Goal: Task Accomplishment & Management: Use online tool/utility

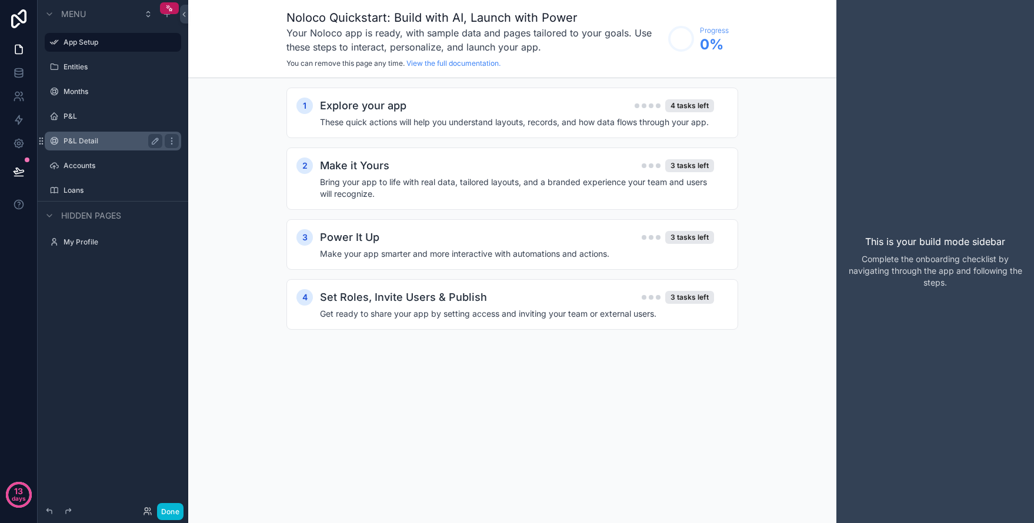
click at [81, 145] on label "P&L Detail" at bounding box center [111, 140] width 94 height 9
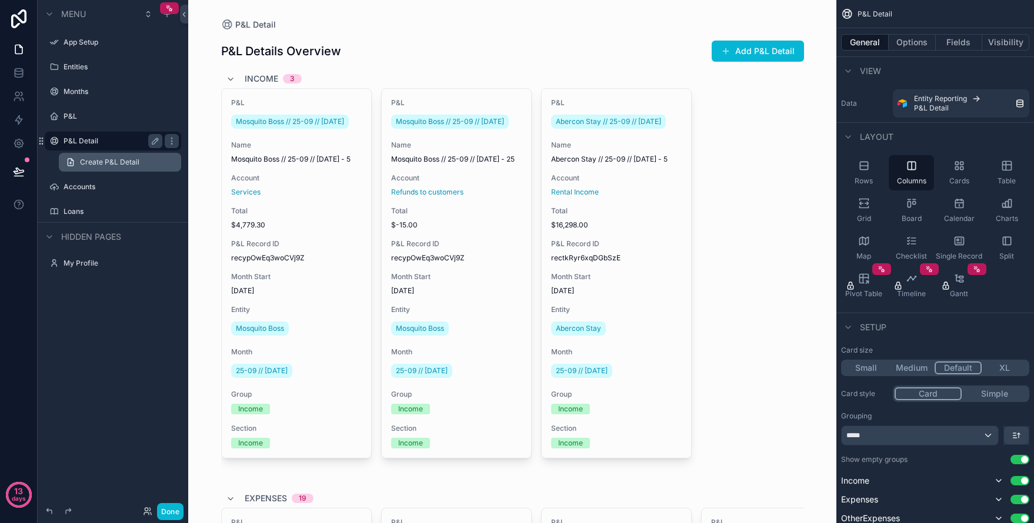
click at [97, 162] on span "Create P&L Detail" at bounding box center [109, 162] width 59 height 9
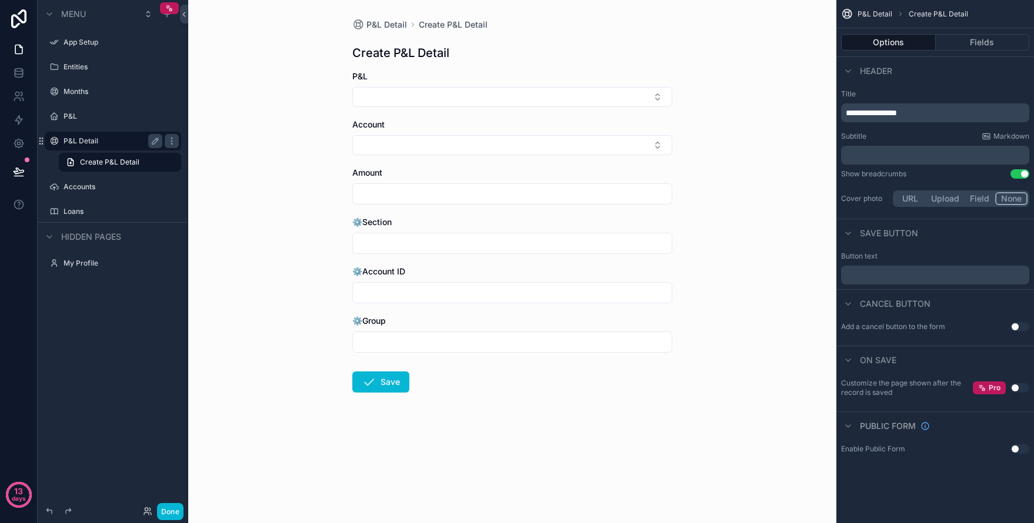
click at [93, 144] on label "P&L Detail" at bounding box center [111, 140] width 94 height 9
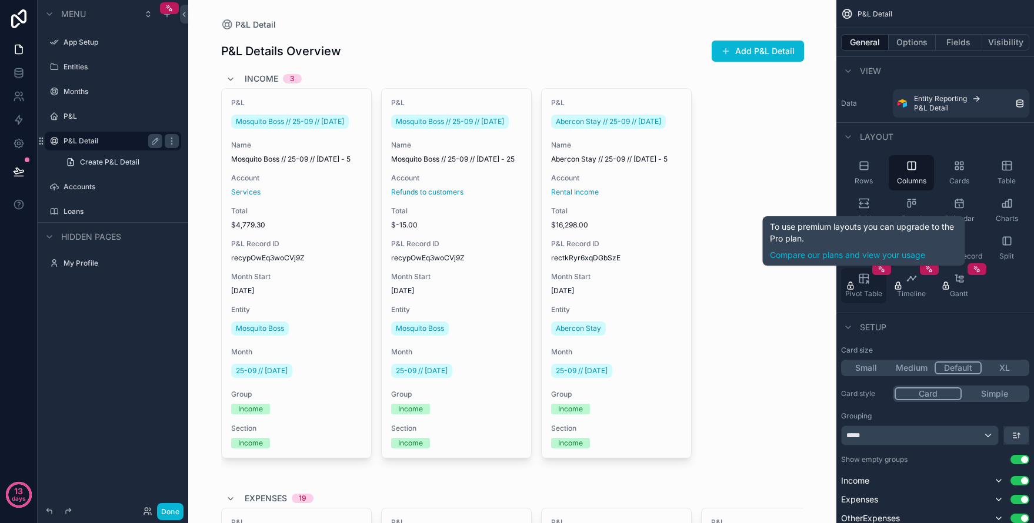
click at [865, 286] on div "Pivot Table" at bounding box center [863, 285] width 45 height 35
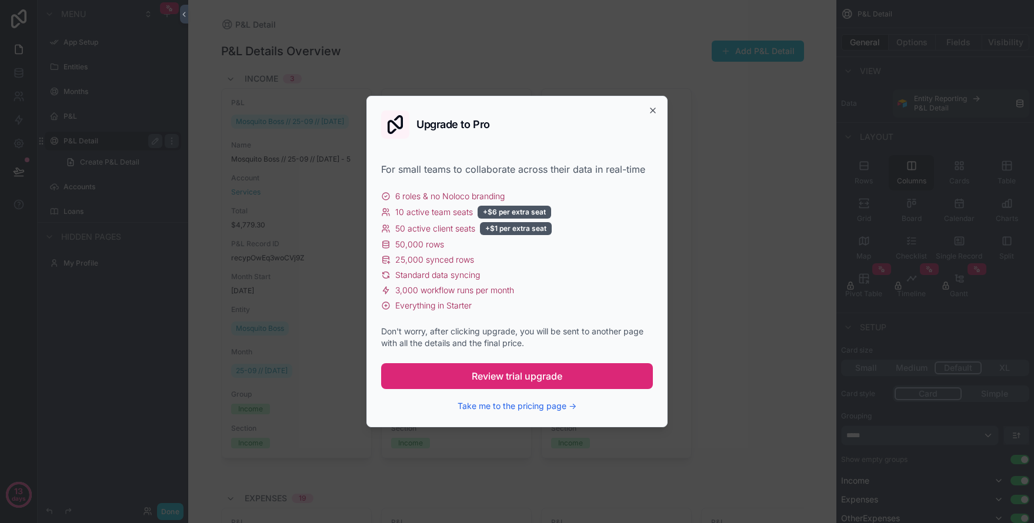
click at [531, 366] on button "Review trial upgrade" at bounding box center [517, 376] width 272 height 26
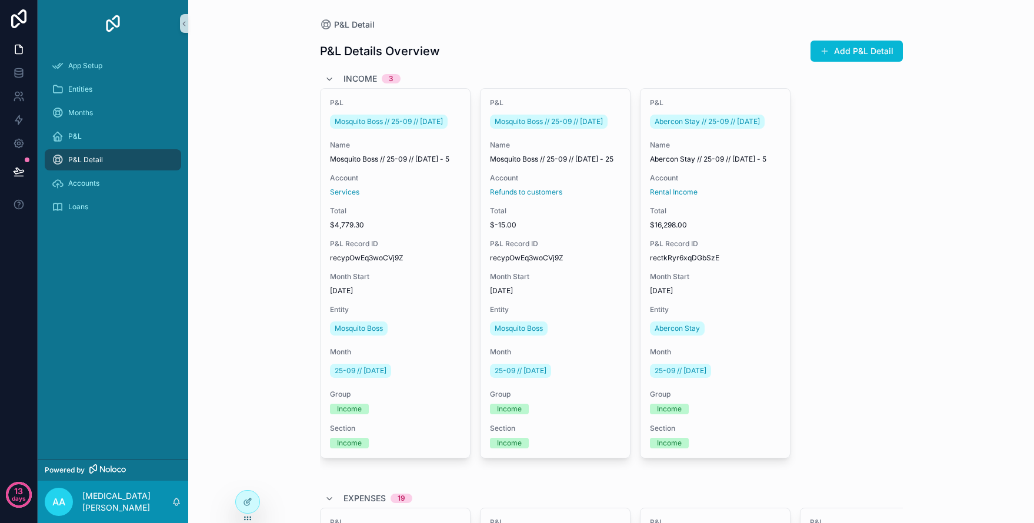
click at [968, 206] on div "P&L Detail P&L Details Overview Add P&L Detail Income 3 P&L Mosquito Boss // 25…" at bounding box center [611, 261] width 846 height 523
click at [320, 24] on icon "scrollable content" at bounding box center [326, 25] width 12 height 12
click at [116, 163] on div "P&L Detail" at bounding box center [113, 160] width 122 height 19
click at [255, 488] on div at bounding box center [247, 479] width 19 height 24
click at [249, 510] on div at bounding box center [248, 502] width 24 height 22
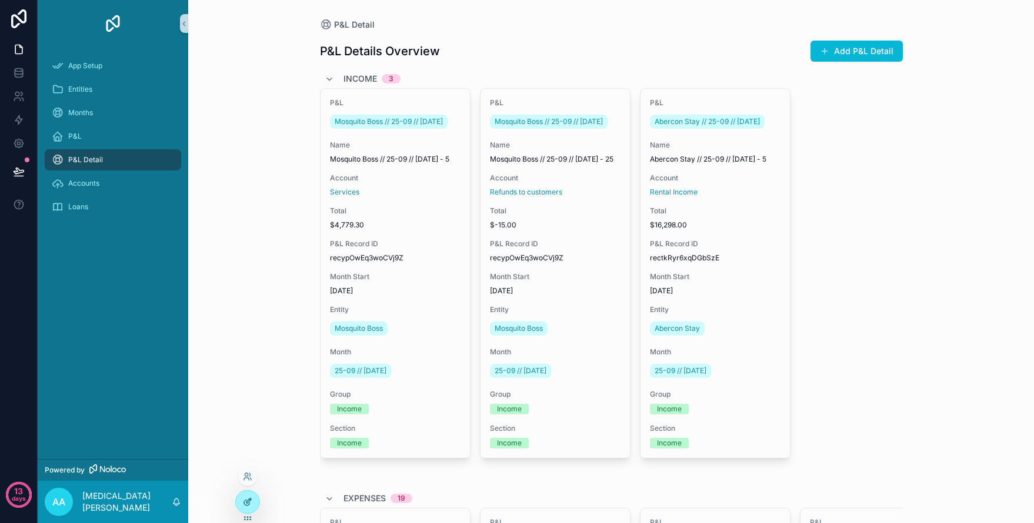
click at [242, 502] on div at bounding box center [248, 502] width 24 height 22
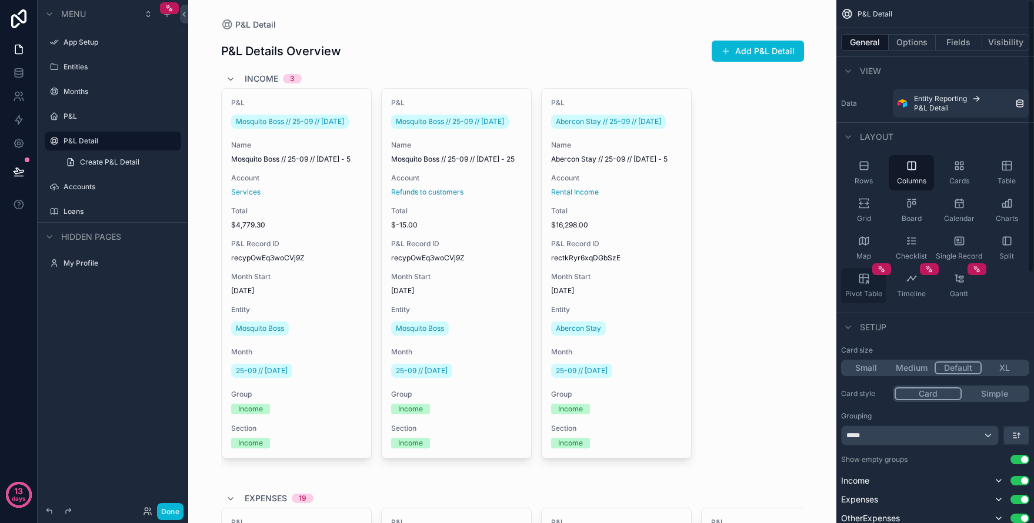
click at [870, 283] on div "Pivot Table" at bounding box center [863, 285] width 45 height 35
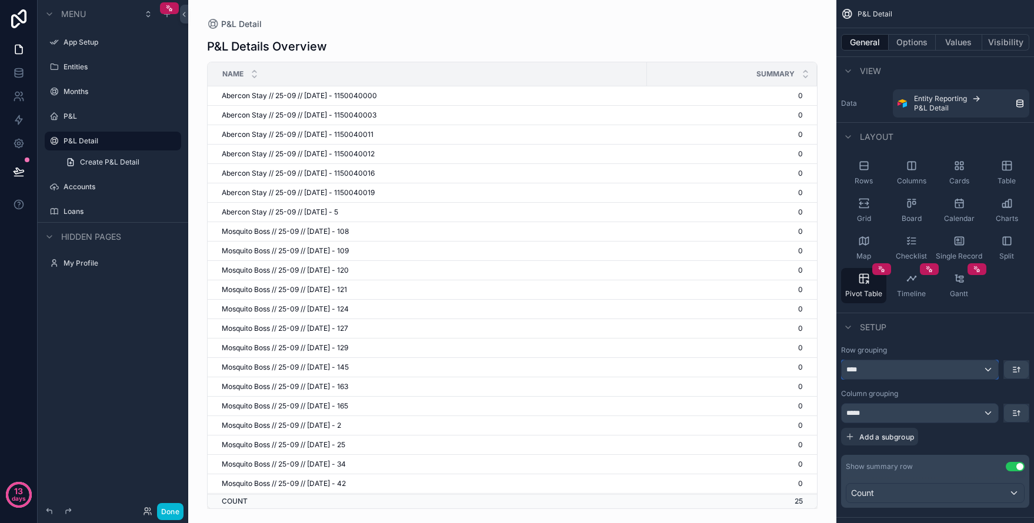
click at [928, 370] on div "****" at bounding box center [919, 369] width 156 height 19
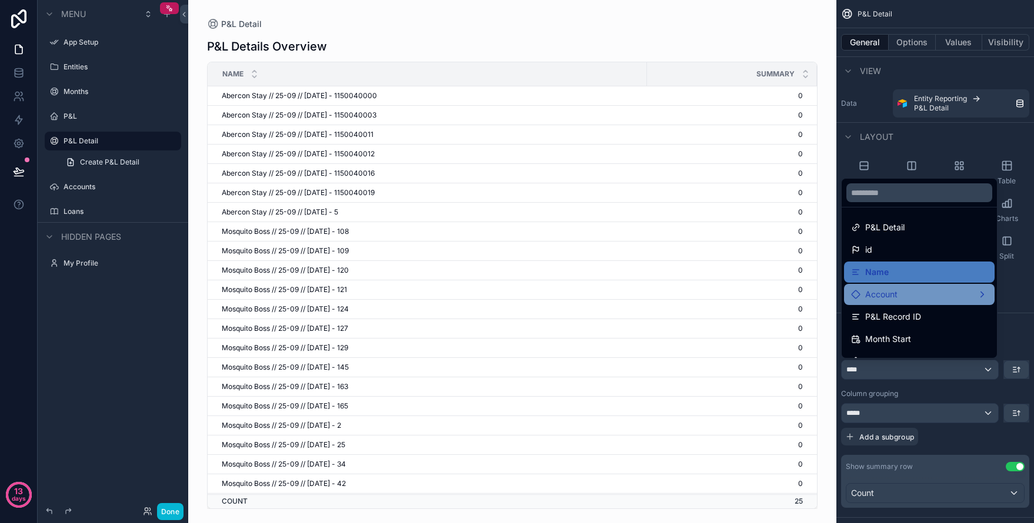
click at [917, 290] on div "Account" at bounding box center [919, 295] width 136 height 14
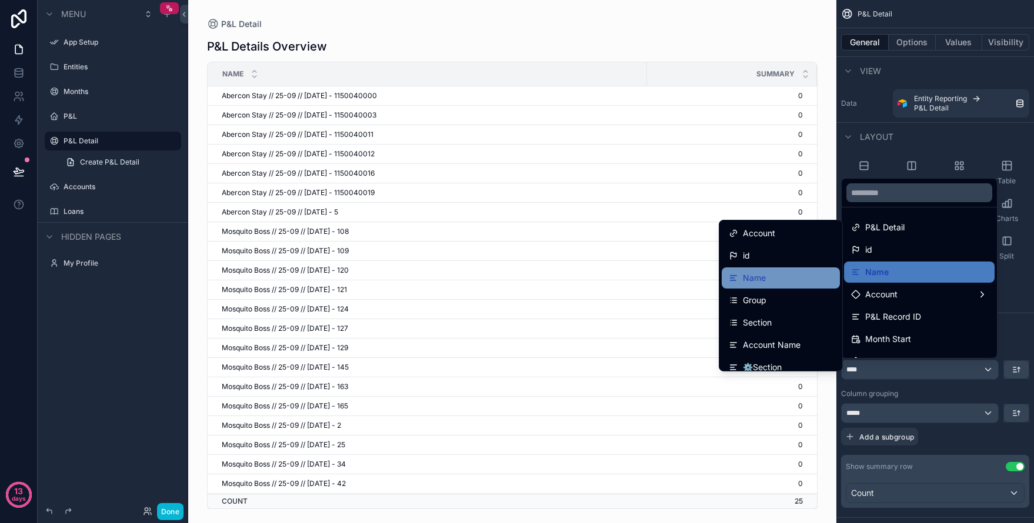
click at [760, 285] on div "Name" at bounding box center [780, 278] width 118 height 21
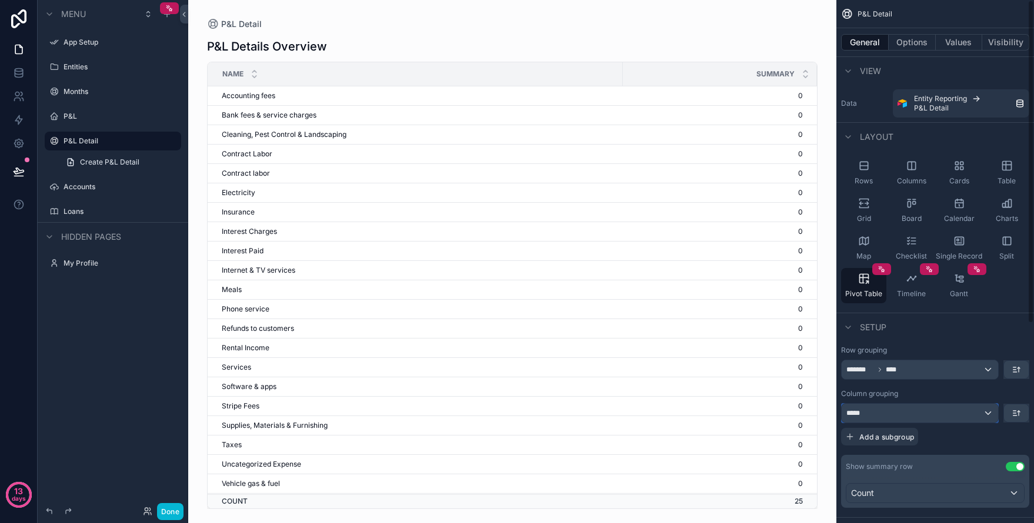
click at [915, 413] on div "*****" at bounding box center [919, 413] width 156 height 19
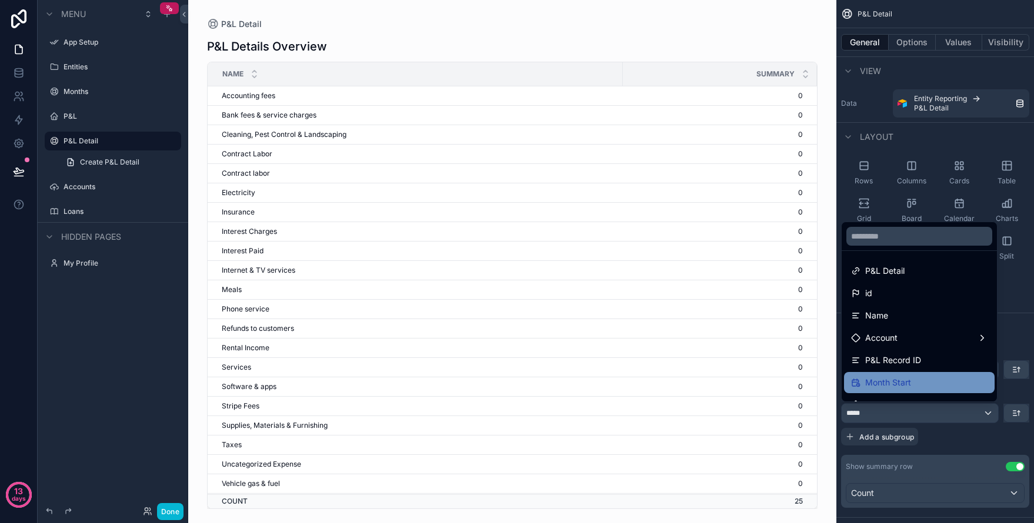
click at [911, 376] on div "Month Start" at bounding box center [919, 383] width 136 height 14
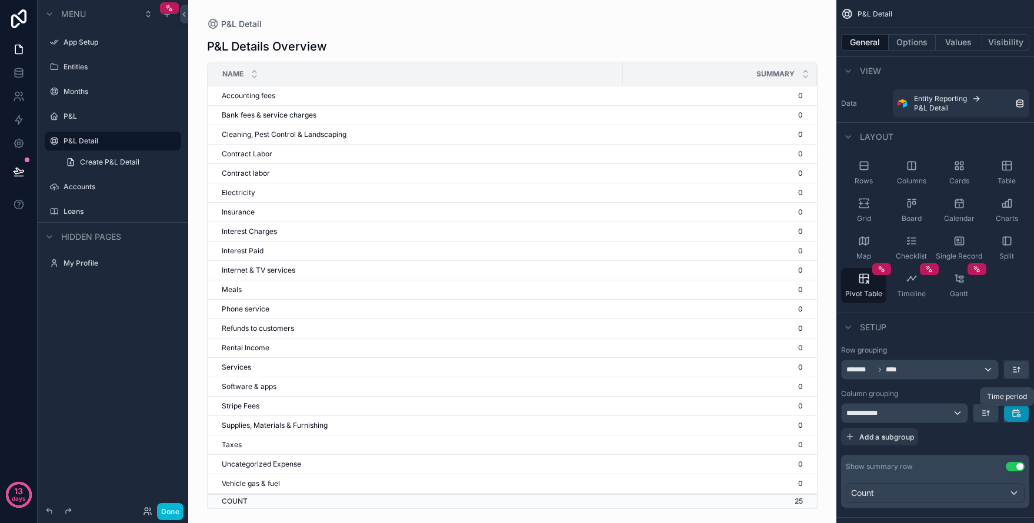
click at [1017, 413] on icon "scrollable content" at bounding box center [1015, 413] width 9 height 9
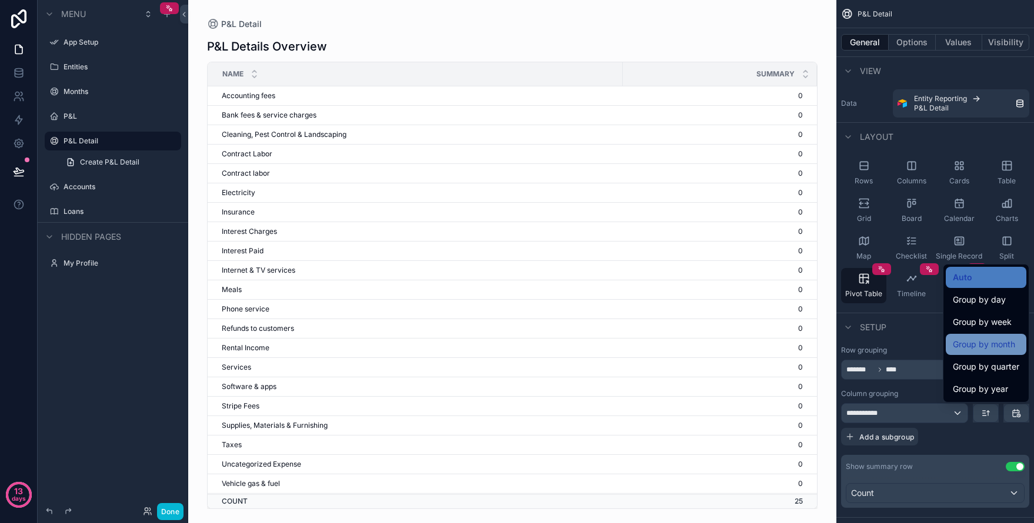
click at [993, 351] on span "Group by month" at bounding box center [984, 345] width 62 height 14
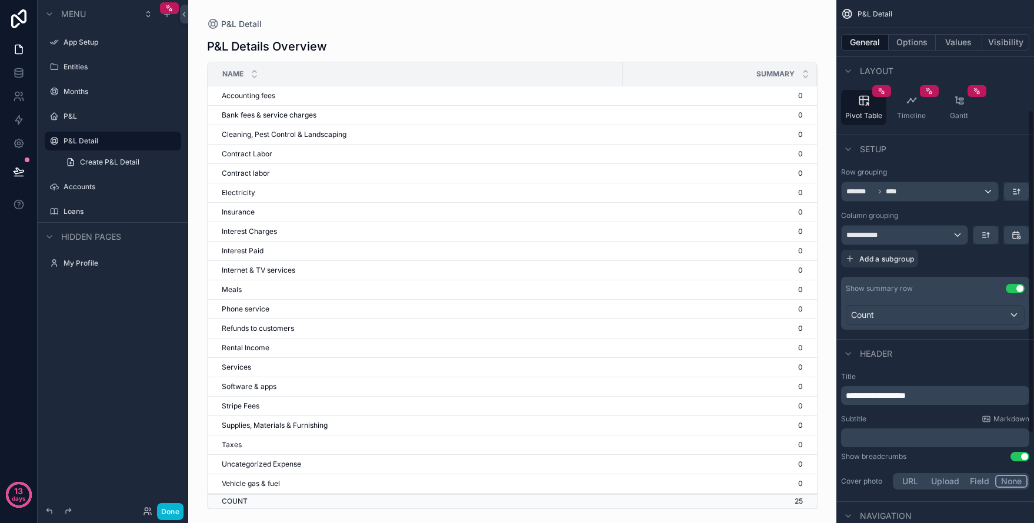
scroll to position [179, 0]
click at [953, 306] on div "Count" at bounding box center [935, 314] width 178 height 19
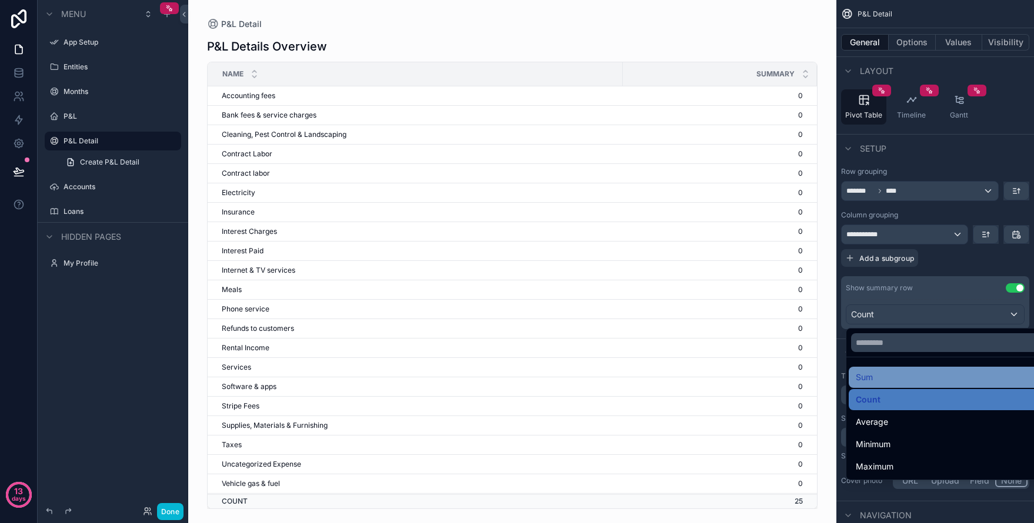
click at [881, 369] on div "Sum" at bounding box center [948, 377] width 200 height 21
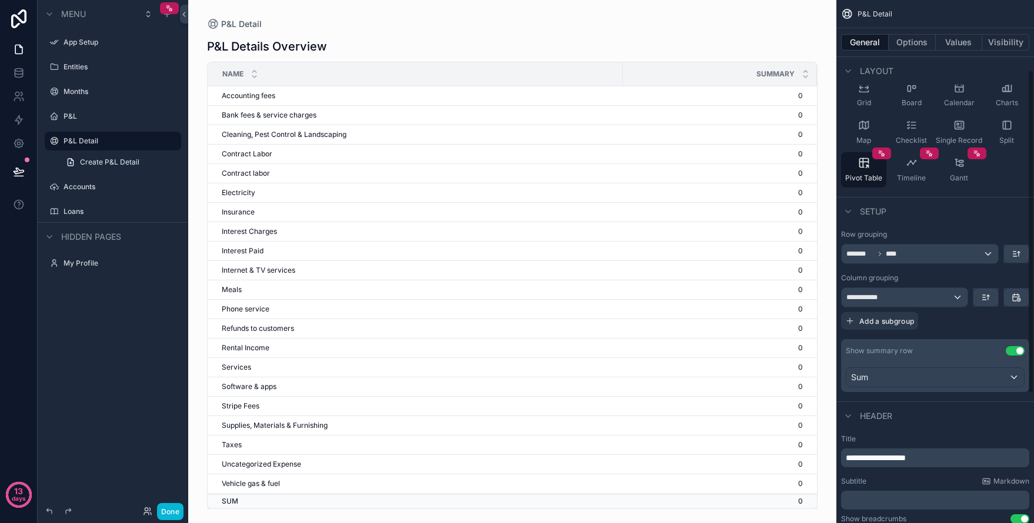
scroll to position [113, 0]
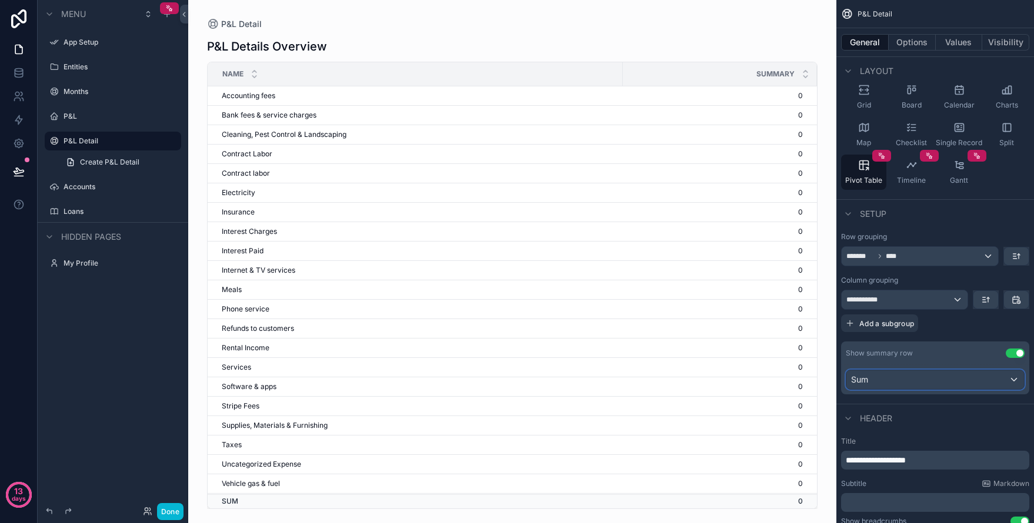
click at [906, 381] on div "Sum" at bounding box center [935, 379] width 178 height 19
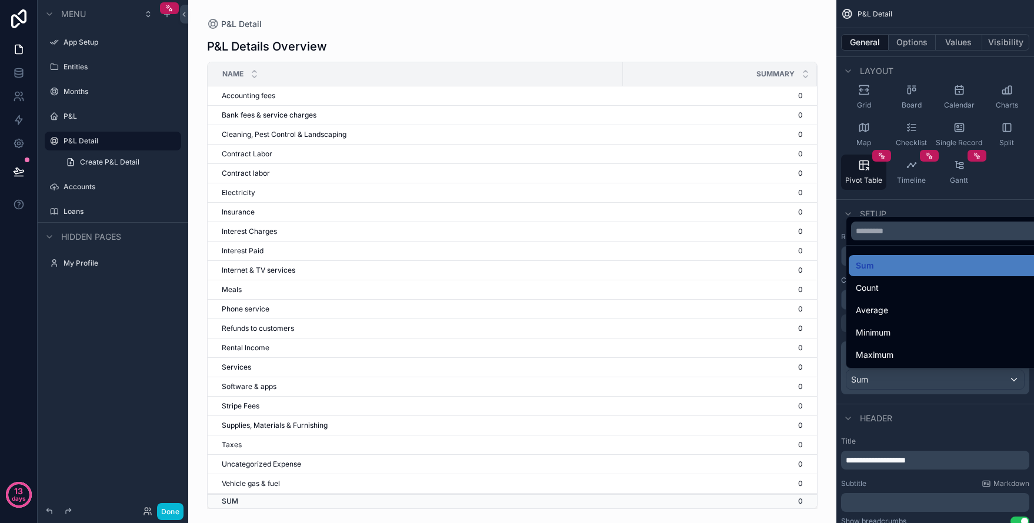
click at [966, 413] on div "scrollable content" at bounding box center [517, 261] width 1034 height 523
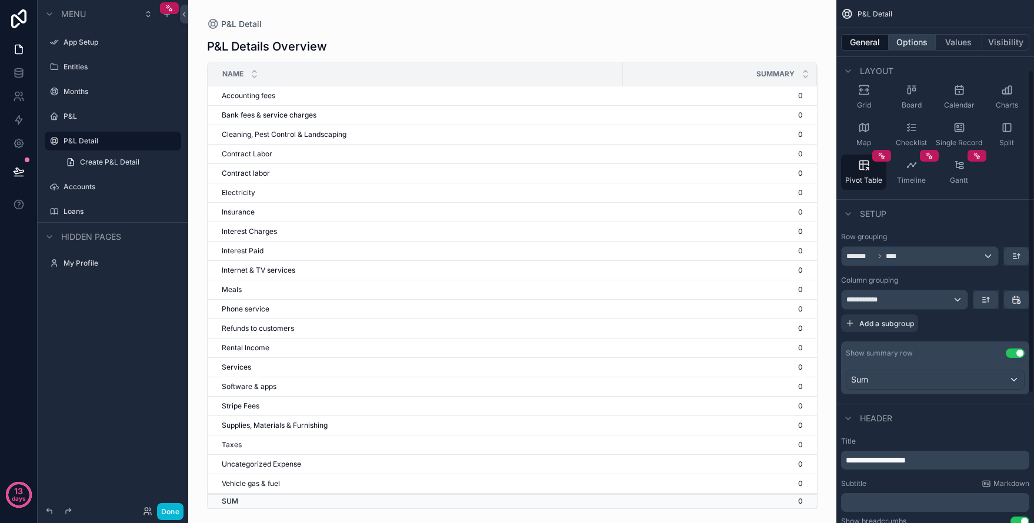
click at [909, 48] on button "Options" at bounding box center [911, 42] width 47 height 16
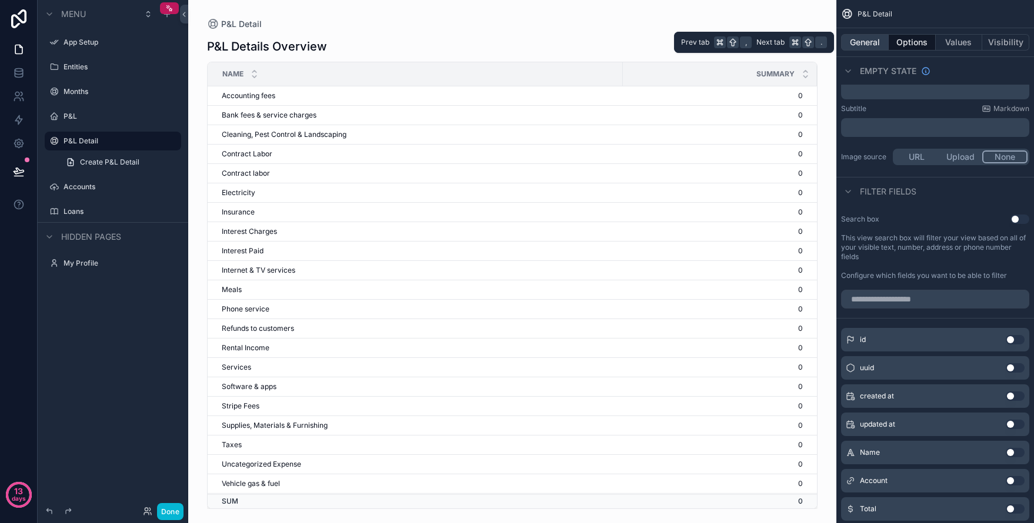
click at [876, 44] on button "General" at bounding box center [865, 42] width 48 height 16
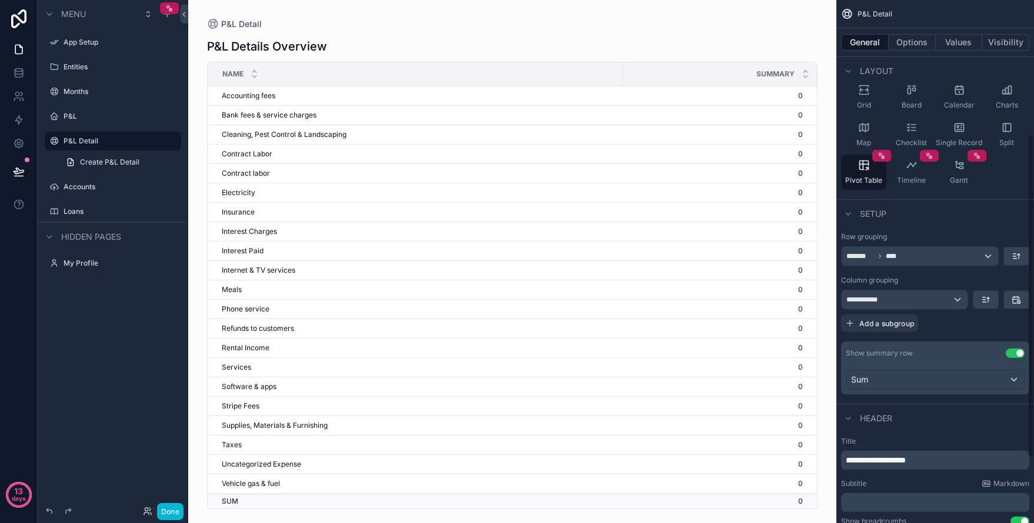
scroll to position [322, 0]
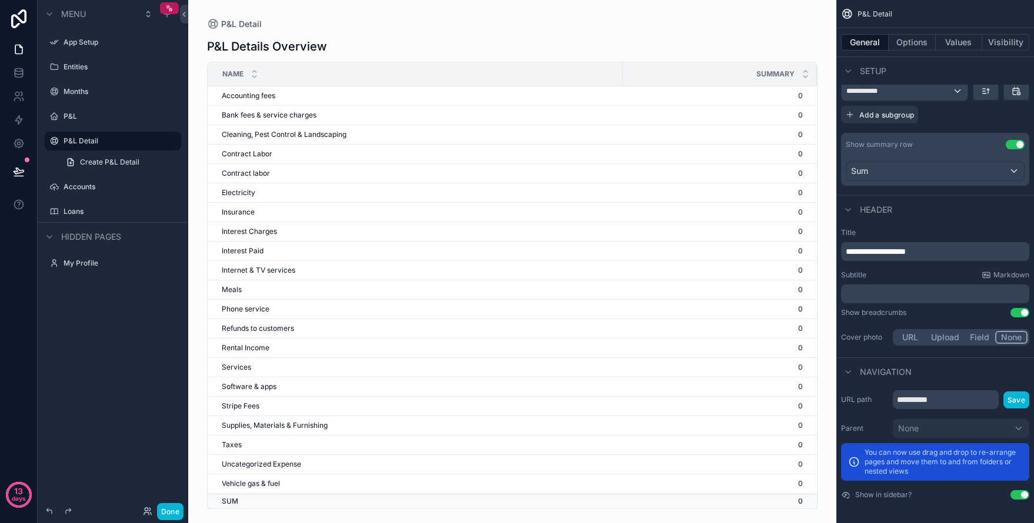
click at [947, 253] on p "**********" at bounding box center [936, 252] width 181 height 12
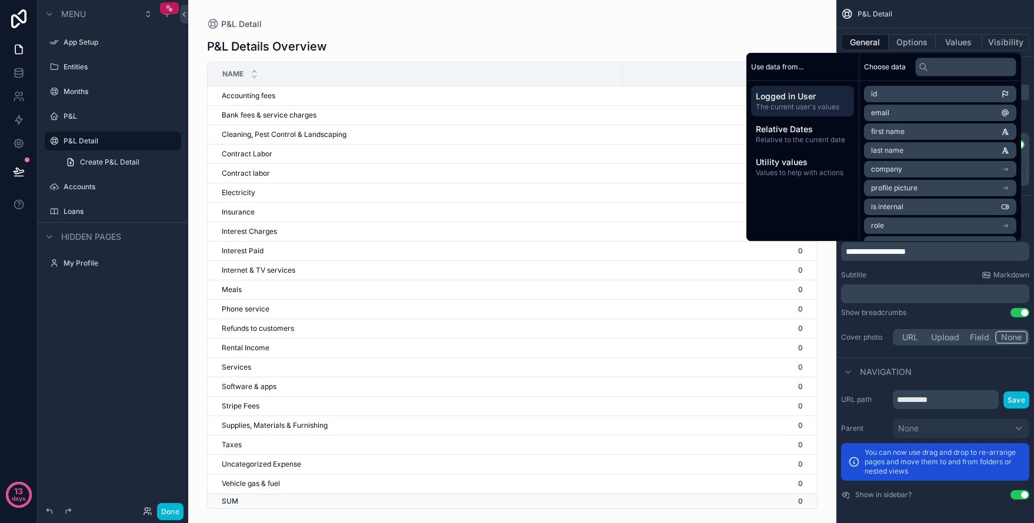
click at [943, 302] on div "﻿" at bounding box center [935, 294] width 188 height 19
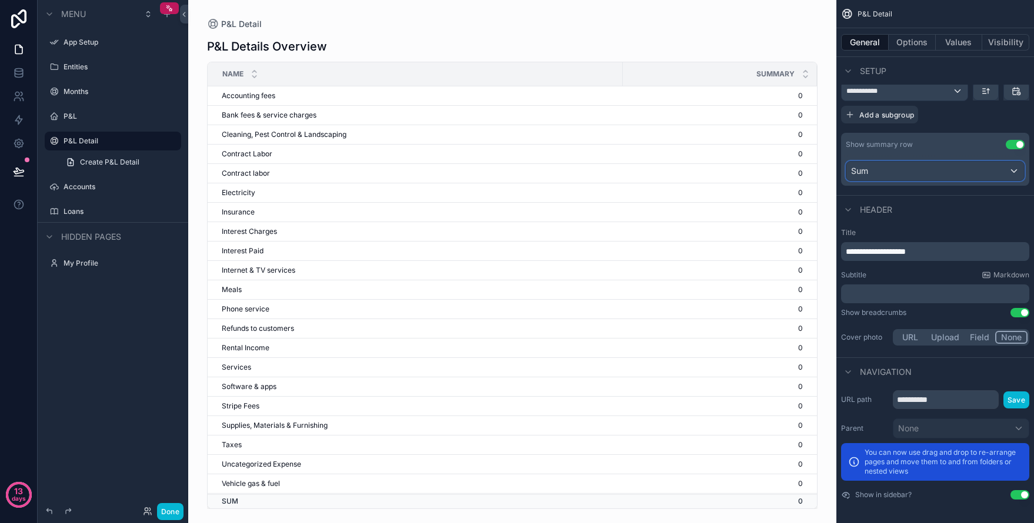
click at [1006, 174] on div "Sum" at bounding box center [935, 171] width 178 height 19
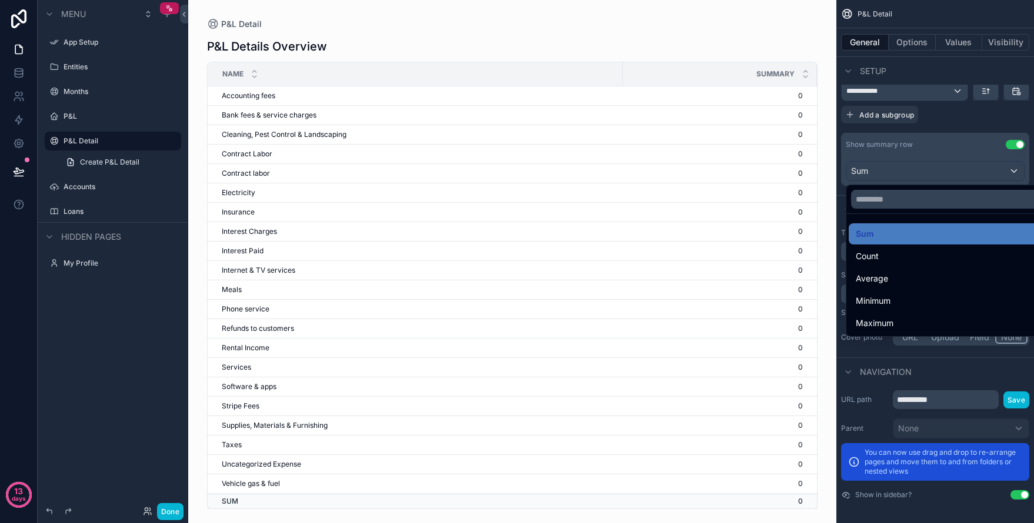
click at [937, 125] on div "scrollable content" at bounding box center [517, 261] width 1034 height 523
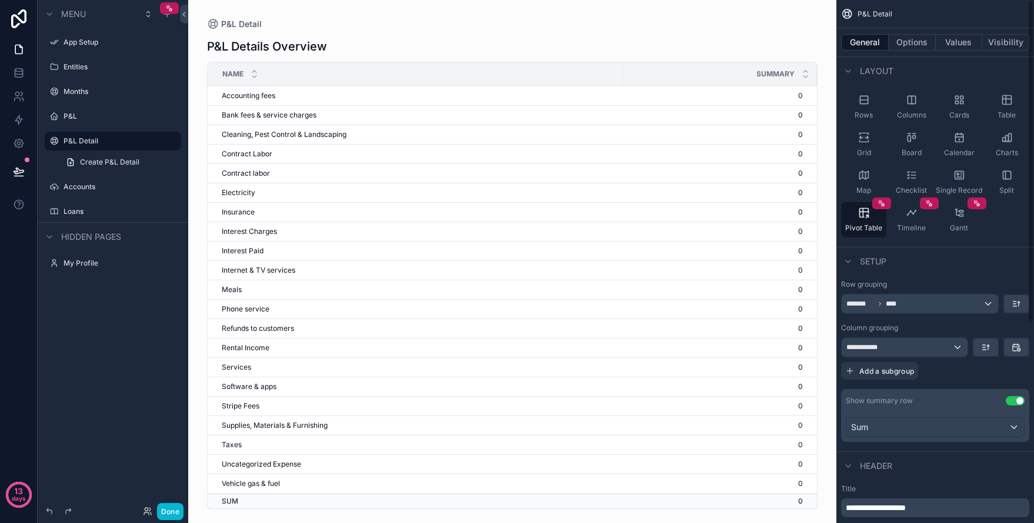
scroll to position [0, 0]
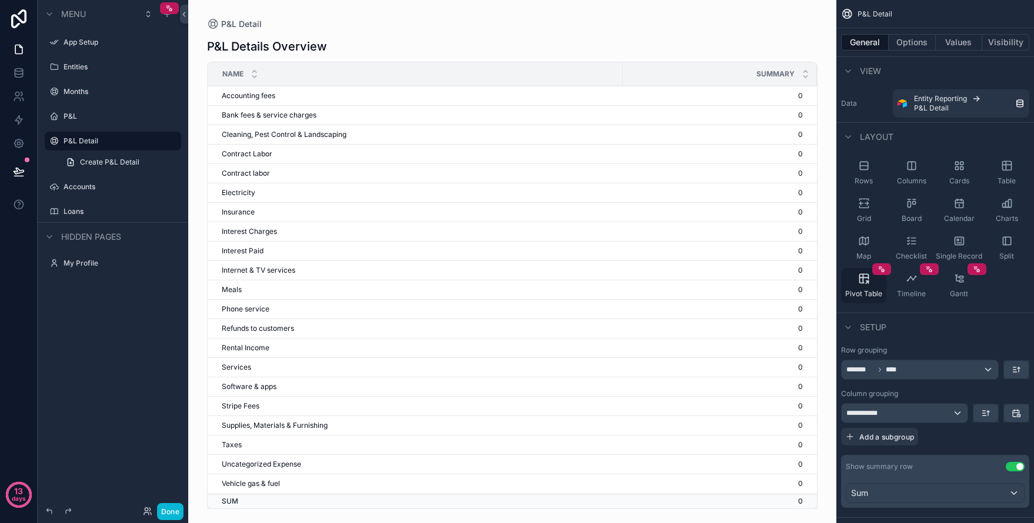
click at [861, 288] on div "Pivot Table" at bounding box center [863, 285] width 45 height 35
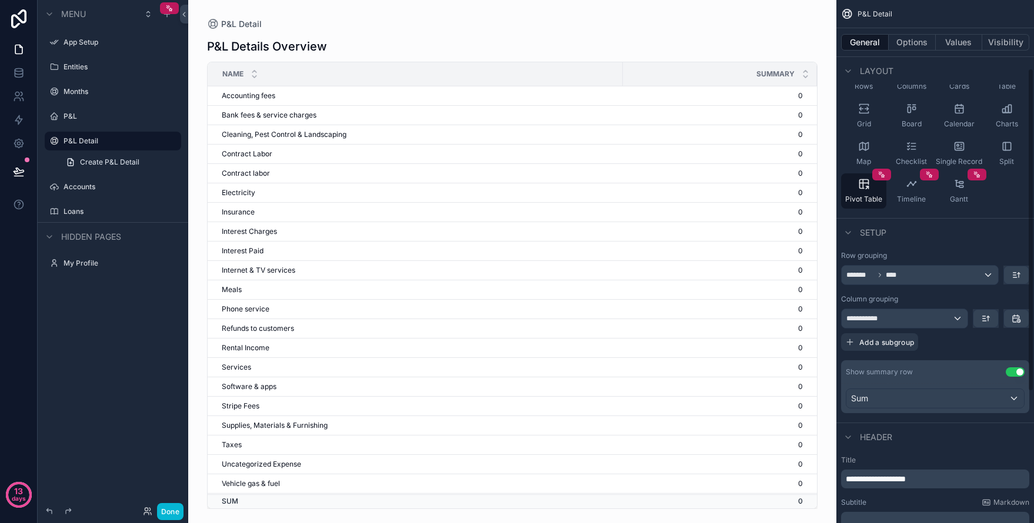
scroll to position [71, 0]
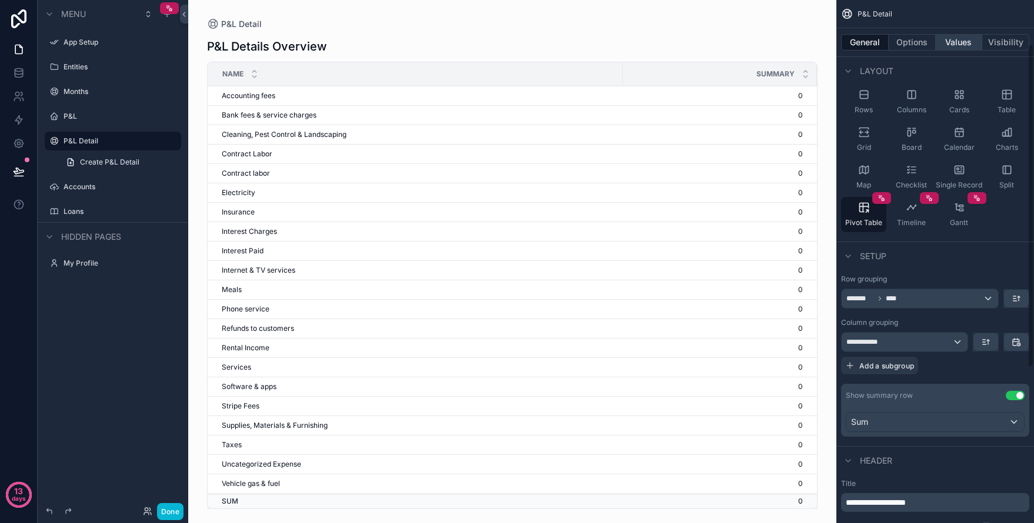
click at [957, 40] on button "Values" at bounding box center [958, 42] width 47 height 16
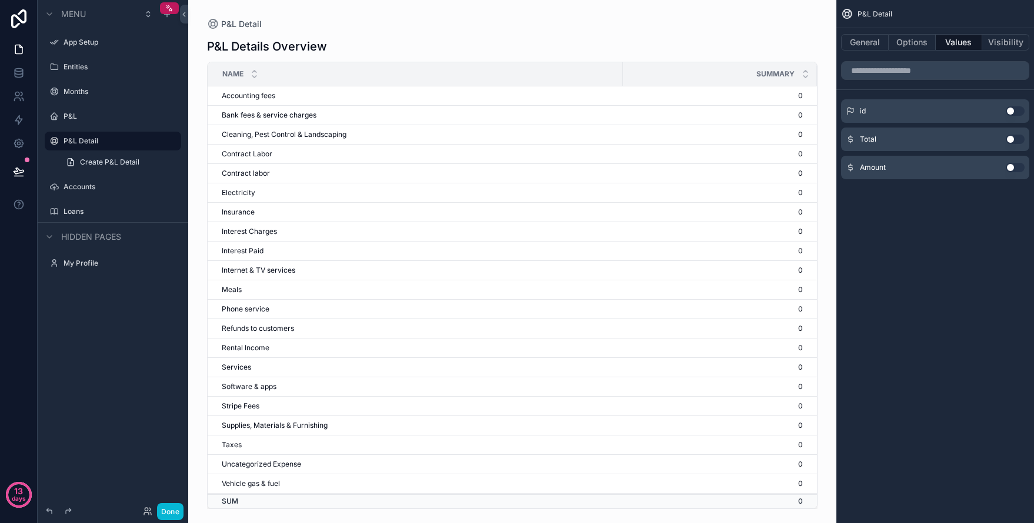
click at [997, 142] on div "Total Use setting" at bounding box center [935, 140] width 188 height 24
click at [1011, 142] on button "Use setting" at bounding box center [1014, 139] width 19 height 9
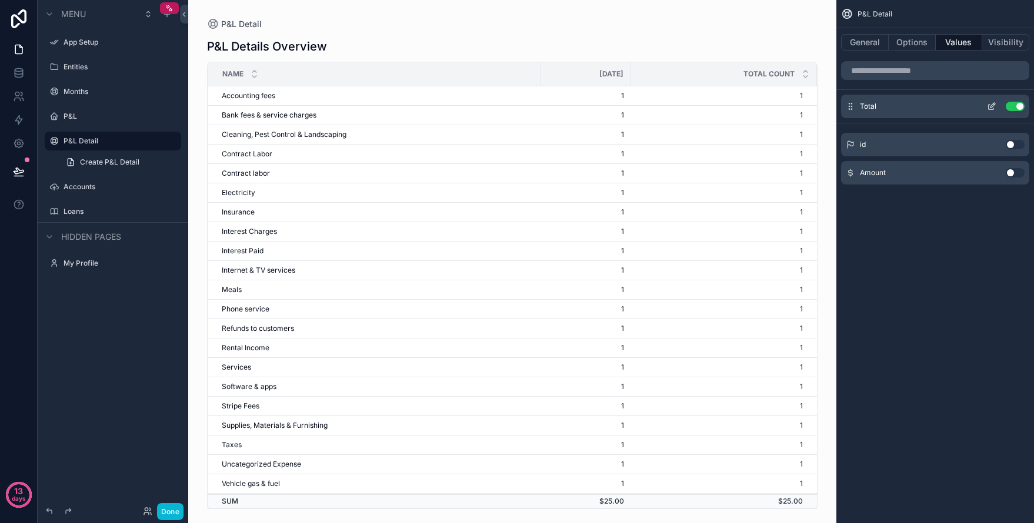
click at [974, 105] on div "Total Use setting" at bounding box center [935, 107] width 188 height 24
click at [990, 108] on icon "scrollable content" at bounding box center [991, 106] width 9 height 9
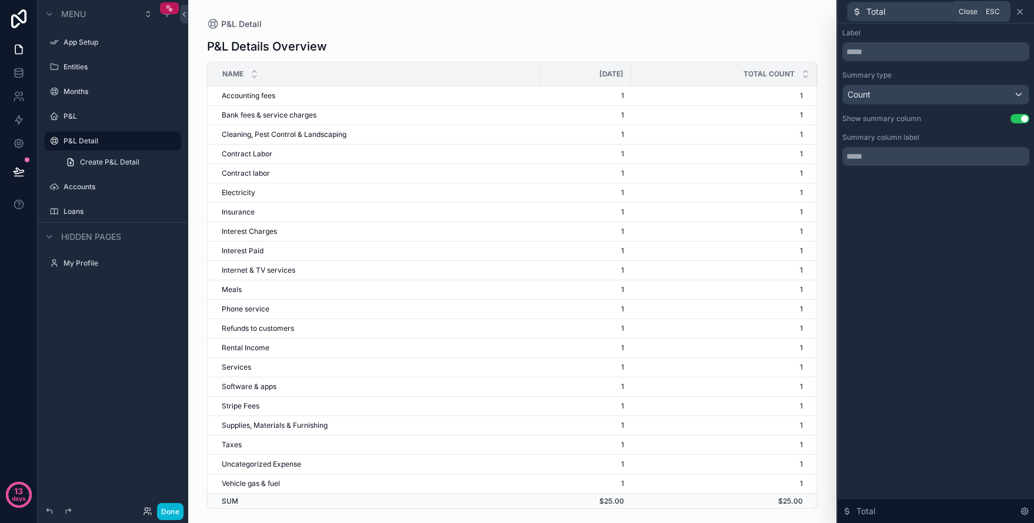
click at [1021, 14] on icon at bounding box center [1019, 11] width 9 height 9
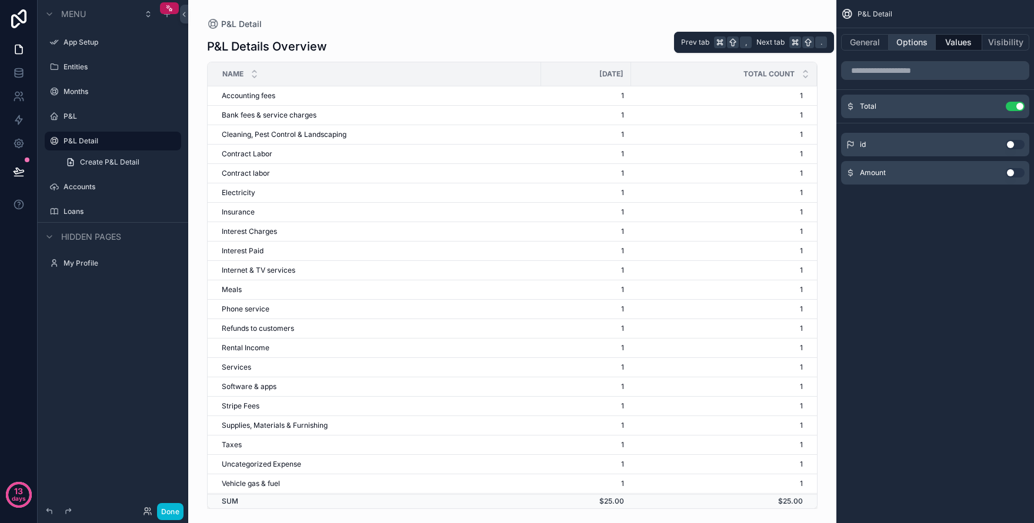
click at [910, 46] on button "Options" at bounding box center [911, 42] width 47 height 16
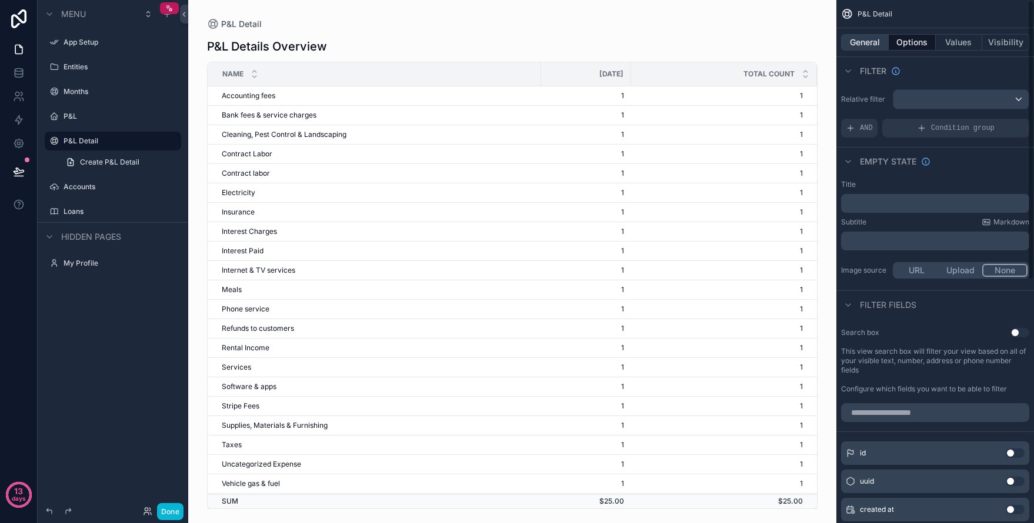
click at [863, 49] on button "General" at bounding box center [865, 42] width 48 height 16
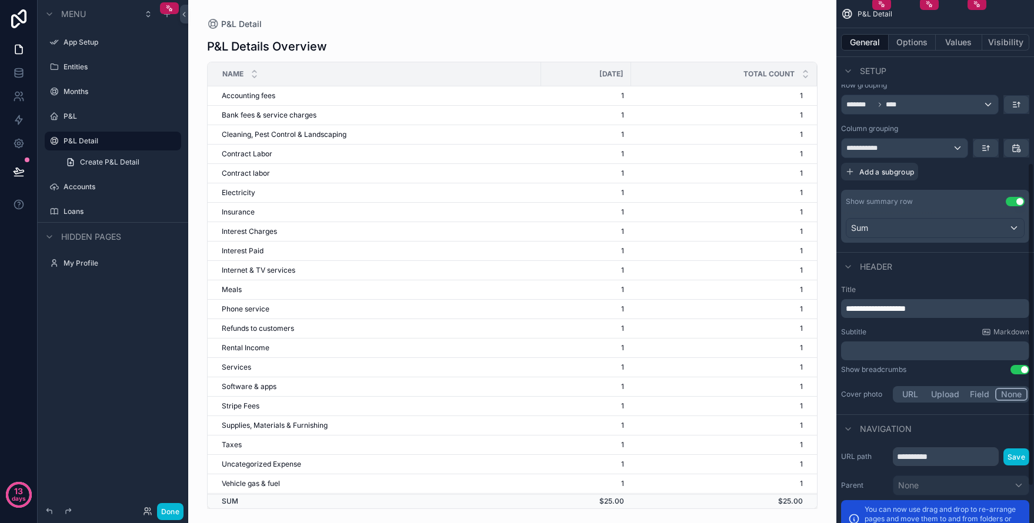
scroll to position [268, 0]
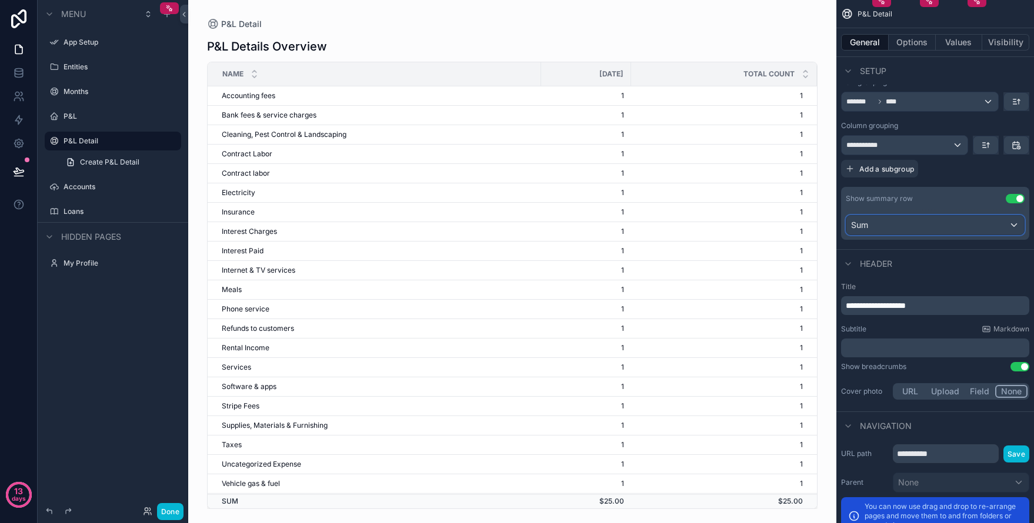
click at [948, 227] on div "Sum" at bounding box center [935, 225] width 178 height 19
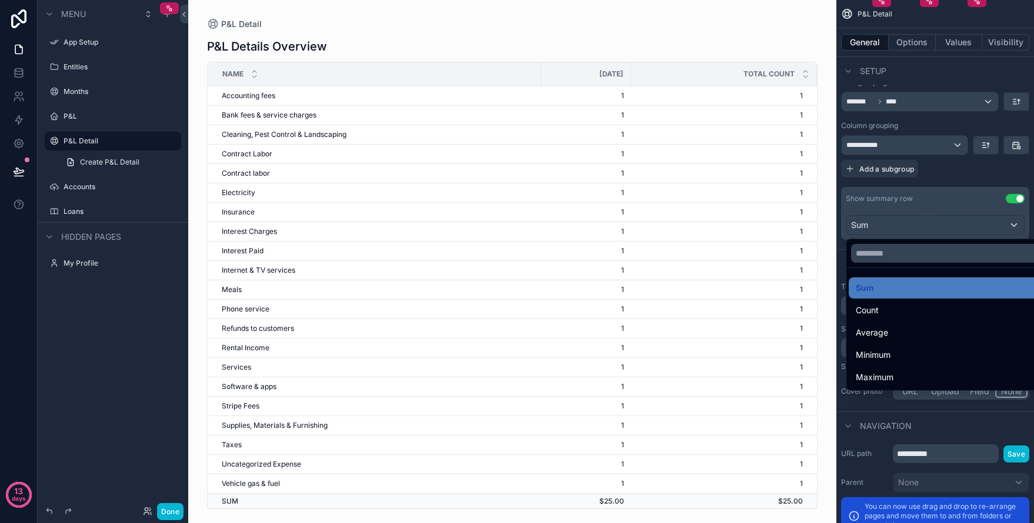
click at [963, 188] on div "scrollable content" at bounding box center [517, 261] width 1034 height 523
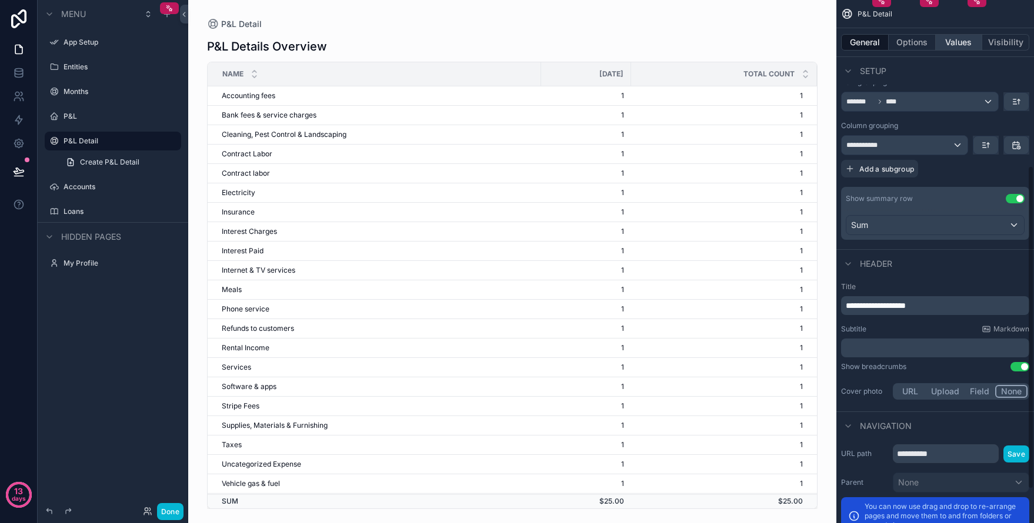
click at [964, 41] on button "Values" at bounding box center [958, 42] width 47 height 16
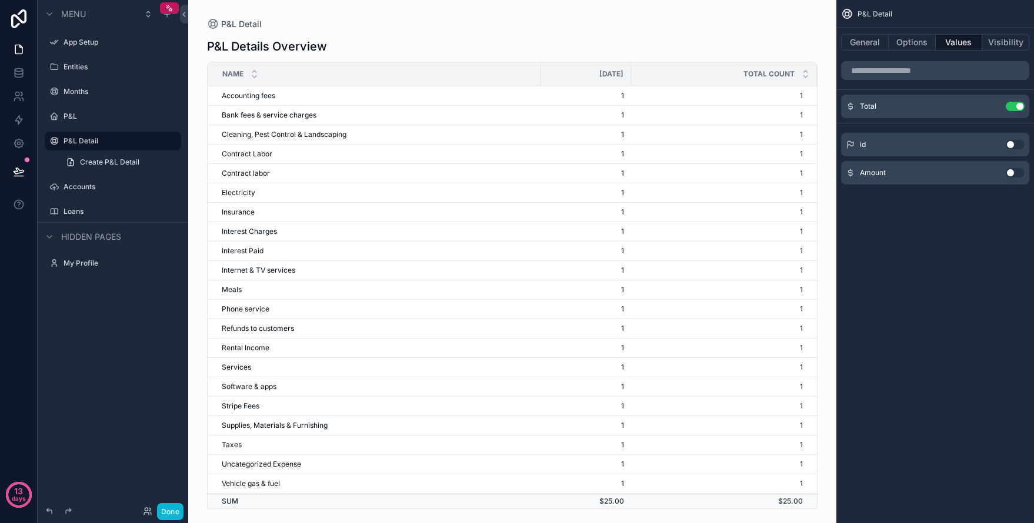
scroll to position [0, 0]
click at [922, 40] on button "Options" at bounding box center [911, 42] width 47 height 16
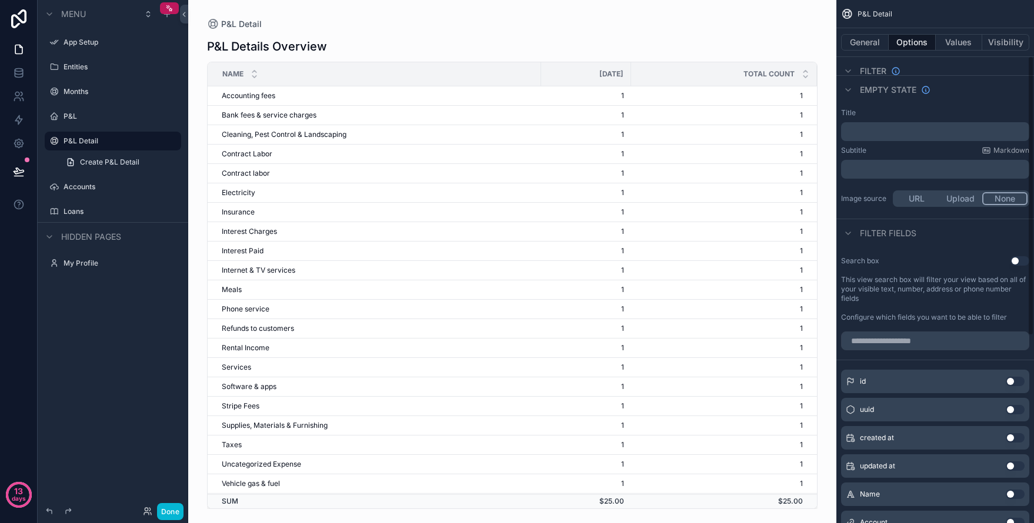
scroll to position [71, 0]
click at [867, 44] on button "General" at bounding box center [865, 42] width 48 height 16
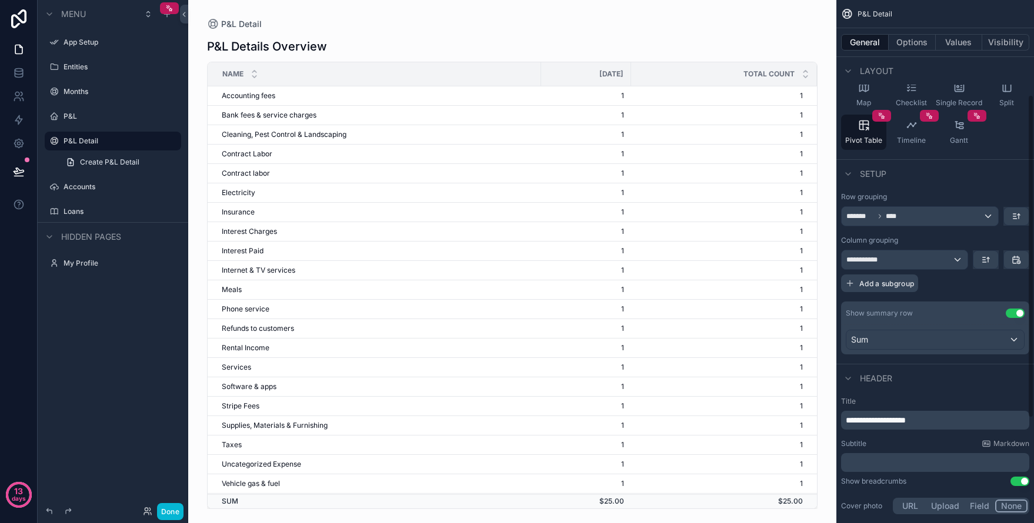
scroll to position [154, 0]
click at [886, 309] on div "Show summary row" at bounding box center [879, 312] width 67 height 9
click at [1010, 309] on button "Use setting" at bounding box center [1014, 312] width 19 height 9
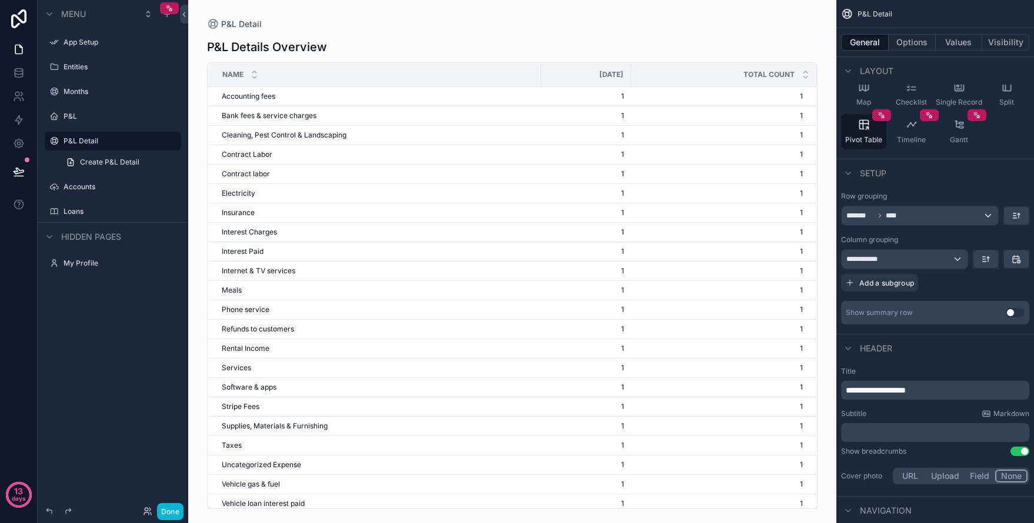
click at [1010, 309] on button "Use setting" at bounding box center [1014, 312] width 19 height 9
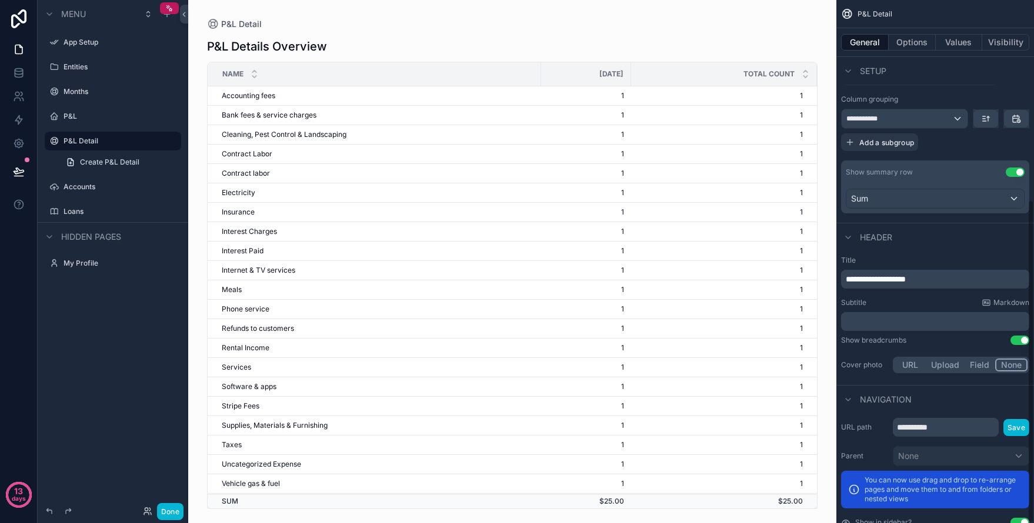
scroll to position [322, 0]
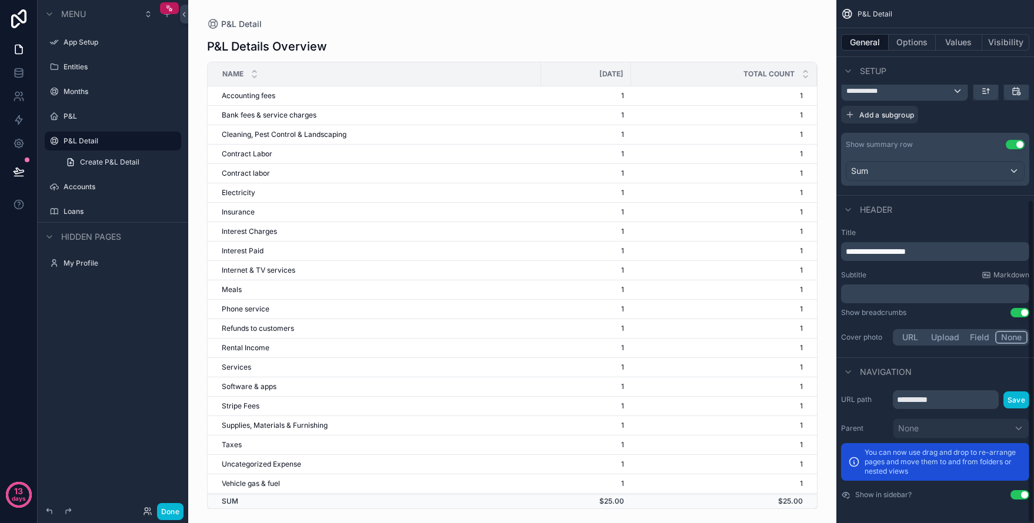
click at [942, 463] on p "You can now use drag and drop to re-arrange pages and move them to and from fol…" at bounding box center [943, 462] width 158 height 28
click at [876, 117] on span "Add a subgroup" at bounding box center [886, 115] width 55 height 9
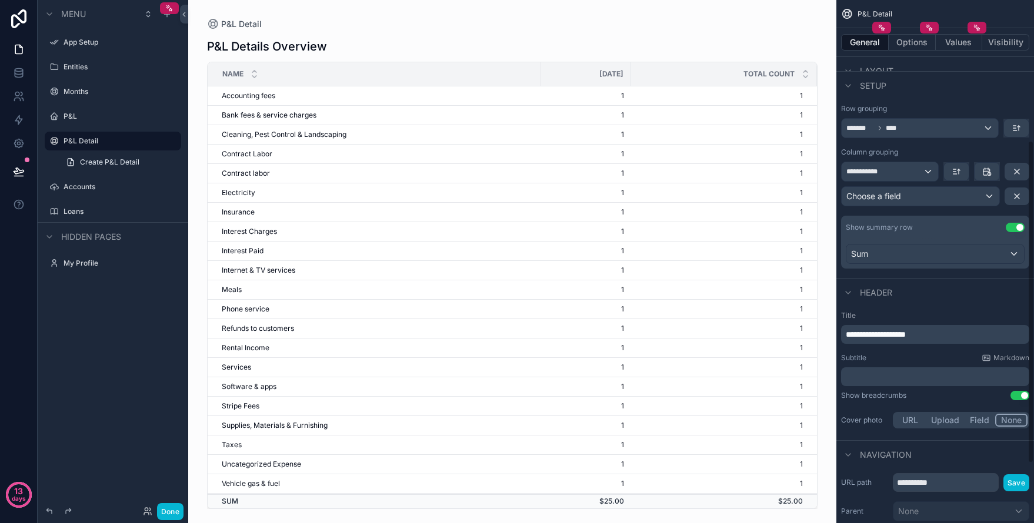
scroll to position [226, 0]
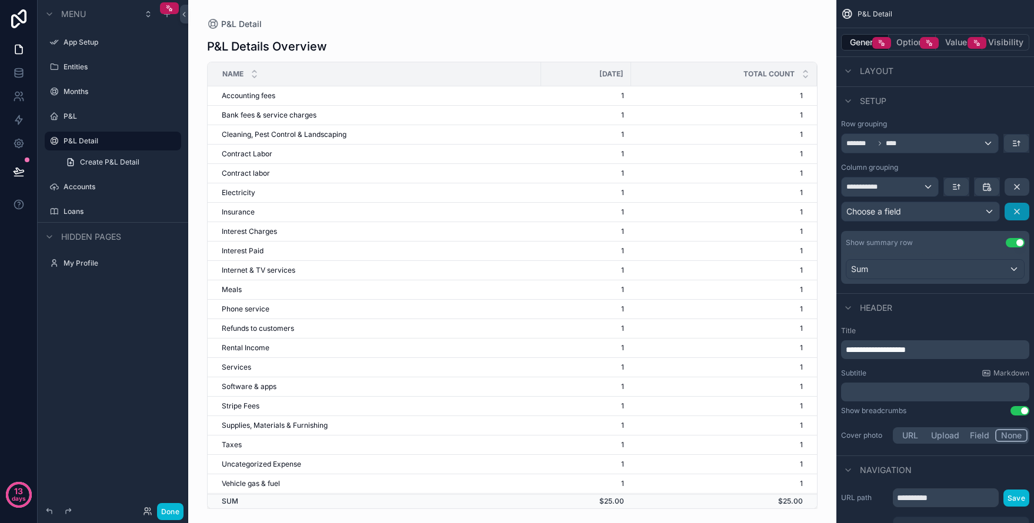
click at [1015, 210] on icon "scrollable content" at bounding box center [1016, 211] width 5 height 5
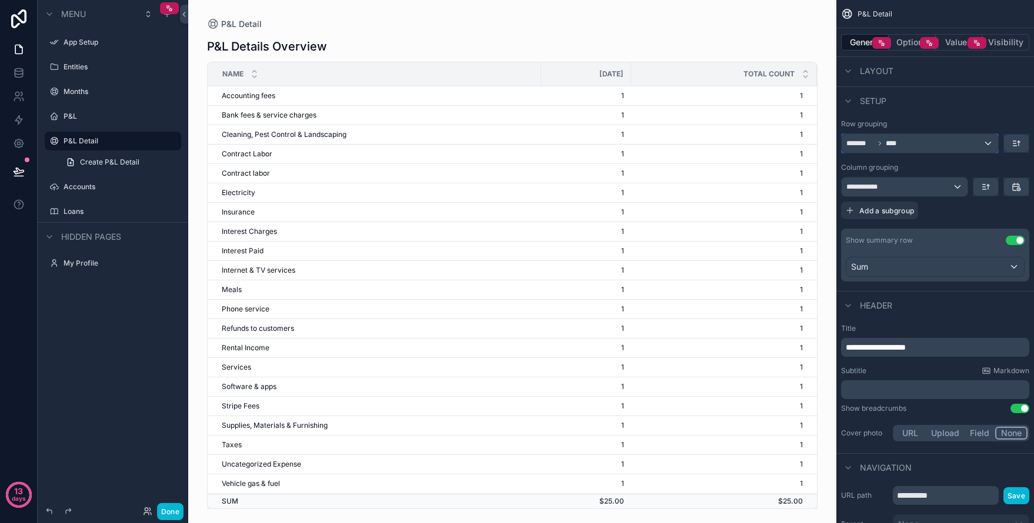
click at [876, 142] on icon "scrollable content" at bounding box center [879, 143] width 7 height 7
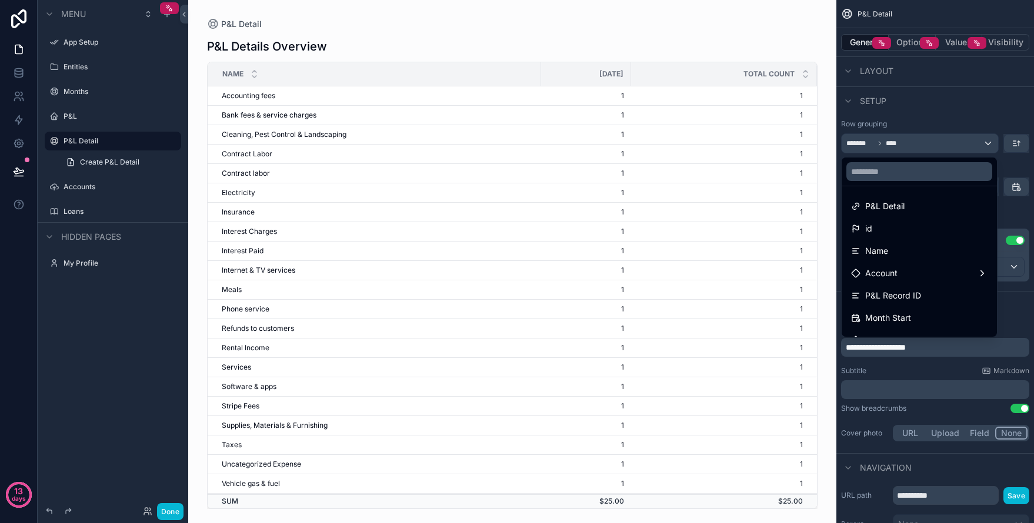
click at [886, 71] on div "scrollable content" at bounding box center [517, 261] width 1034 height 523
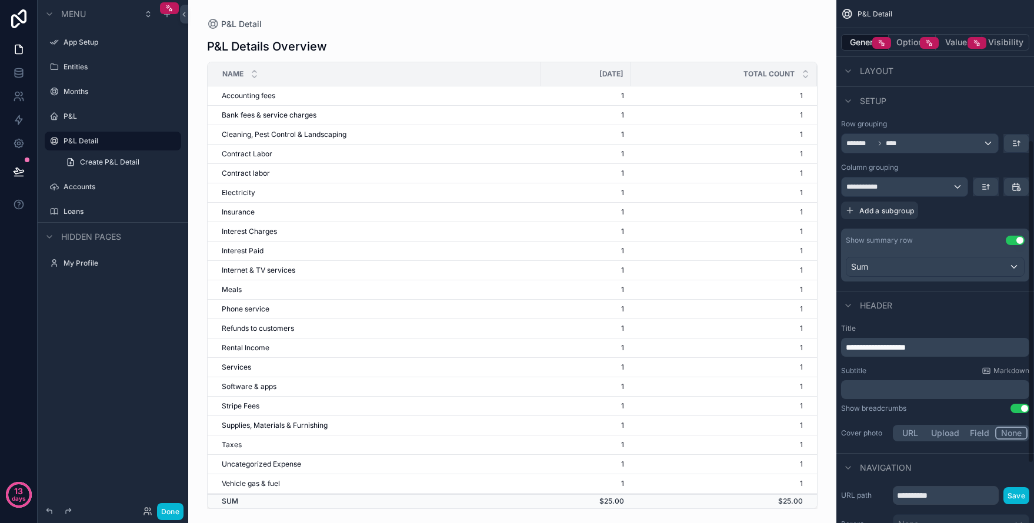
click at [886, 71] on span "Layout" at bounding box center [877, 71] width 34 height 12
click at [886, 71] on span "Layout" at bounding box center [877, 73] width 34 height 12
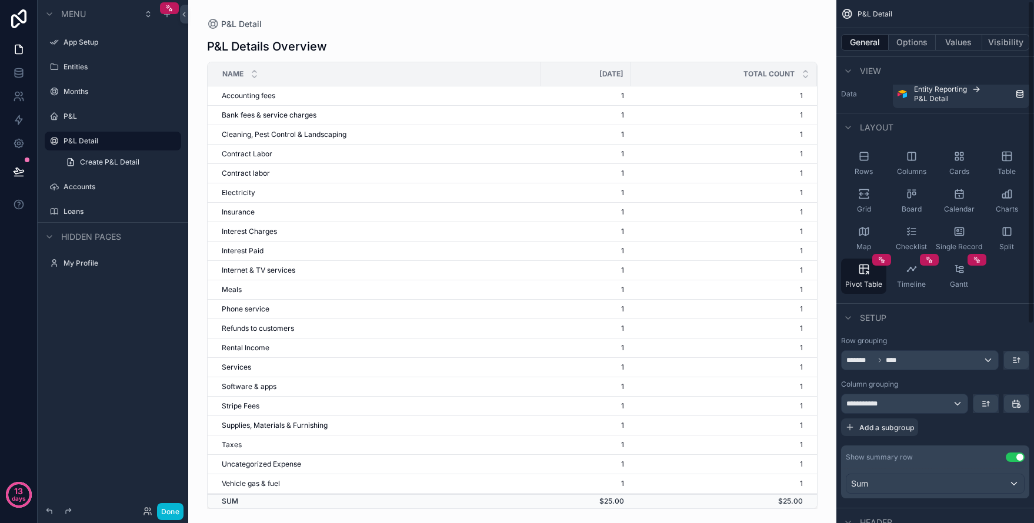
scroll to position [0, 0]
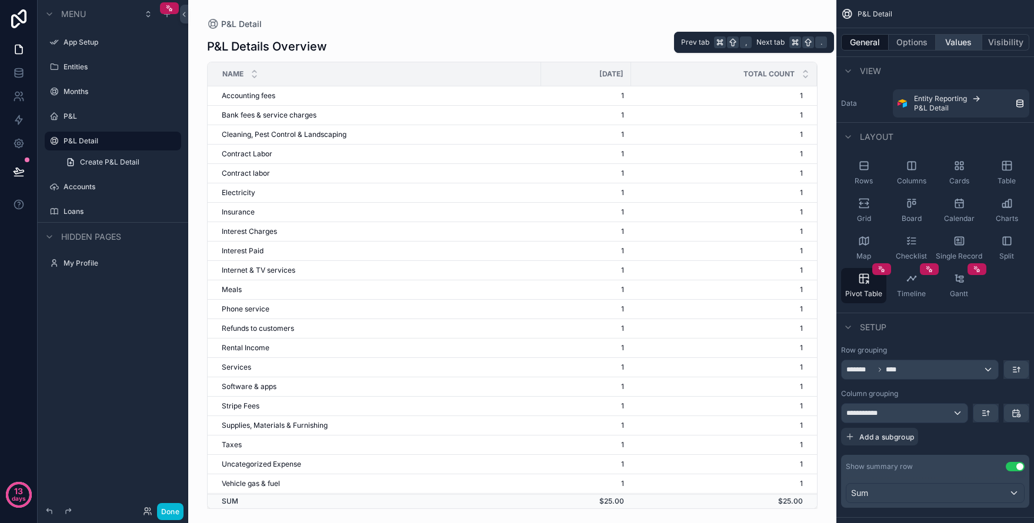
click at [960, 41] on button "Values" at bounding box center [958, 42] width 47 height 16
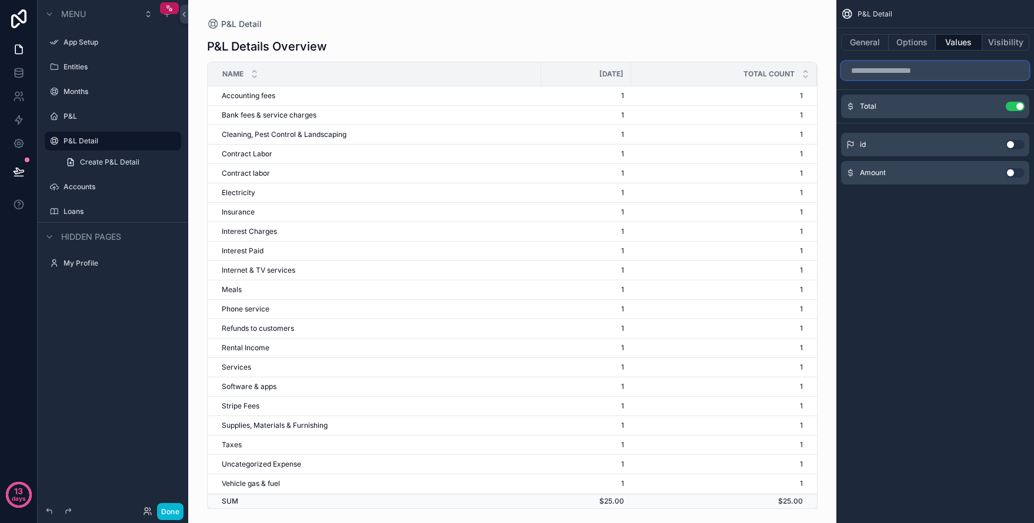
click at [927, 68] on input "scrollable content" at bounding box center [935, 70] width 188 height 19
click at [912, 106] on div "Total Use setting" at bounding box center [935, 107] width 188 height 24
click at [988, 110] on icon "scrollable content" at bounding box center [991, 106] width 9 height 9
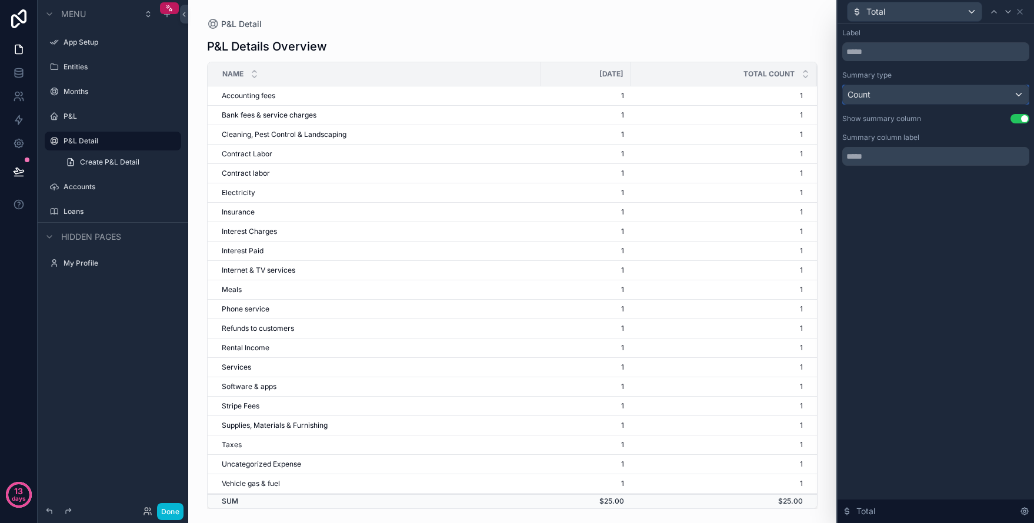
click at [997, 93] on div "Count" at bounding box center [936, 94] width 186 height 19
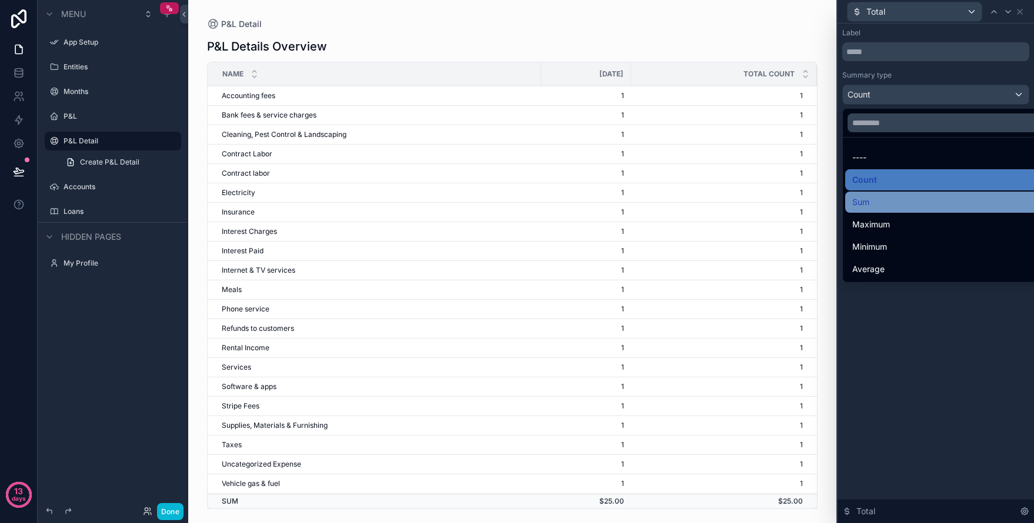
click at [886, 198] on div "Sum" at bounding box center [949, 202] width 194 height 14
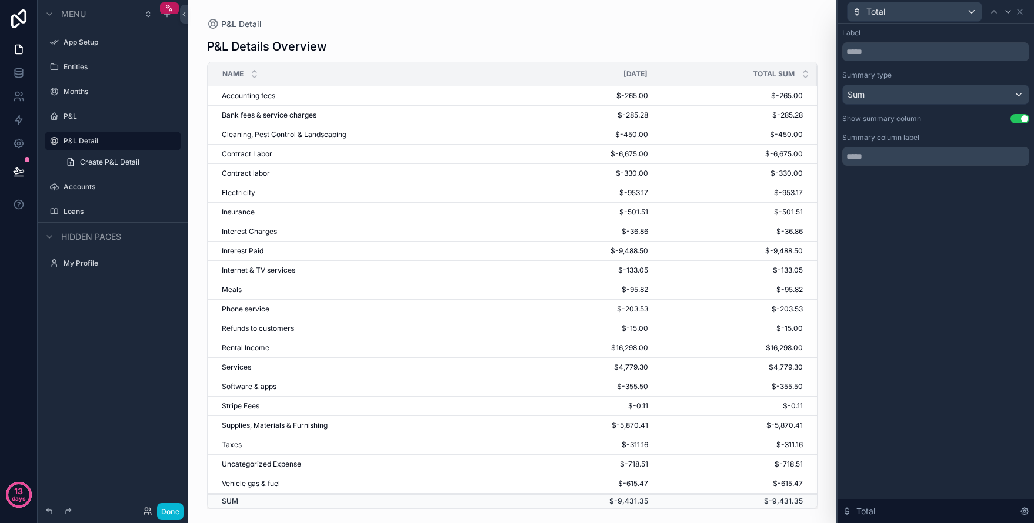
click at [919, 243] on div "Label Summary type Sum Show summary column Use setting Summary column label Tot…" at bounding box center [935, 274] width 196 height 500
click at [888, 53] on input "text" at bounding box center [935, 51] width 187 height 19
click at [1017, 15] on icon at bounding box center [1019, 11] width 9 height 9
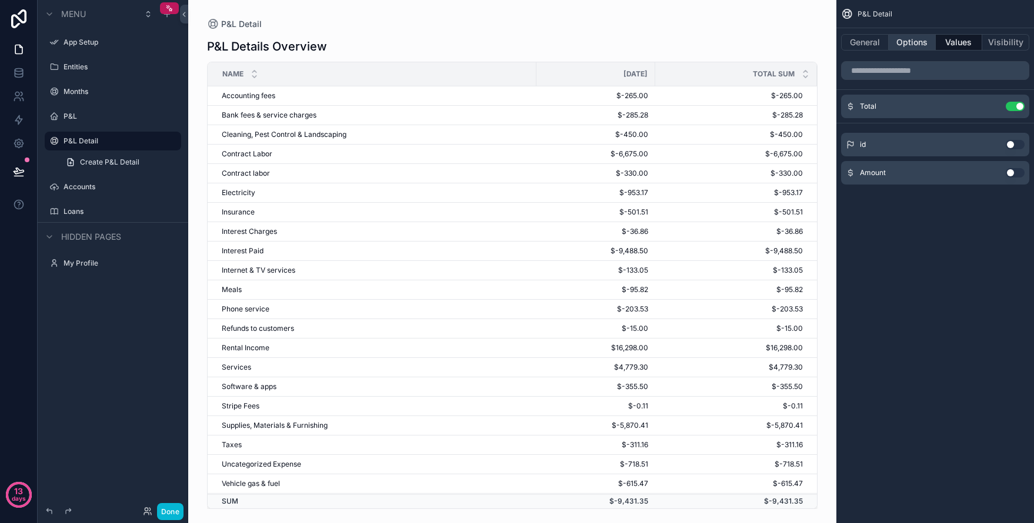
click at [915, 37] on button "Options" at bounding box center [911, 42] width 47 height 16
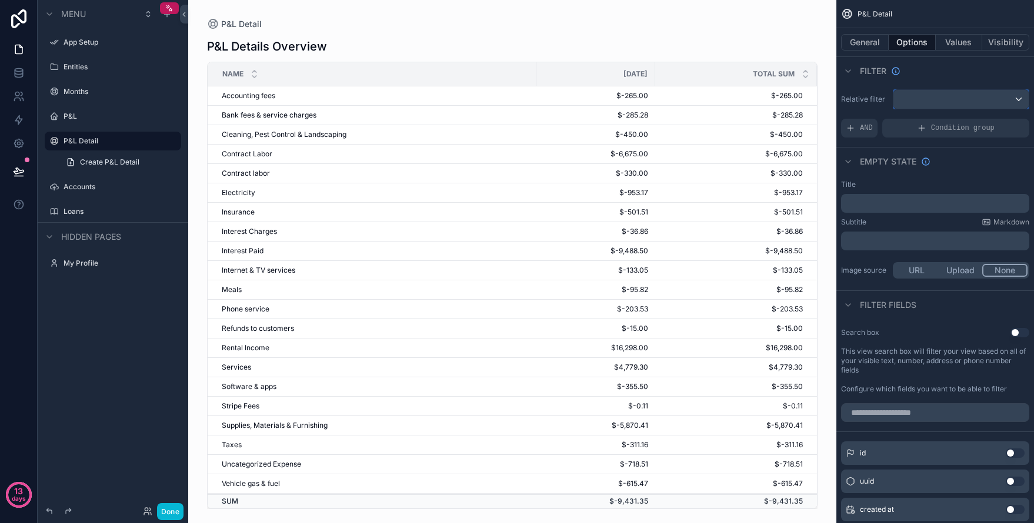
click at [938, 103] on div "scrollable content" at bounding box center [960, 99] width 135 height 19
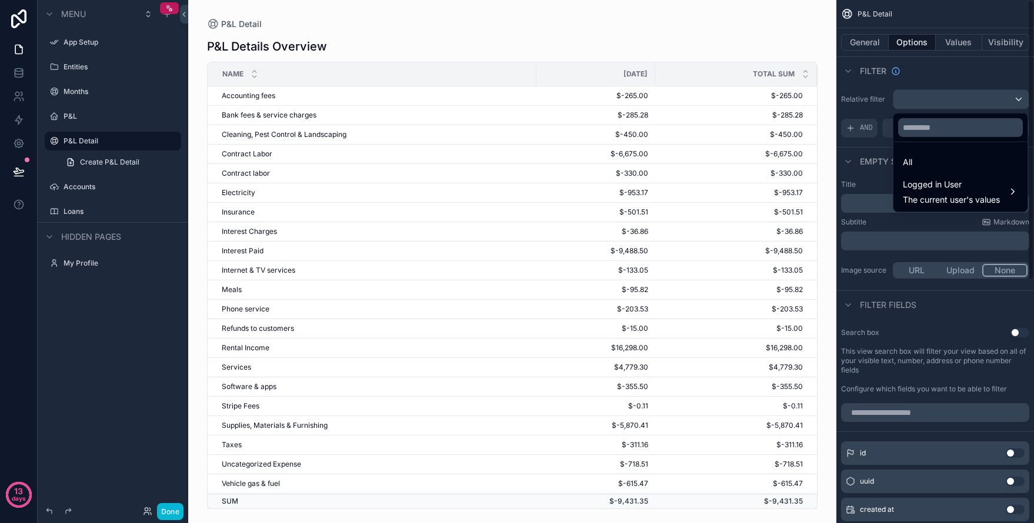
click at [862, 153] on div "scrollable content" at bounding box center [517, 261] width 1034 height 523
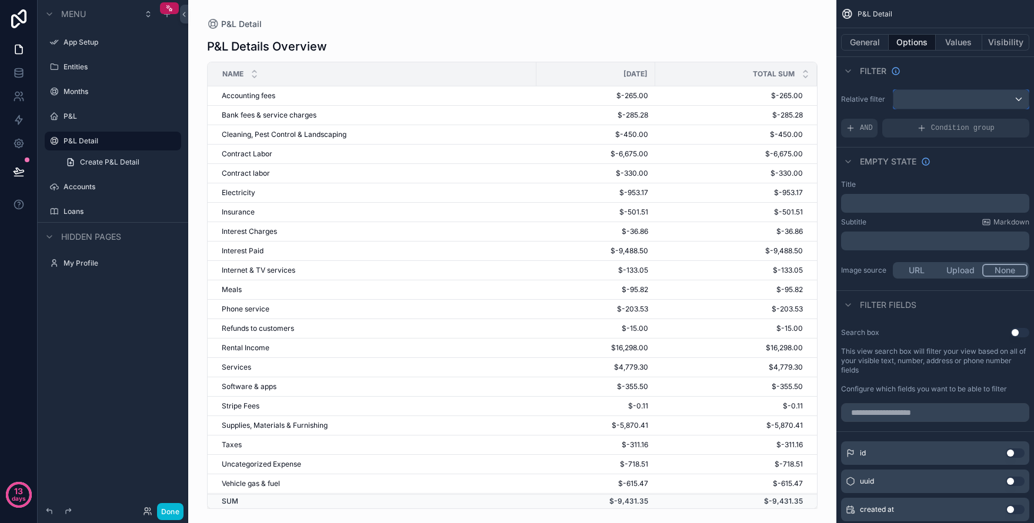
click at [917, 108] on div "scrollable content" at bounding box center [960, 99] width 135 height 19
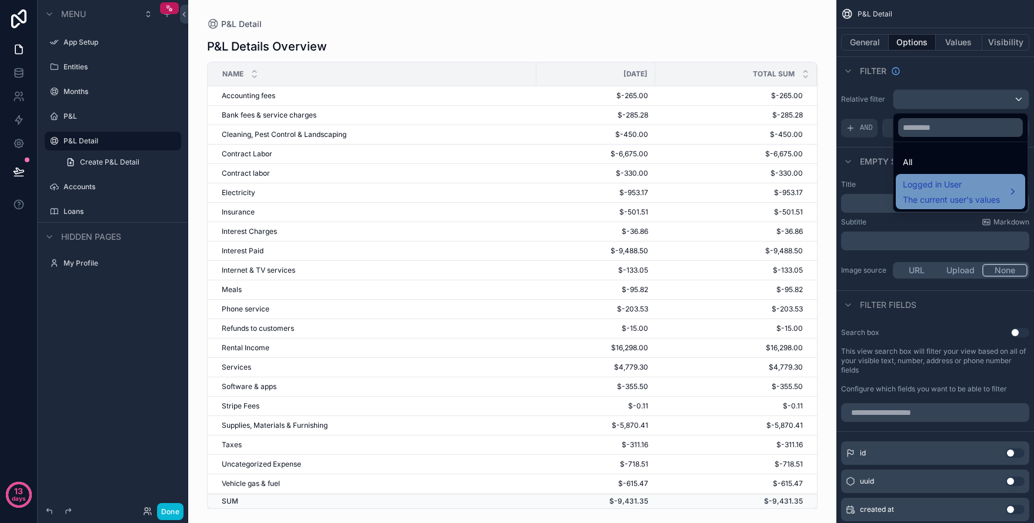
click at [927, 188] on span "Logged in User" at bounding box center [951, 185] width 97 height 14
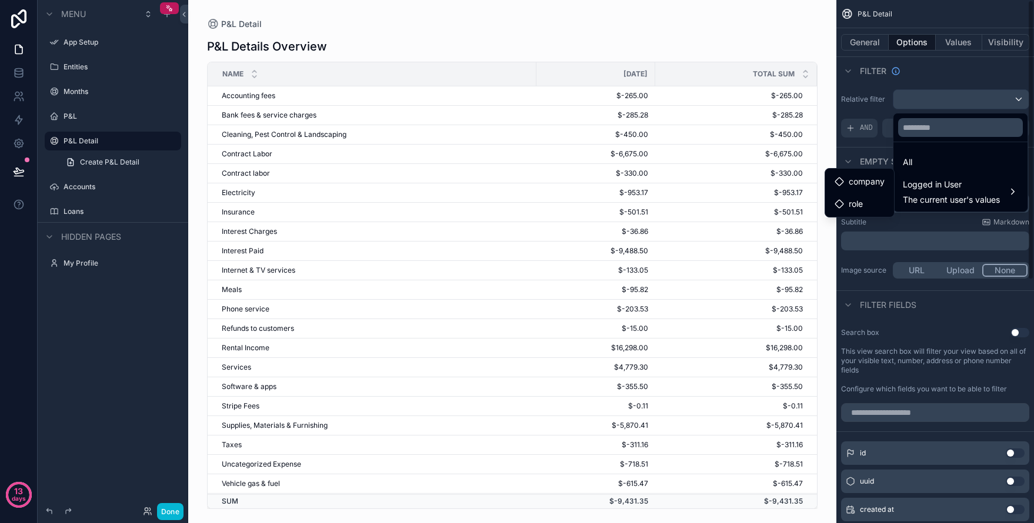
click at [868, 152] on div "scrollable content" at bounding box center [517, 261] width 1034 height 523
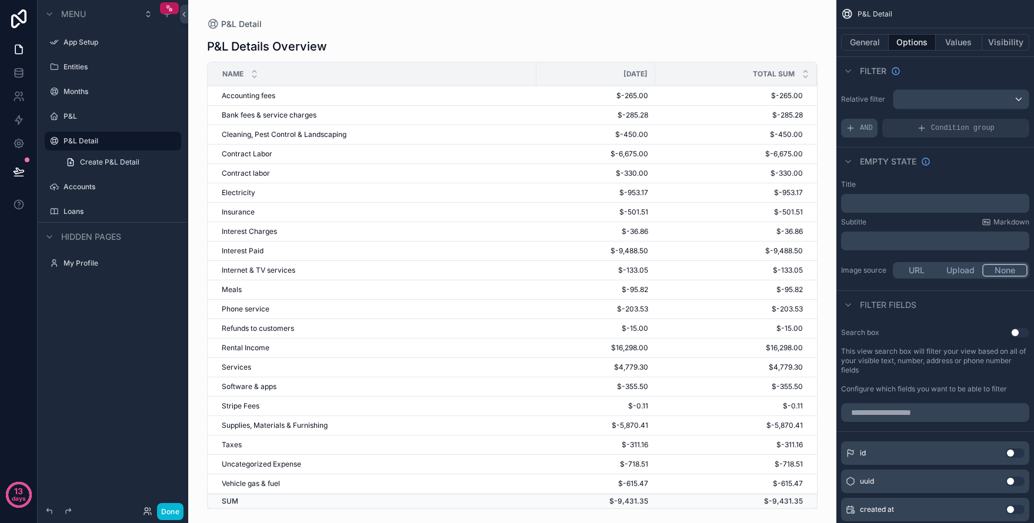
click at [857, 128] on div "AND" at bounding box center [859, 128] width 36 height 19
click at [857, 128] on span "Add a filter" at bounding box center [871, 127] width 51 height 9
click at [961, 128] on div "Add a filter" at bounding box center [935, 128] width 188 height 19
click at [1000, 121] on icon "scrollable content" at bounding box center [999, 119] width 7 height 7
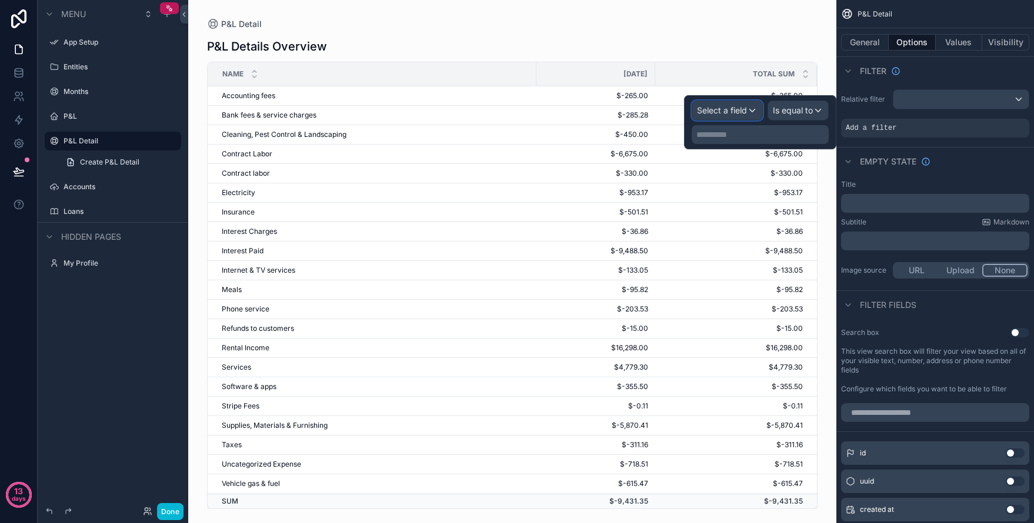
click at [748, 116] on div "Select a field" at bounding box center [727, 110] width 70 height 19
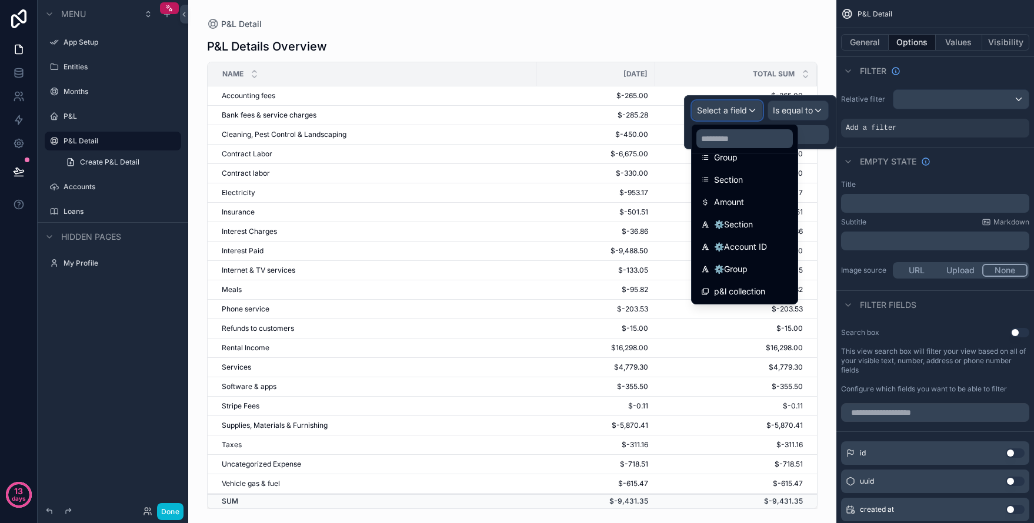
scroll to position [262, 0]
click at [945, 99] on div "scrollable content" at bounding box center [960, 99] width 135 height 19
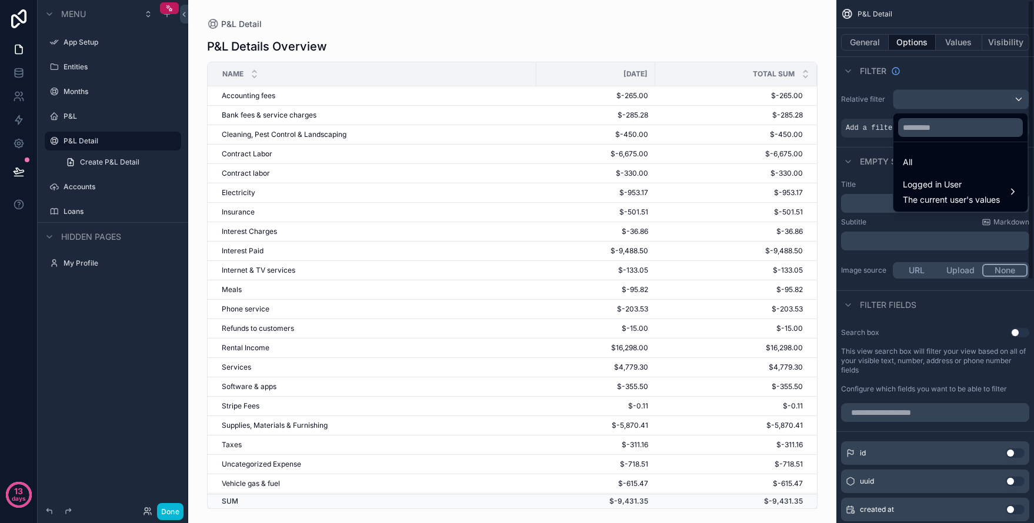
click at [874, 132] on div "scrollable content" at bounding box center [517, 261] width 1034 height 523
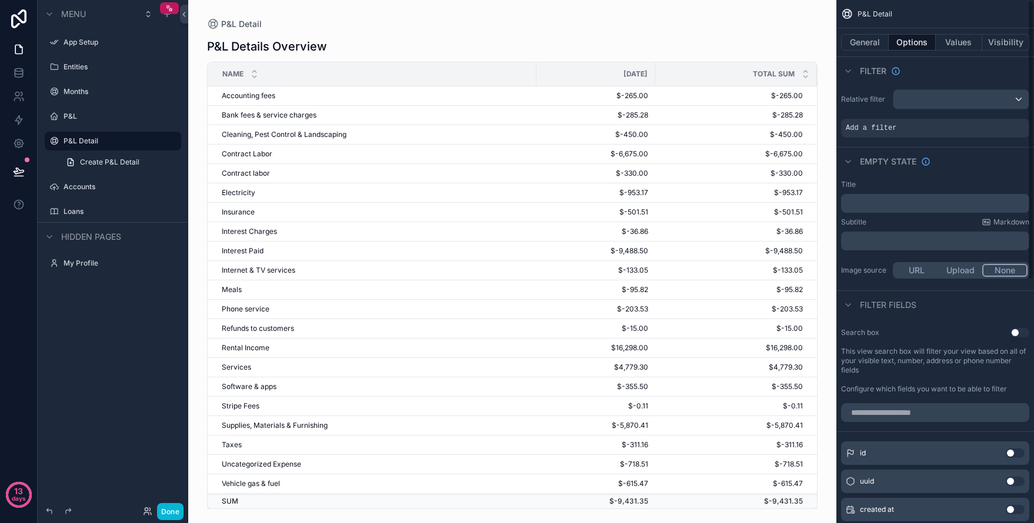
click at [874, 132] on span "Add a filter" at bounding box center [871, 127] width 51 height 9
click at [848, 131] on span "Add a filter" at bounding box center [871, 127] width 51 height 9
click at [933, 138] on div "Relative filter Add a filter" at bounding box center [935, 114] width 198 height 58
click at [937, 131] on div "Add a filter" at bounding box center [935, 128] width 188 height 19
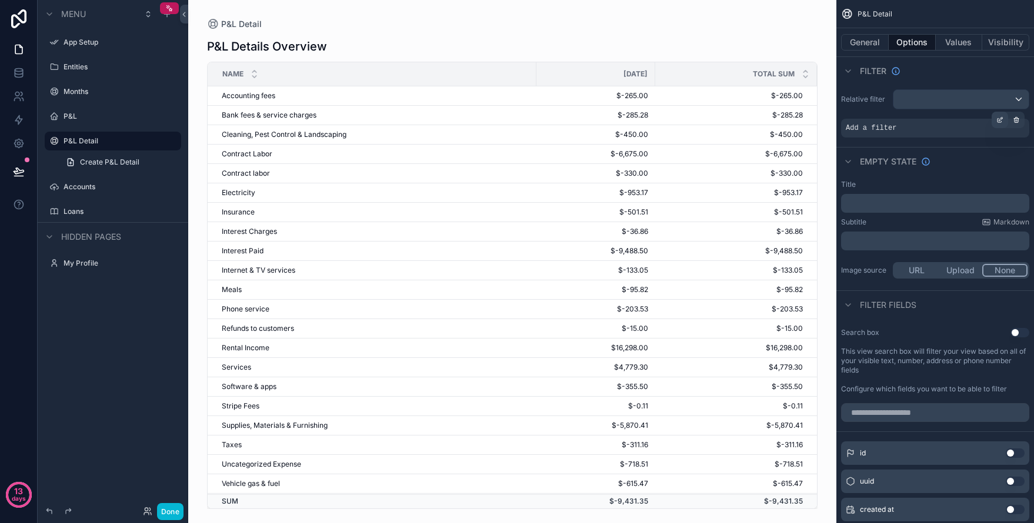
click at [1002, 121] on icon "scrollable content" at bounding box center [999, 119] width 7 height 7
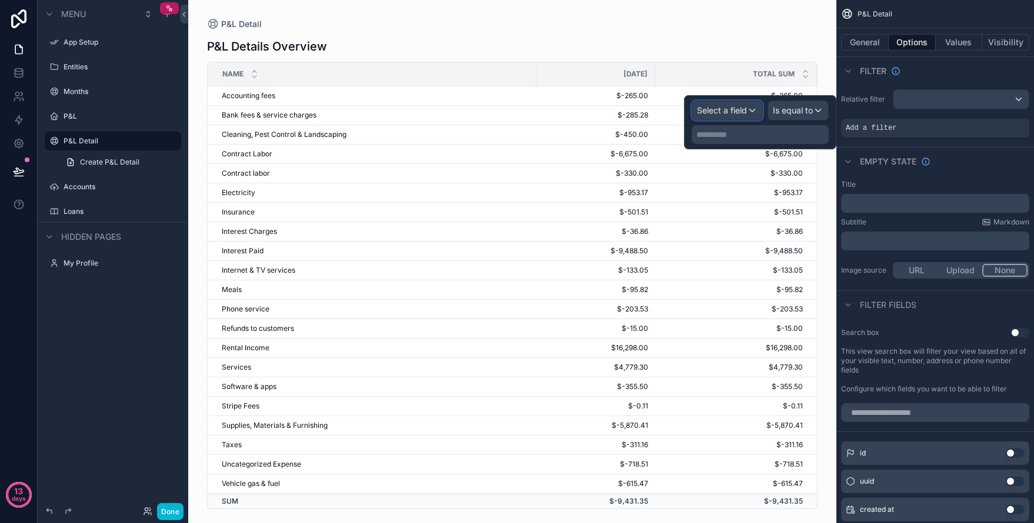
click at [743, 111] on span "Select a field" at bounding box center [722, 110] width 50 height 10
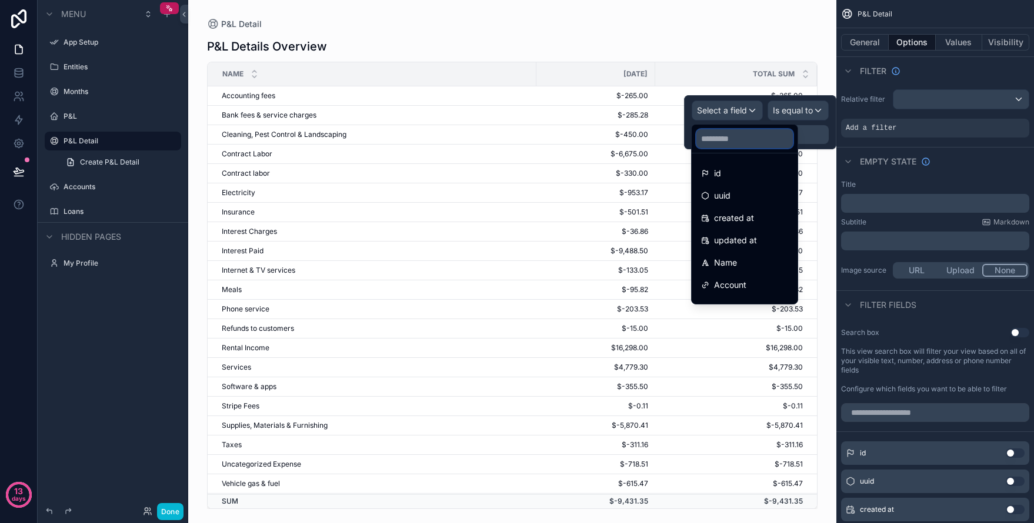
click at [744, 138] on input "text" at bounding box center [744, 138] width 96 height 19
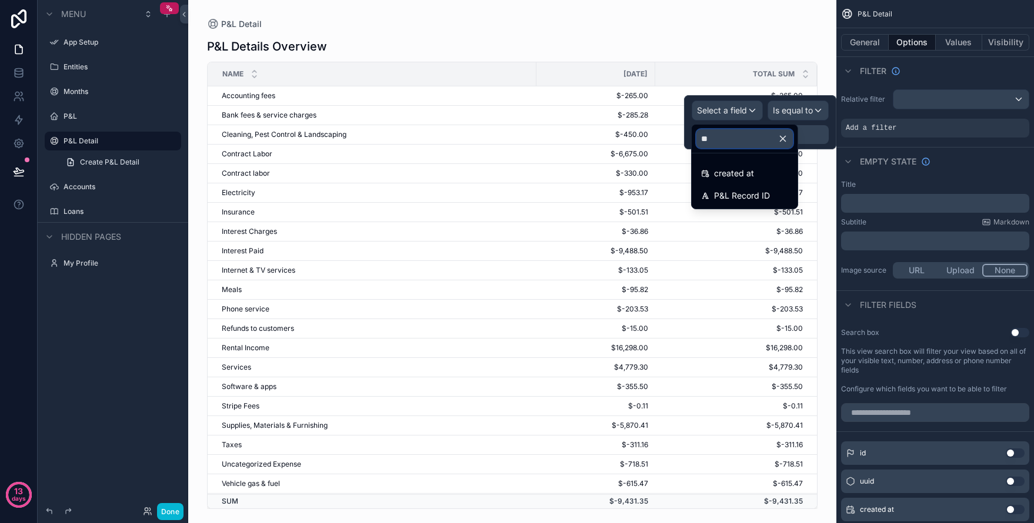
type input "**"
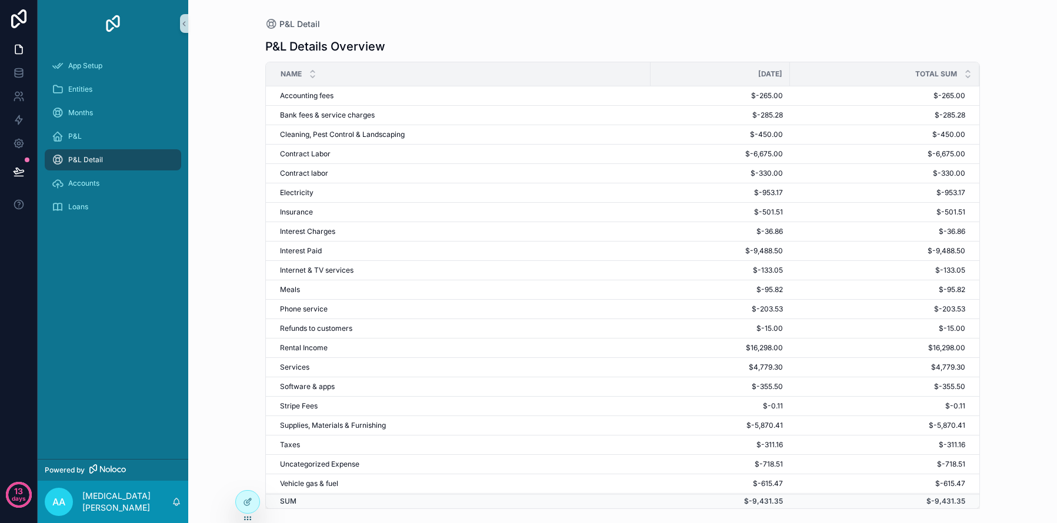
click at [234, 496] on div "P&L Detail P&L Details Overview Name September, 2025 Total SUM Accounting fees …" at bounding box center [622, 261] width 868 height 523
click at [243, 504] on icon at bounding box center [247, 501] width 9 height 9
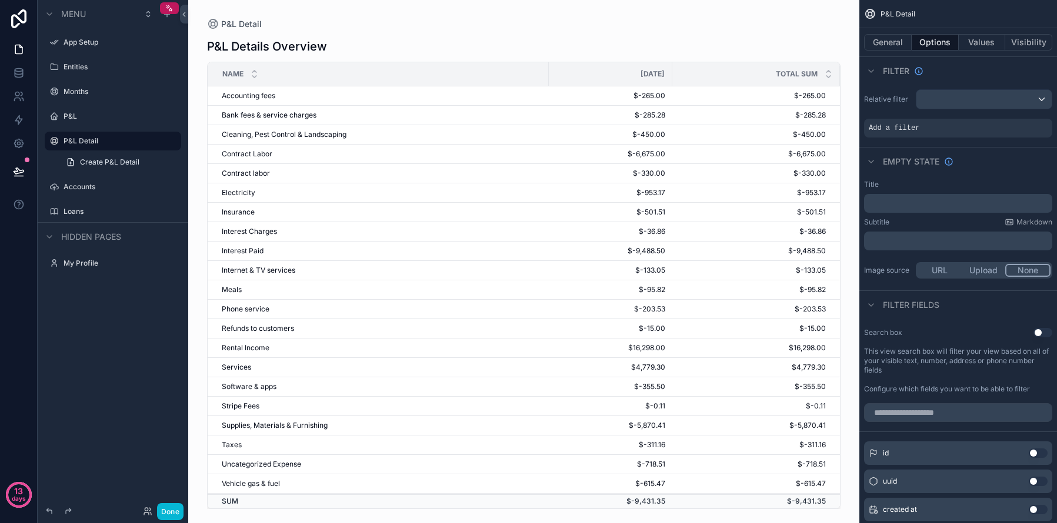
click at [730, 100] on div "scrollable content" at bounding box center [523, 254] width 671 height 509
click at [891, 119] on div "Add a filter" at bounding box center [958, 128] width 188 height 19
click at [888, 138] on div "Relative filter Add a filter" at bounding box center [958, 114] width 198 height 58
click at [898, 130] on span "Add a filter" at bounding box center [893, 127] width 51 height 9
click at [1021, 122] on icon "scrollable content" at bounding box center [1022, 119] width 7 height 7
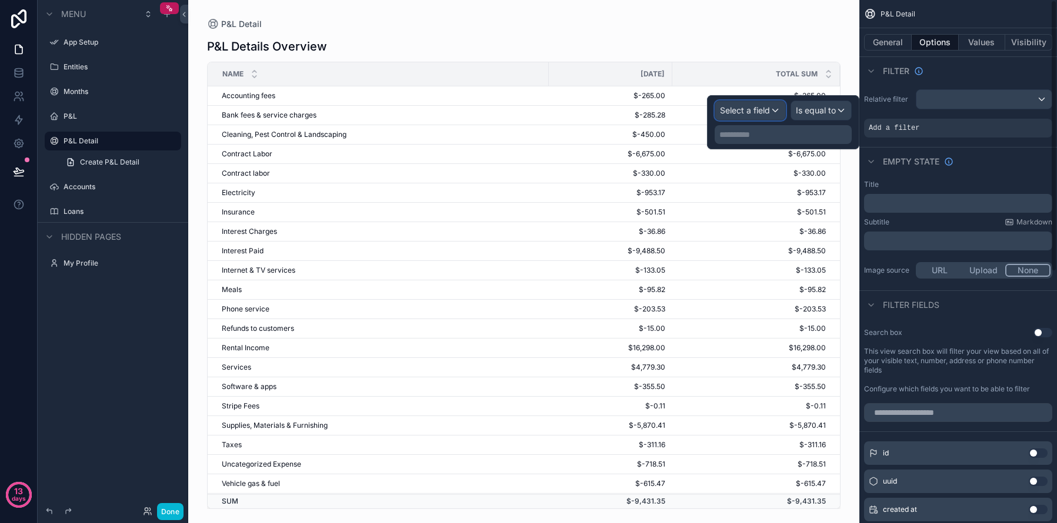
click at [766, 106] on span "Select a field" at bounding box center [745, 110] width 50 height 10
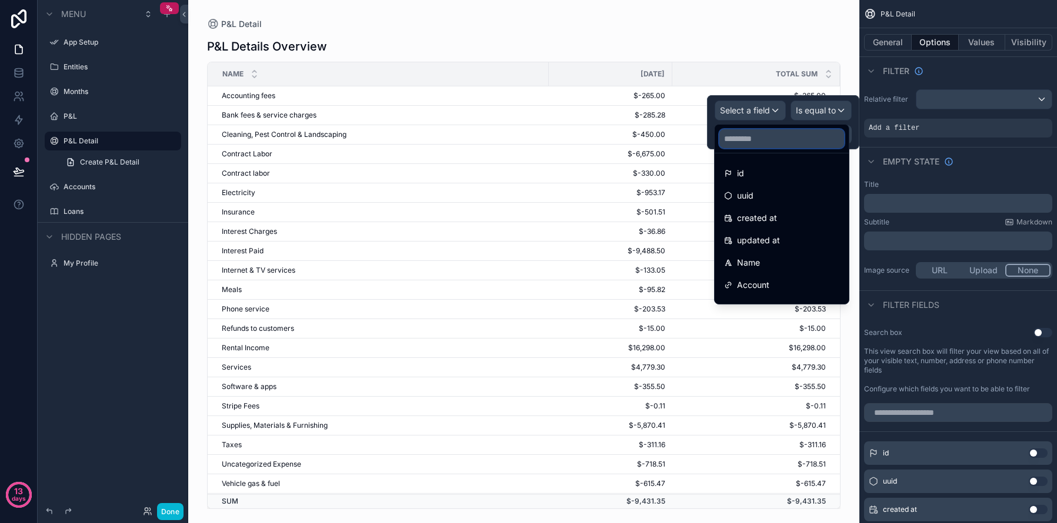
click at [758, 133] on input "text" at bounding box center [781, 138] width 125 height 19
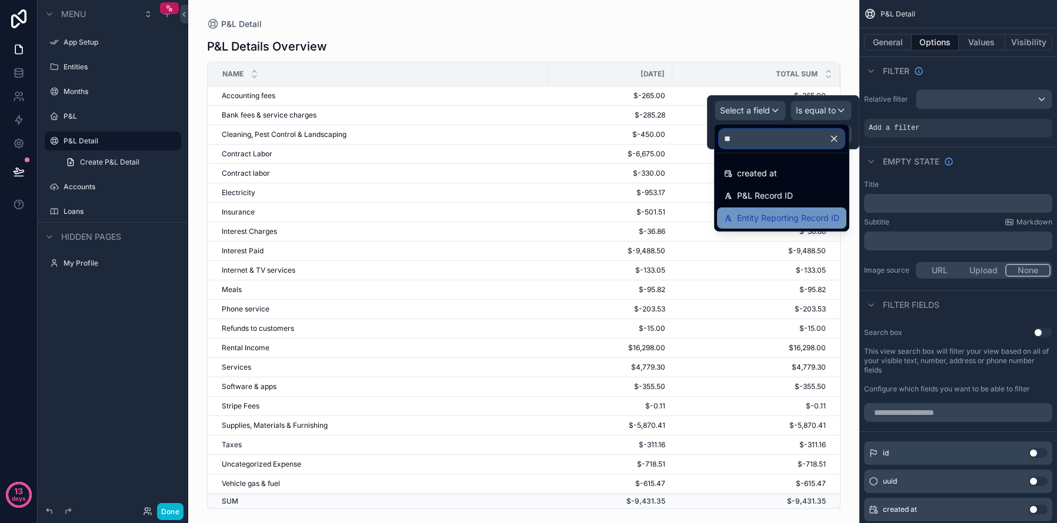
type input "**"
click at [778, 219] on span "Entity Reporting Record ID" at bounding box center [788, 218] width 102 height 14
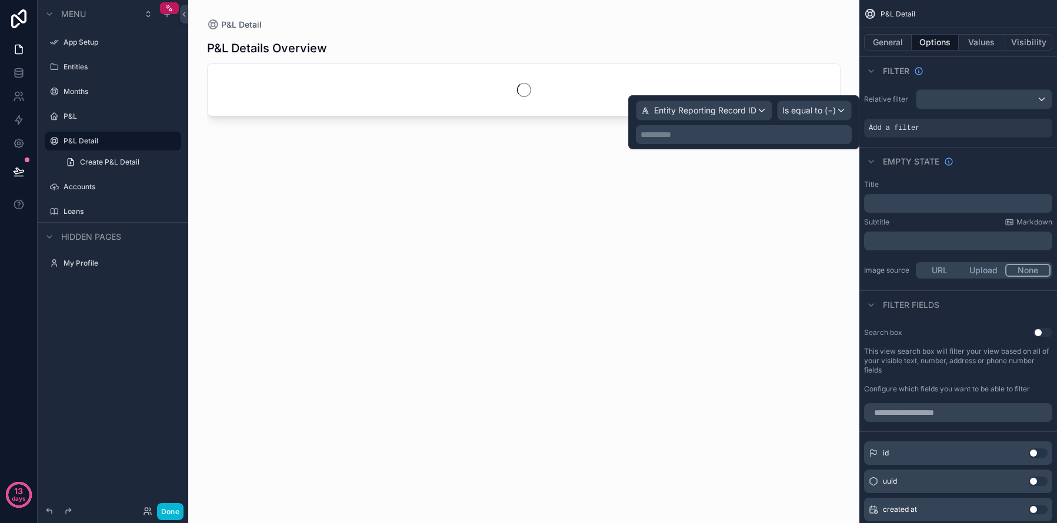
click at [787, 135] on p "**********" at bounding box center [744, 135] width 209 height 12
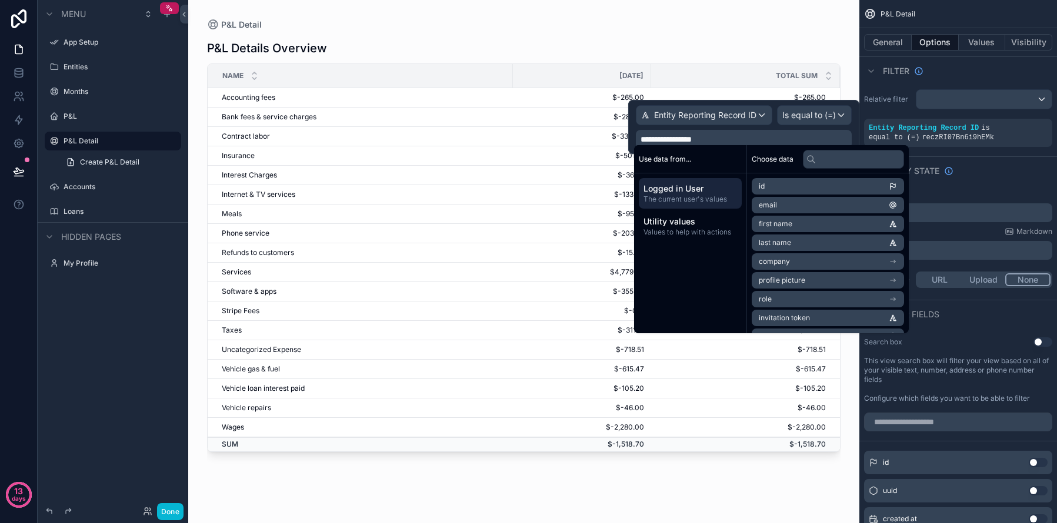
click at [590, 80] on div "[DATE]" at bounding box center [581, 75] width 136 height 19
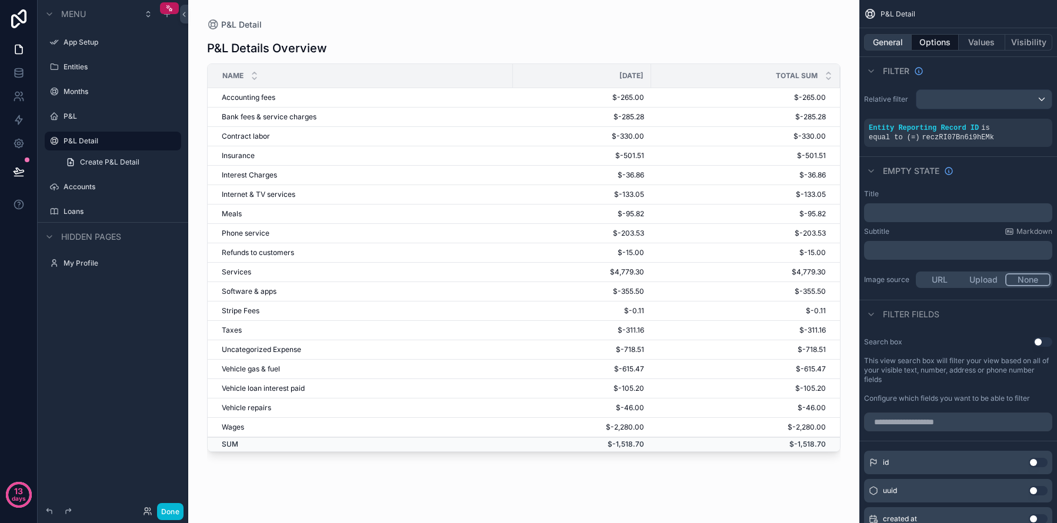
click at [893, 42] on button "General" at bounding box center [888, 42] width 48 height 16
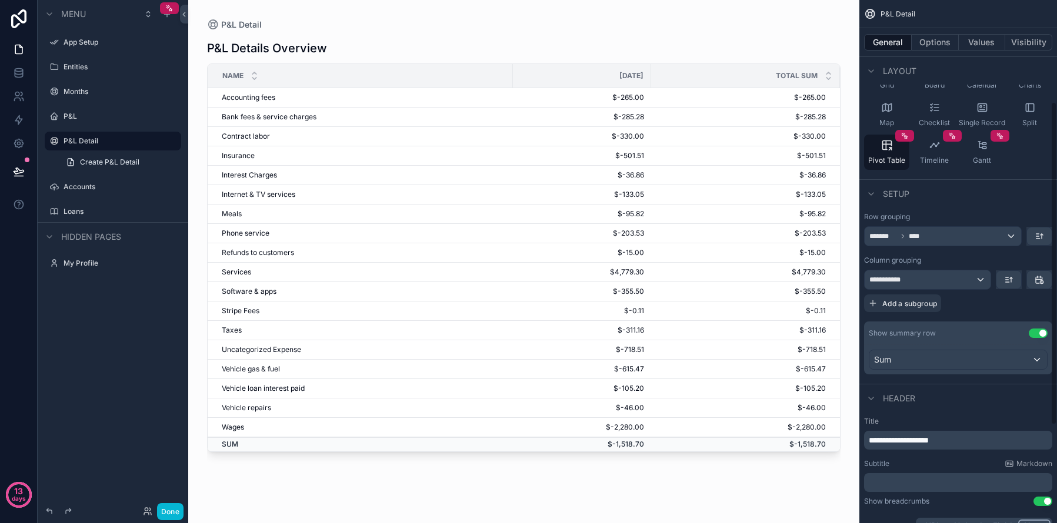
scroll to position [322, 0]
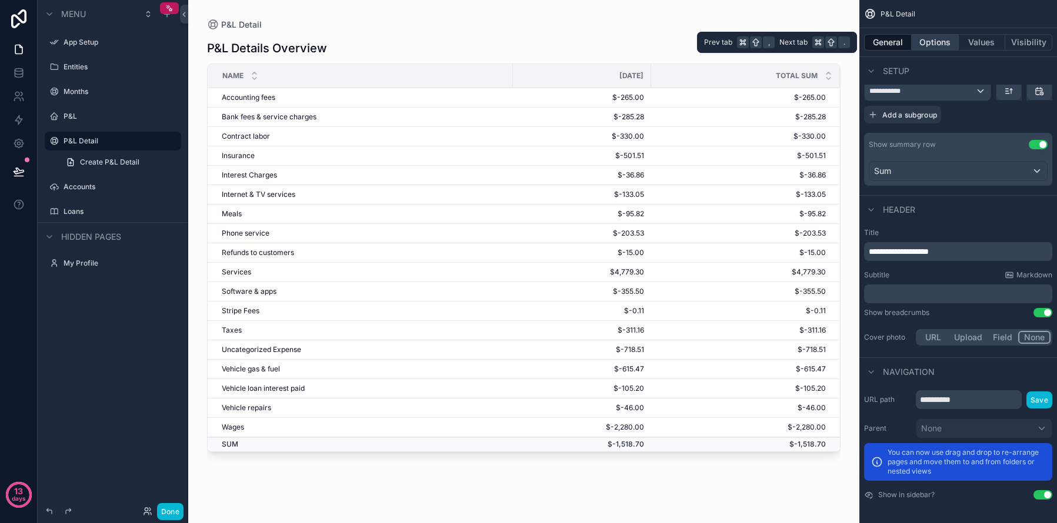
click at [931, 45] on button "Options" at bounding box center [934, 42] width 47 height 16
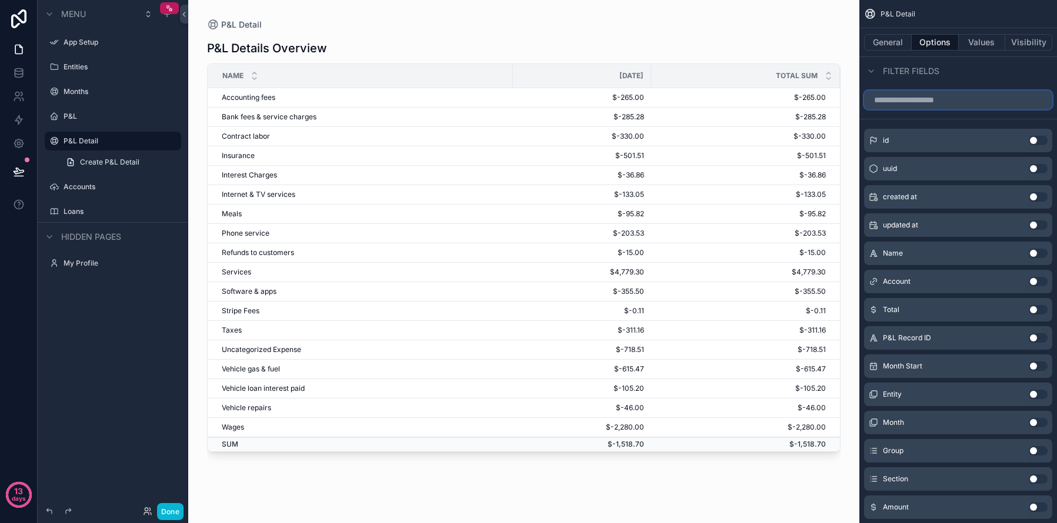
click at [927, 103] on input "scrollable content" at bounding box center [958, 100] width 188 height 19
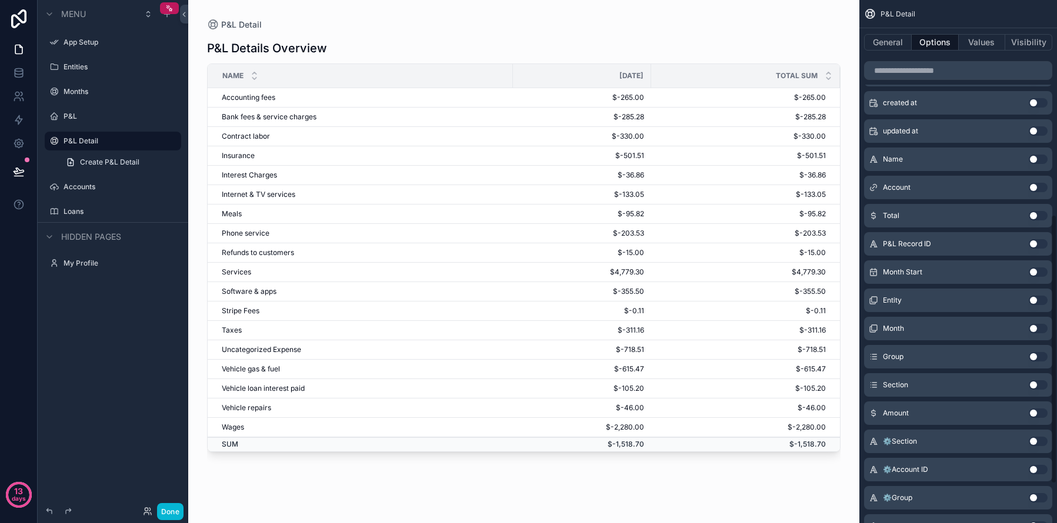
click at [1033, 359] on button "Use setting" at bounding box center [1037, 356] width 19 height 9
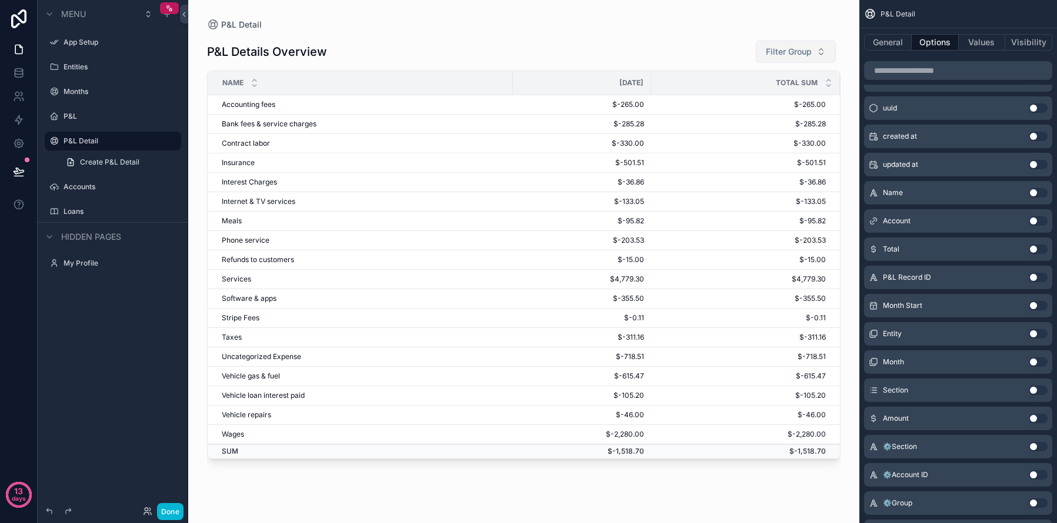
click at [818, 49] on button "Filter Group" at bounding box center [796, 52] width 80 height 22
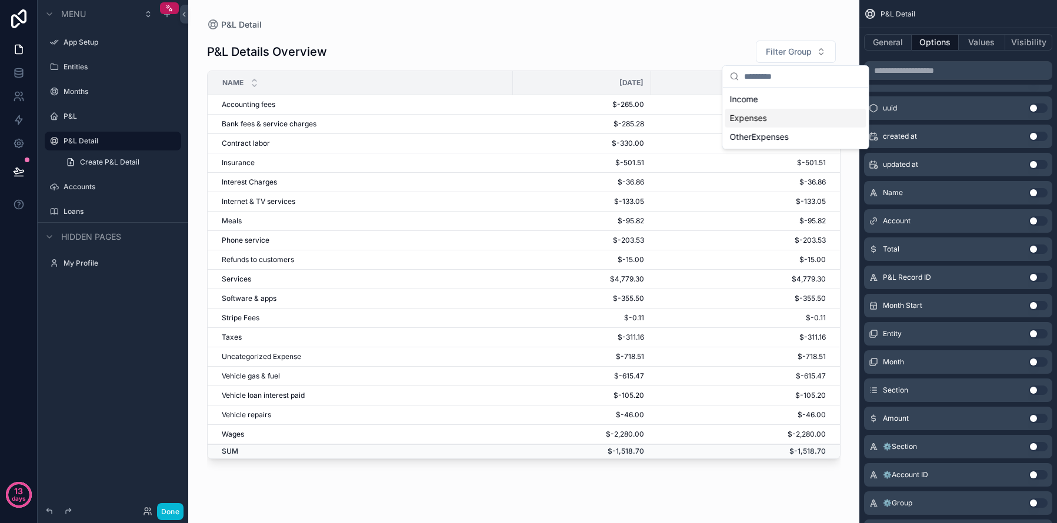
click at [820, 116] on div "Expenses" at bounding box center [795, 118] width 141 height 19
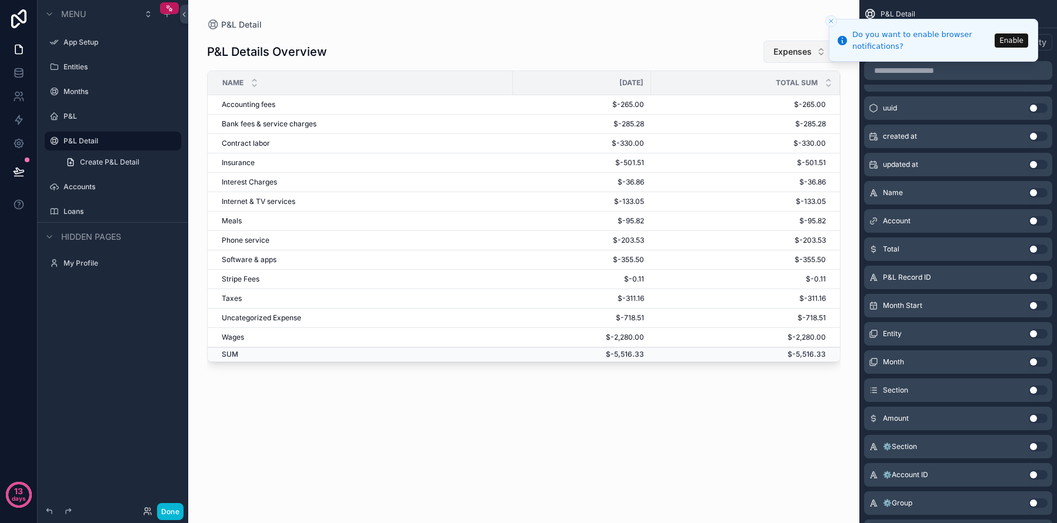
click at [823, 52] on button "Expenses" at bounding box center [799, 52] width 72 height 22
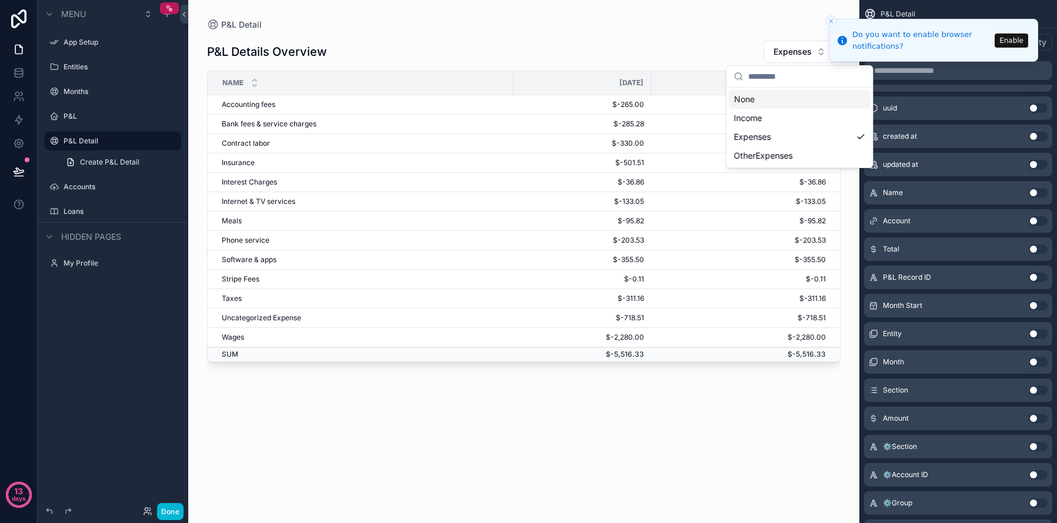
click at [809, 106] on div "None" at bounding box center [799, 99] width 141 height 19
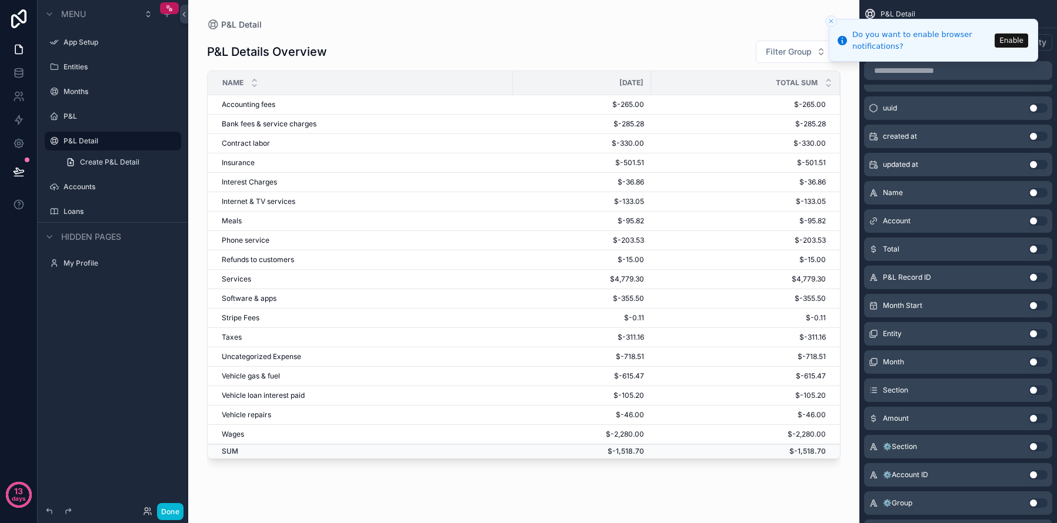
click at [688, 54] on div "P&L Details Overview Filter Group" at bounding box center [523, 52] width 633 height 24
click at [831, 17] on button "Close toast" at bounding box center [831, 21] width 12 height 12
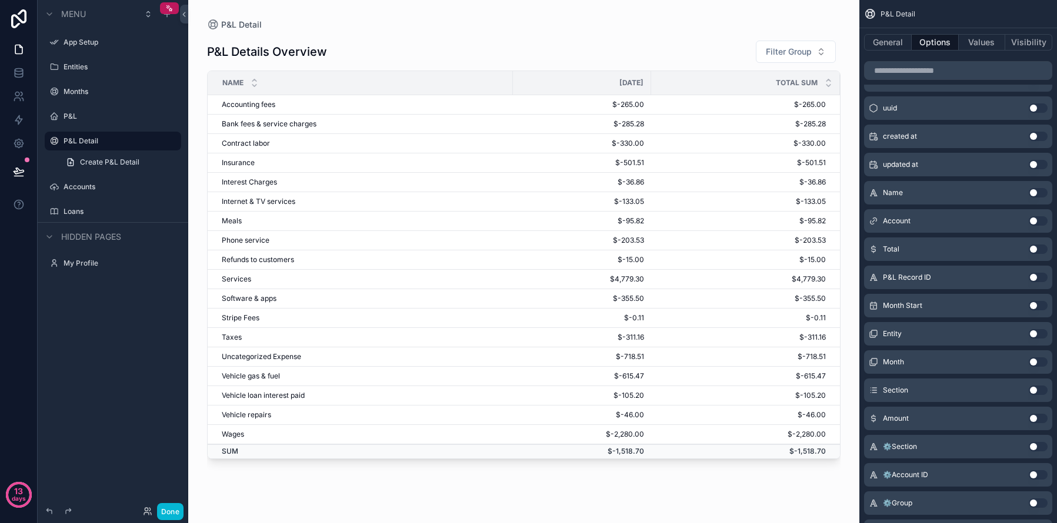
click at [847, 92] on div "P&L Detail P&L Details Overview Filter Group Name September, 2025 Total SUM Acc…" at bounding box center [523, 254] width 671 height 509
click at [809, 54] on span "Filter Group" at bounding box center [789, 52] width 46 height 12
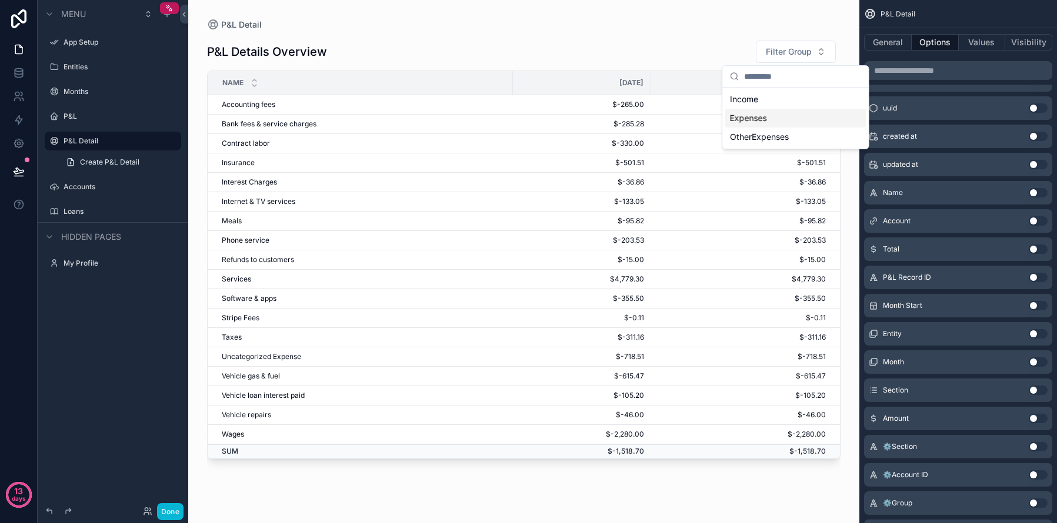
click at [774, 116] on div "Expenses" at bounding box center [795, 118] width 141 height 19
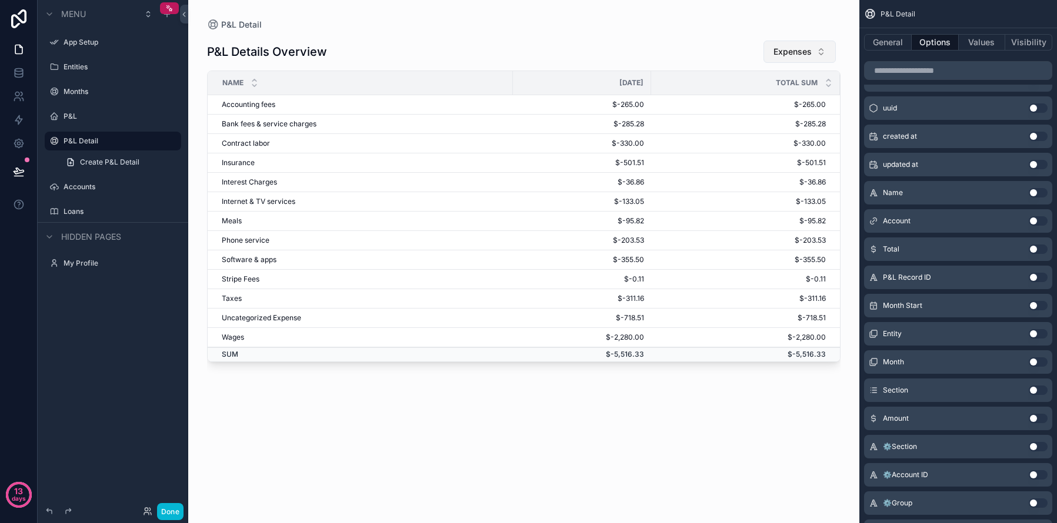
click at [815, 61] on button "Expenses" at bounding box center [799, 52] width 72 height 22
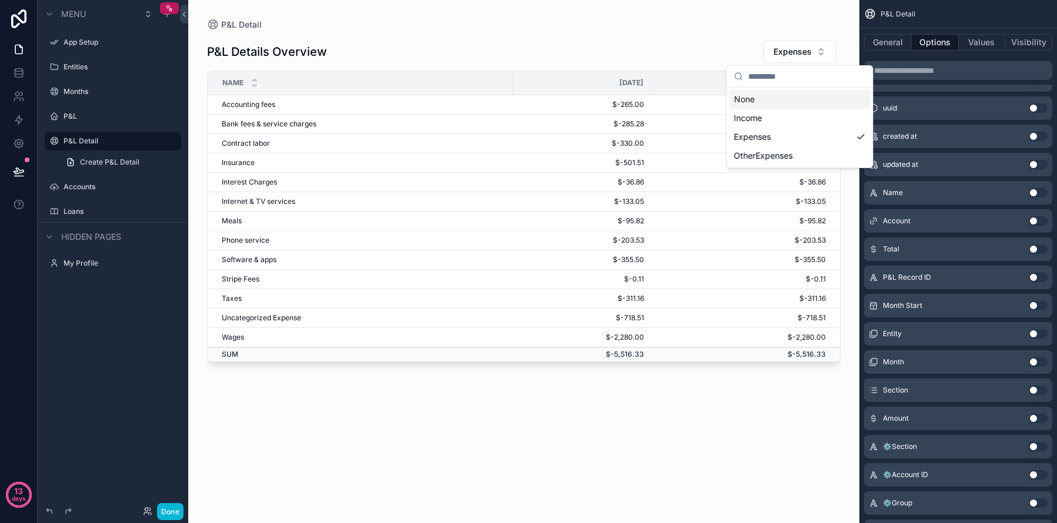
click at [786, 100] on div "None" at bounding box center [799, 99] width 141 height 19
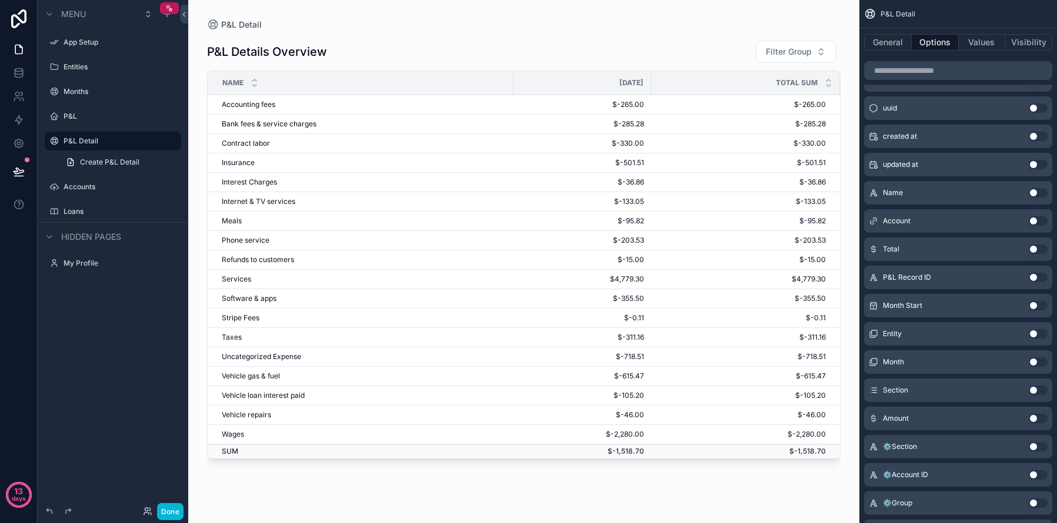
click at [714, 52] on div "P&L Details Overview Filter Group" at bounding box center [523, 52] width 633 height 24
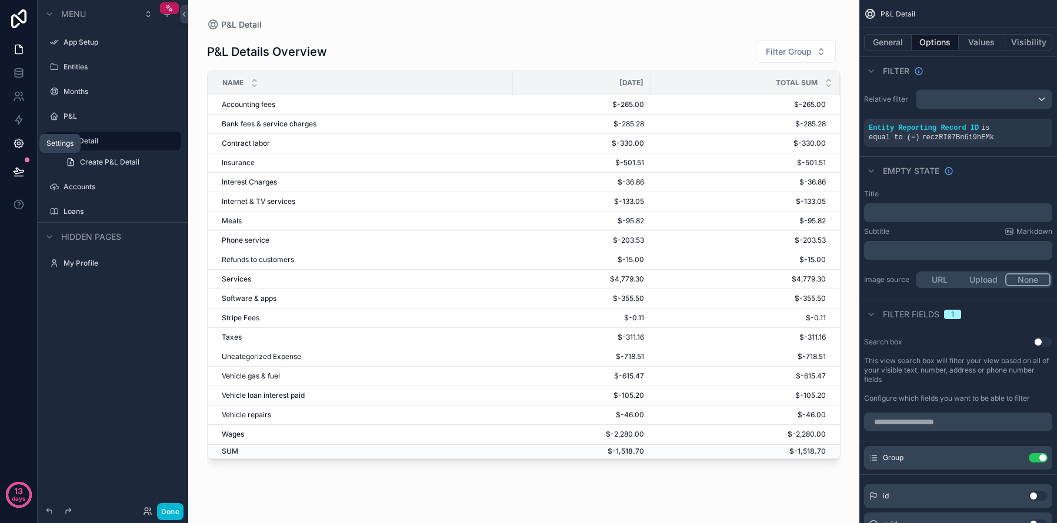
click at [18, 148] on icon at bounding box center [18, 143] width 9 height 9
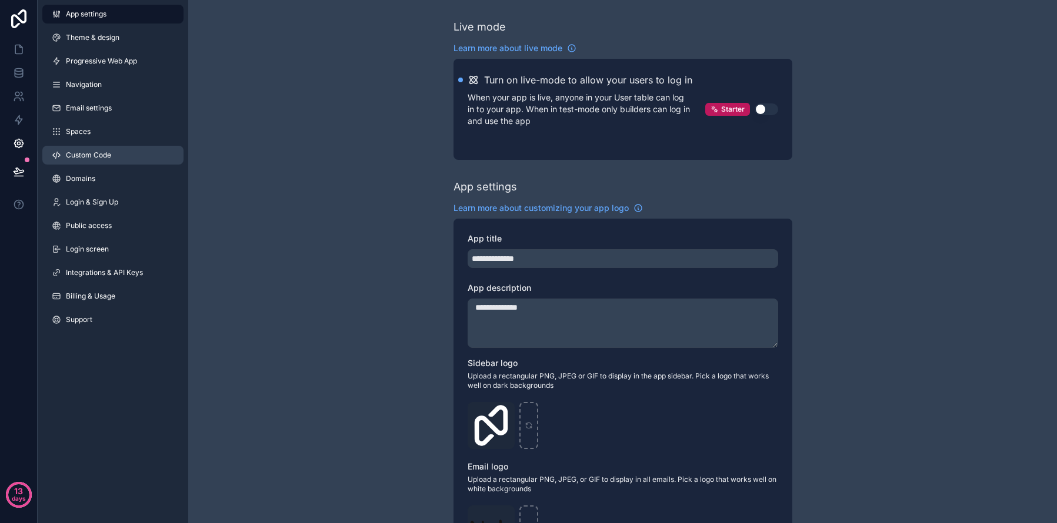
click at [100, 155] on span "Custom Code" at bounding box center [88, 155] width 45 height 9
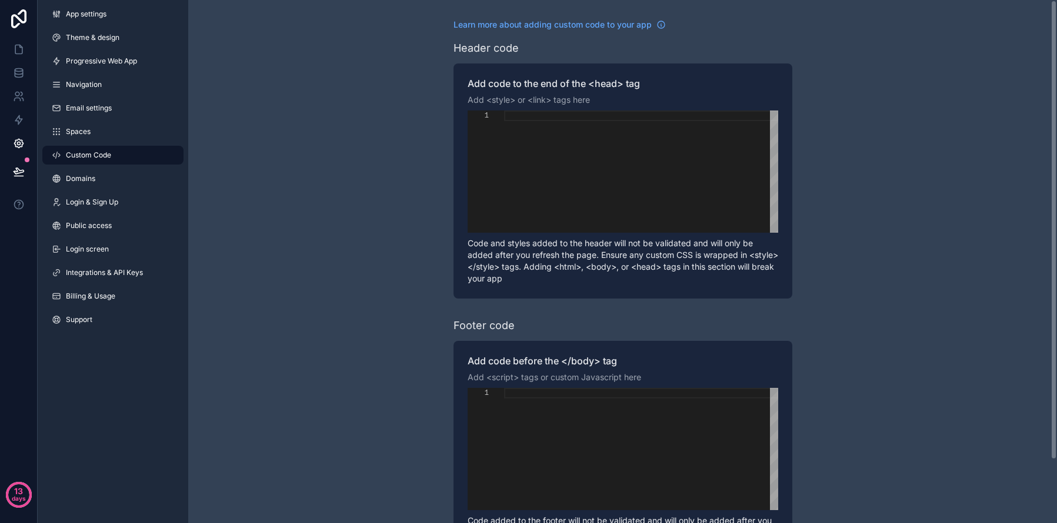
click at [861, 157] on div "Learn more about adding custom code to your app Header code Add code to the end…" at bounding box center [622, 297] width 868 height 595
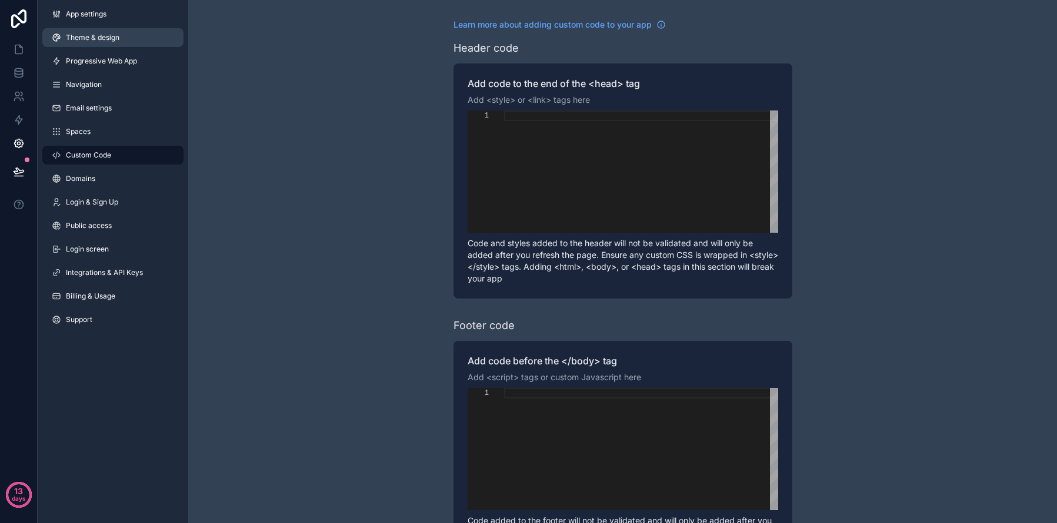
click at [118, 46] on link "Theme & design" at bounding box center [112, 37] width 141 height 19
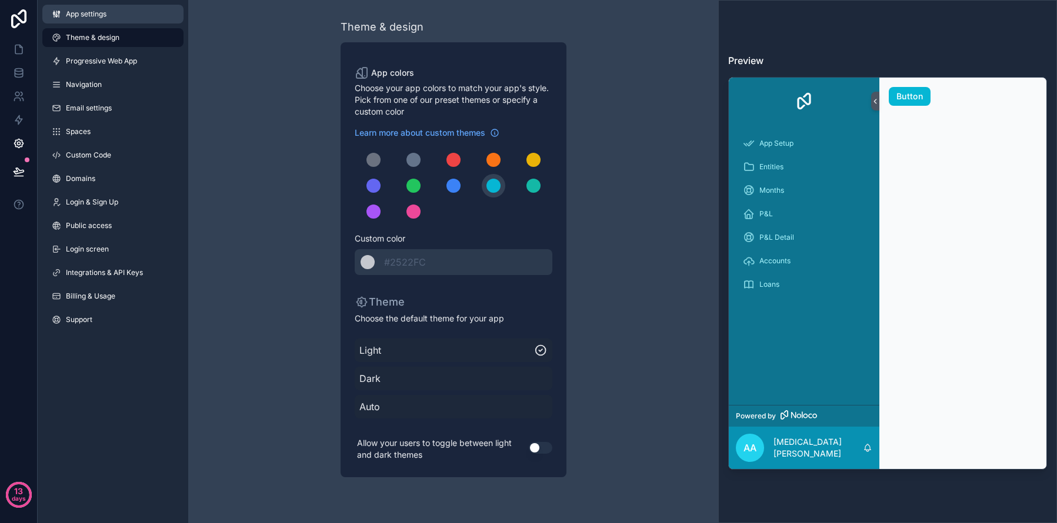
click at [96, 16] on span "App settings" at bounding box center [86, 13] width 41 height 9
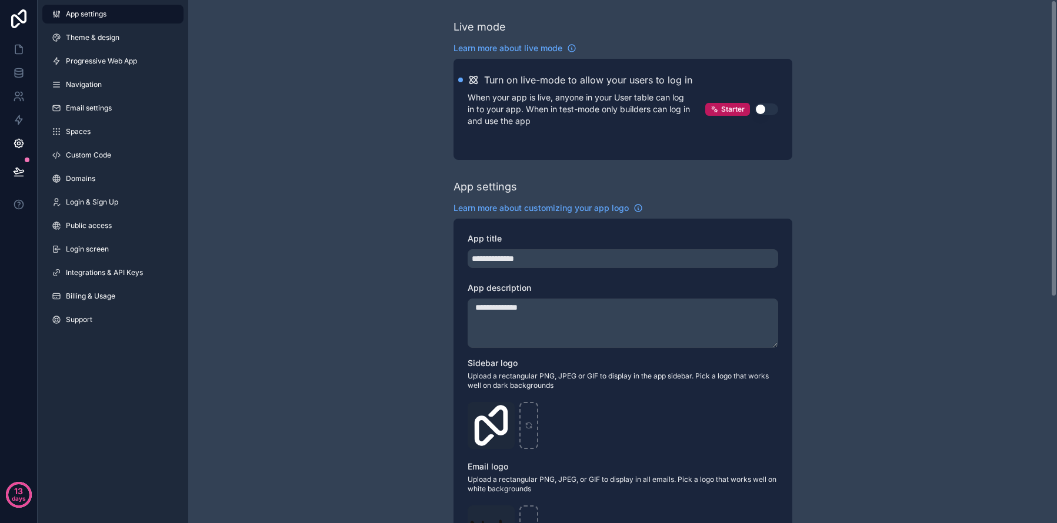
click at [864, 198] on div "**********" at bounding box center [622, 461] width 868 height 922
click at [24, 135] on link at bounding box center [18, 144] width 37 height 24
click at [21, 52] on icon at bounding box center [19, 50] width 12 height 12
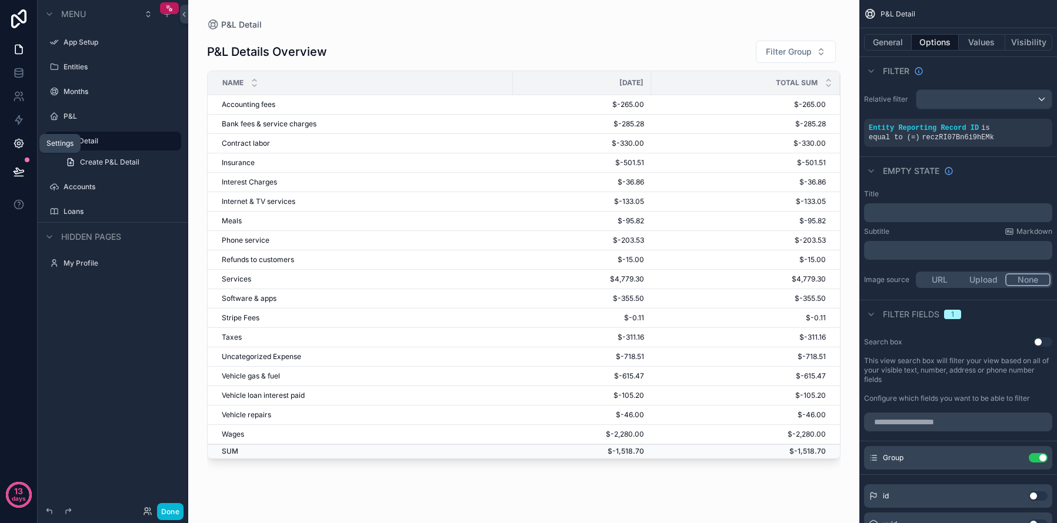
click at [16, 153] on link at bounding box center [18, 144] width 37 height 24
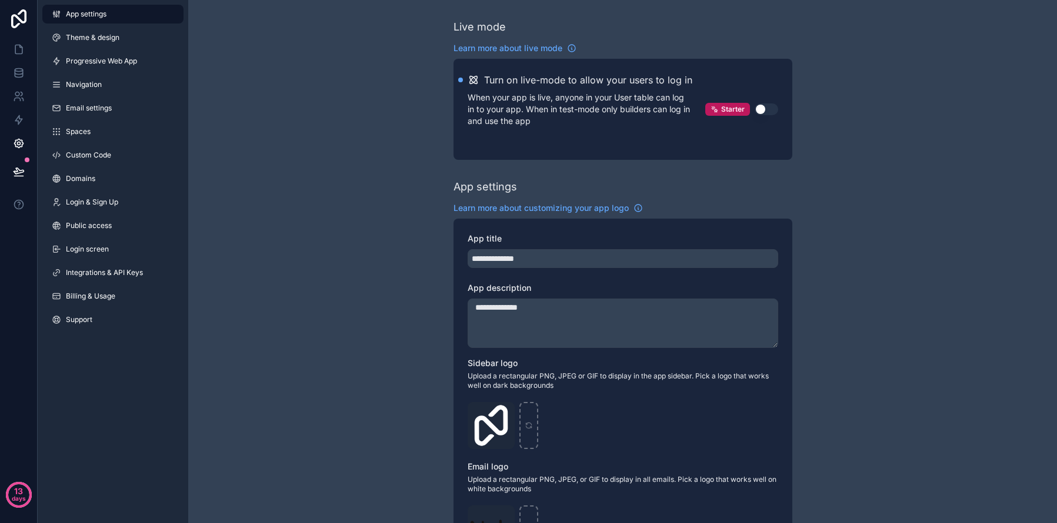
click at [108, 167] on div "App settings Theme & design Progressive Web App Navigation Email settings Space…" at bounding box center [113, 169] width 151 height 339
click at [115, 158] on link "Custom Code" at bounding box center [112, 155] width 141 height 19
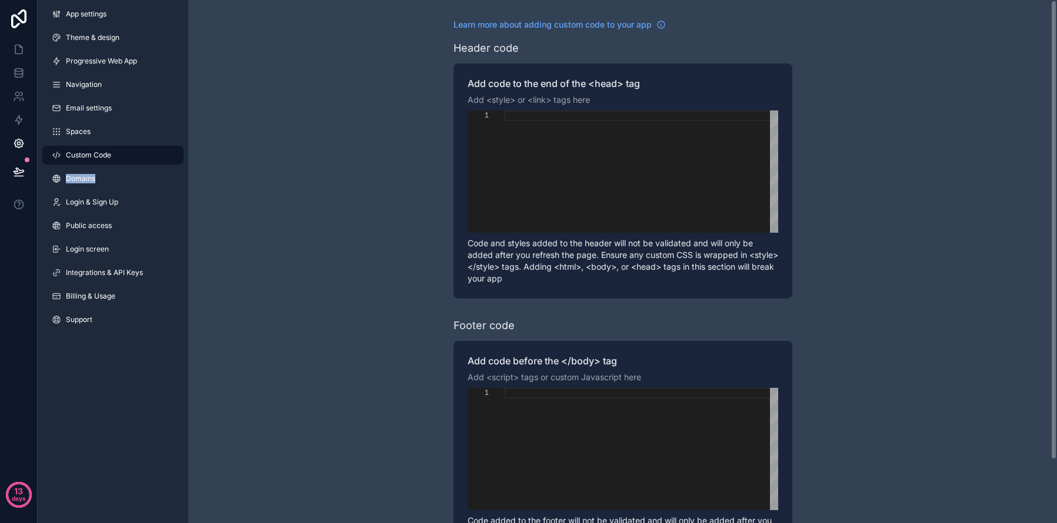
click at [724, 190] on div "scrollable content" at bounding box center [641, 172] width 274 height 122
click at [616, 265] on p "Code and styles added to the header will not be validated and will only be adde…" at bounding box center [622, 261] width 310 height 47
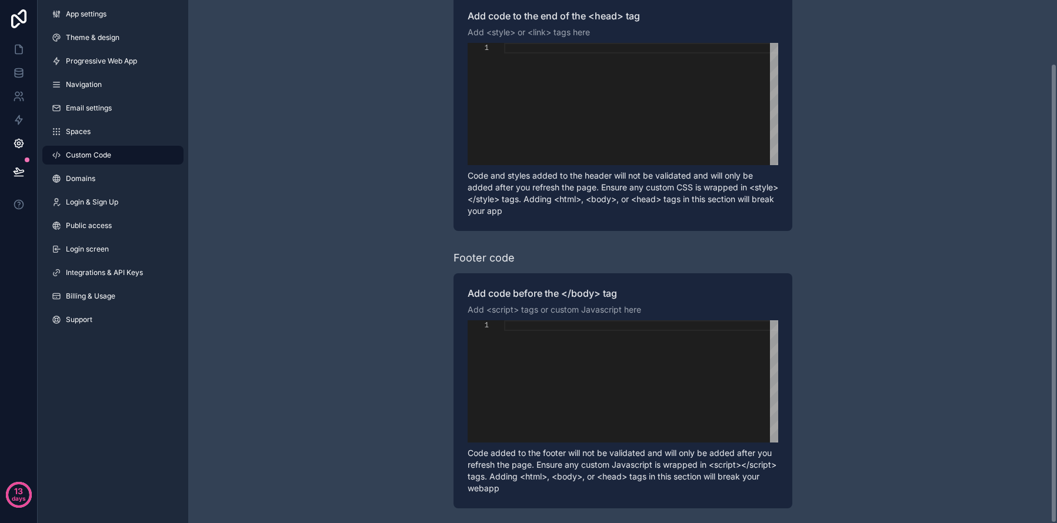
scroll to position [72, 0]
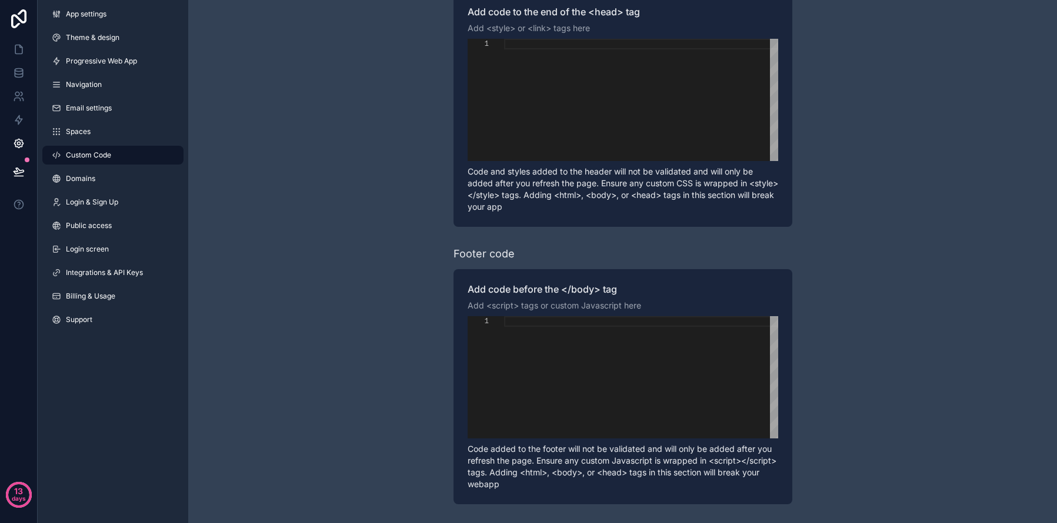
click at [826, 146] on div "Learn more about adding custom code to your app Header code Add code to the end…" at bounding box center [622, 225] width 868 height 595
click at [22, 51] on icon at bounding box center [19, 50] width 12 height 12
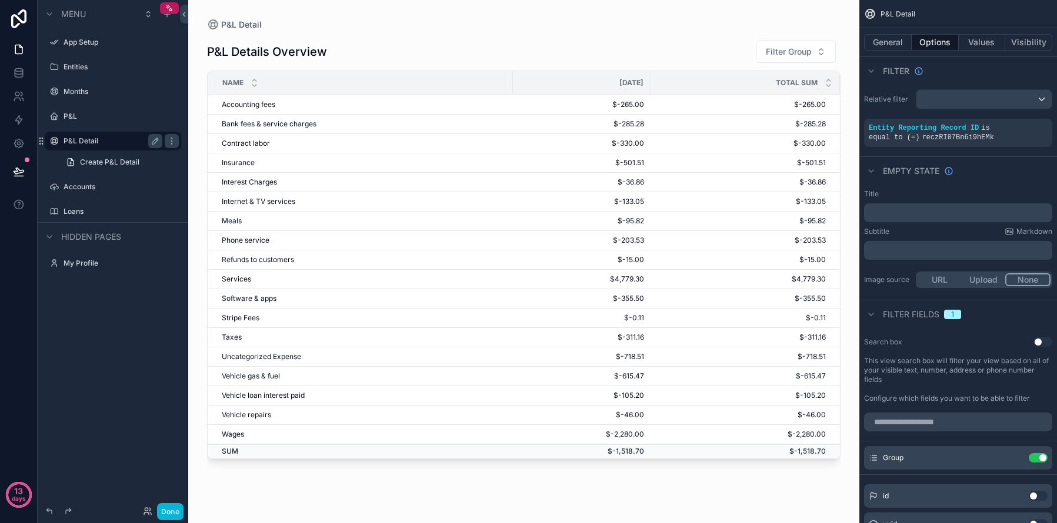
click at [107, 144] on label "P&L Detail" at bounding box center [111, 140] width 94 height 9
click at [169, 143] on icon "scrollable content" at bounding box center [171, 140] width 9 height 9
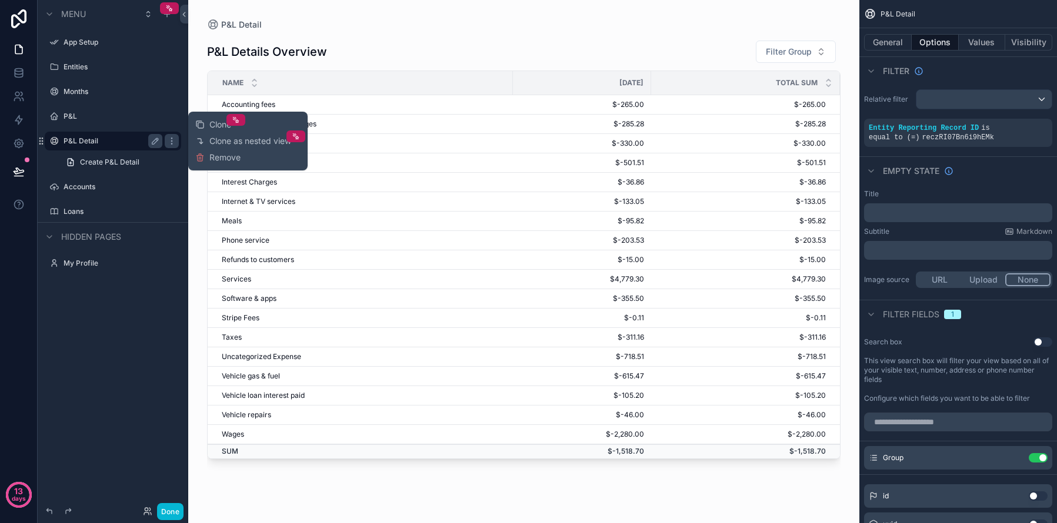
click at [570, 54] on div "P&L Details Overview Filter Group" at bounding box center [523, 52] width 633 height 24
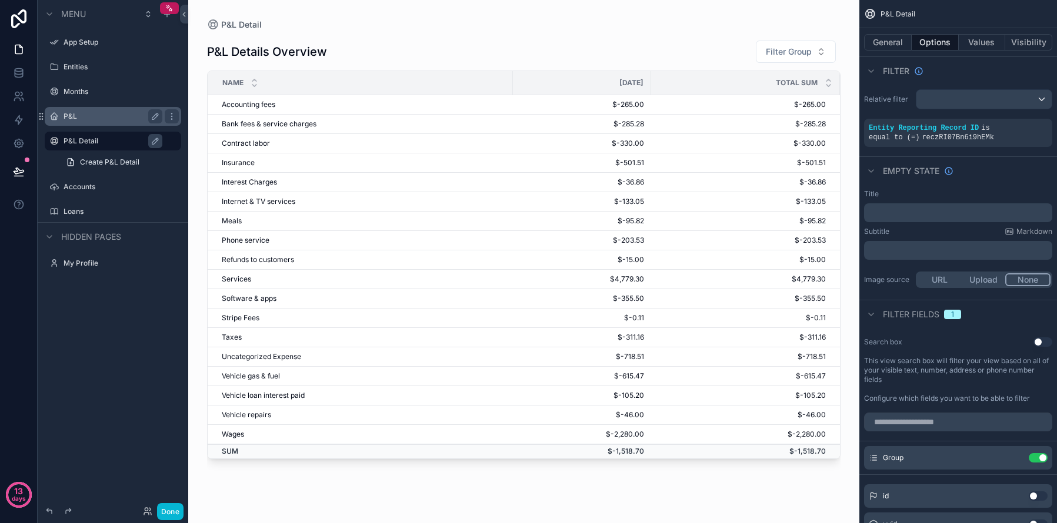
click at [106, 110] on div "P&L" at bounding box center [113, 116] width 99 height 14
click at [76, 121] on div "P&L" at bounding box center [113, 116] width 99 height 14
click at [68, 118] on label "P&L" at bounding box center [111, 116] width 94 height 9
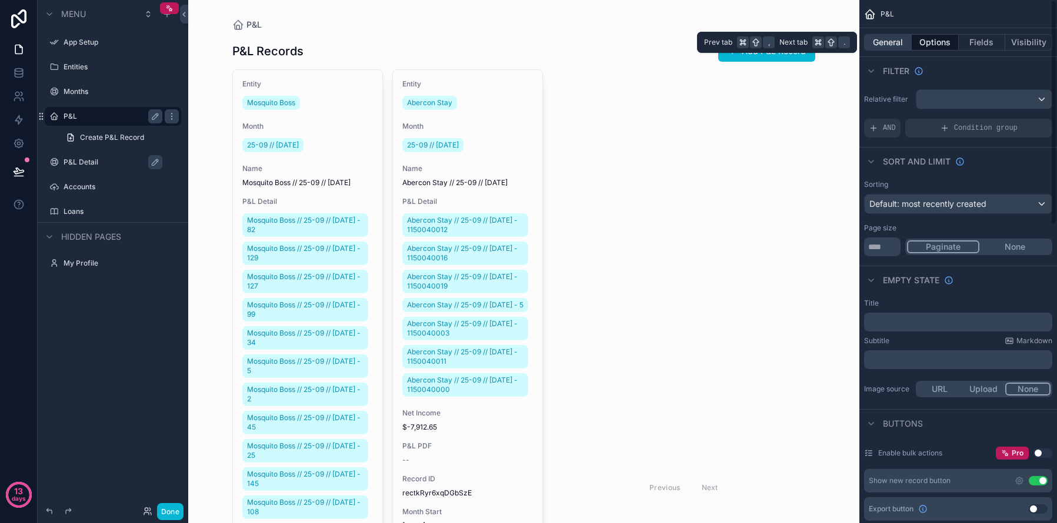
click at [881, 44] on button "General" at bounding box center [888, 42] width 48 height 16
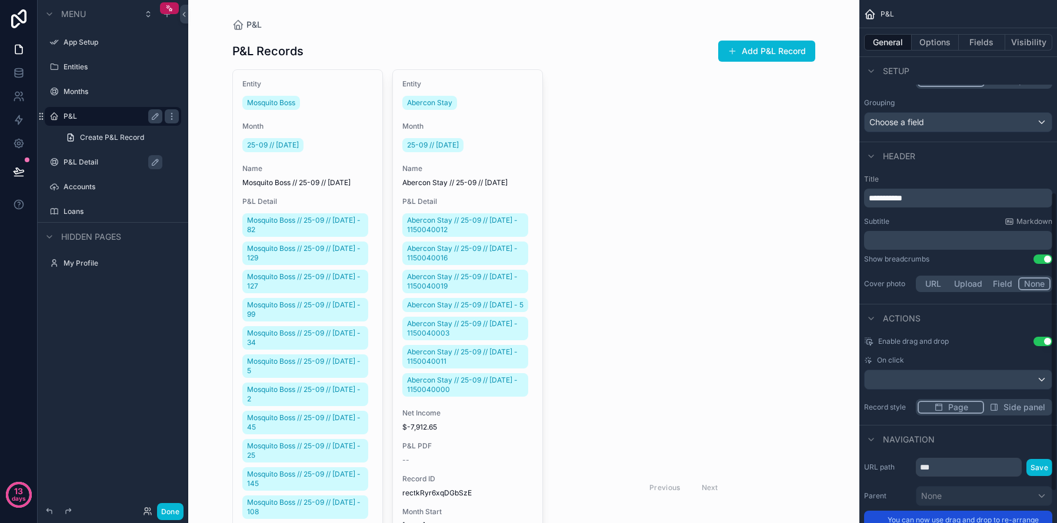
scroll to position [390, 0]
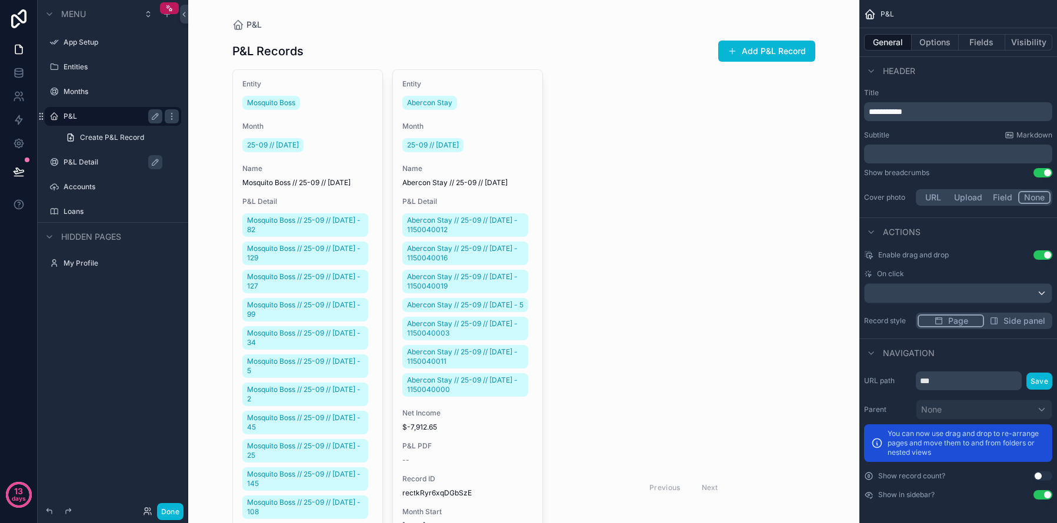
click at [101, 357] on div "Menu App Setup Entities Months P&L Create P&L Record P&L Detail Accounts Loans …" at bounding box center [113, 254] width 151 height 509
click at [86, 48] on div "App Setup" at bounding box center [113, 42] width 99 height 14
click at [86, 46] on label "App Setup" at bounding box center [111, 42] width 94 height 9
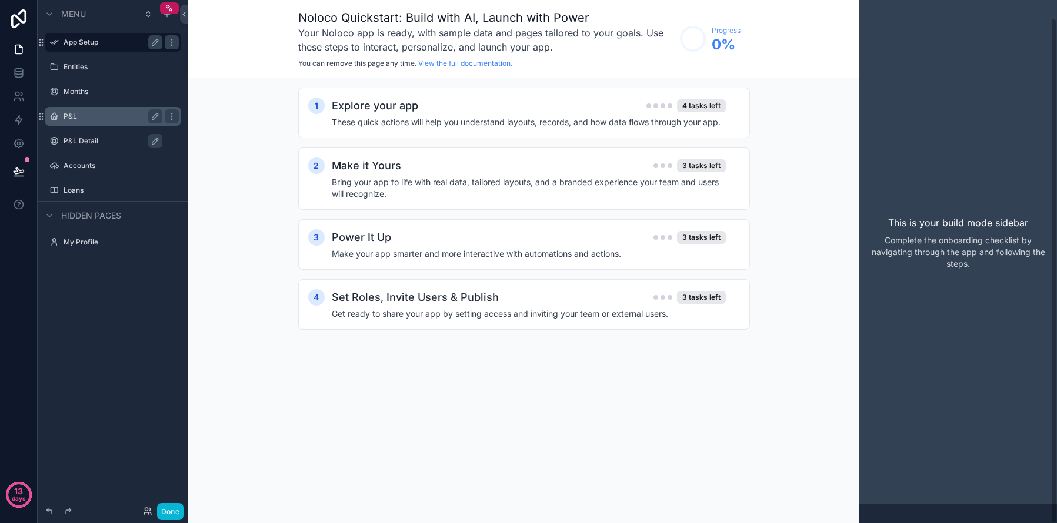
scroll to position [19, 0]
click at [449, 188] on h4 "Bring your app to life with real data, tailored layouts, and a branded experien…" at bounding box center [529, 188] width 394 height 24
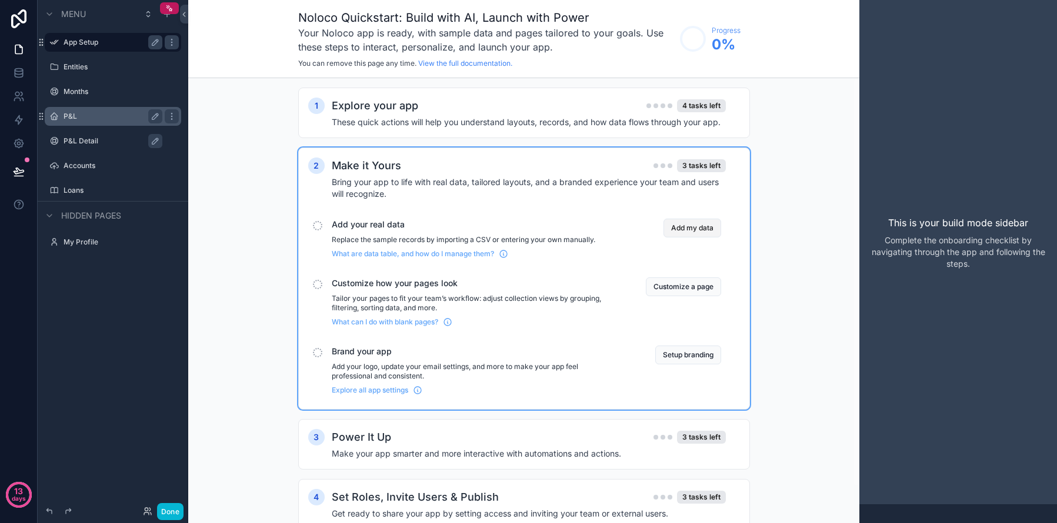
click at [701, 228] on button "Add my data" at bounding box center [692, 228] width 58 height 19
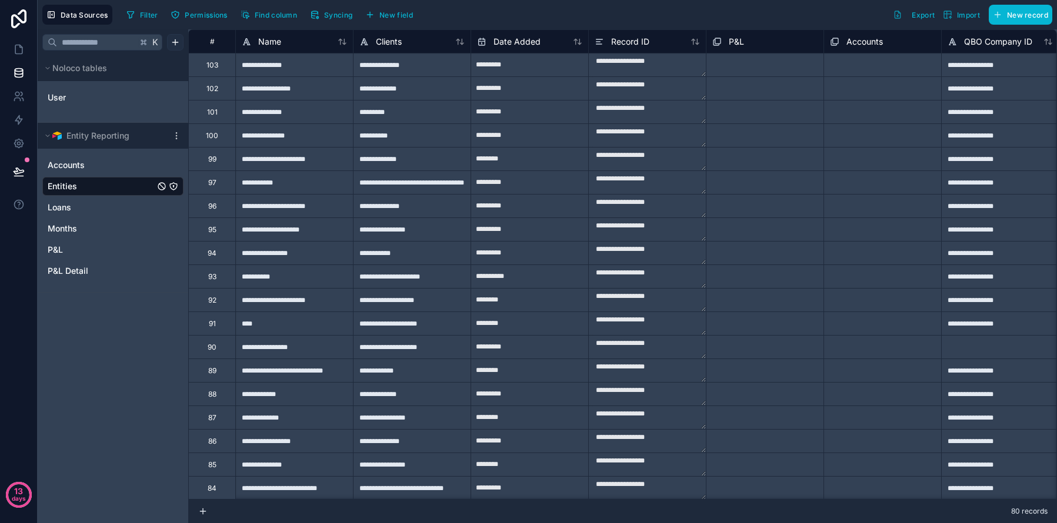
click at [172, 40] on html "**********" at bounding box center [528, 261] width 1057 height 523
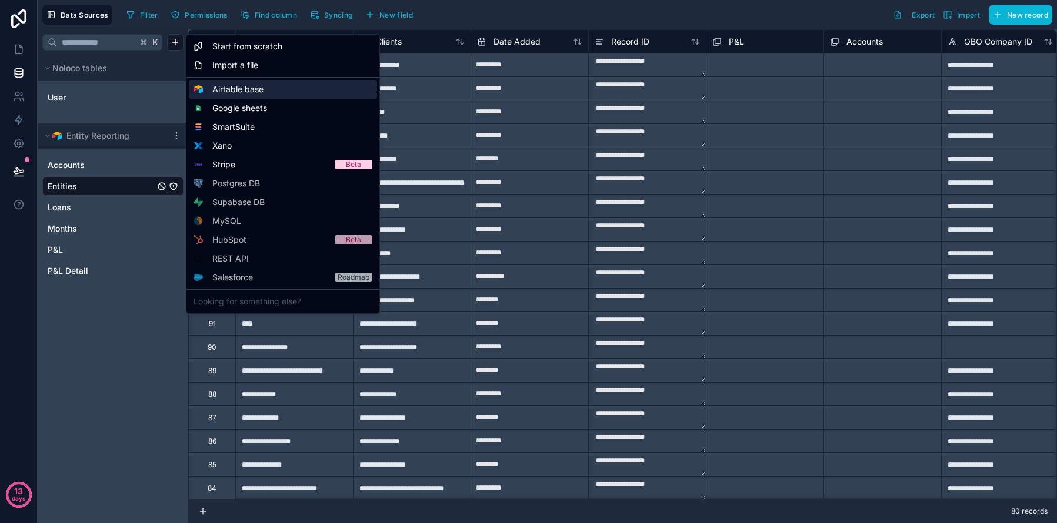
click at [249, 89] on span "Airtable base" at bounding box center [237, 89] width 51 height 12
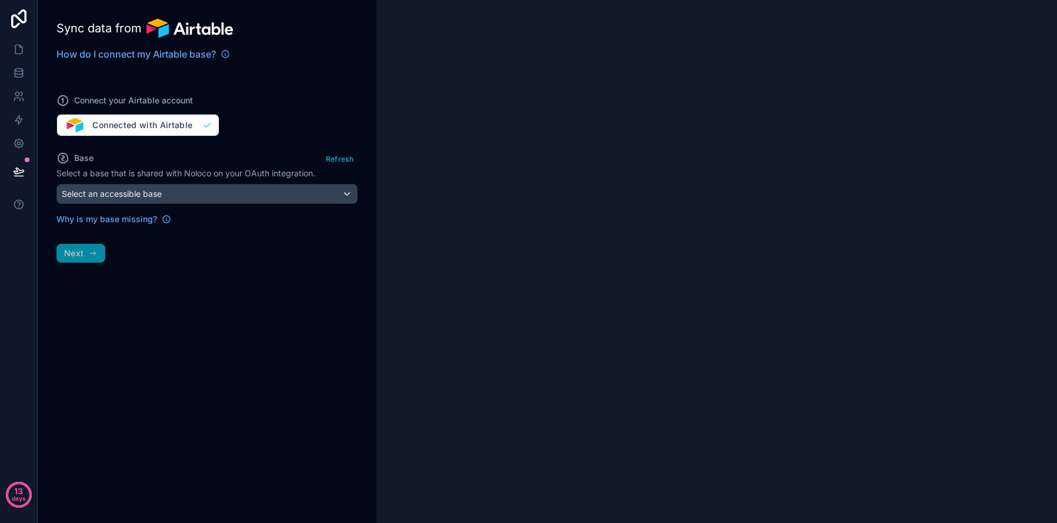
click at [235, 204] on div "Why is my base missing?" at bounding box center [206, 214] width 301 height 21
click at [236, 189] on div "Select an accessible base" at bounding box center [207, 194] width 300 height 19
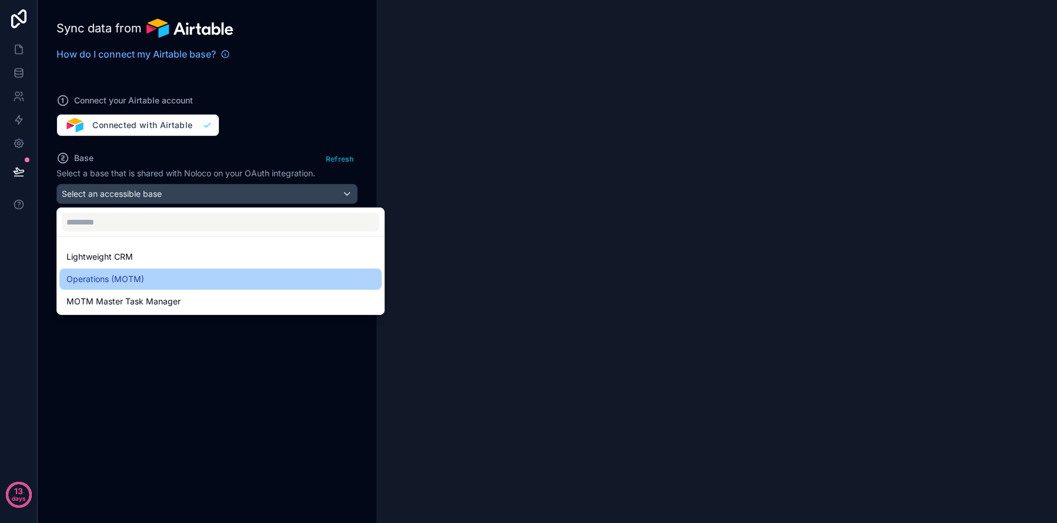
click at [179, 276] on div "Operations (MOTM)" at bounding box center [220, 279] width 308 height 14
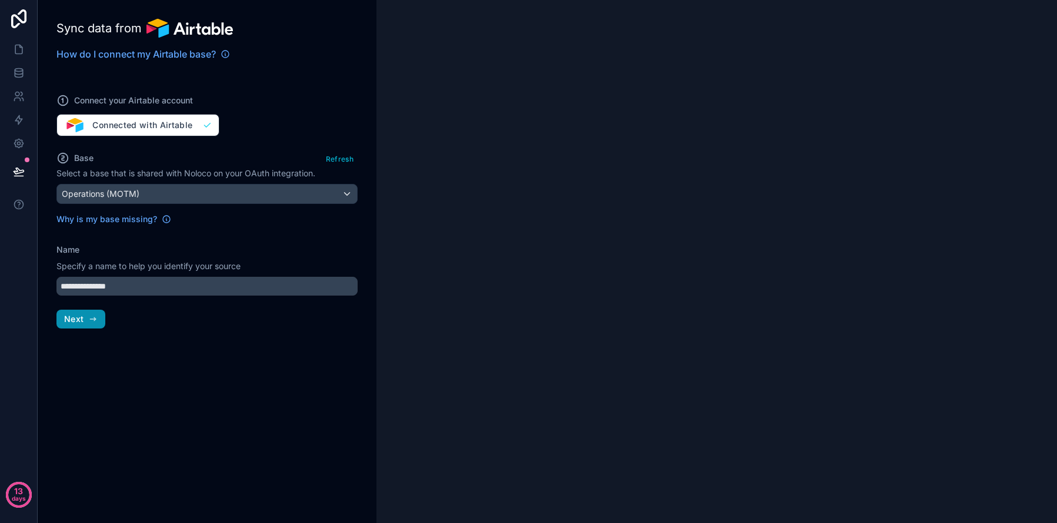
click at [73, 320] on span "Next" at bounding box center [73, 319] width 19 height 11
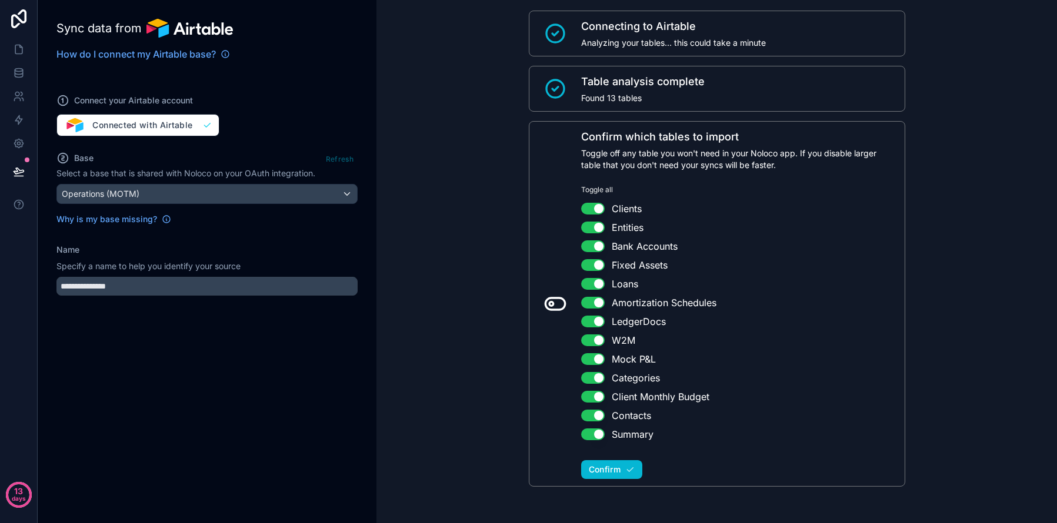
scroll to position [28, 0]
click at [599, 435] on button "Use setting" at bounding box center [593, 434] width 24 height 12
click at [597, 412] on button "Use setting" at bounding box center [593, 415] width 24 height 12
click at [589, 416] on button "Use setting" at bounding box center [593, 415] width 24 height 12
click at [592, 399] on button "Use setting" at bounding box center [593, 396] width 24 height 12
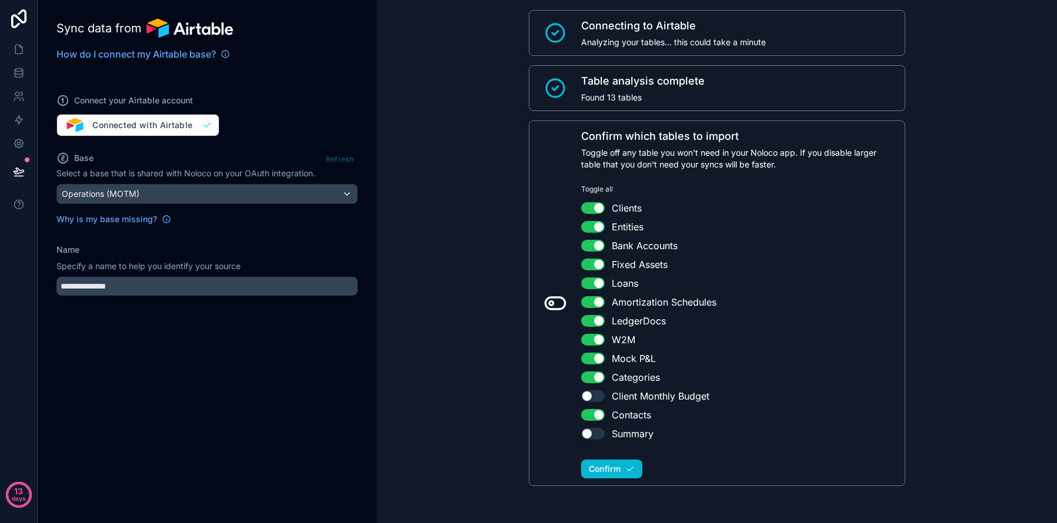
click at [592, 375] on button "Use setting" at bounding box center [593, 378] width 24 height 12
click at [593, 354] on button "Use setting" at bounding box center [593, 359] width 24 height 12
click at [593, 338] on button "Use setting" at bounding box center [593, 340] width 24 height 12
click at [592, 318] on button "Use setting" at bounding box center [593, 321] width 24 height 12
click at [599, 469] on span "Confirm" at bounding box center [605, 469] width 32 height 11
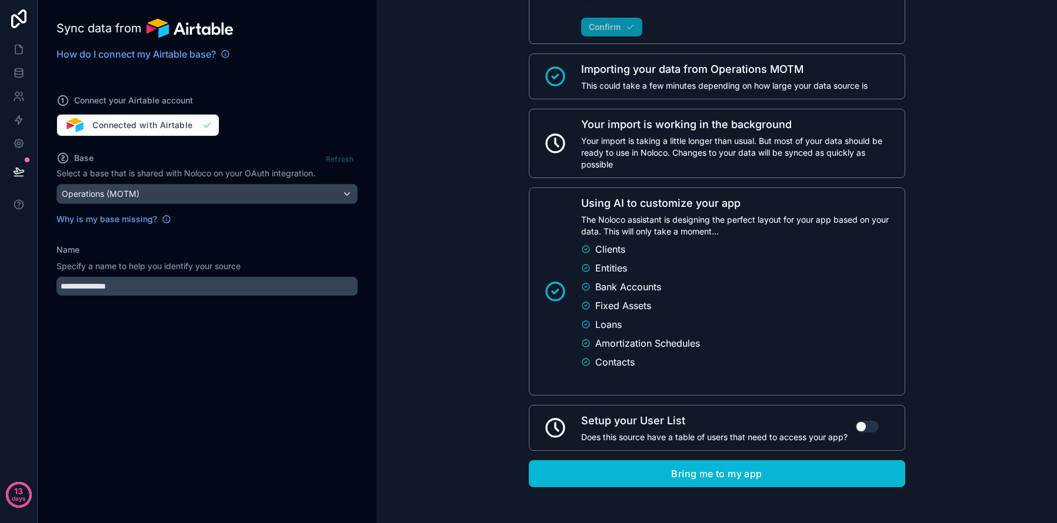
scroll to position [471, 0]
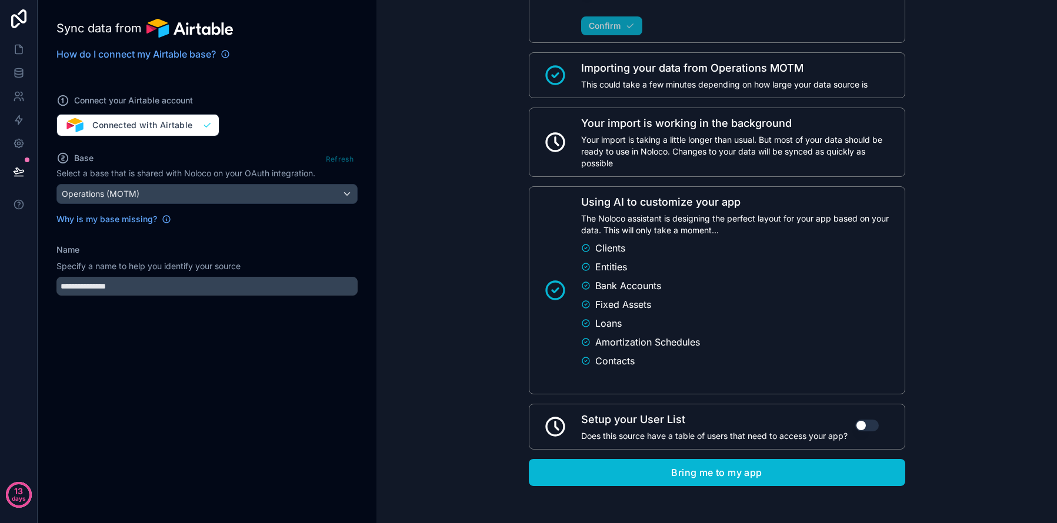
click at [788, 426] on span "Setup your User List" at bounding box center [714, 420] width 266 height 16
click at [871, 426] on button "Use setting" at bounding box center [867, 426] width 24 height 12
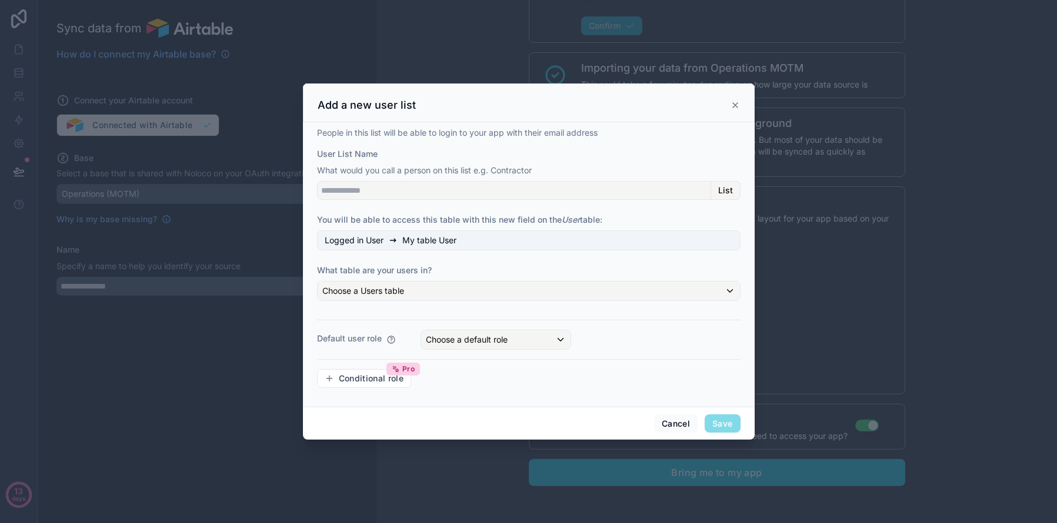
click at [453, 240] on span "My table User" at bounding box center [429, 241] width 54 height 12
click at [415, 298] on div "Choose a Users table" at bounding box center [529, 291] width 422 height 19
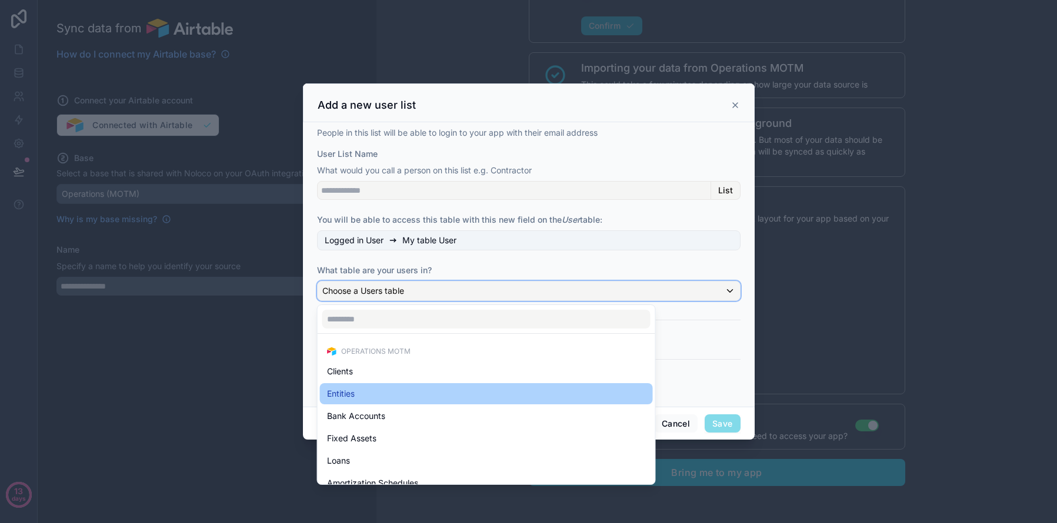
scroll to position [34, 0]
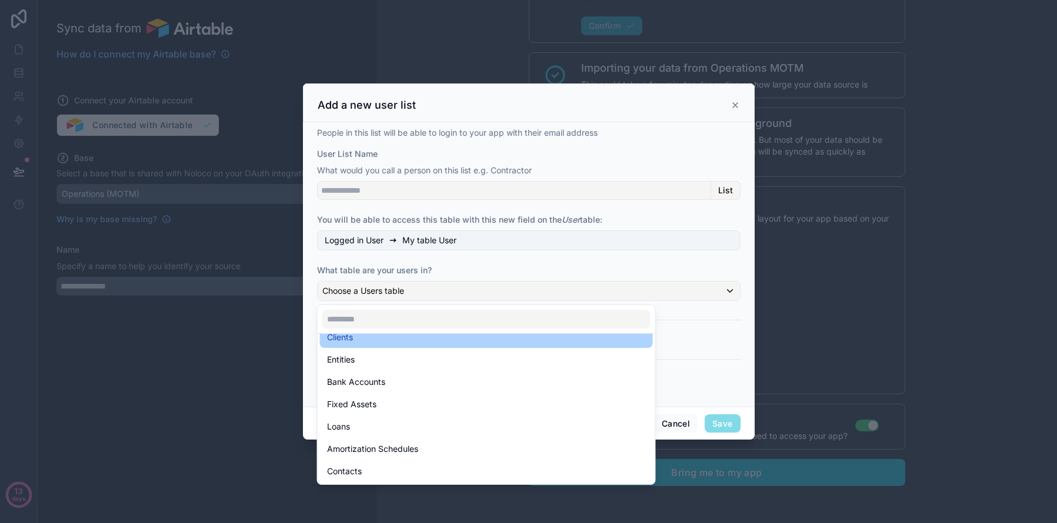
click at [395, 344] on div "Clients" at bounding box center [486, 337] width 319 height 14
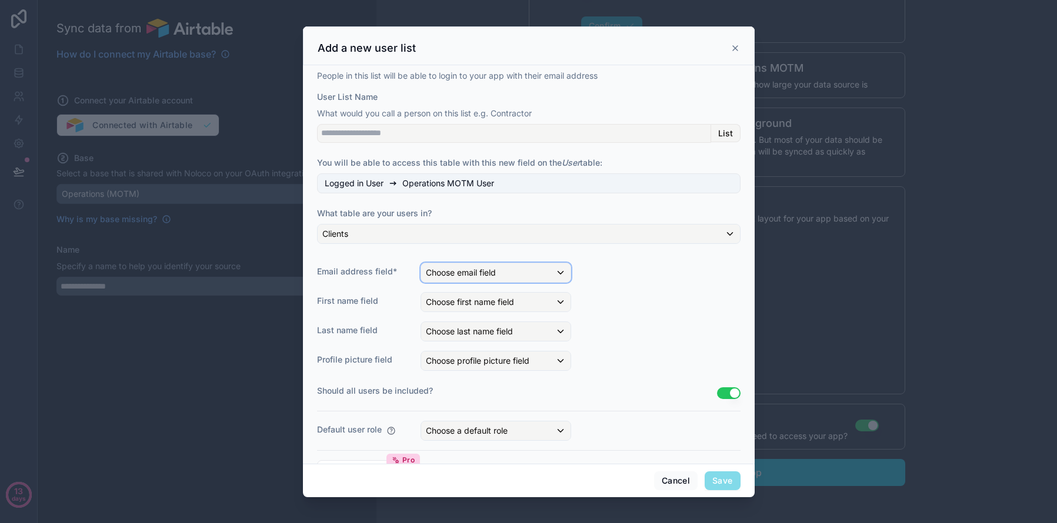
click at [501, 268] on div "Choose email field" at bounding box center [495, 272] width 149 height 19
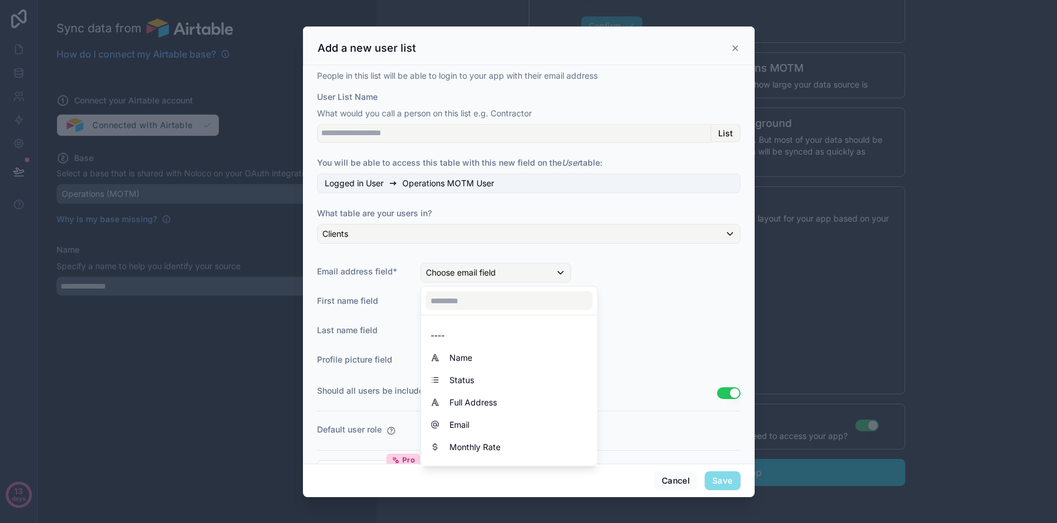
click at [680, 218] on div at bounding box center [529, 261] width 452 height 471
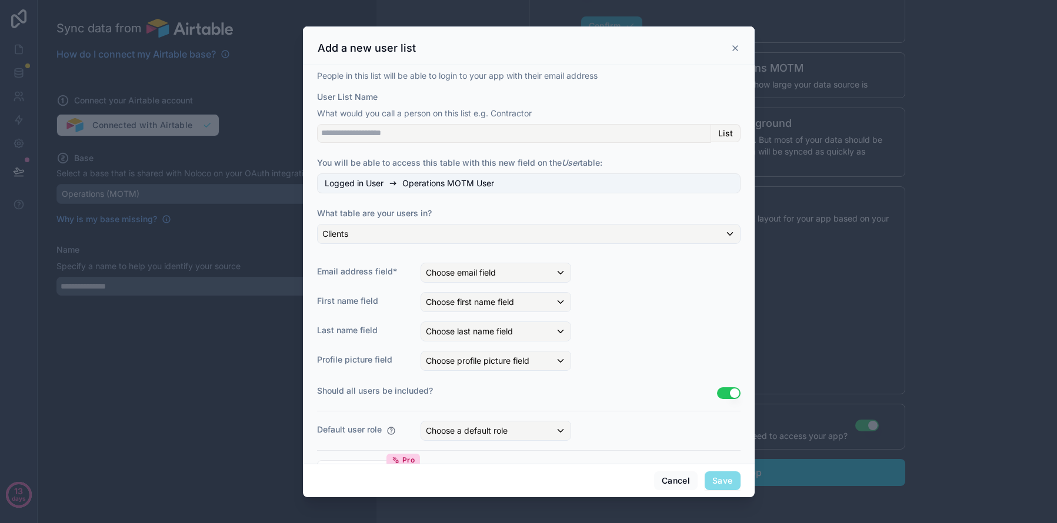
scroll to position [34, 0]
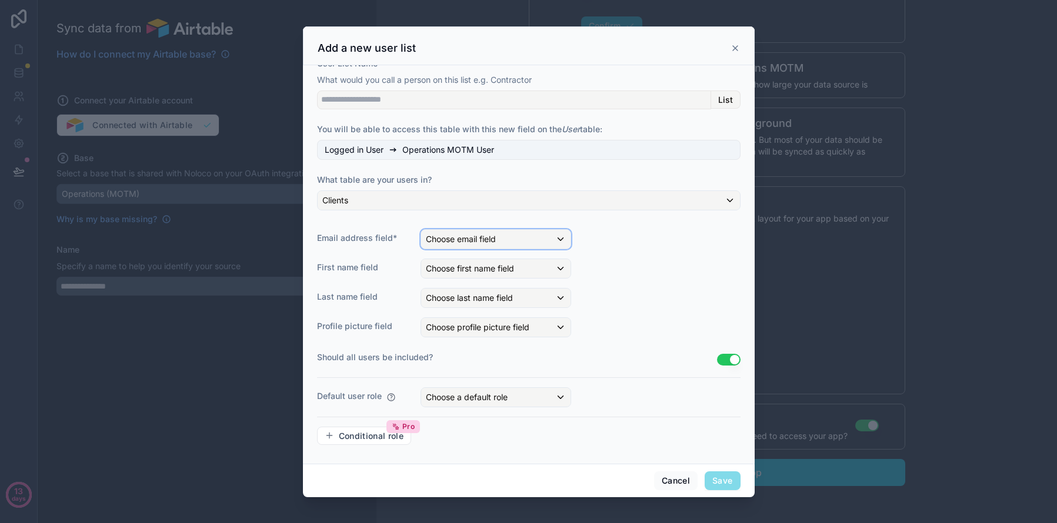
click at [496, 239] on span "Choose email field" at bounding box center [461, 239] width 70 height 10
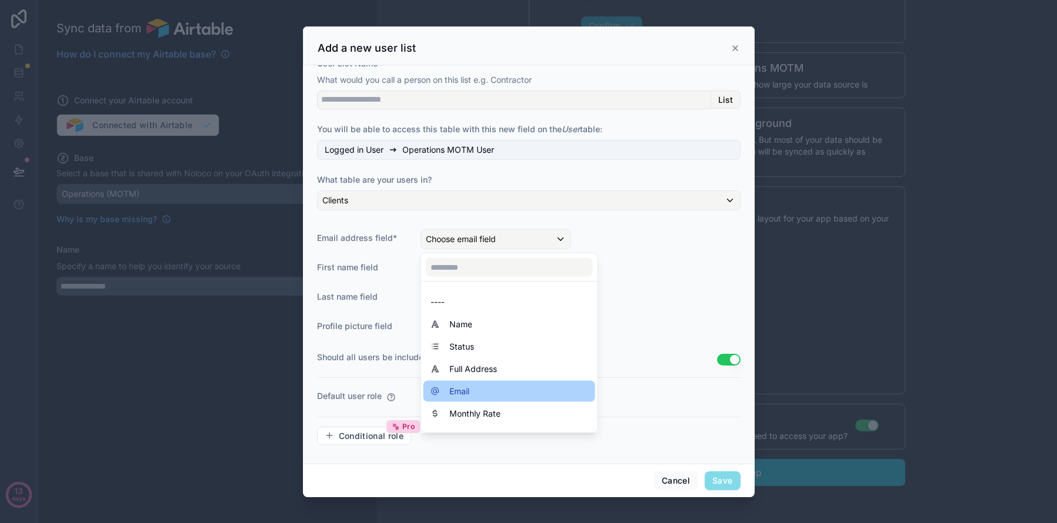
click at [463, 397] on span "Email" at bounding box center [459, 392] width 20 height 14
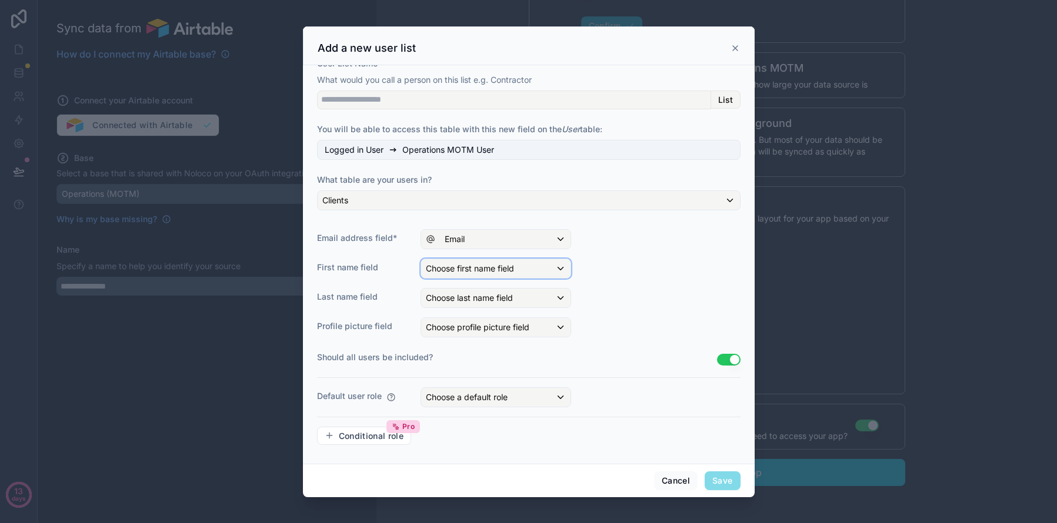
click at [480, 276] on div "Choose first name field" at bounding box center [495, 268] width 149 height 19
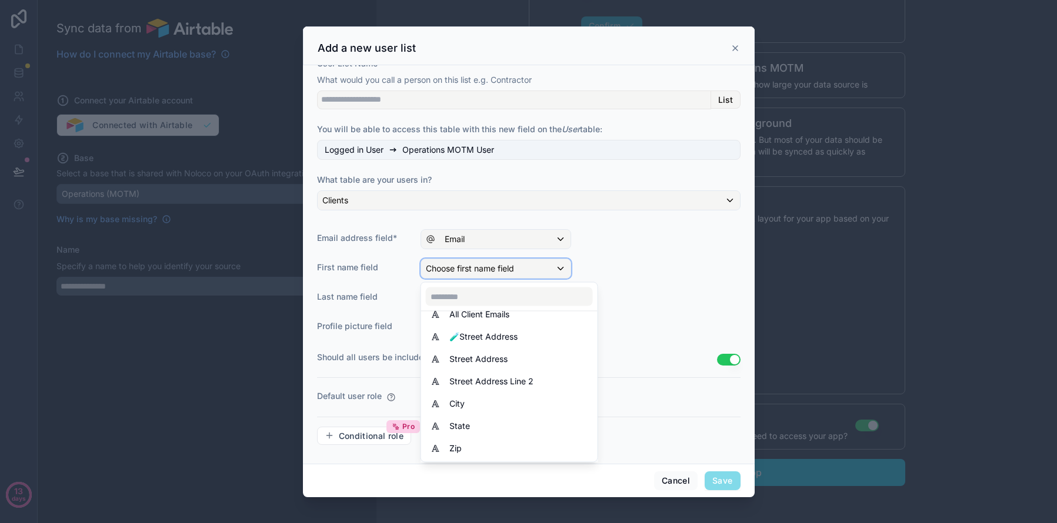
scroll to position [0, 0]
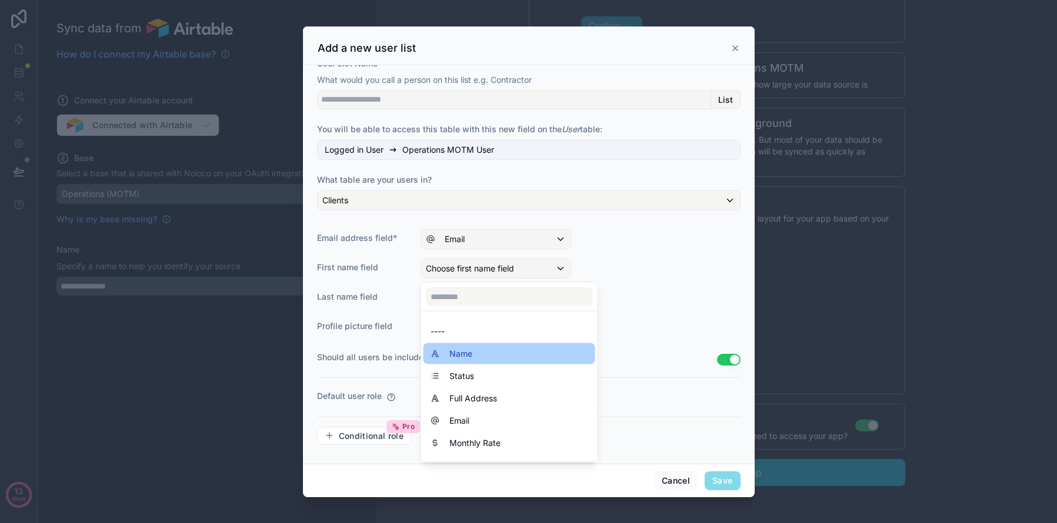
click at [480, 352] on div "Name" at bounding box center [509, 354] width 158 height 14
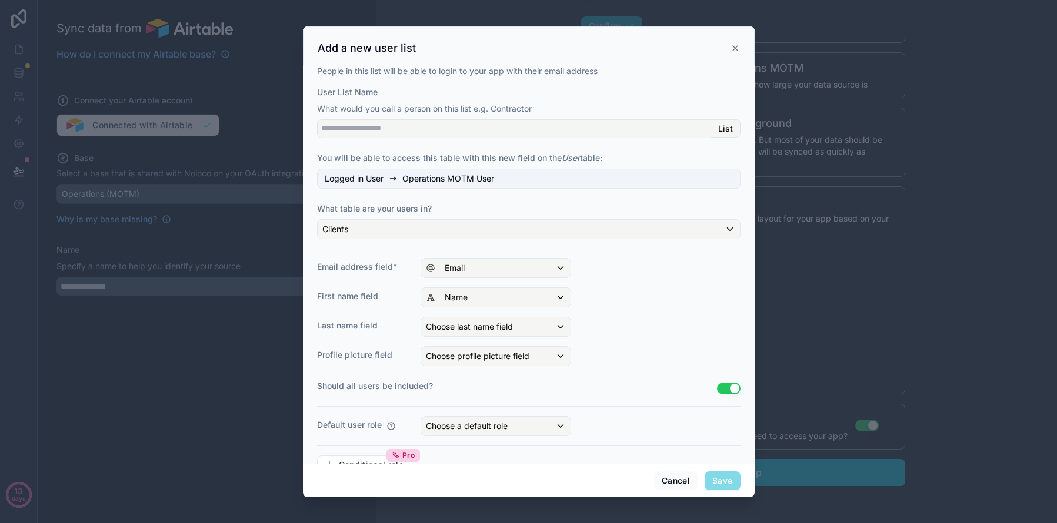
scroll to position [34, 0]
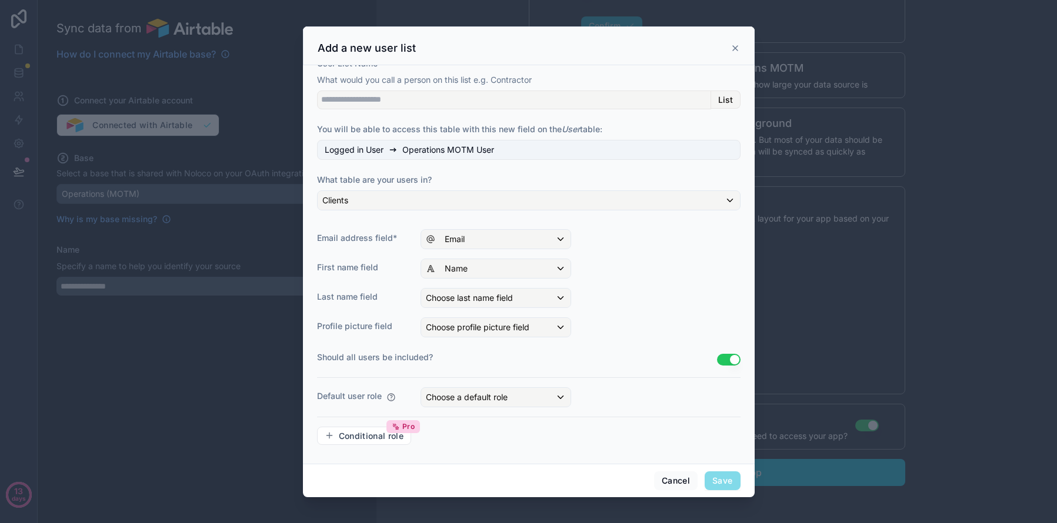
click at [493, 386] on div "People in this list will be able to login to your app with their email address …" at bounding box center [528, 245] width 423 height 419
click at [489, 400] on span "Choose a default role" at bounding box center [467, 397] width 82 height 10
click at [465, 472] on div "User" at bounding box center [509, 482] width 172 height 21
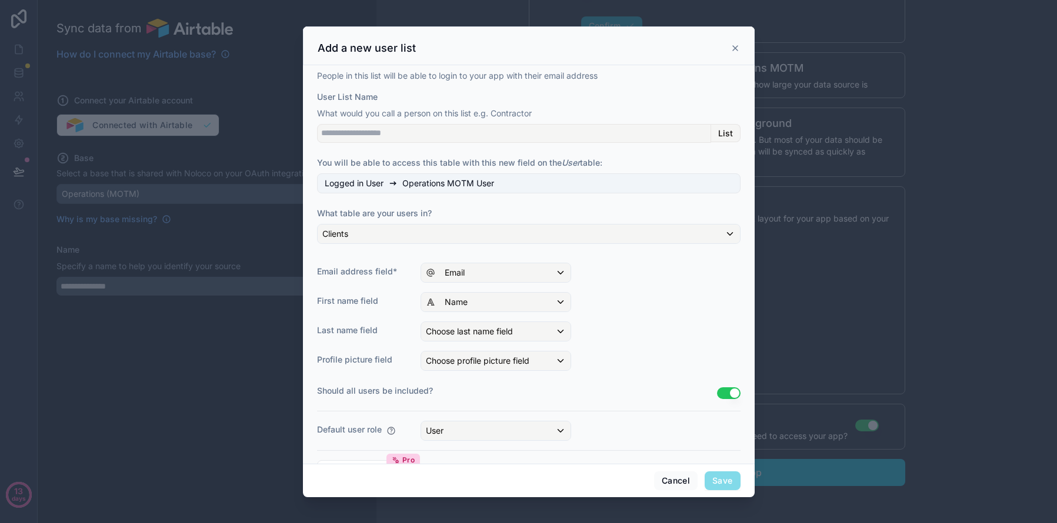
click at [634, 186] on div "Logged in User Operations MOTM User" at bounding box center [528, 183] width 423 height 20
click at [428, 183] on span "Operations MOTM User" at bounding box center [448, 184] width 92 height 12
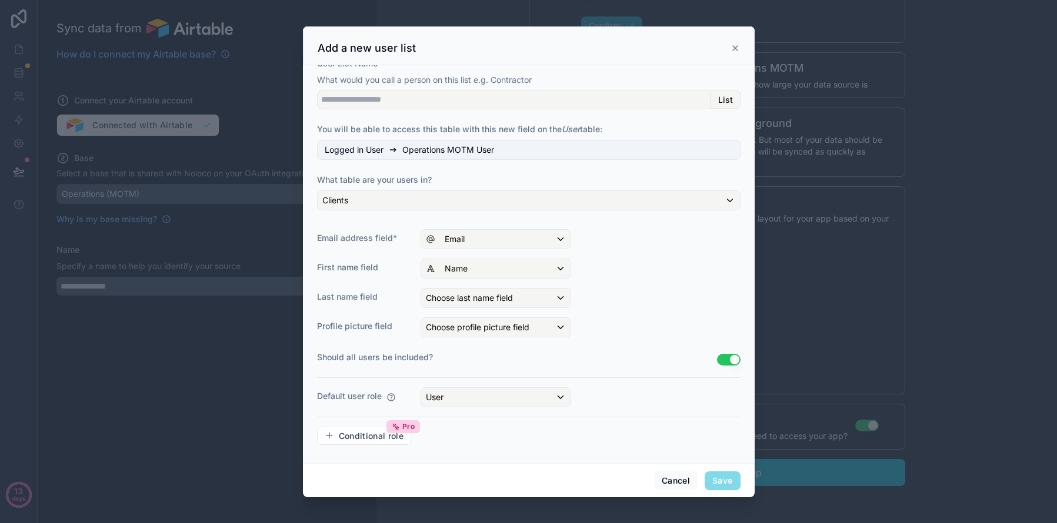
click at [721, 485] on span "Save" at bounding box center [721, 481] width 35 height 19
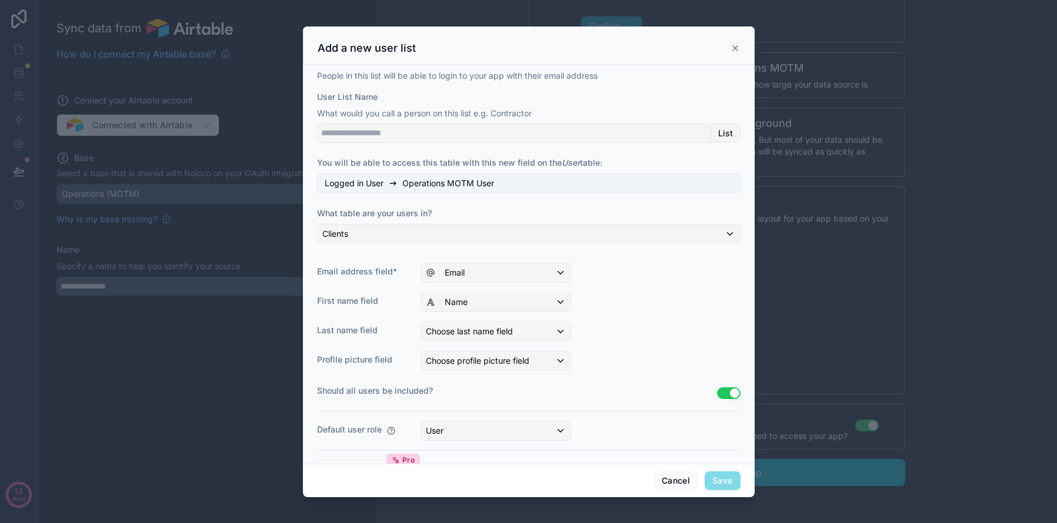
click at [714, 133] on div "List" at bounding box center [725, 133] width 29 height 19
click at [503, 133] on input "User List Name" at bounding box center [514, 133] width 394 height 19
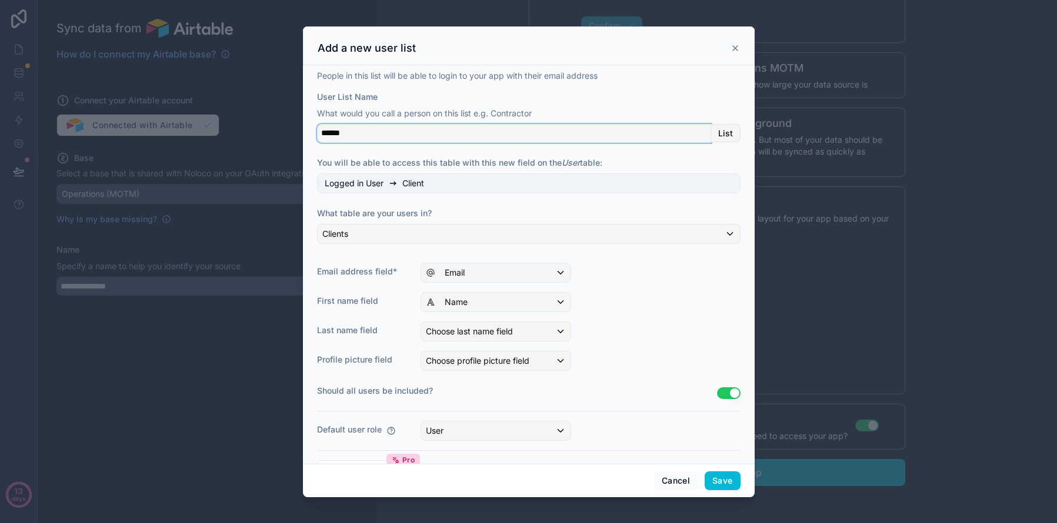
type input "******"
click at [741, 165] on div "People in this list will be able to login to your app with their email address …" at bounding box center [529, 264] width 452 height 399
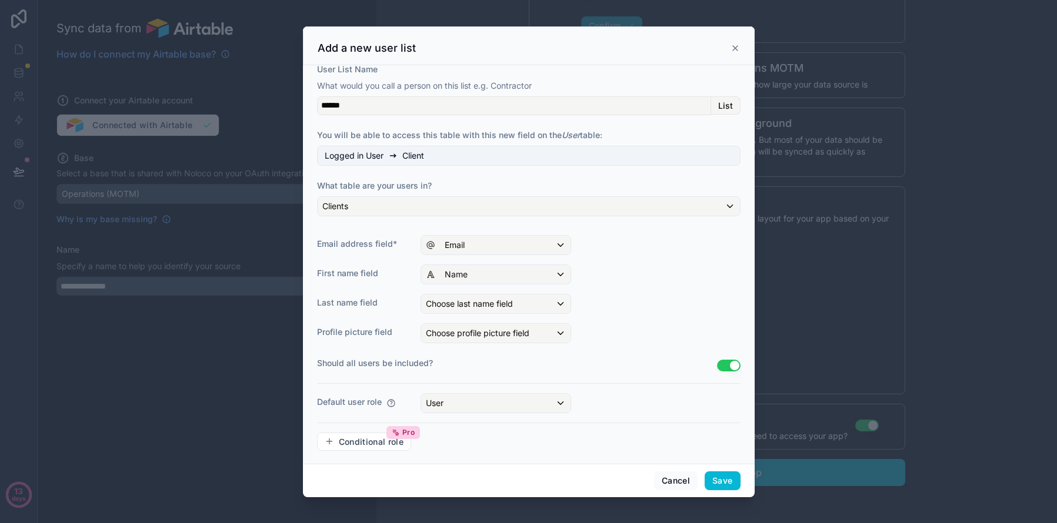
scroll to position [34, 0]
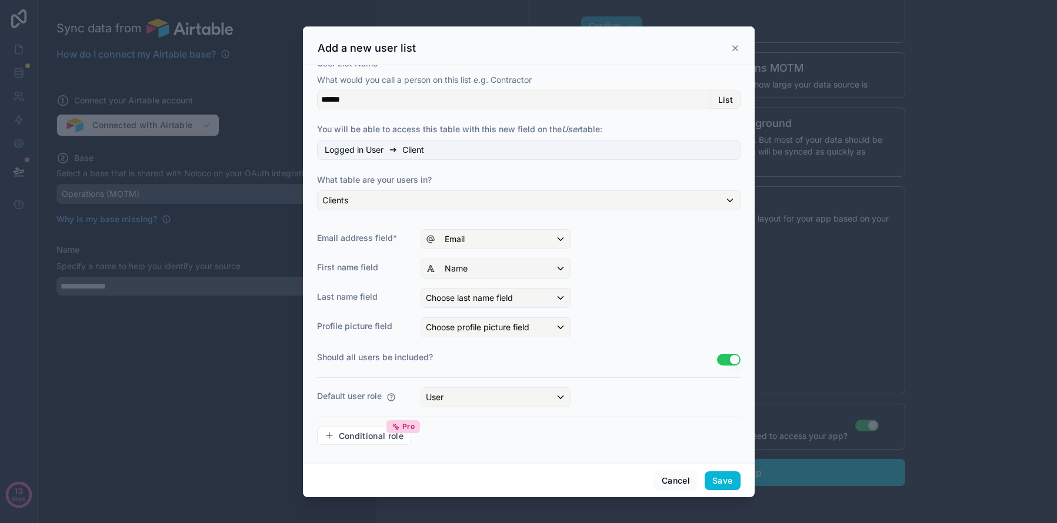
click at [722, 364] on button "Use setting" at bounding box center [729, 360] width 24 height 12
click at [366, 415] on div "**********" at bounding box center [535, 417] width 389 height 44
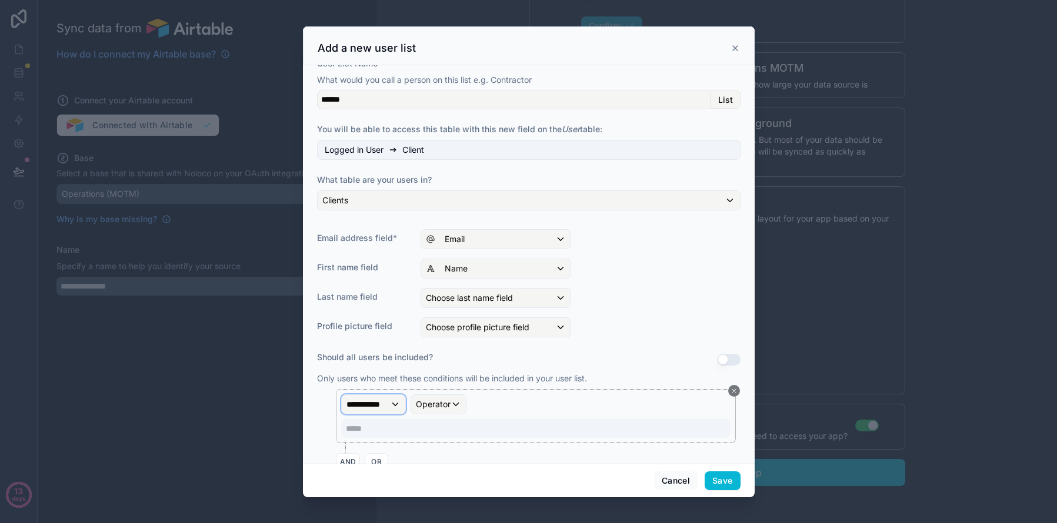
click at [384, 407] on span "**********" at bounding box center [368, 405] width 44 height 12
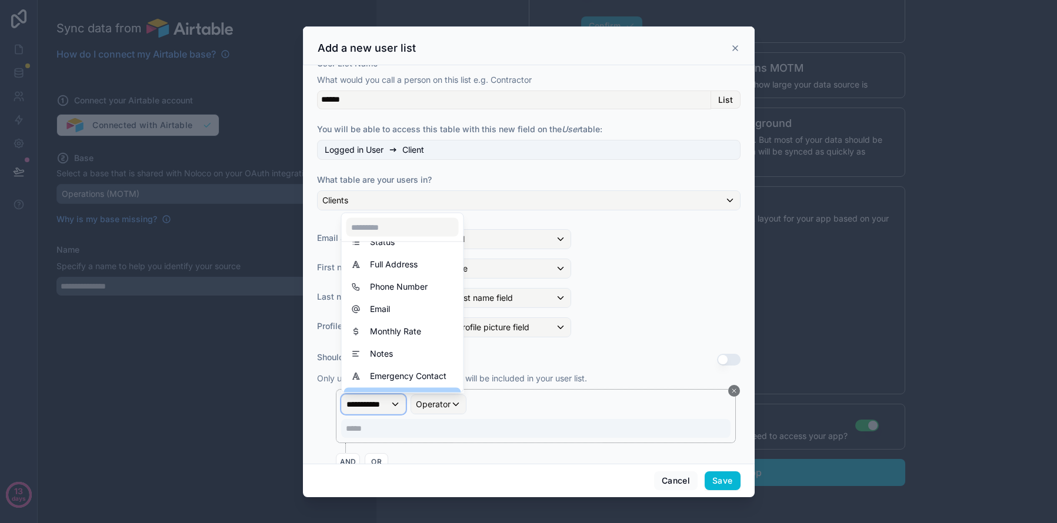
scroll to position [0, 0]
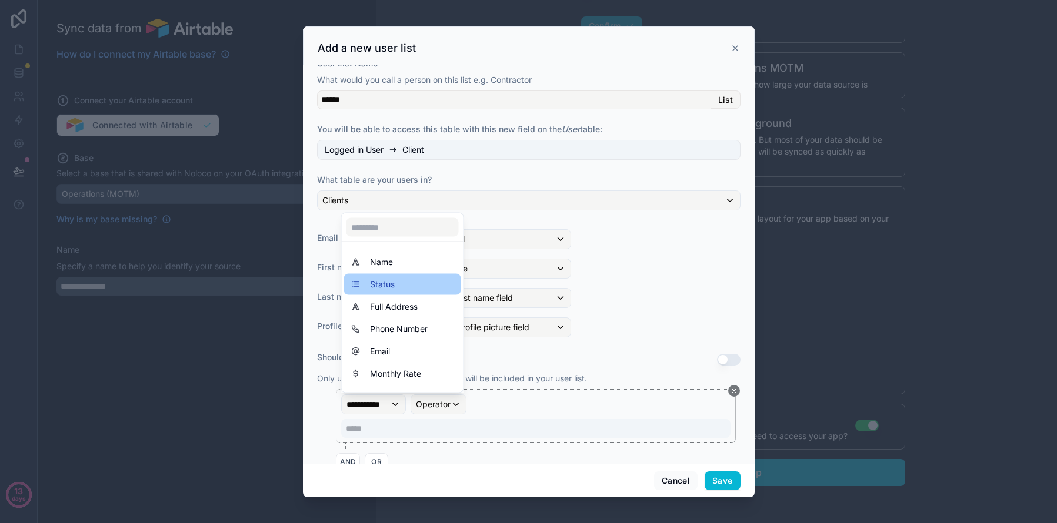
click at [408, 286] on div "Status" at bounding box center [402, 285] width 103 height 14
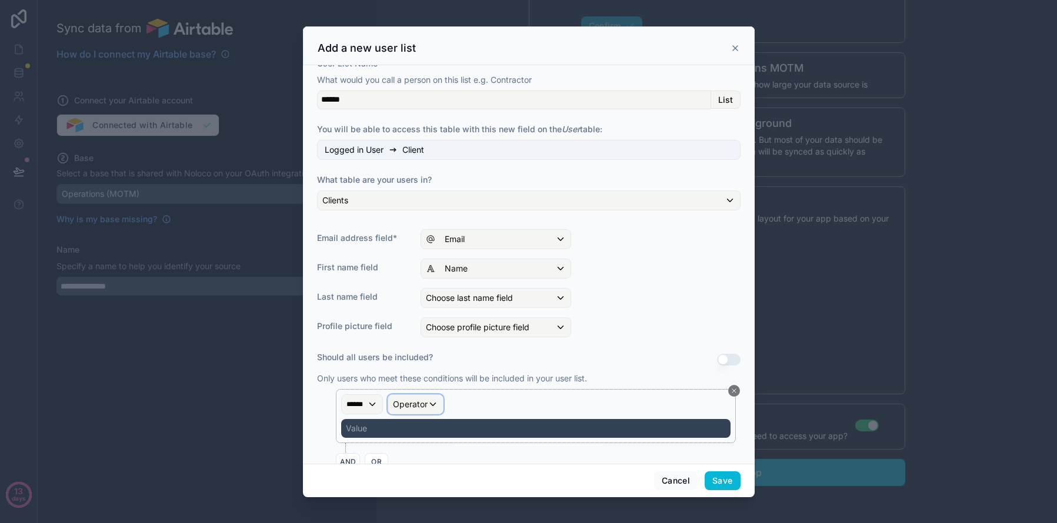
click at [415, 402] on span "Operator" at bounding box center [410, 404] width 35 height 10
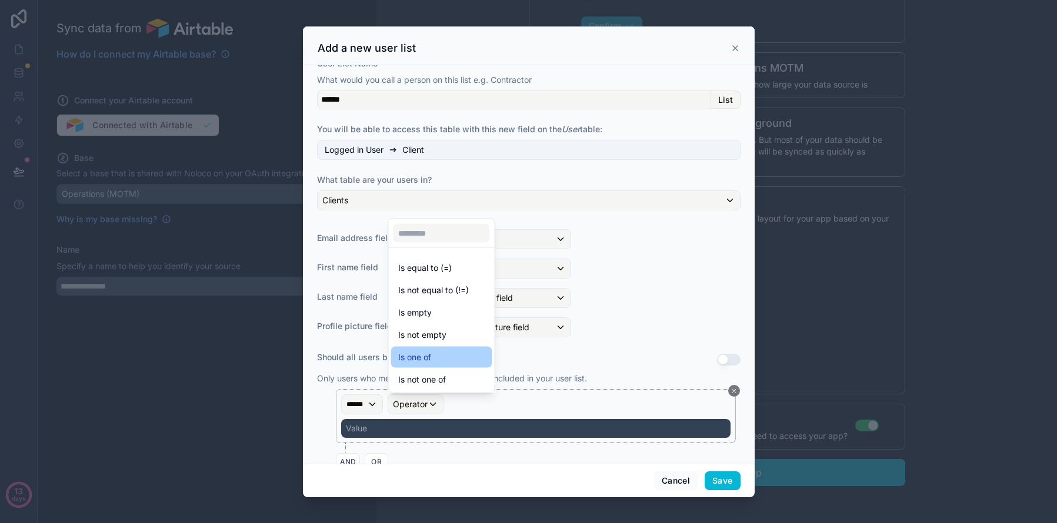
click at [439, 360] on div "Is one of" at bounding box center [441, 357] width 87 height 14
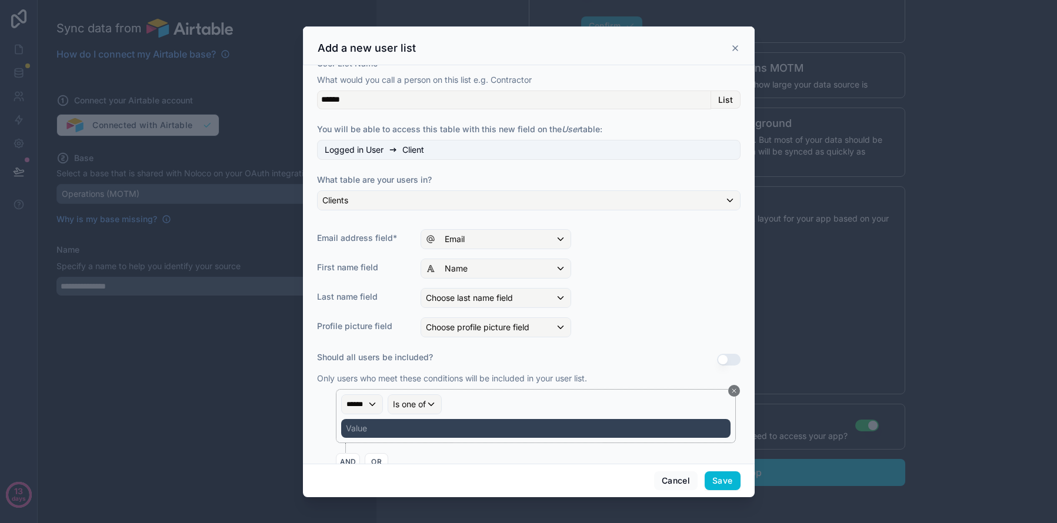
scroll to position [69, 0]
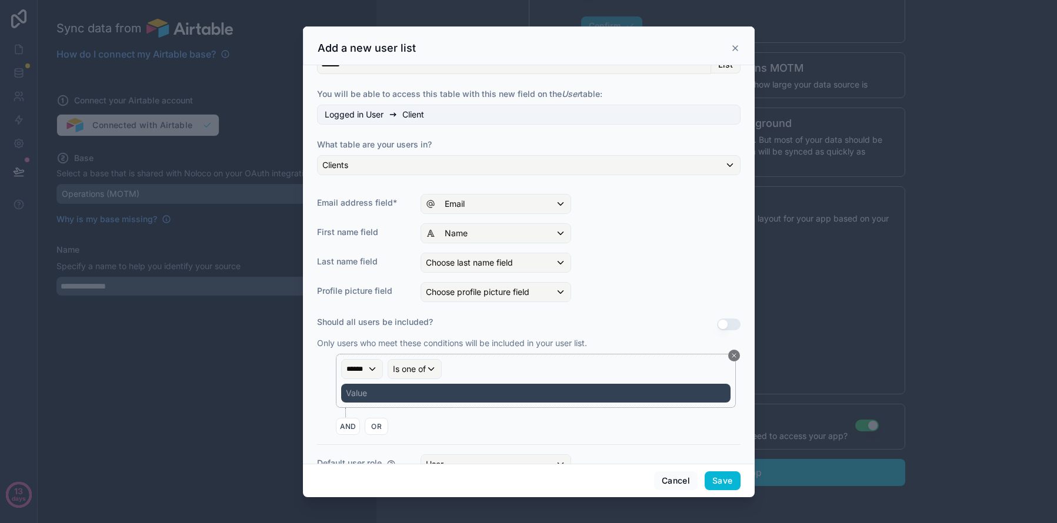
click at [483, 386] on div "Value" at bounding box center [535, 393] width 389 height 19
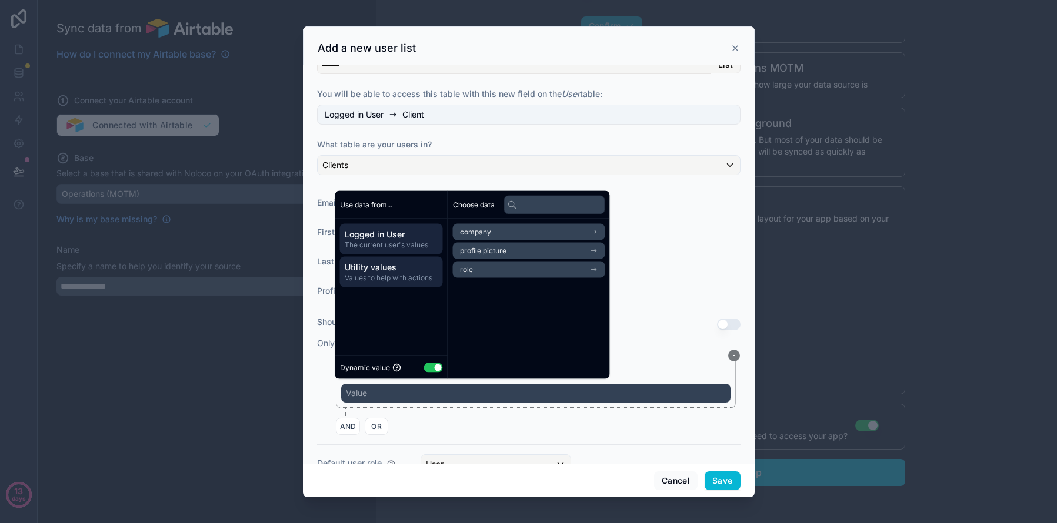
click at [393, 269] on span "Utility values" at bounding box center [391, 268] width 93 height 12
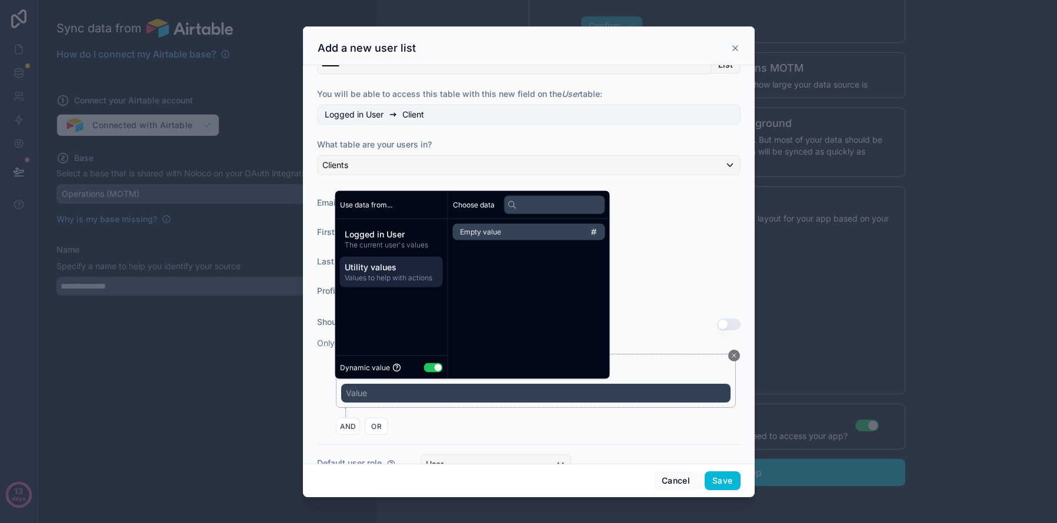
click at [433, 367] on button "Use setting" at bounding box center [433, 367] width 19 height 9
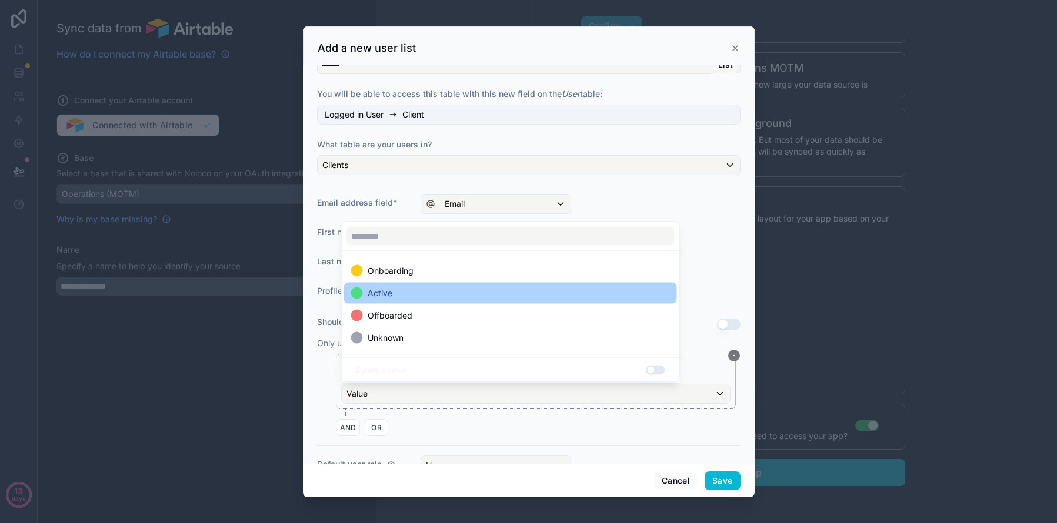
click at [429, 296] on div "Active" at bounding box center [510, 293] width 319 height 14
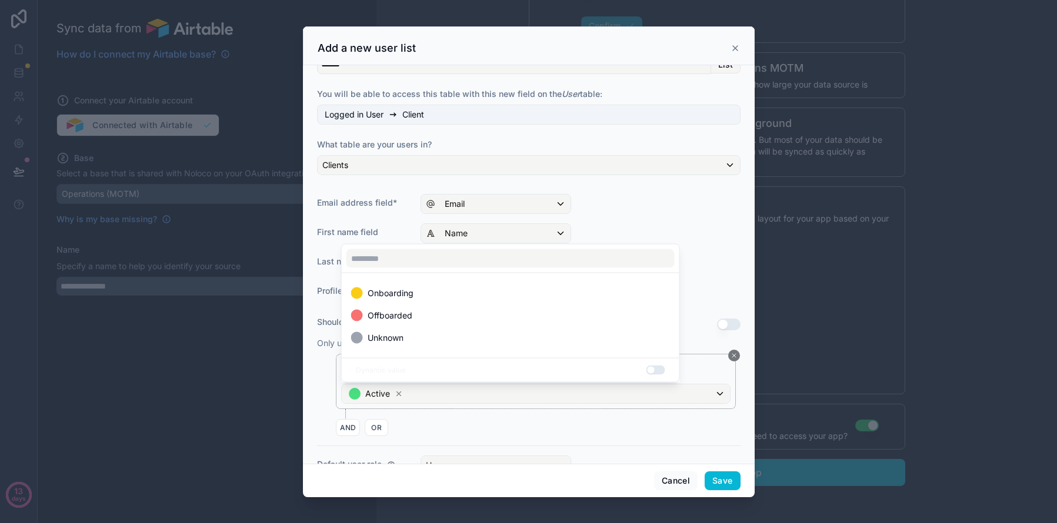
click at [478, 435] on div "AND OR" at bounding box center [538, 428] width 405 height 18
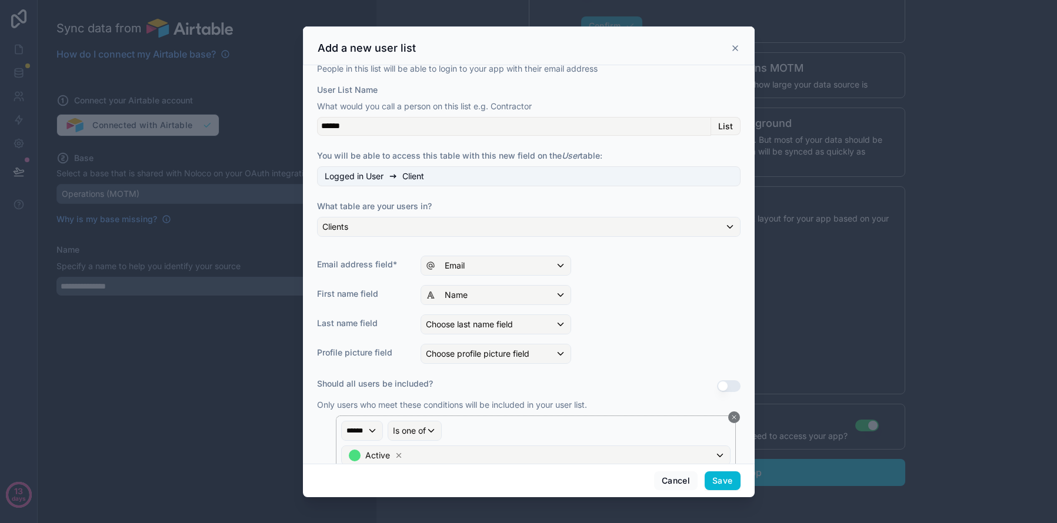
scroll to position [0, 0]
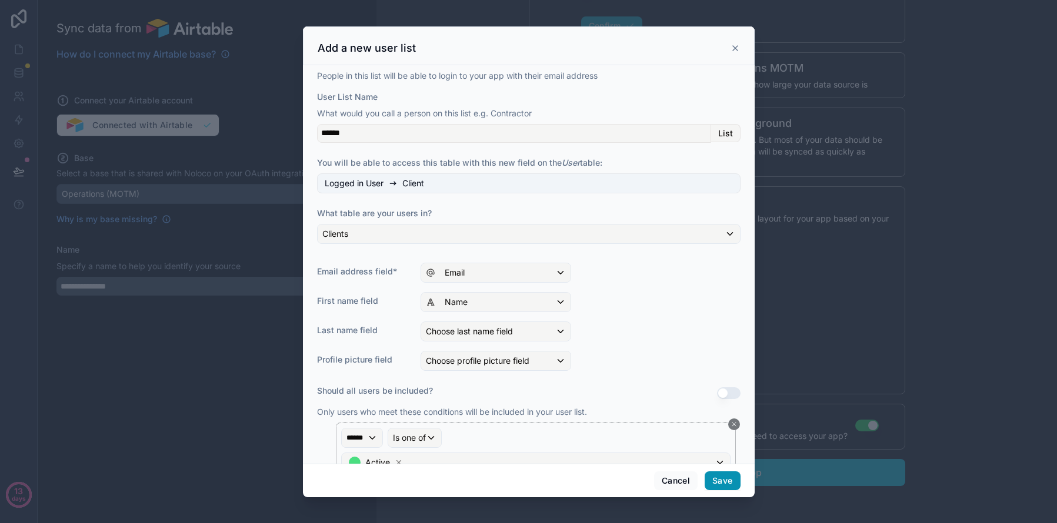
click at [726, 486] on button "Save" at bounding box center [721, 481] width 35 height 19
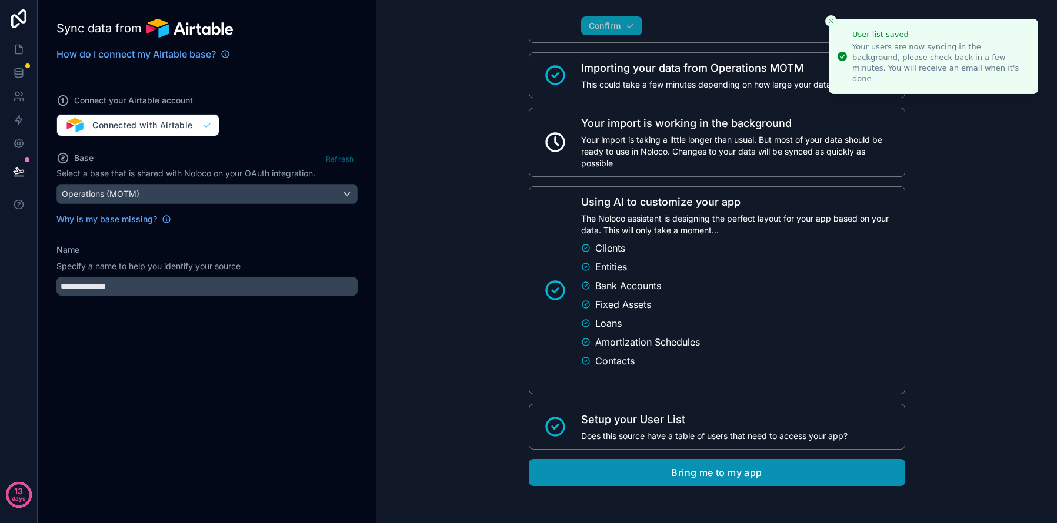
click at [677, 480] on button "Bring me to my app" at bounding box center [717, 472] width 376 height 27
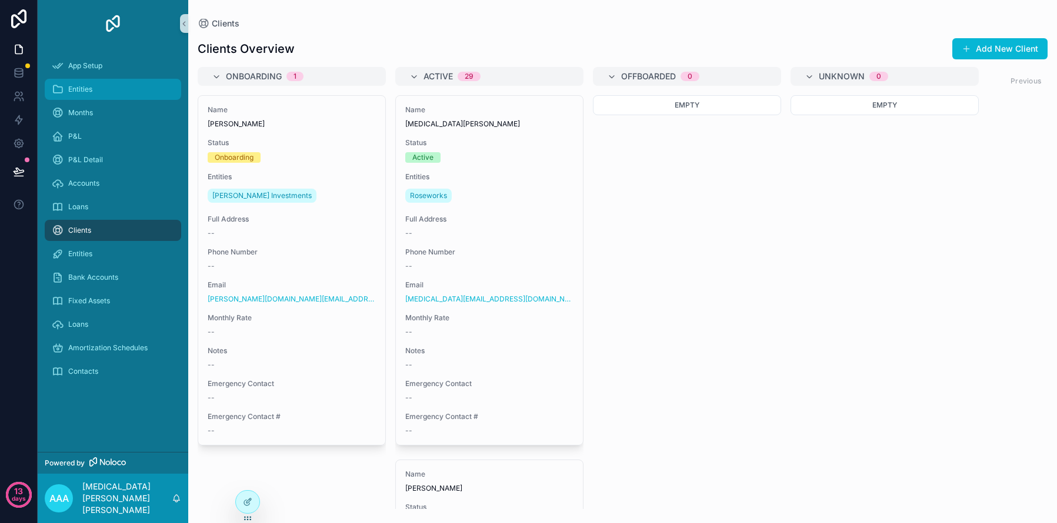
click at [135, 88] on div "Entities" at bounding box center [113, 89] width 122 height 19
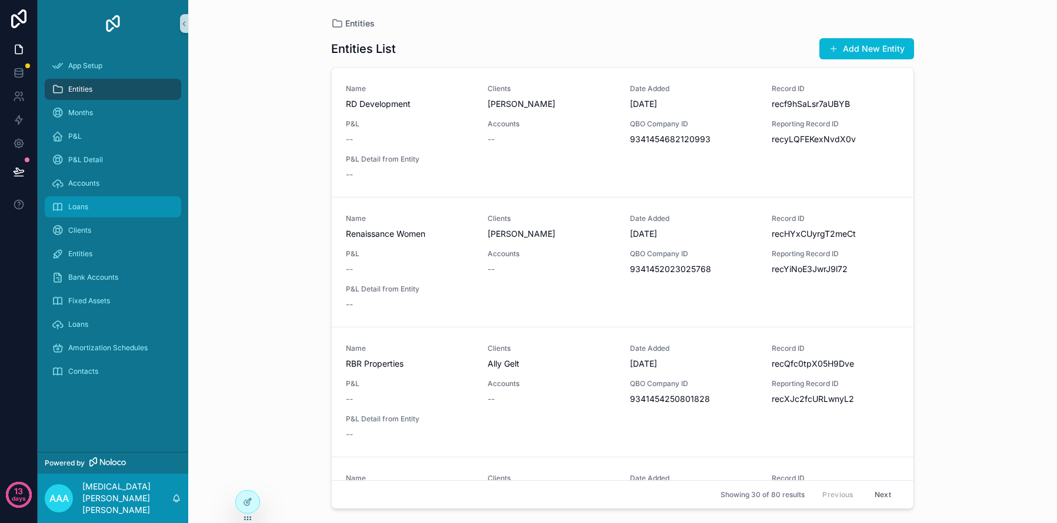
click at [118, 196] on link "Loans" at bounding box center [113, 206] width 136 height 21
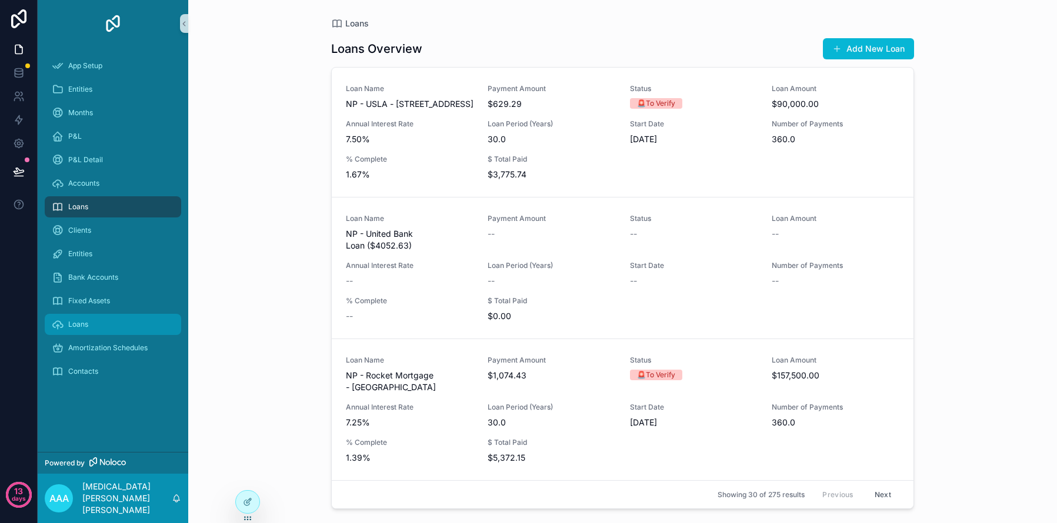
click at [102, 329] on div "Loans" at bounding box center [113, 324] width 122 height 19
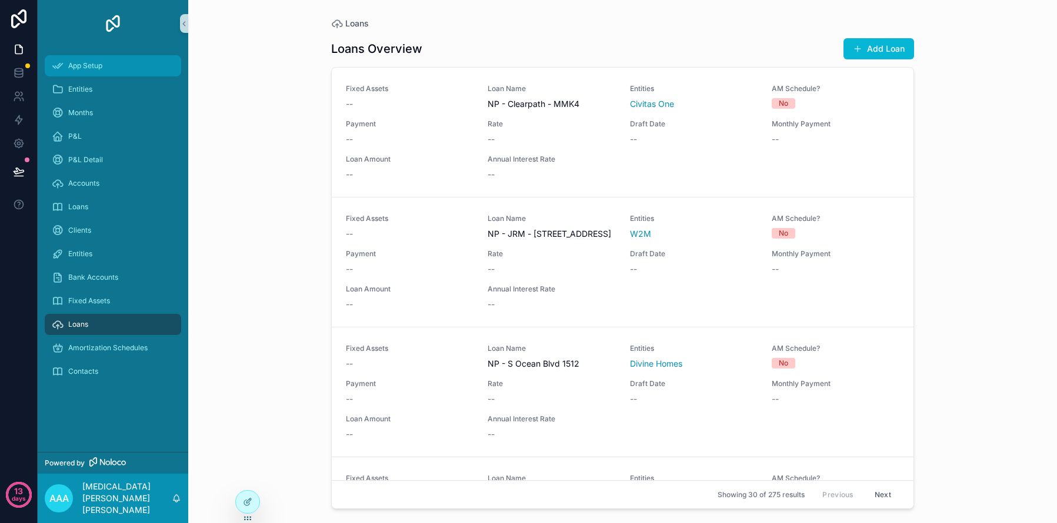
click at [88, 58] on div "App Setup" at bounding box center [113, 65] width 122 height 19
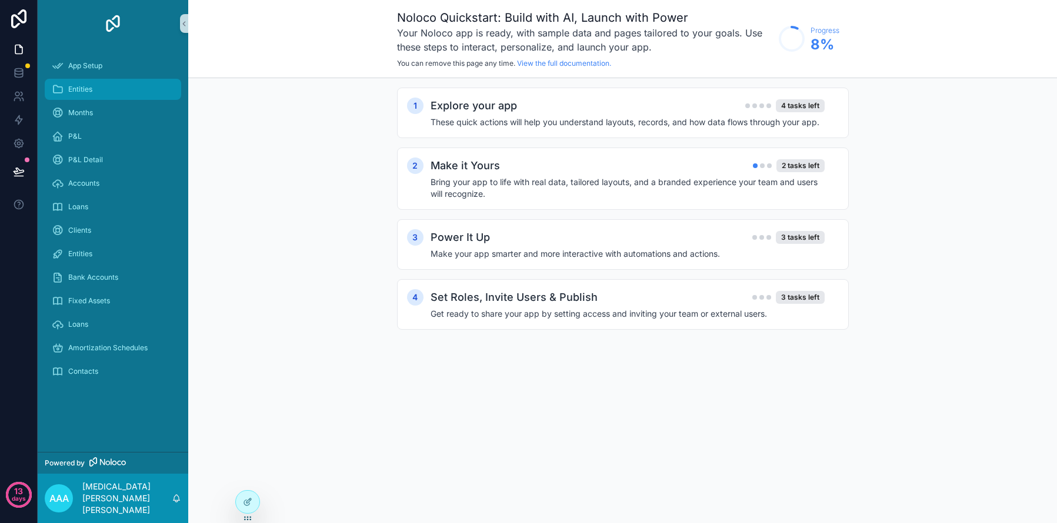
click at [88, 96] on div "Entities" at bounding box center [113, 89] width 122 height 19
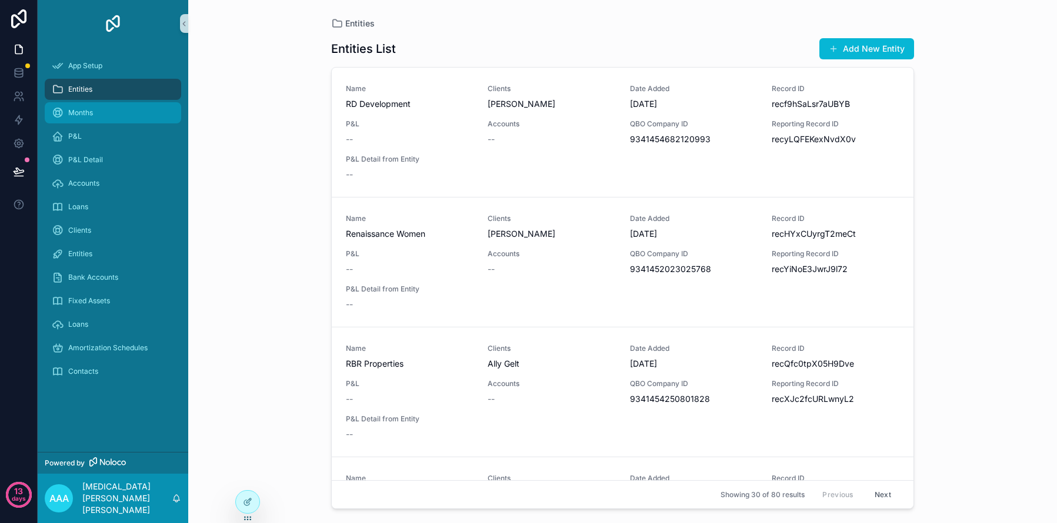
click at [89, 116] on span "Months" at bounding box center [80, 112] width 25 height 9
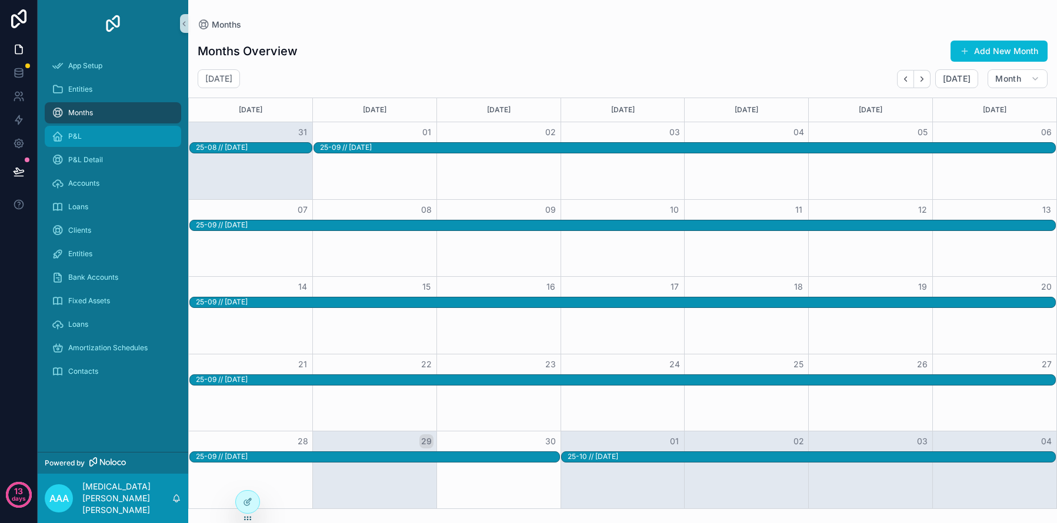
click at [102, 146] on link "P&L" at bounding box center [113, 136] width 136 height 21
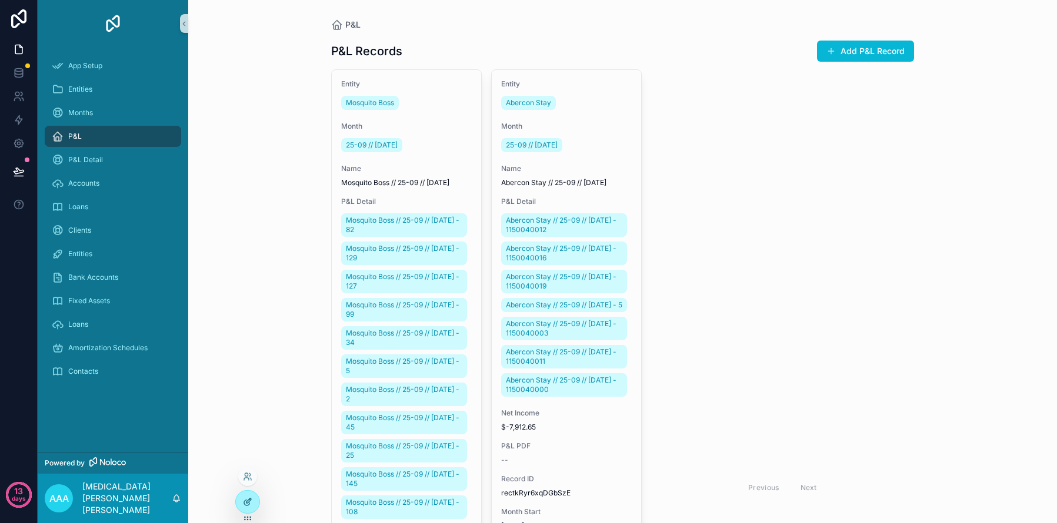
click at [246, 502] on icon at bounding box center [247, 501] width 9 height 9
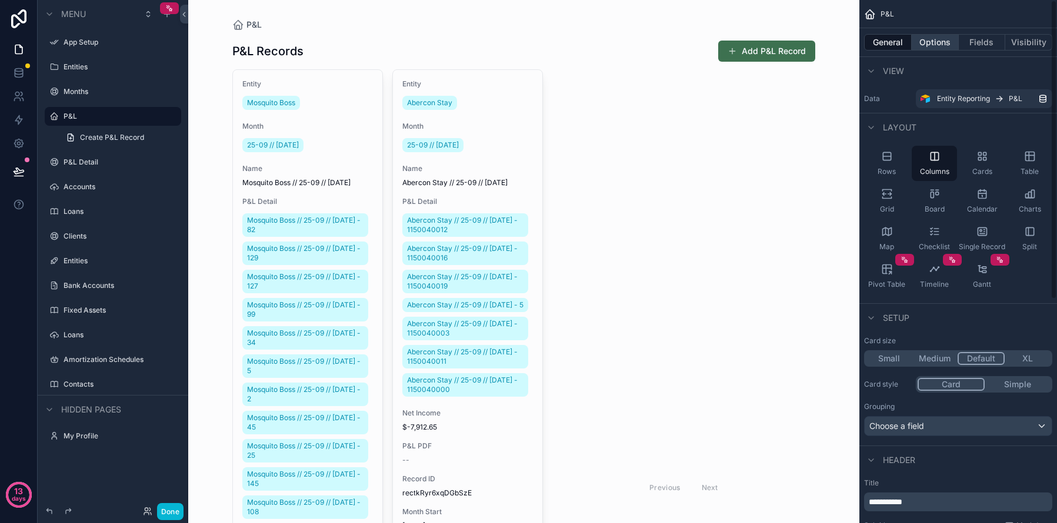
click at [938, 44] on button "Options" at bounding box center [934, 42] width 47 height 16
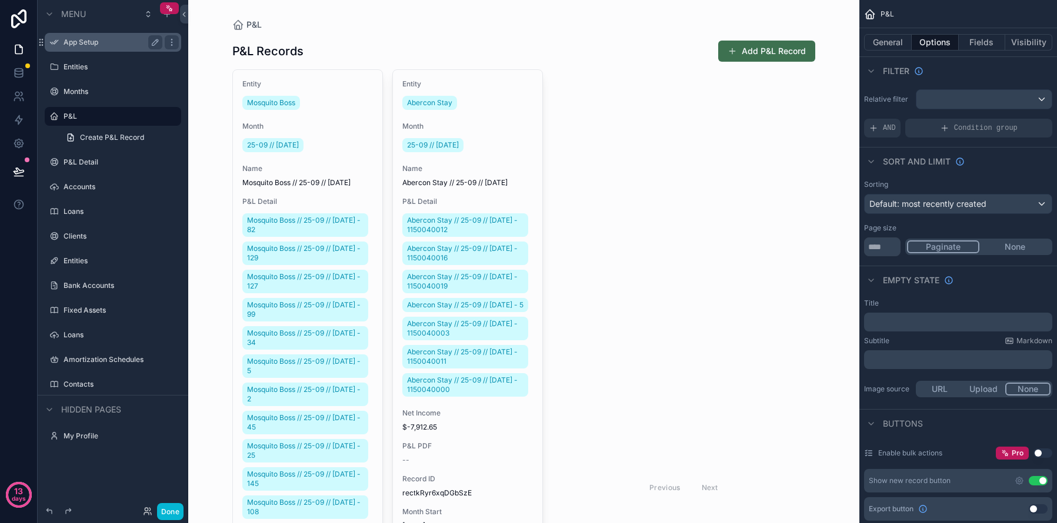
click at [82, 48] on div "App Setup" at bounding box center [113, 42] width 99 height 14
click at [93, 31] on div "scrollable content" at bounding box center [113, 31] width 136 height 1
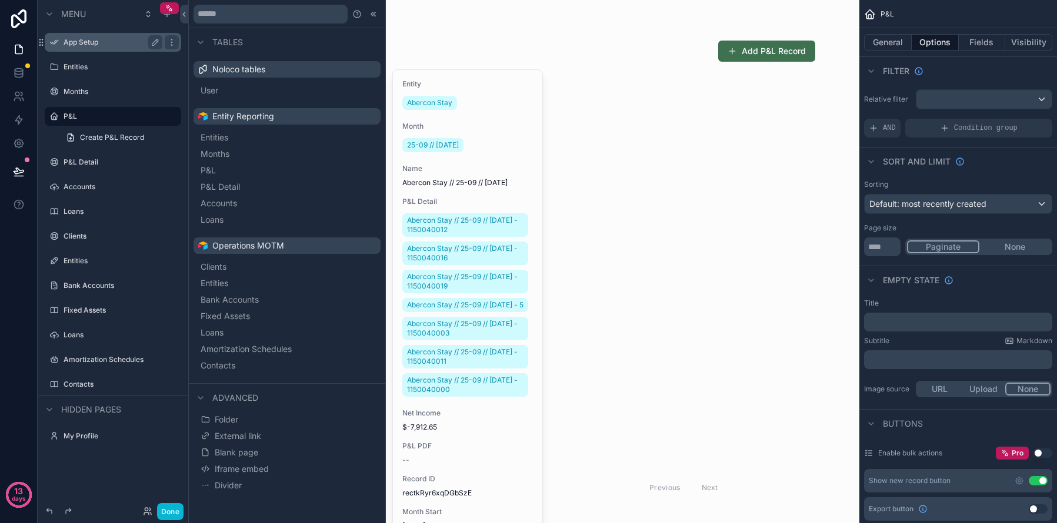
click at [88, 40] on label "App Setup" at bounding box center [111, 42] width 94 height 9
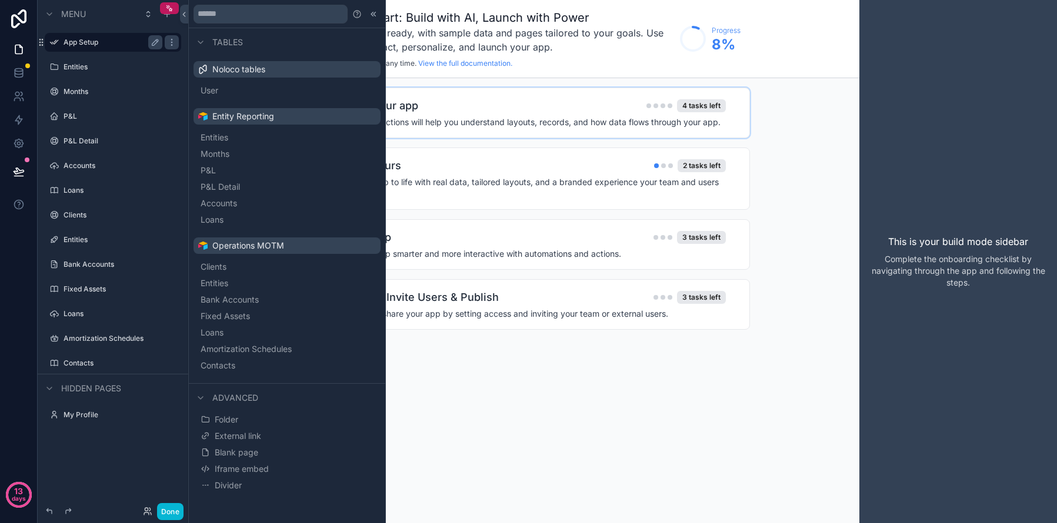
click at [530, 96] on div "1 Explore your app 4 tasks left These quick actions will help you understand la…" at bounding box center [524, 113] width 452 height 51
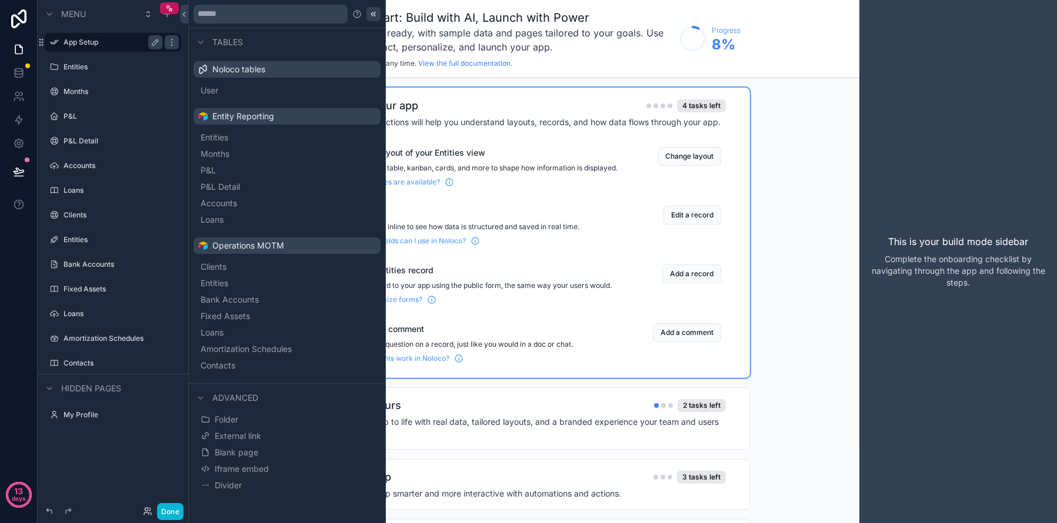
click at [374, 18] on icon at bounding box center [373, 13] width 9 height 9
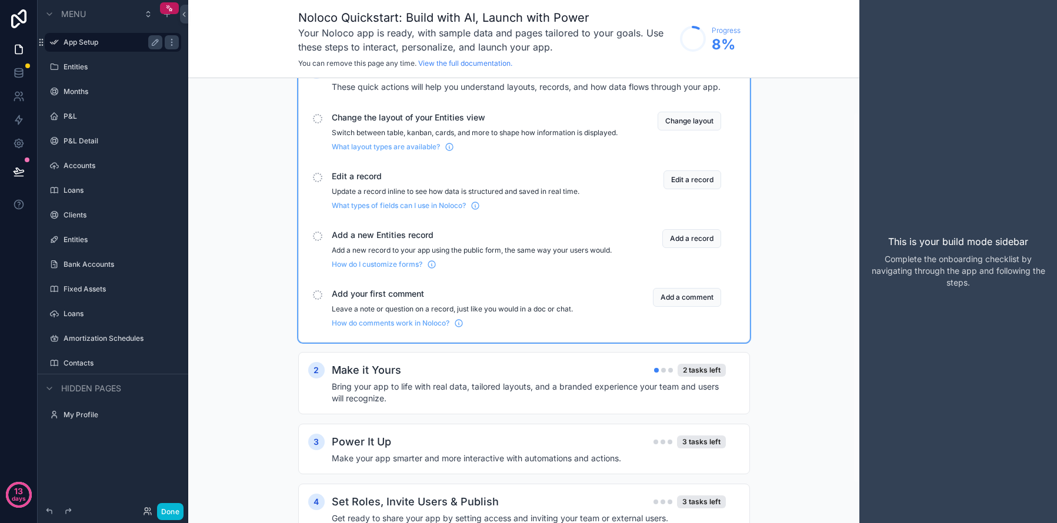
scroll to position [44, 0]
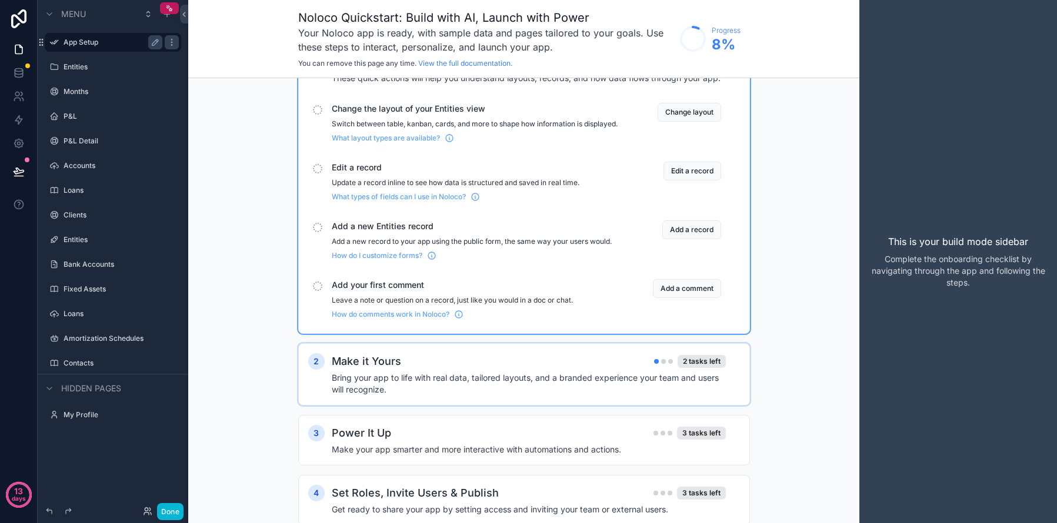
click at [529, 382] on h4 "Bring your app to life with real data, tailored layouts, and a branded experien…" at bounding box center [529, 384] width 394 height 24
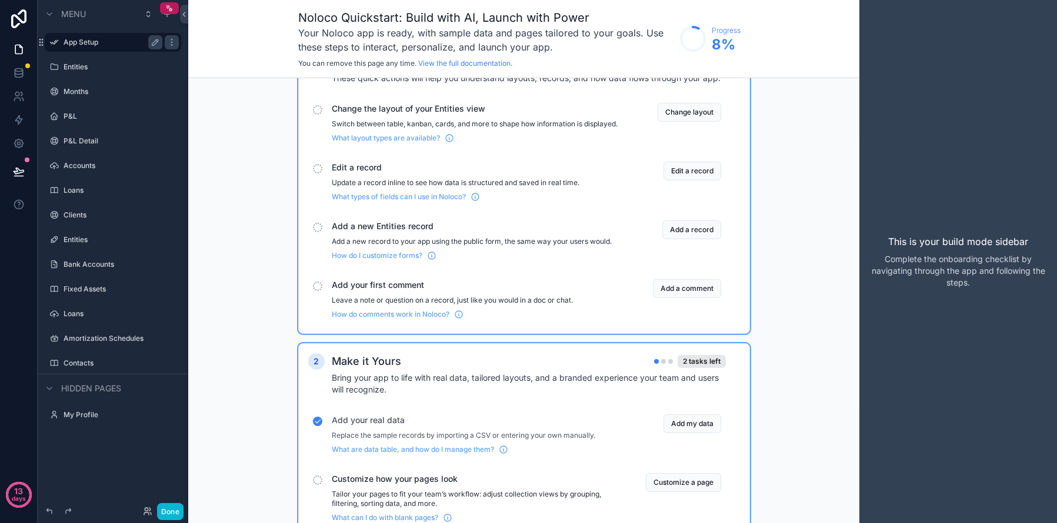
scroll to position [166, 0]
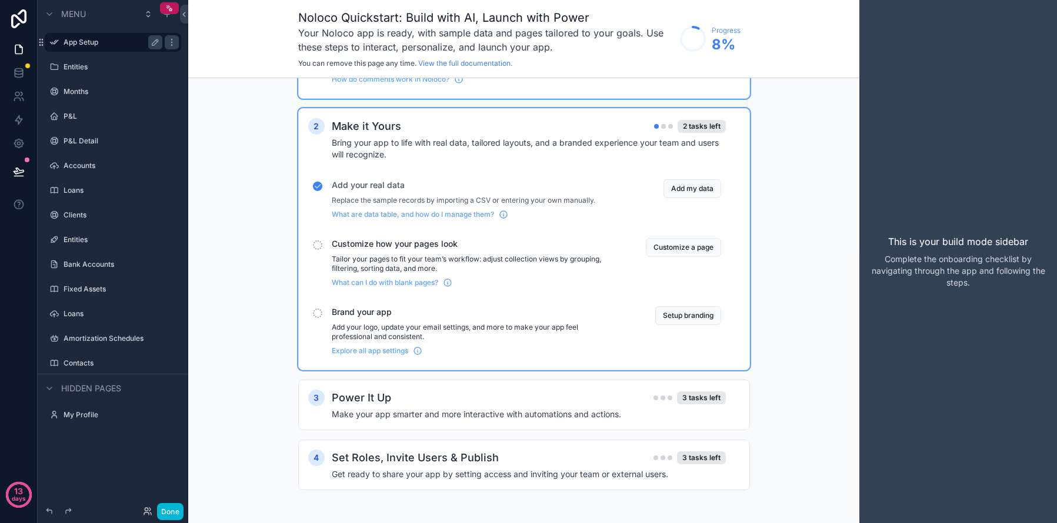
click at [615, 273] on p "Tailor your pages to fit your team’s workflow: adjust collection views by group…" at bounding box center [475, 264] width 286 height 19
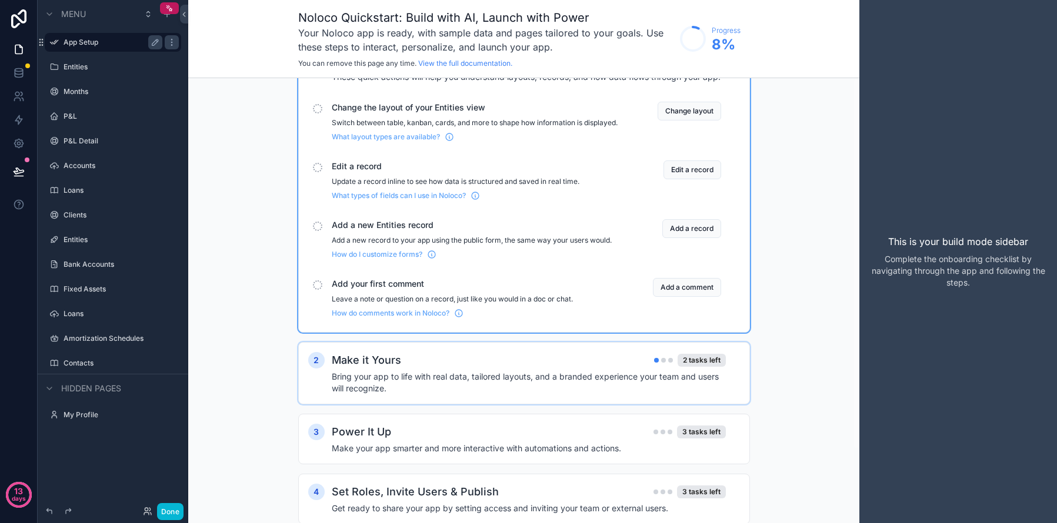
scroll to position [0, 0]
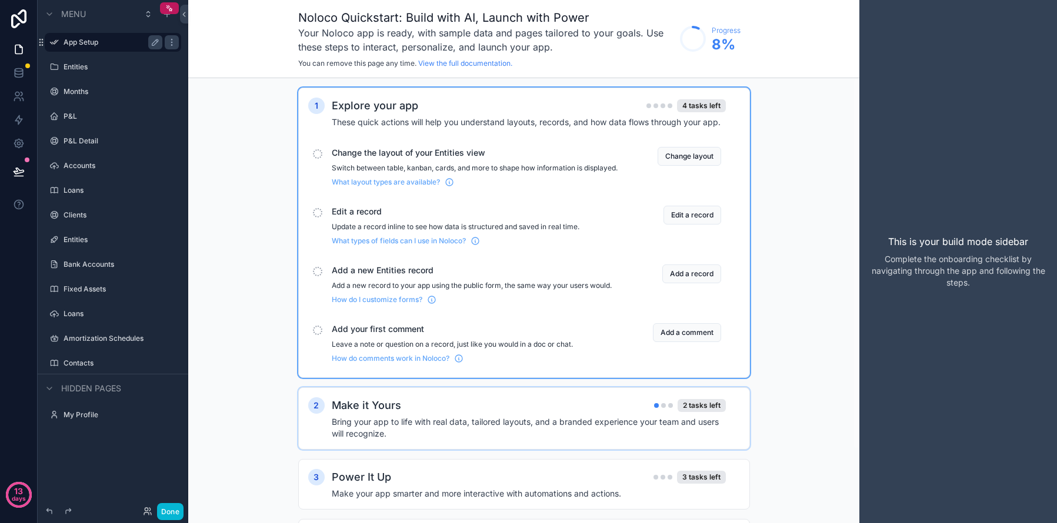
click at [574, 423] on div "Make it Yours 2 tasks left Bring your app to life with real data, tailored layo…" at bounding box center [536, 418] width 408 height 42
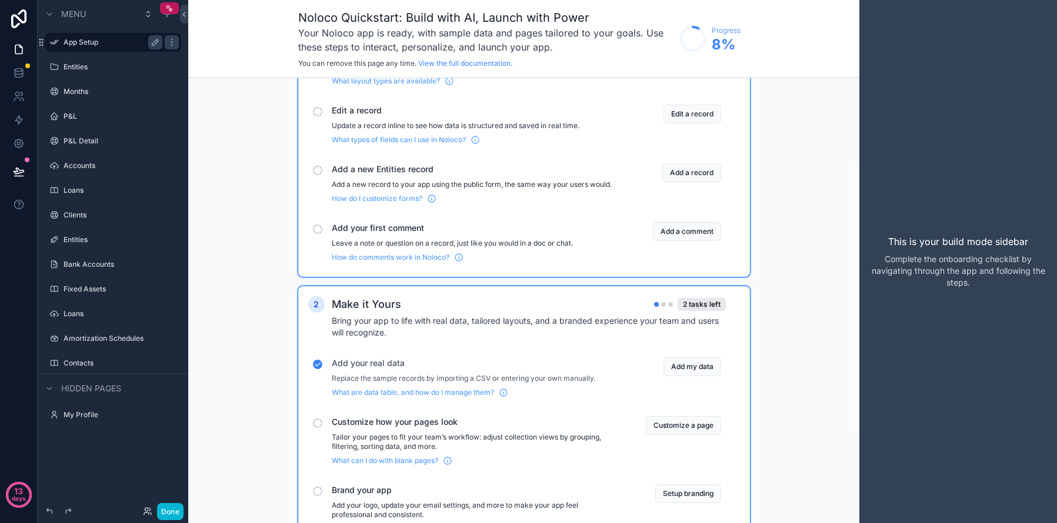
scroll to position [149, 0]
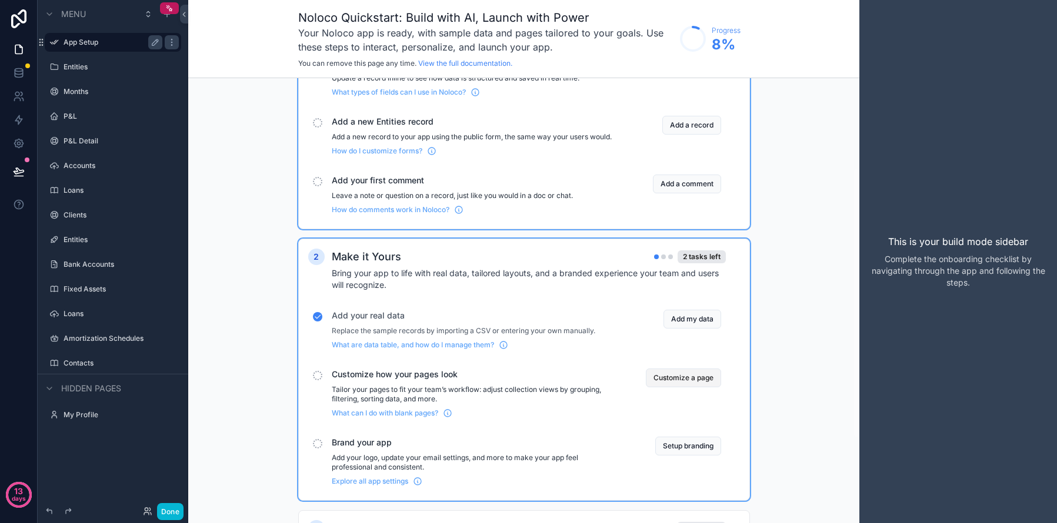
click at [697, 385] on button "Customize a page" at bounding box center [683, 378] width 75 height 19
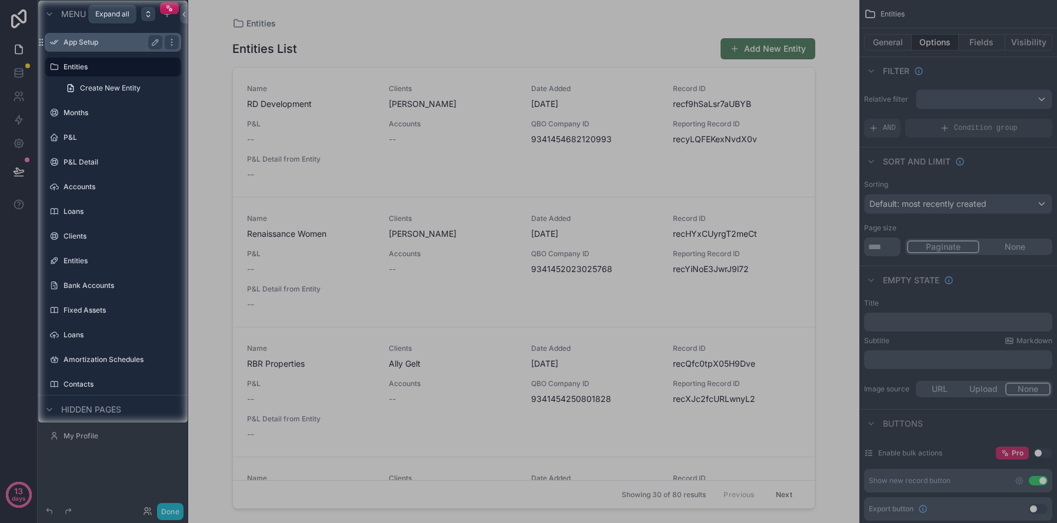
click at [146, 18] on icon "scrollable content" at bounding box center [147, 13] width 9 height 9
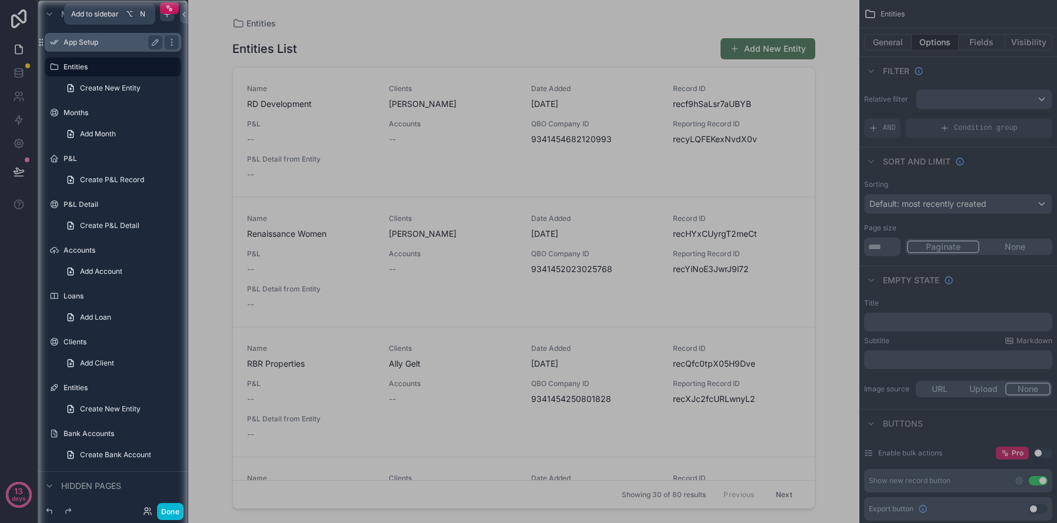
click at [166, 19] on div "scrollable content" at bounding box center [167, 14] width 14 height 14
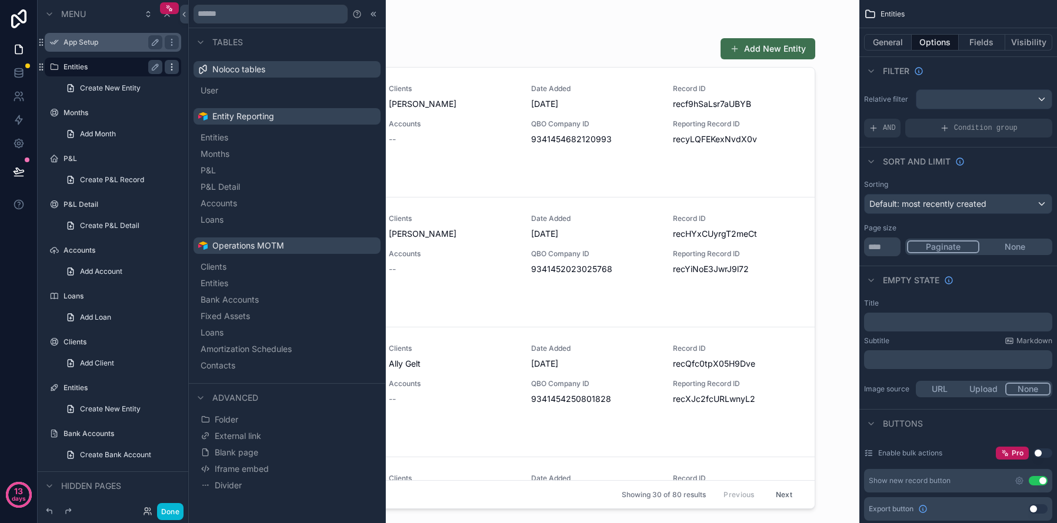
click at [167, 70] on icon "scrollable content" at bounding box center [171, 66] width 9 height 9
click at [228, 116] on span "Remove" at bounding box center [224, 113] width 31 height 12
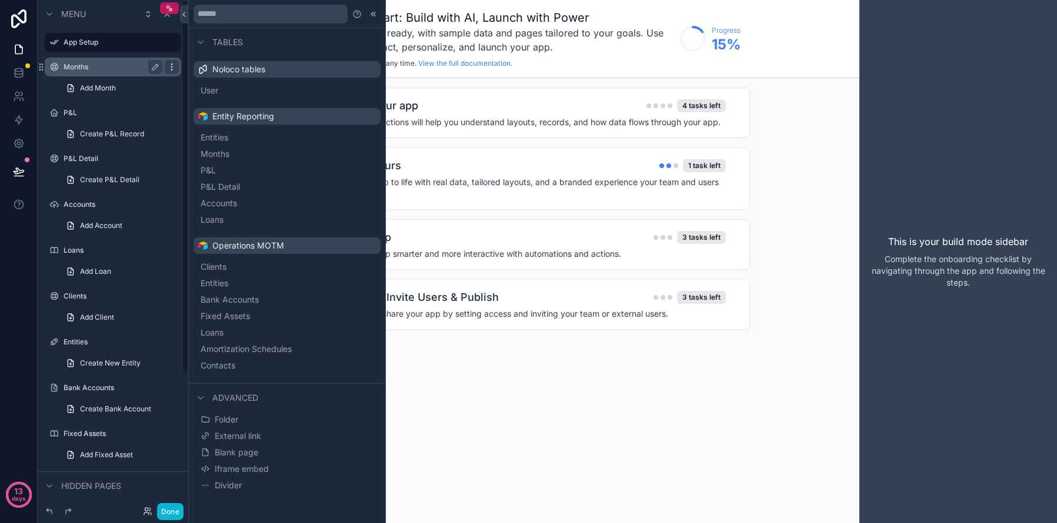
click at [170, 65] on icon "scrollable content" at bounding box center [171, 66] width 9 height 9
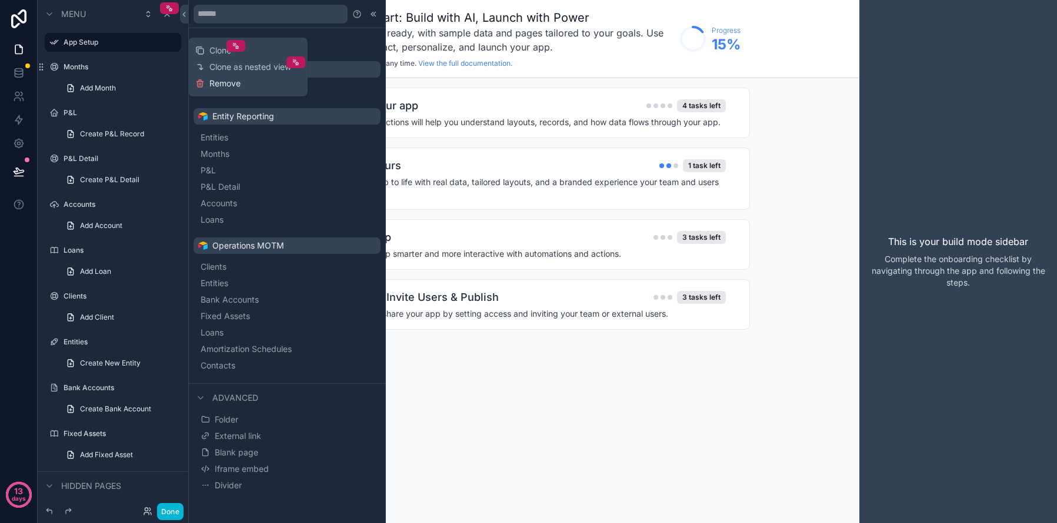
click at [225, 88] on span "Remove" at bounding box center [224, 84] width 31 height 12
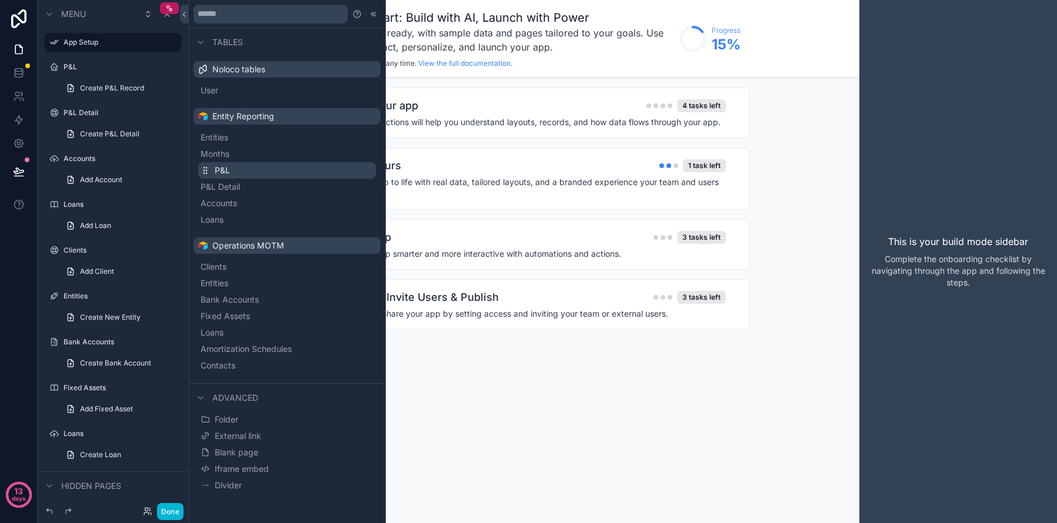
click at [101, 73] on div "P&L" at bounding box center [113, 67] width 132 height 19
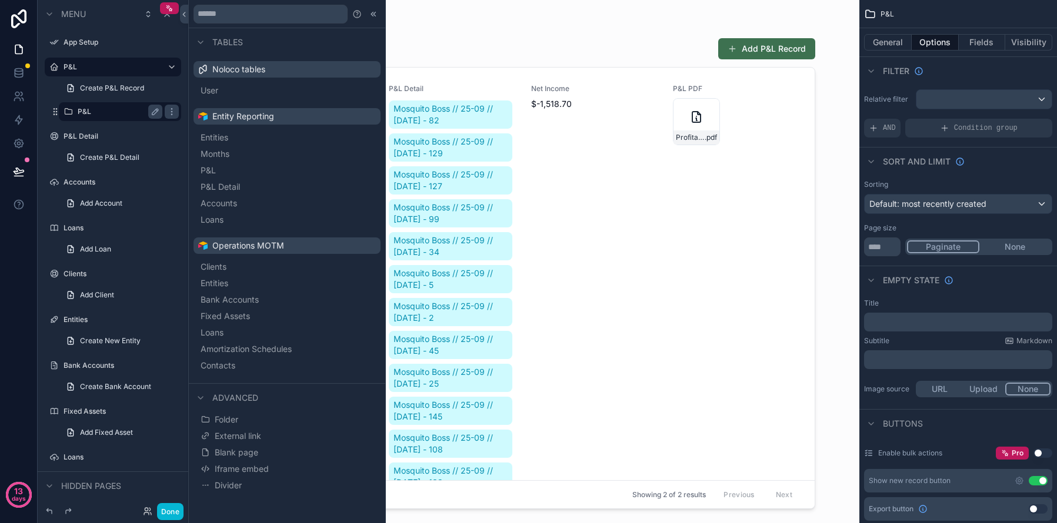
click at [96, 117] on div "P&L" at bounding box center [120, 112] width 85 height 14
click at [132, 88] on span "Create P&L Record" at bounding box center [112, 87] width 64 height 9
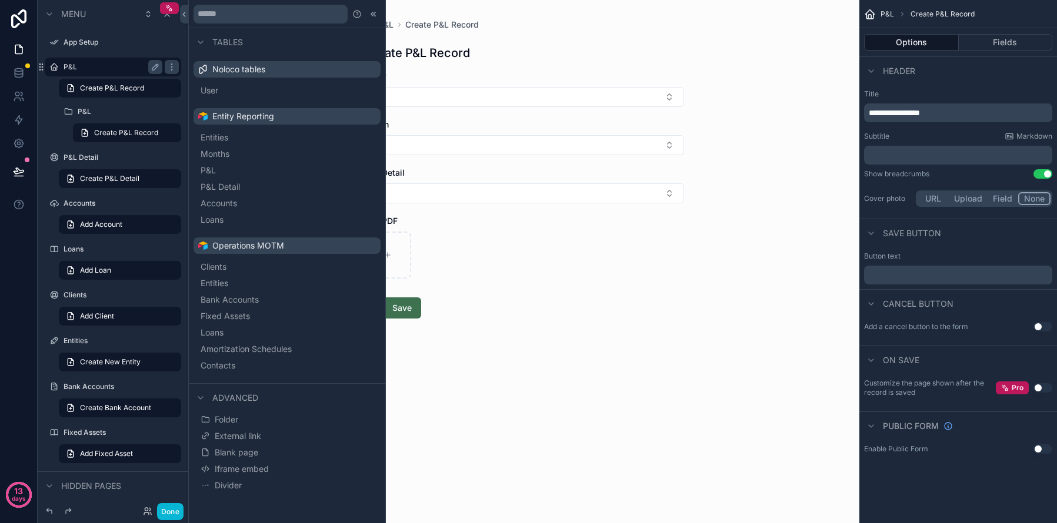
click at [62, 63] on div "P&L" at bounding box center [113, 67] width 132 height 19
click at [167, 111] on icon "scrollable content" at bounding box center [171, 111] width 9 height 9
click at [226, 121] on span "Remove" at bounding box center [224, 120] width 31 height 12
click at [81, 64] on label "P&L" at bounding box center [111, 66] width 94 height 9
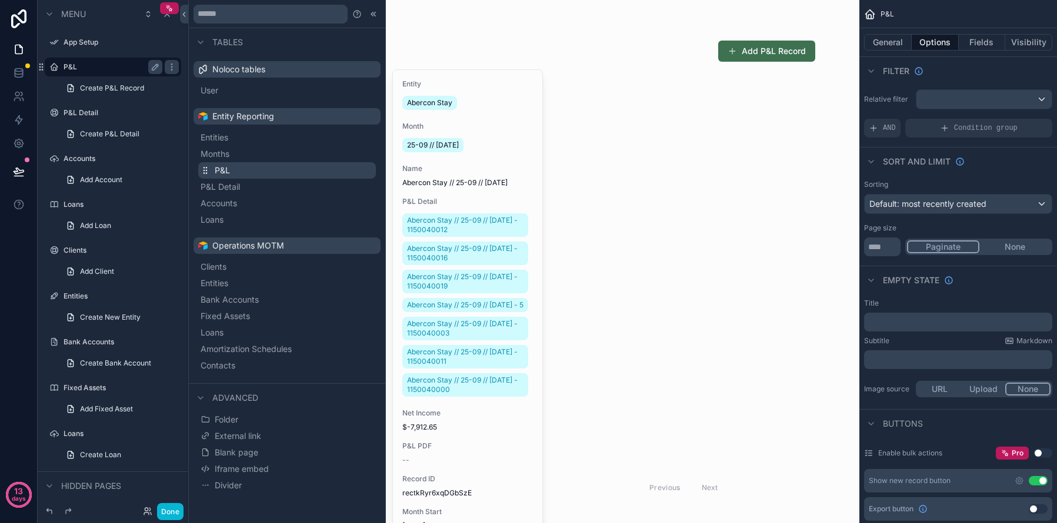
click at [223, 173] on span "P&L" at bounding box center [222, 171] width 15 height 12
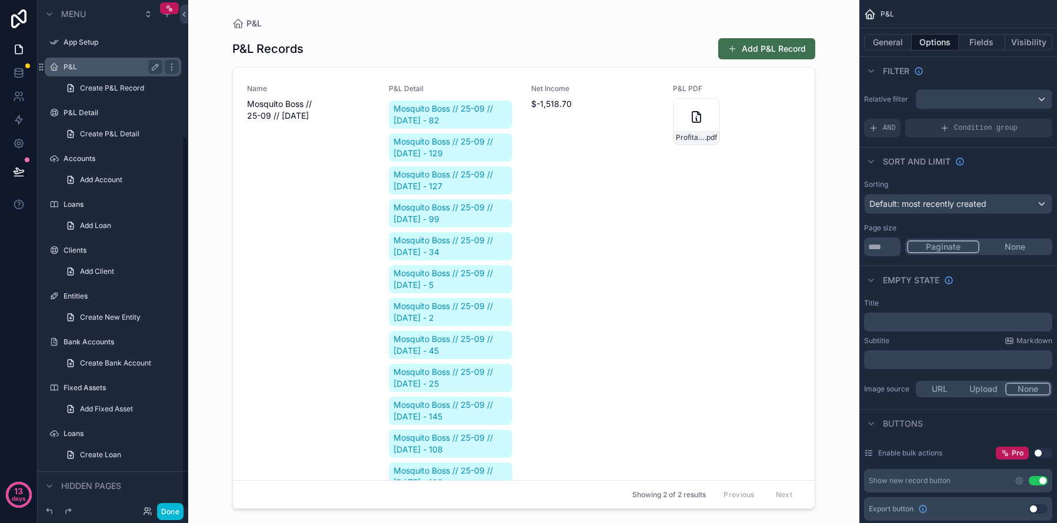
scroll to position [186, 0]
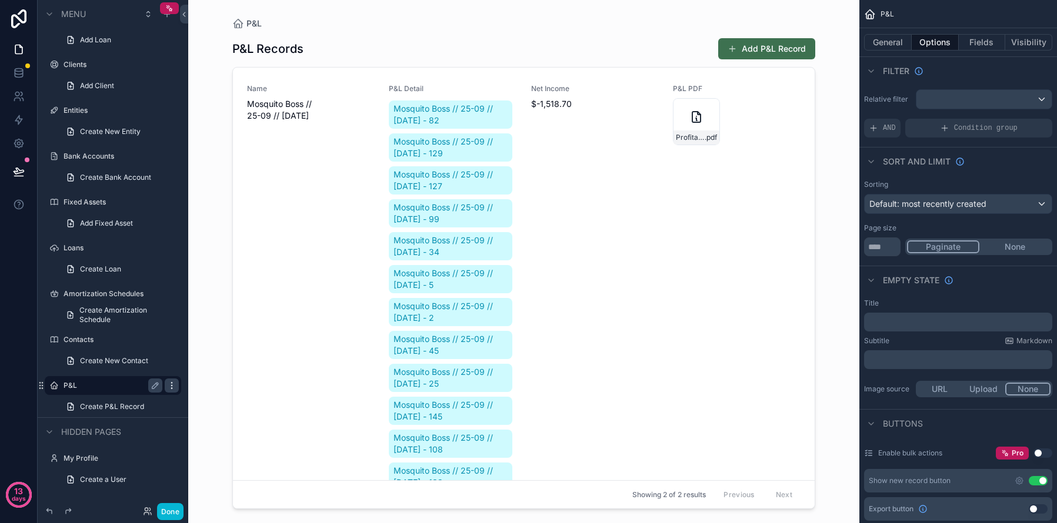
click at [171, 383] on icon "scrollable content" at bounding box center [171, 385] width 9 height 9
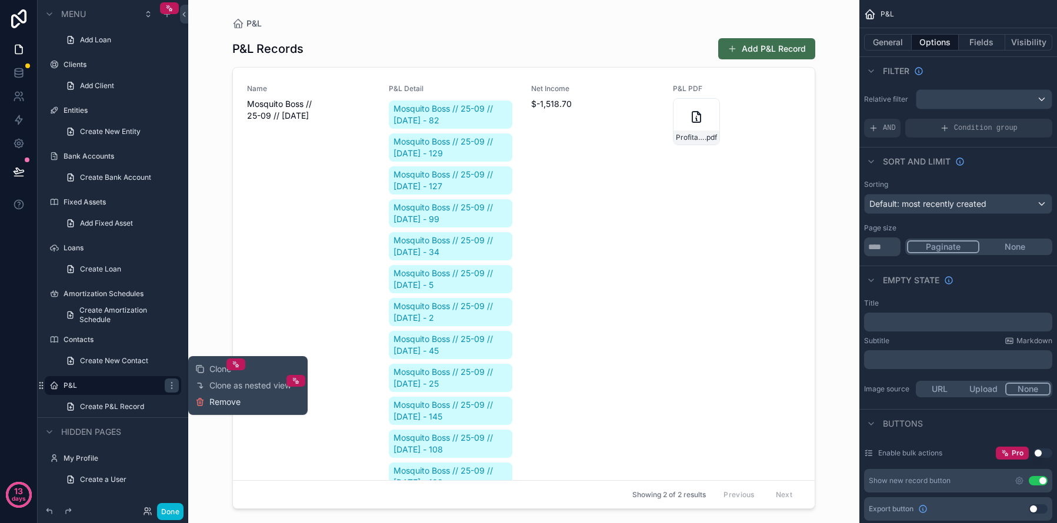
click at [233, 402] on span "Remove" at bounding box center [224, 402] width 31 height 12
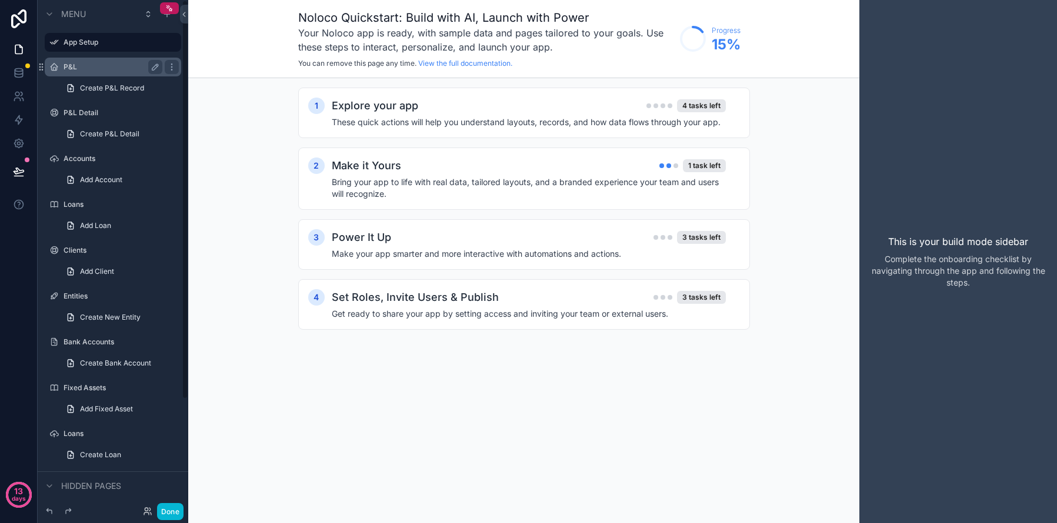
click at [118, 76] on div "P&L Create P&L Record" at bounding box center [113, 77] width 151 height 42
click at [121, 69] on label "P&L" at bounding box center [111, 66] width 94 height 9
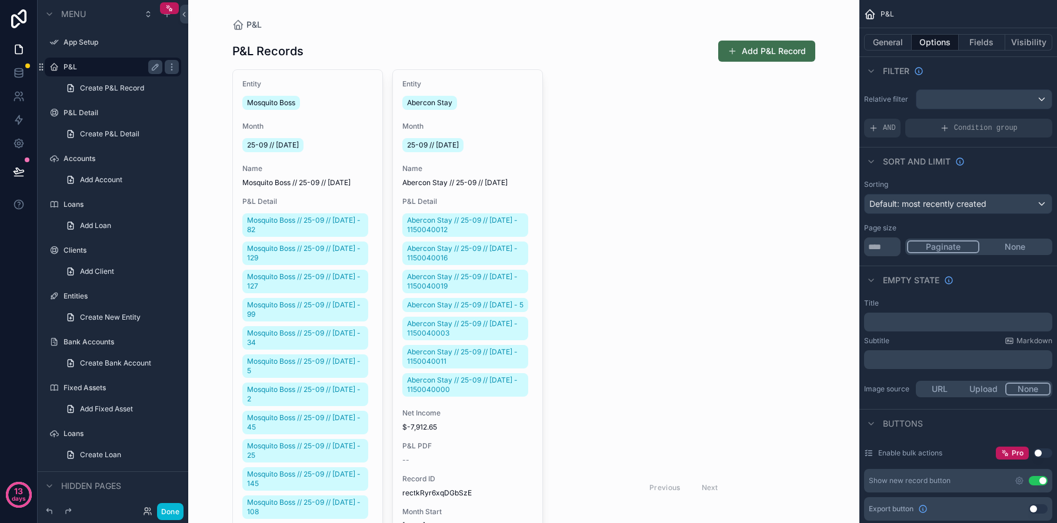
click at [617, 219] on div "scrollable content" at bounding box center [524, 471] width 602 height 943
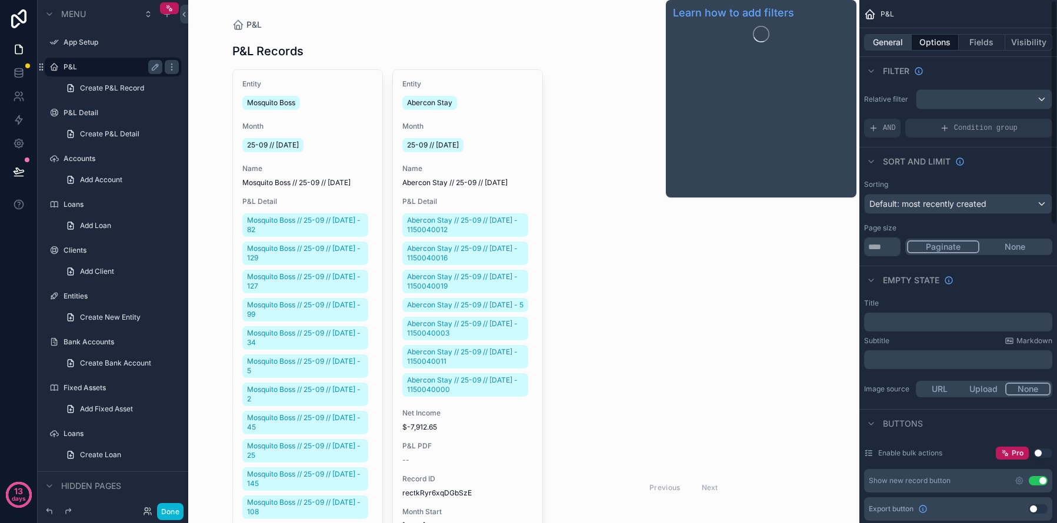
click at [890, 44] on button "General" at bounding box center [888, 42] width 48 height 16
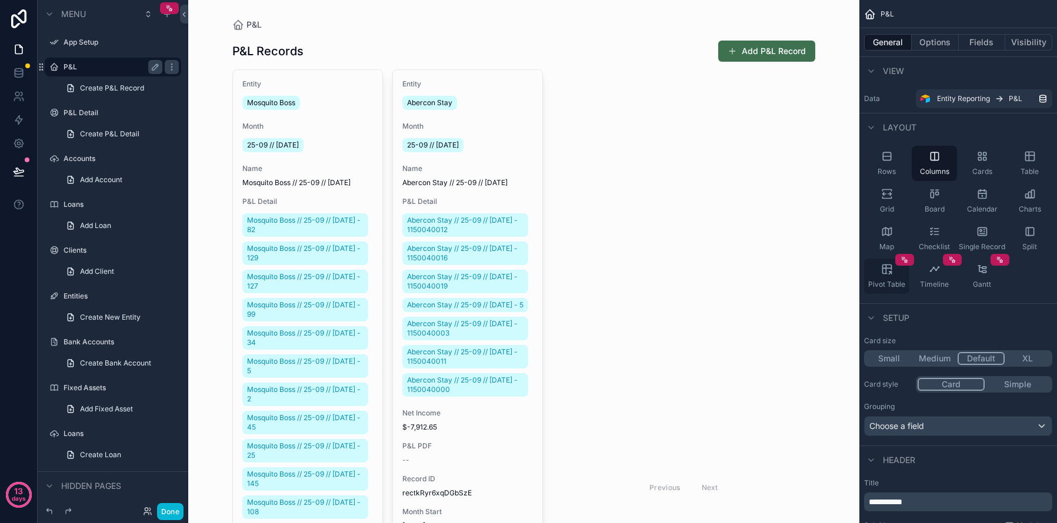
click at [887, 282] on span "Pivot Table" at bounding box center [886, 284] width 37 height 9
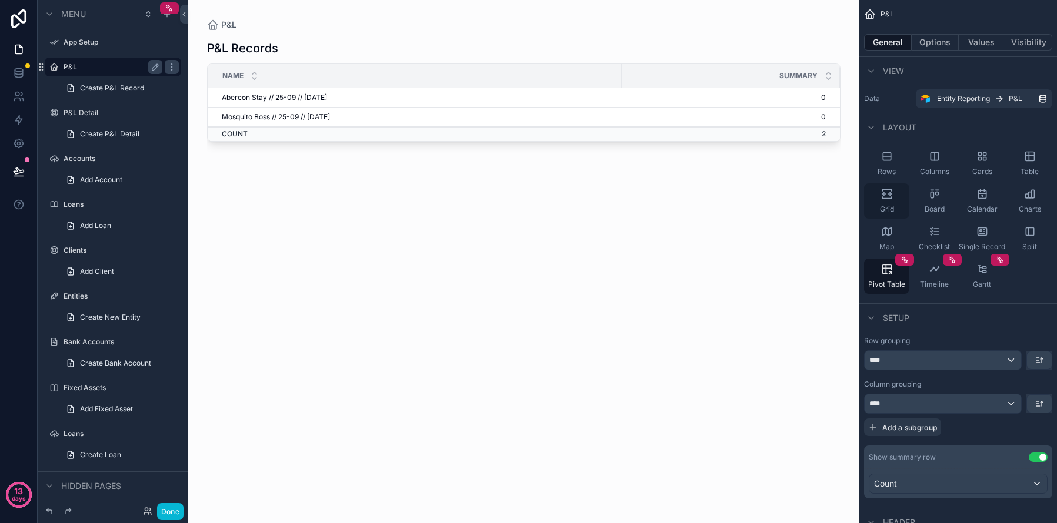
click at [890, 203] on div "Grid" at bounding box center [886, 200] width 45 height 35
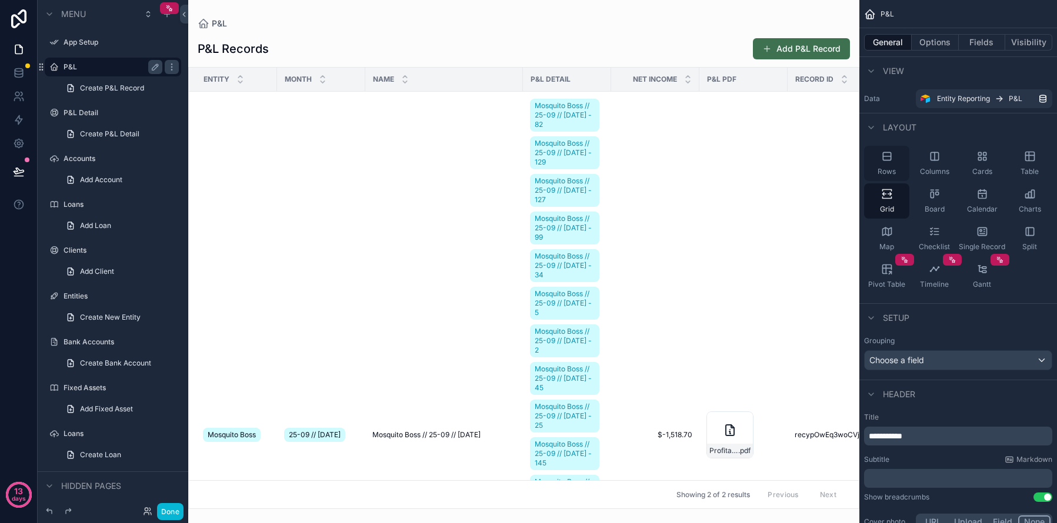
click at [886, 153] on icon "scrollable content" at bounding box center [887, 157] width 12 height 12
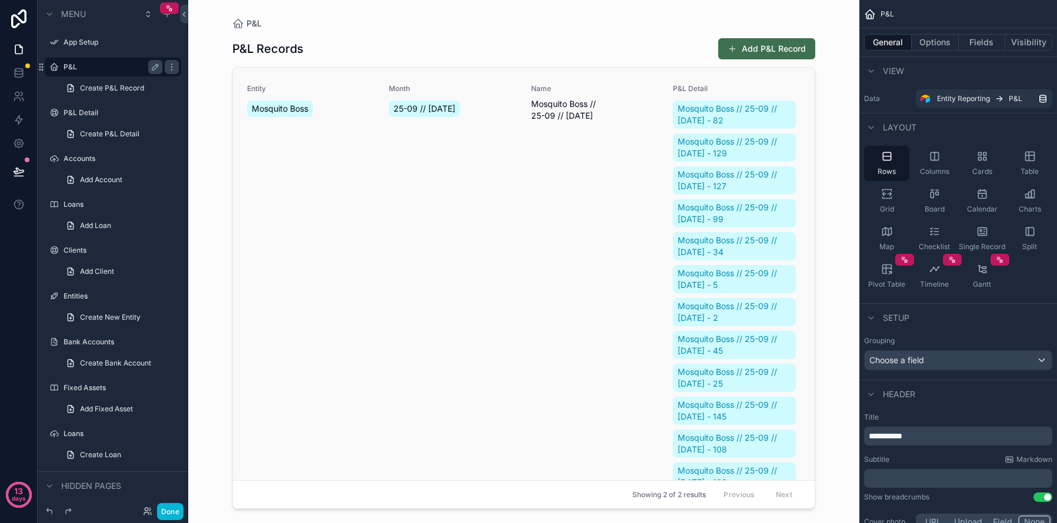
scroll to position [54, 0]
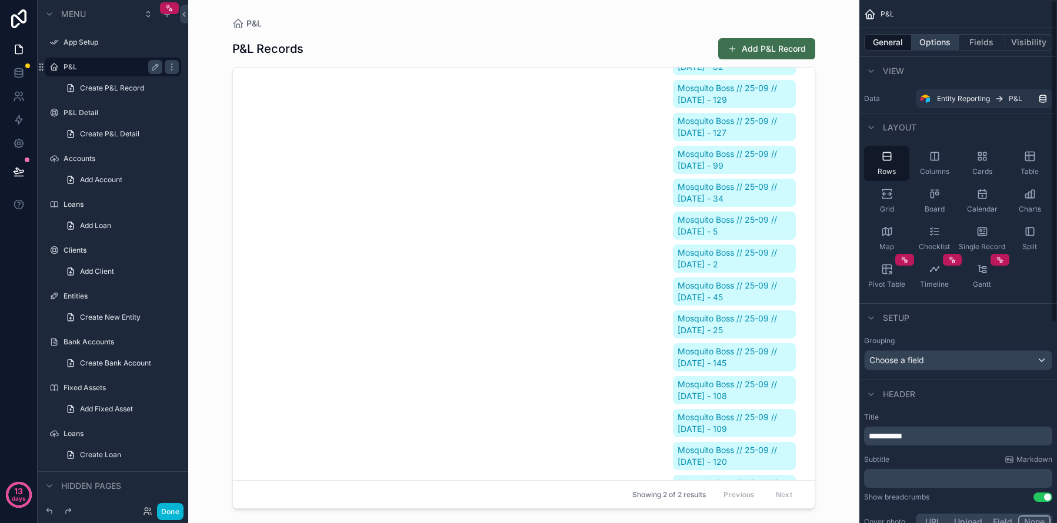
click at [939, 38] on button "Options" at bounding box center [934, 42] width 47 height 16
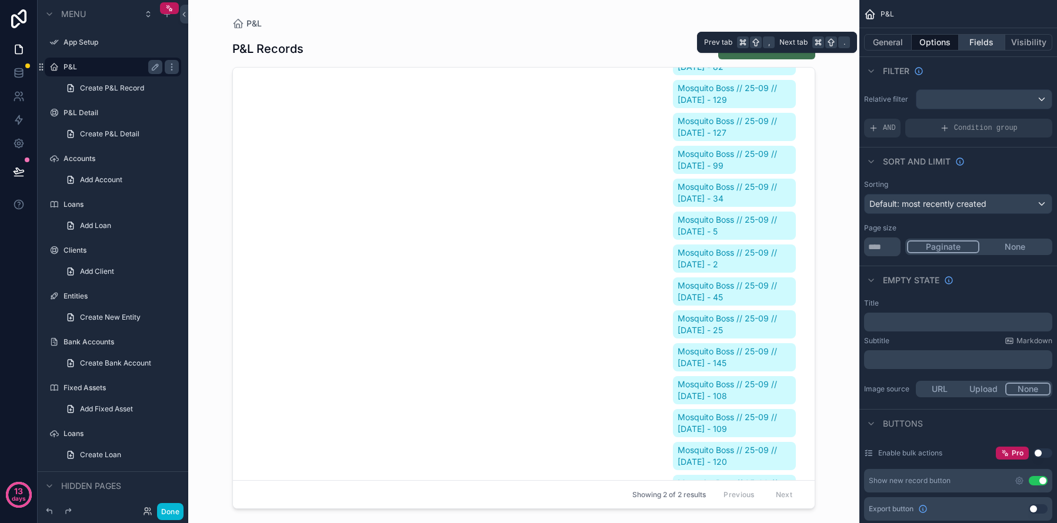
click at [985, 39] on button "Fields" at bounding box center [981, 42] width 47 height 16
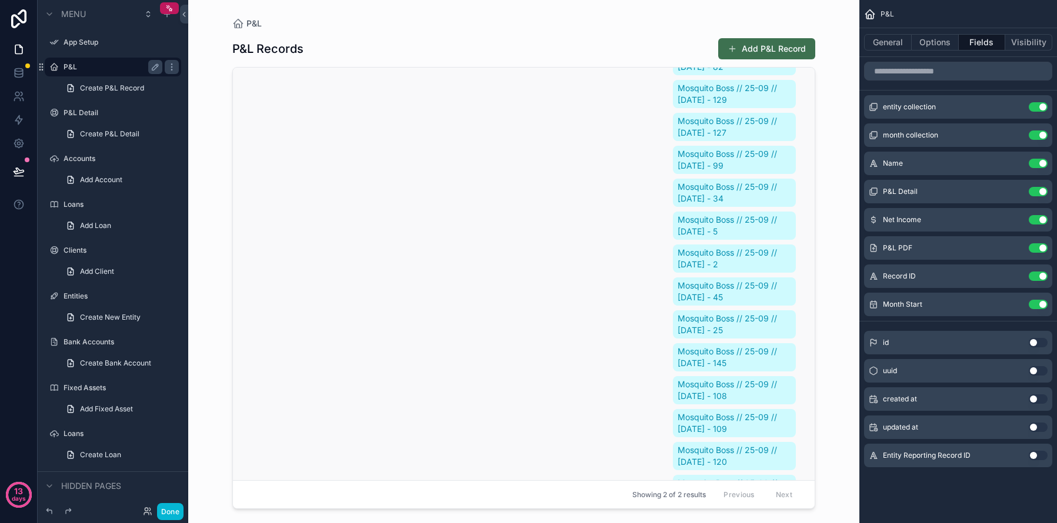
scroll to position [0, 0]
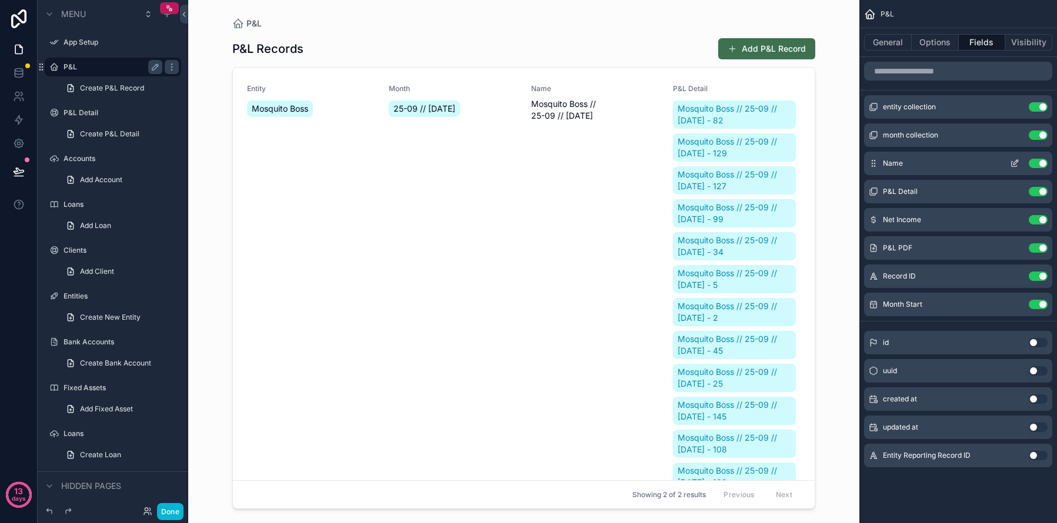
click at [1033, 162] on button "Use setting" at bounding box center [1037, 163] width 19 height 9
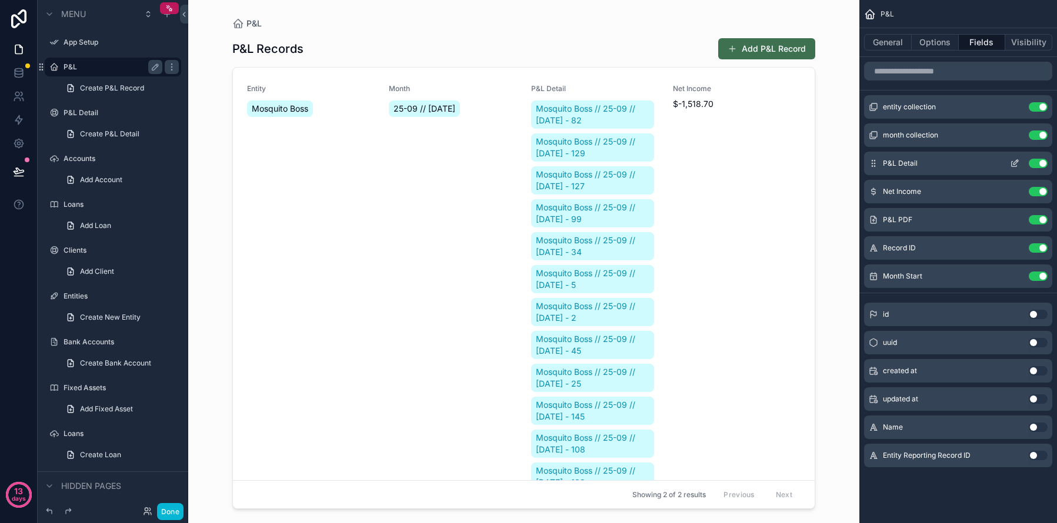
click at [1033, 163] on button "Use setting" at bounding box center [1037, 163] width 19 height 9
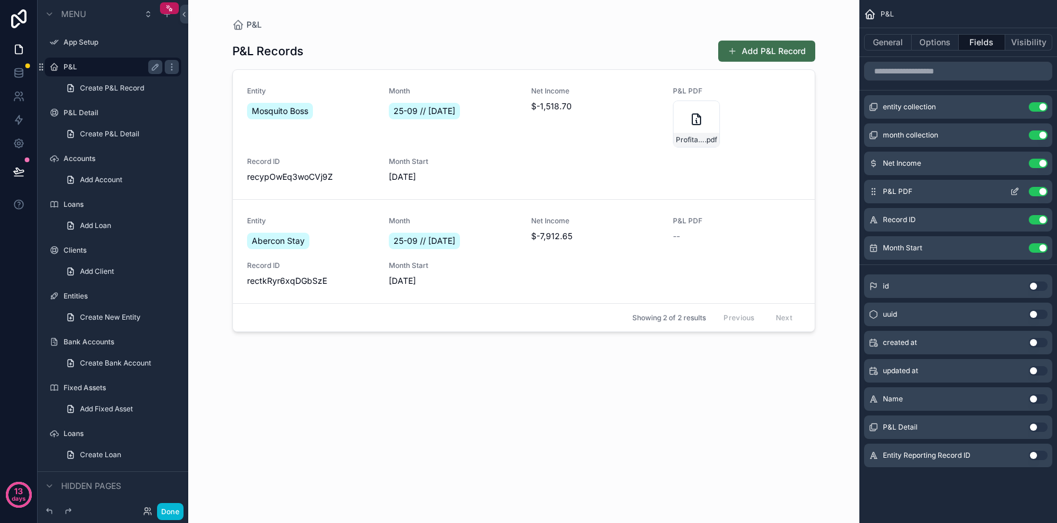
click at [1033, 191] on button "Use setting" at bounding box center [1037, 191] width 19 height 9
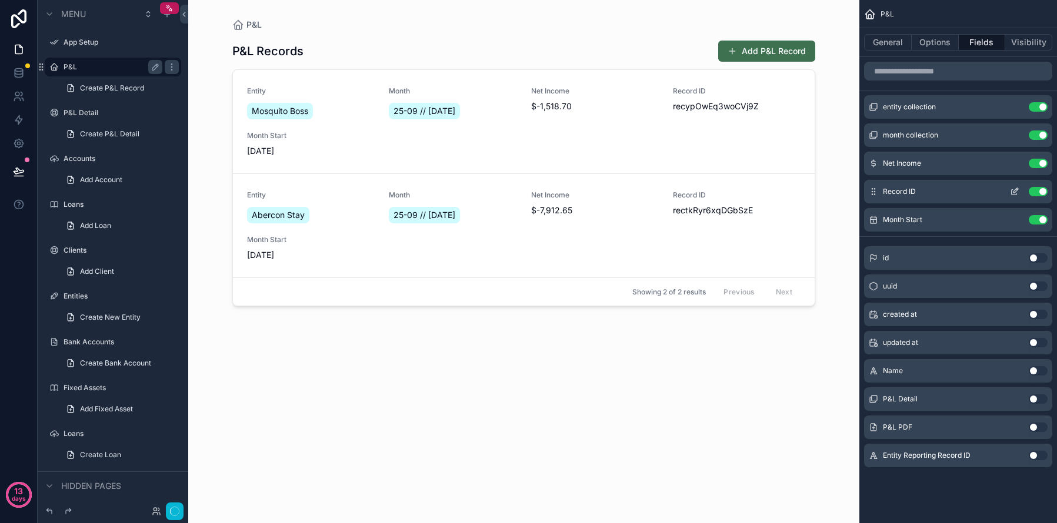
click at [1033, 193] on button "Use setting" at bounding box center [1037, 191] width 19 height 9
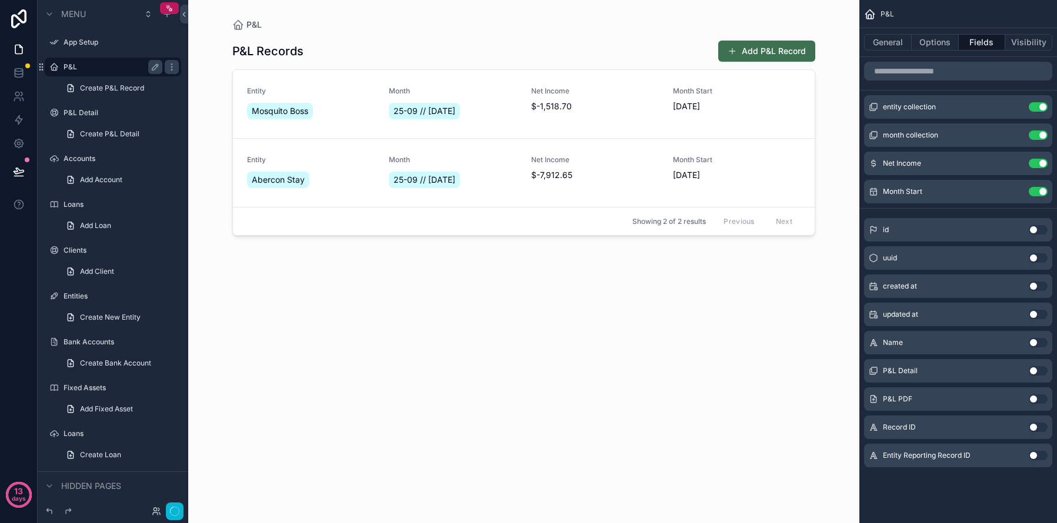
click at [1033, 193] on button "Use setting" at bounding box center [1037, 191] width 19 height 9
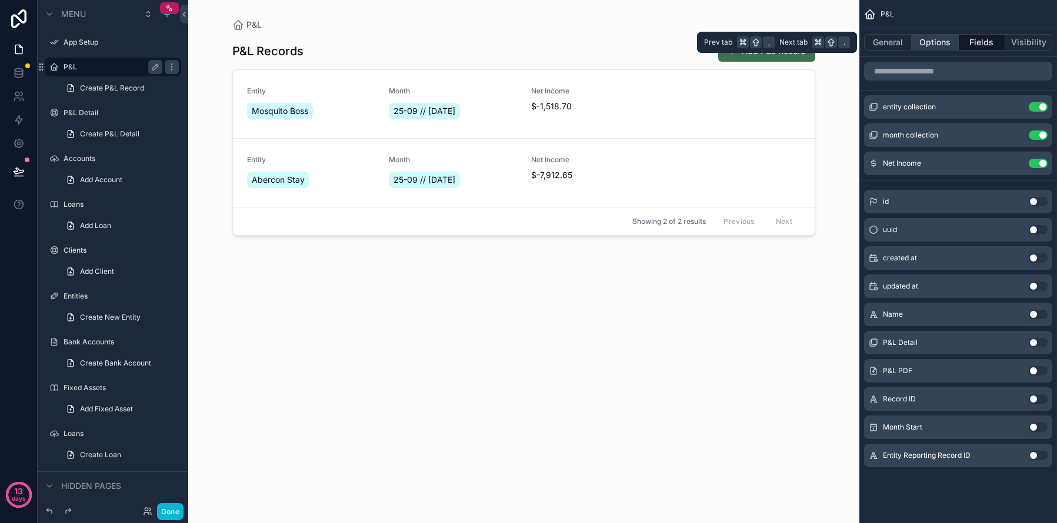
click at [929, 36] on button "Options" at bounding box center [934, 42] width 47 height 16
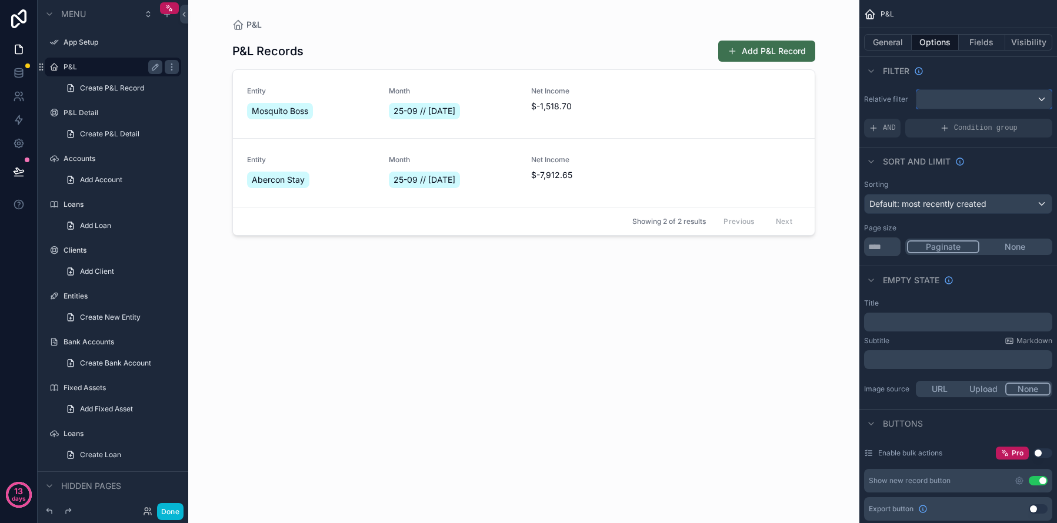
click at [945, 103] on div "scrollable content" at bounding box center [983, 99] width 135 height 19
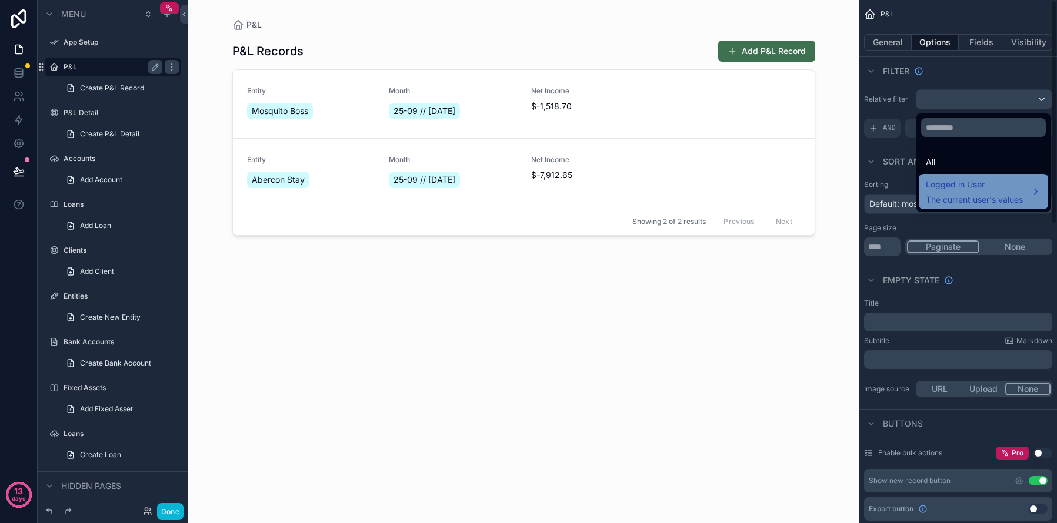
click at [963, 202] on span "The current user's values" at bounding box center [973, 200] width 97 height 12
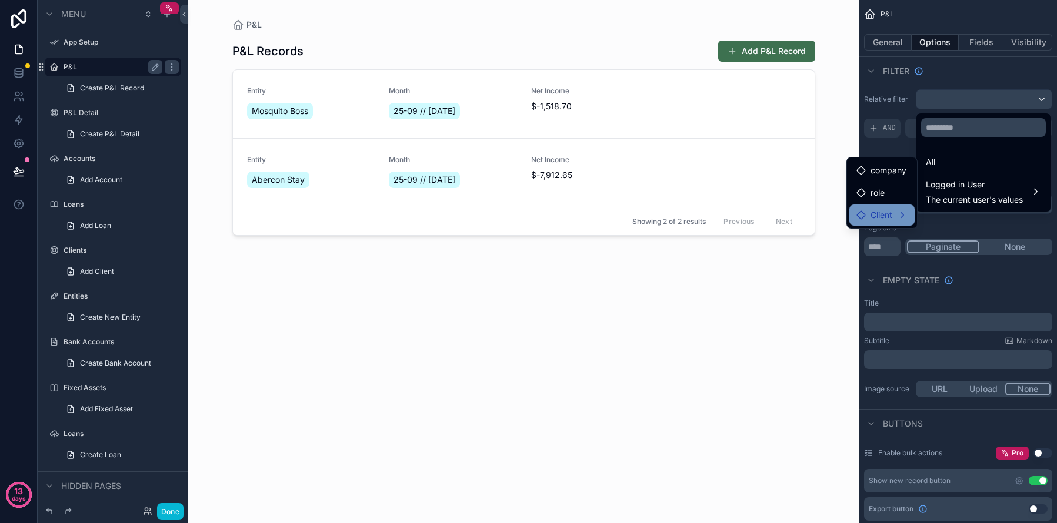
click at [880, 210] on span "Client" at bounding box center [881, 215] width 22 height 14
click at [955, 218] on span "user (from client)" at bounding box center [972, 216] width 65 height 14
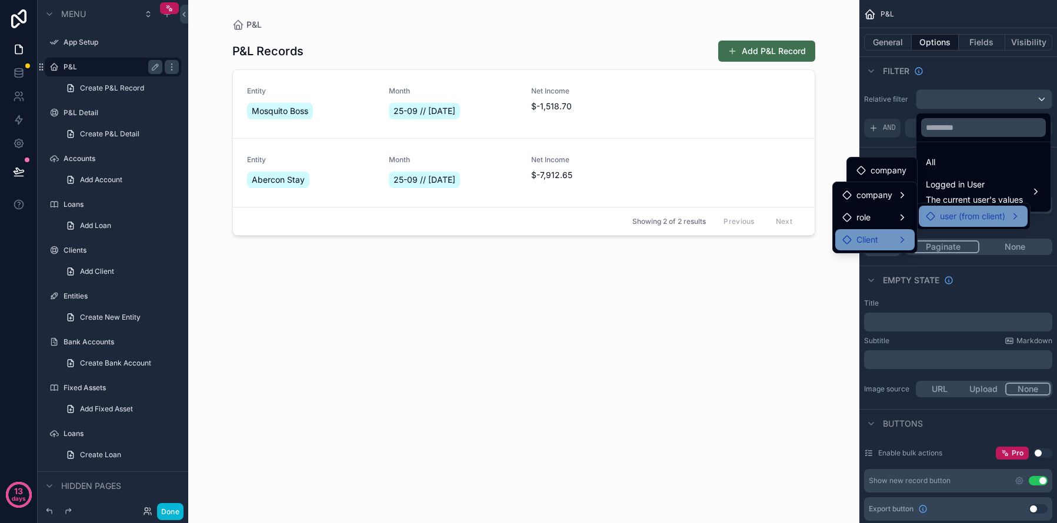
click at [880, 243] on div "Client" at bounding box center [874, 240] width 65 height 14
click at [891, 245] on div "Client" at bounding box center [874, 240] width 65 height 14
click at [1000, 214] on span "user (from client)" at bounding box center [972, 216] width 65 height 14
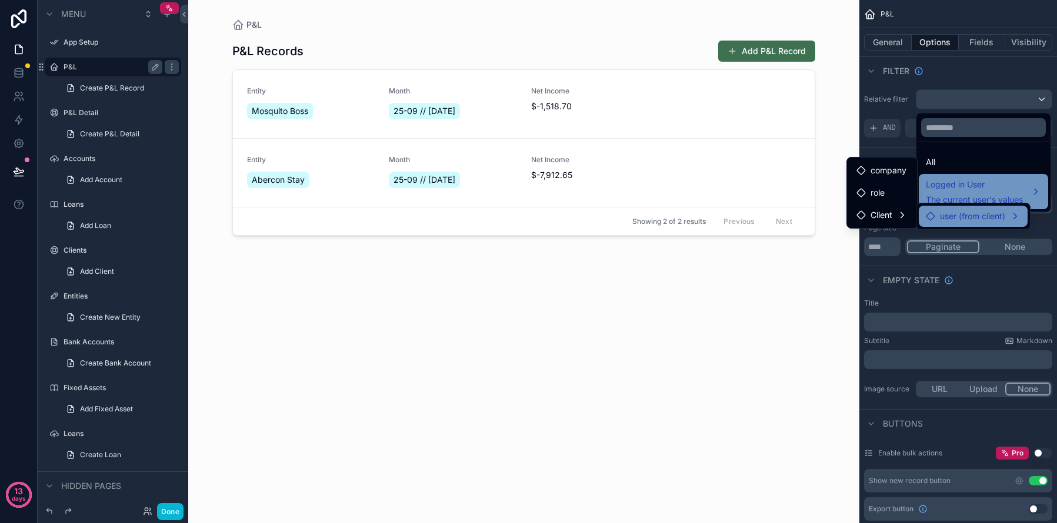
click at [1002, 190] on span "Logged in User" at bounding box center [973, 185] width 97 height 14
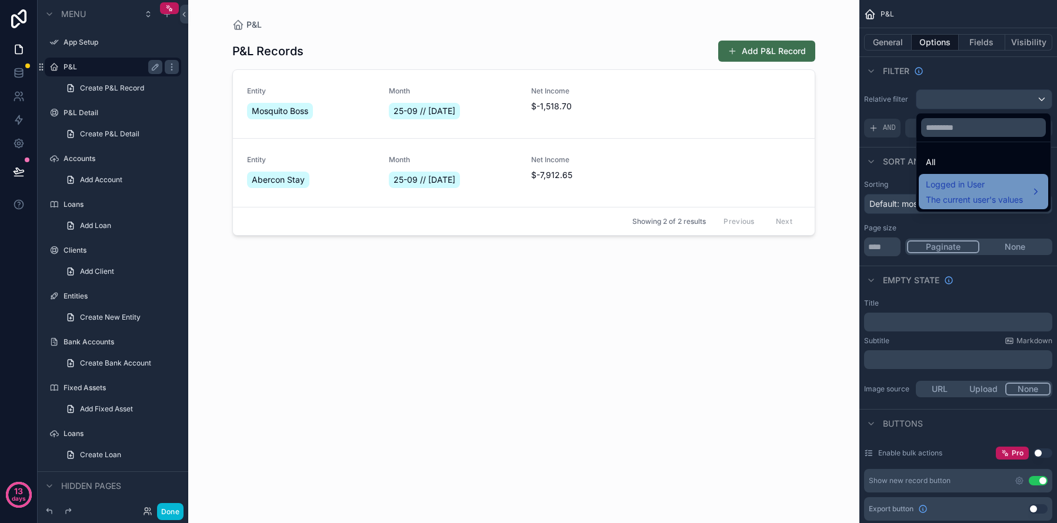
click at [1002, 190] on span "Logged in User" at bounding box center [973, 185] width 97 height 14
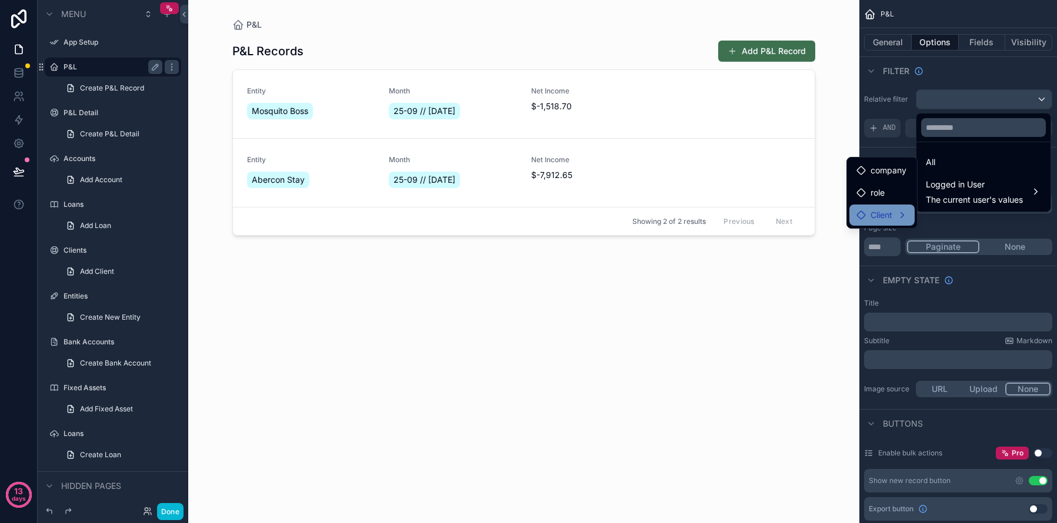
click at [879, 214] on span "Client" at bounding box center [881, 215] width 22 height 14
click at [981, 220] on span "user (from client)" at bounding box center [972, 216] width 65 height 14
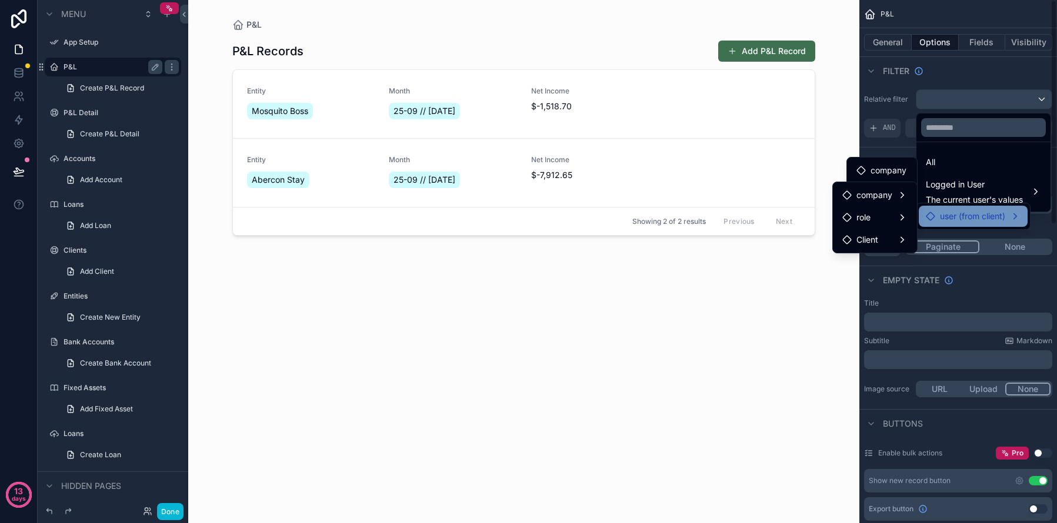
click at [23, 99] on div "scrollable content" at bounding box center [528, 261] width 1057 height 523
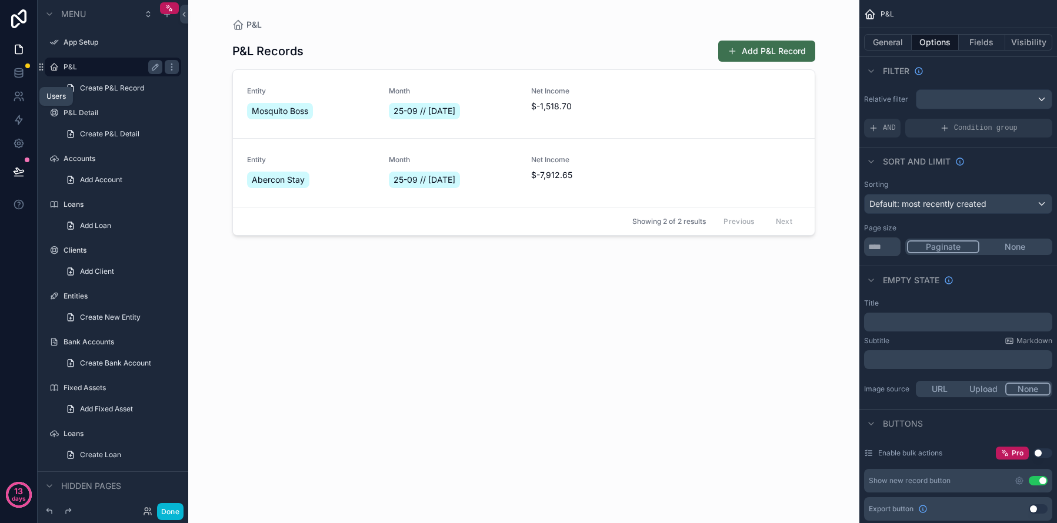
click at [23, 99] on icon at bounding box center [19, 97] width 12 height 12
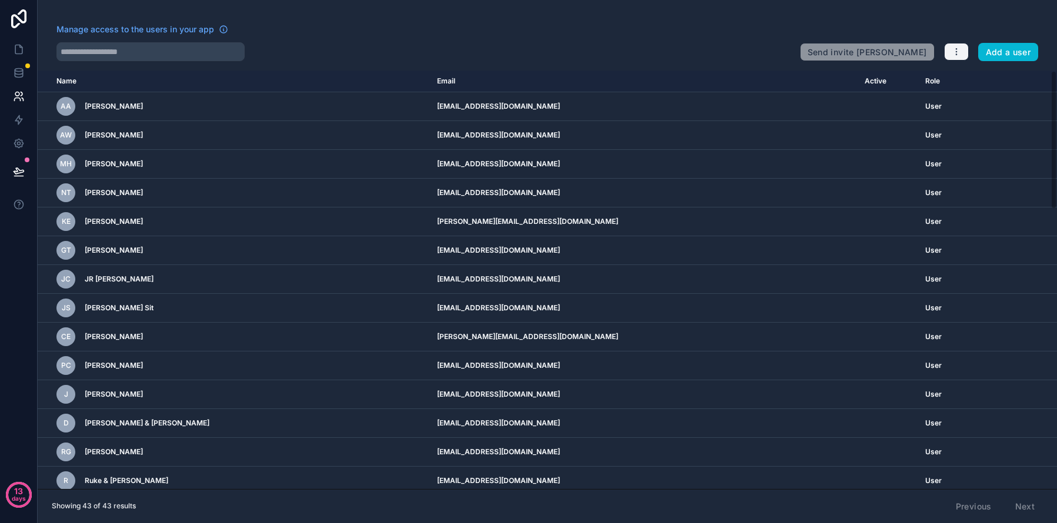
click at [956, 49] on icon "button" at bounding box center [955, 49] width 1 height 1
click at [223, 26] on icon at bounding box center [223, 29] width 9 height 9
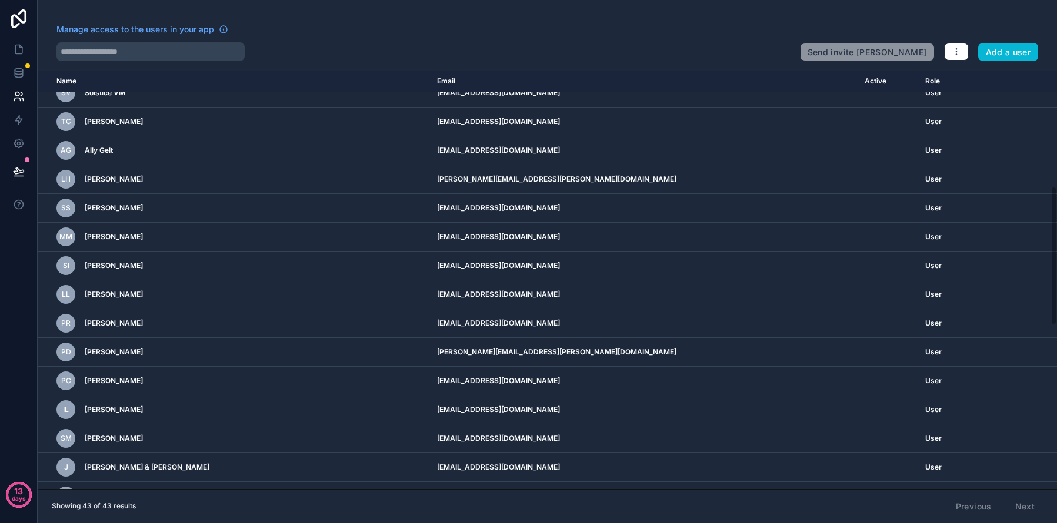
scroll to position [841, 0]
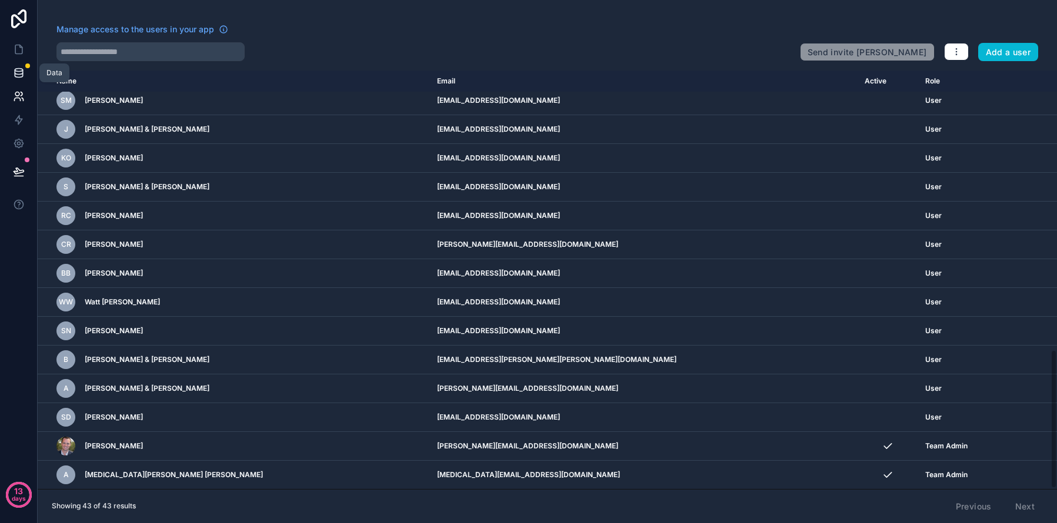
click at [13, 75] on icon at bounding box center [19, 73] width 12 height 12
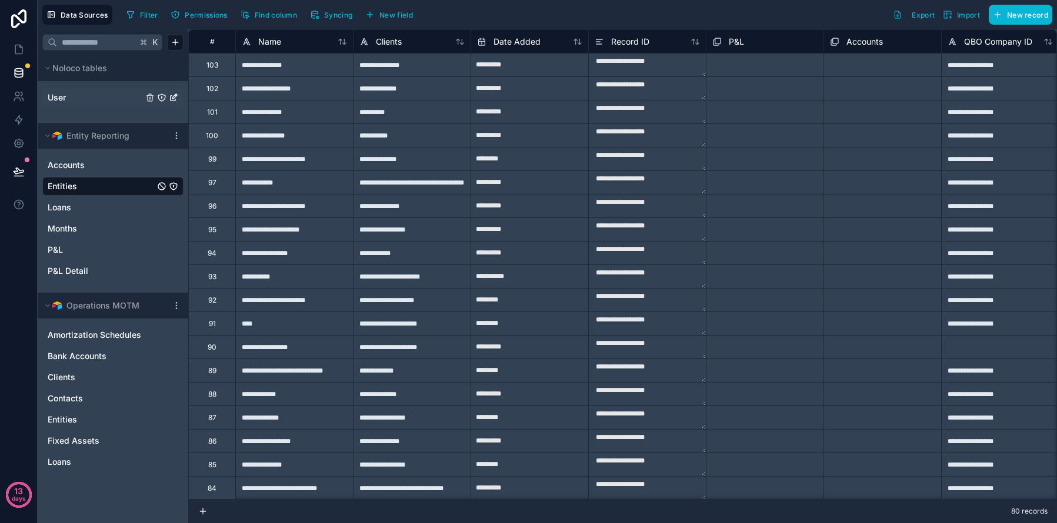
click at [78, 93] on link "User" at bounding box center [95, 98] width 95 height 12
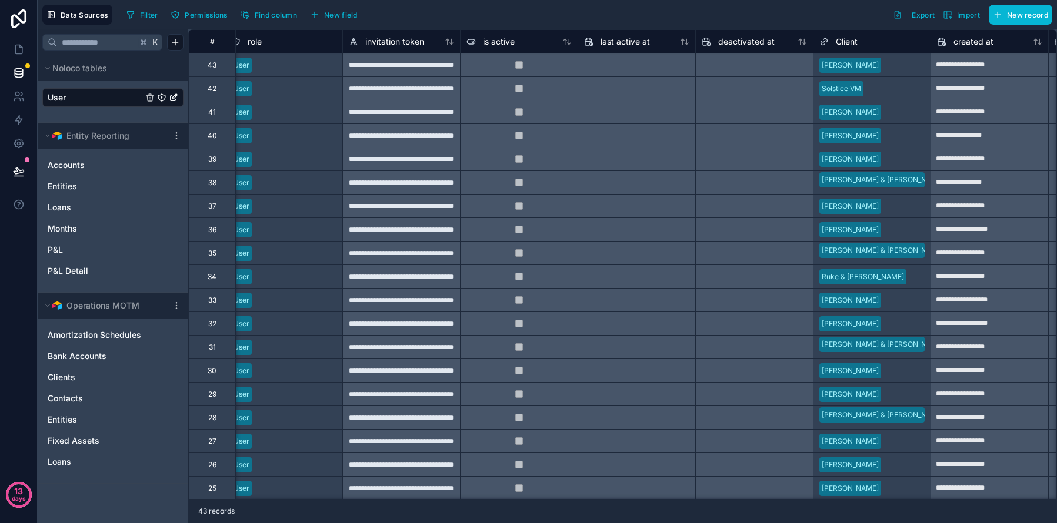
scroll to position [0, 826]
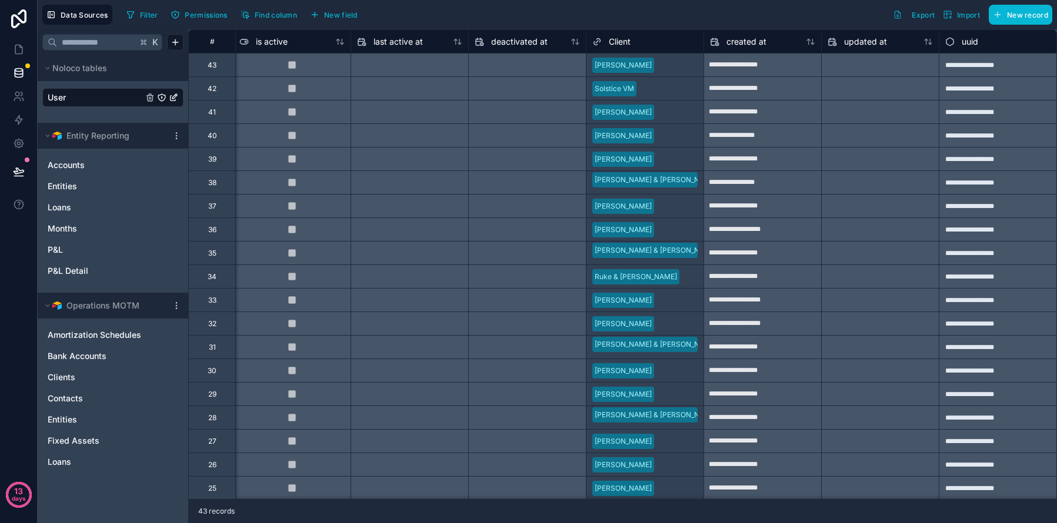
click at [646, 44] on div "Client" at bounding box center [644, 42] width 105 height 14
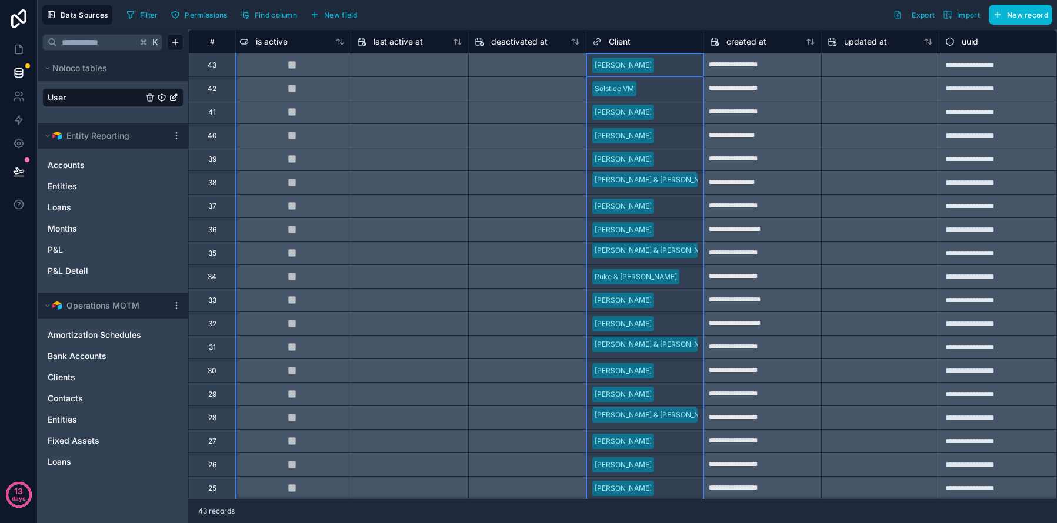
click at [687, 42] on div "Client" at bounding box center [644, 42] width 105 height 14
click at [700, 40] on div "Client" at bounding box center [644, 42] width 117 height 14
click at [21, 42] on link at bounding box center [18, 50] width 37 height 24
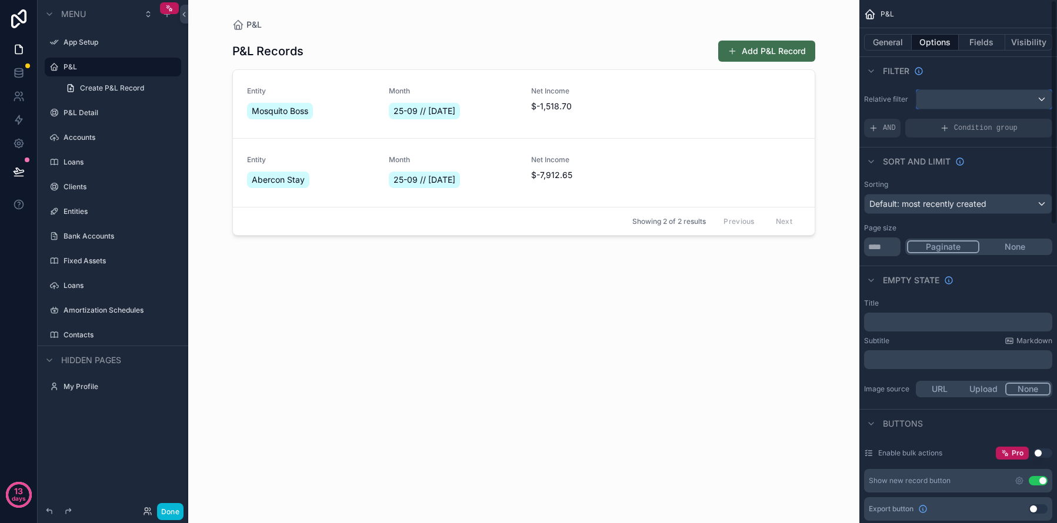
click at [954, 102] on div "scrollable content" at bounding box center [983, 99] width 135 height 19
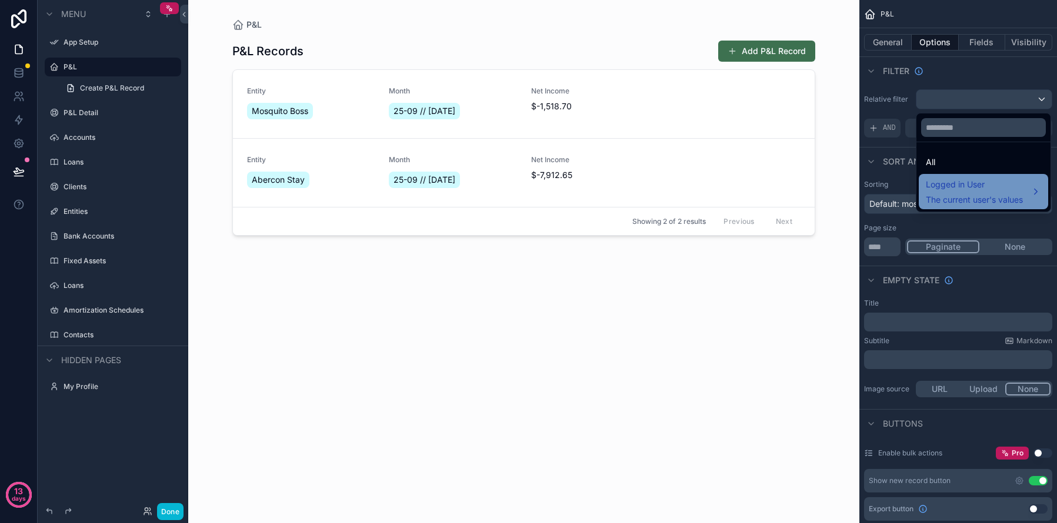
click at [955, 174] on div "Logged in User The current user's values" at bounding box center [982, 191] width 129 height 35
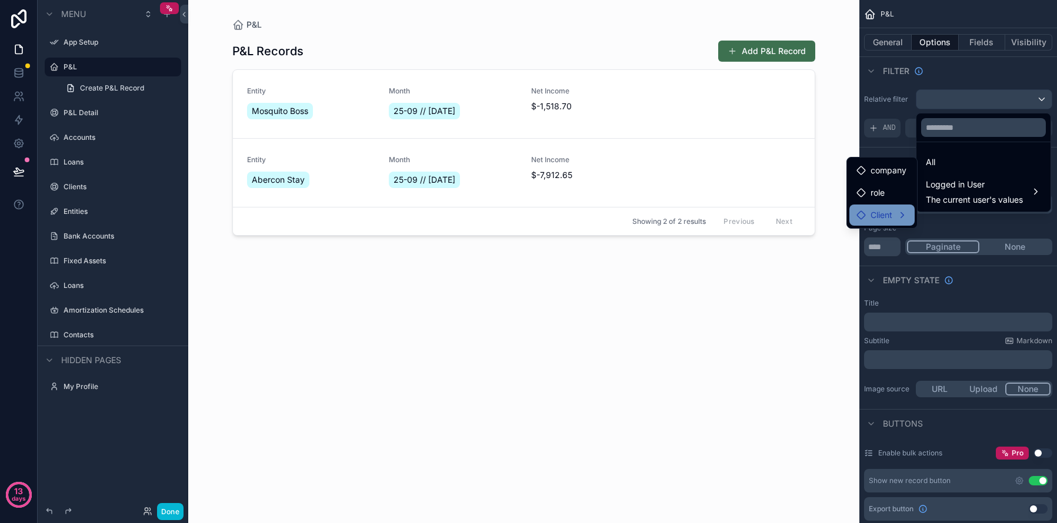
click at [898, 212] on div "Client" at bounding box center [881, 215] width 51 height 14
click at [954, 222] on span "user (from client)" at bounding box center [972, 216] width 65 height 14
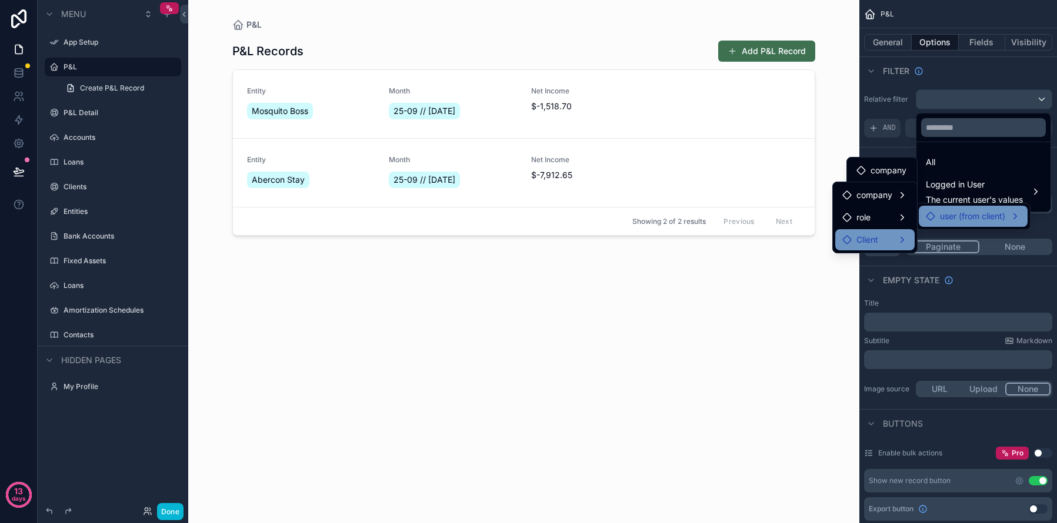
click at [871, 242] on span "Client" at bounding box center [867, 240] width 22 height 14
click at [850, 238] on icon at bounding box center [846, 239] width 9 height 9
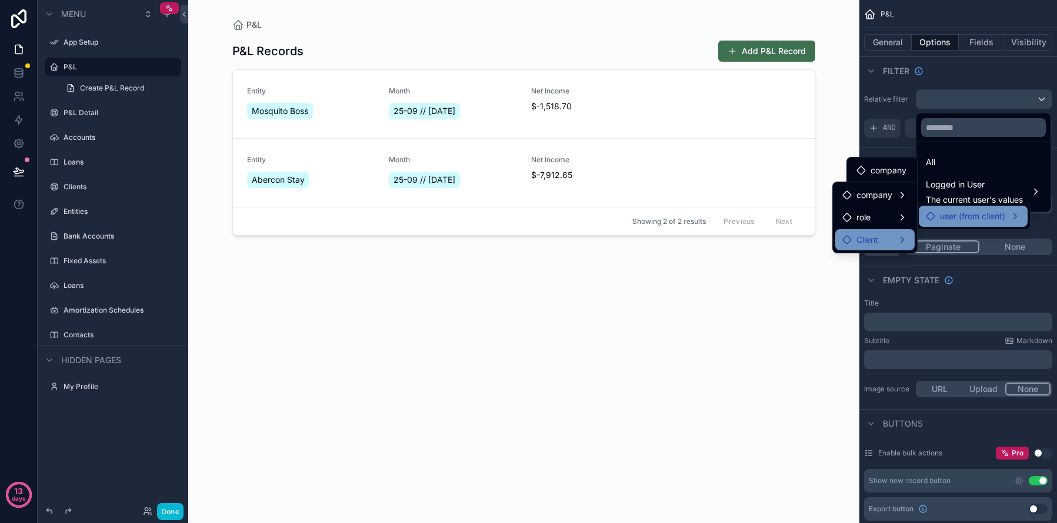
click at [913, 240] on div "Client" at bounding box center [874, 239] width 79 height 21
click at [904, 236] on div "Client" at bounding box center [874, 240] width 65 height 14
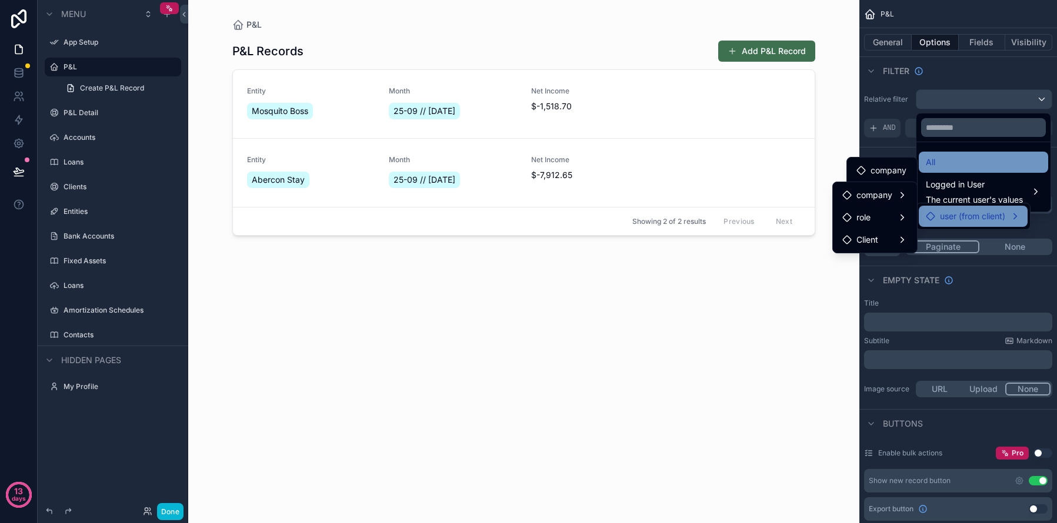
click at [990, 159] on div "All" at bounding box center [982, 162] width 115 height 14
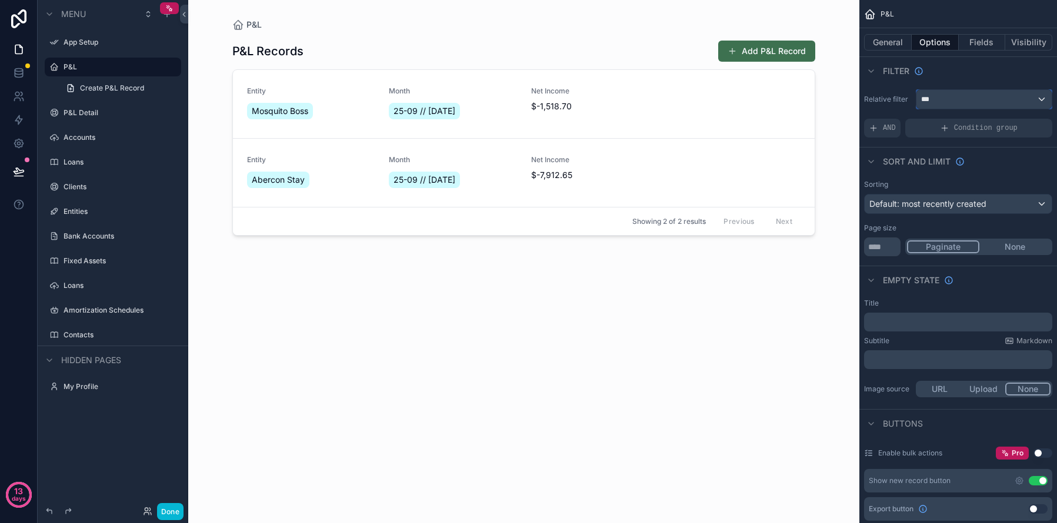
click at [983, 99] on div "***" at bounding box center [983, 99] width 135 height 19
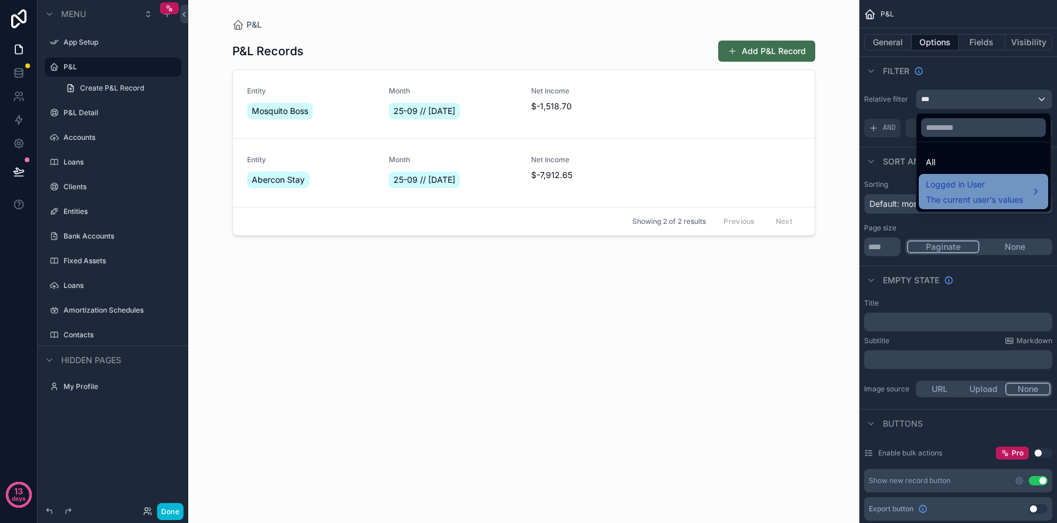
click at [954, 205] on span "The current user's values" at bounding box center [973, 200] width 97 height 12
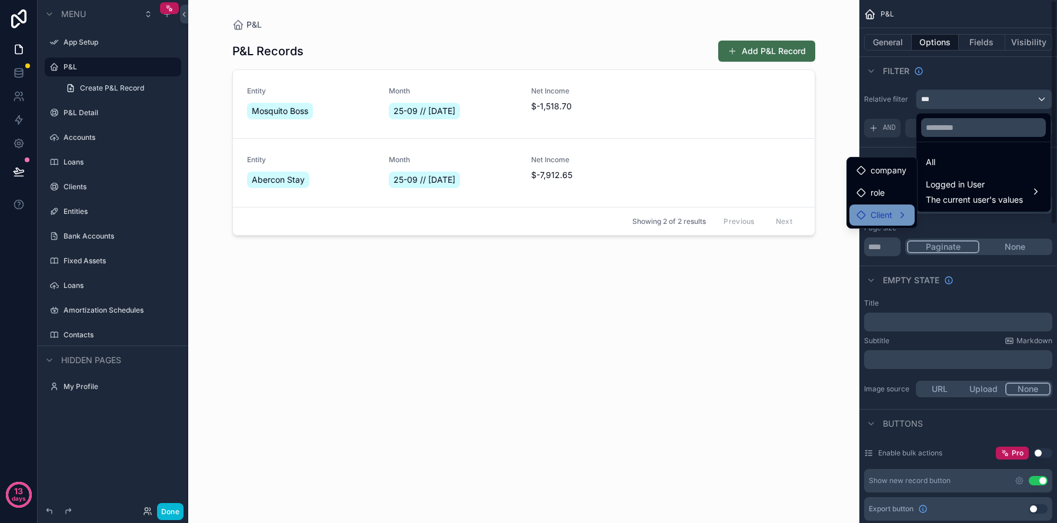
click at [889, 220] on span "Client" at bounding box center [881, 215] width 22 height 14
click at [944, 223] on span "user (from client)" at bounding box center [972, 216] width 65 height 14
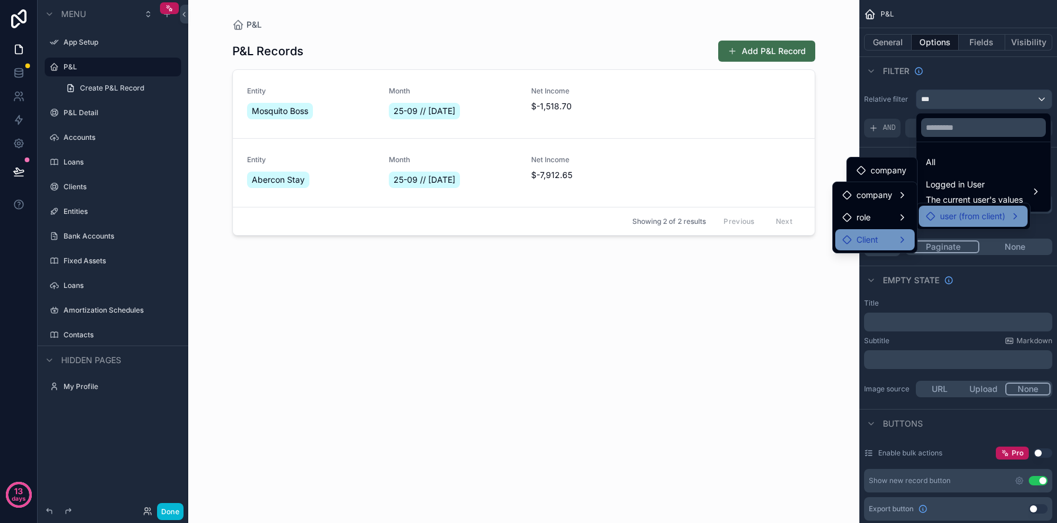
click at [870, 240] on span "Client" at bounding box center [867, 240] width 22 height 14
click at [1015, 280] on div "scrollable content" at bounding box center [528, 261] width 1057 height 523
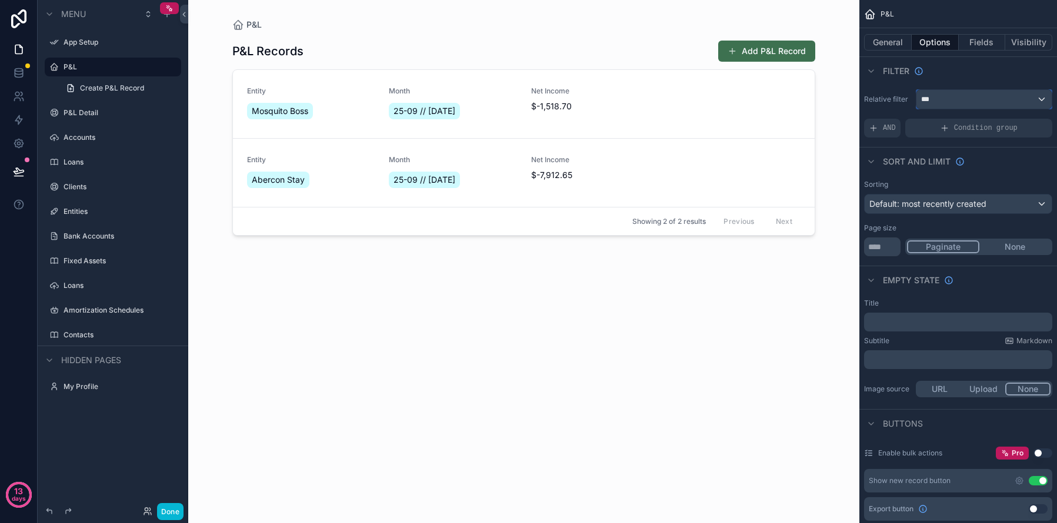
click at [961, 107] on div "***" at bounding box center [983, 99] width 135 height 19
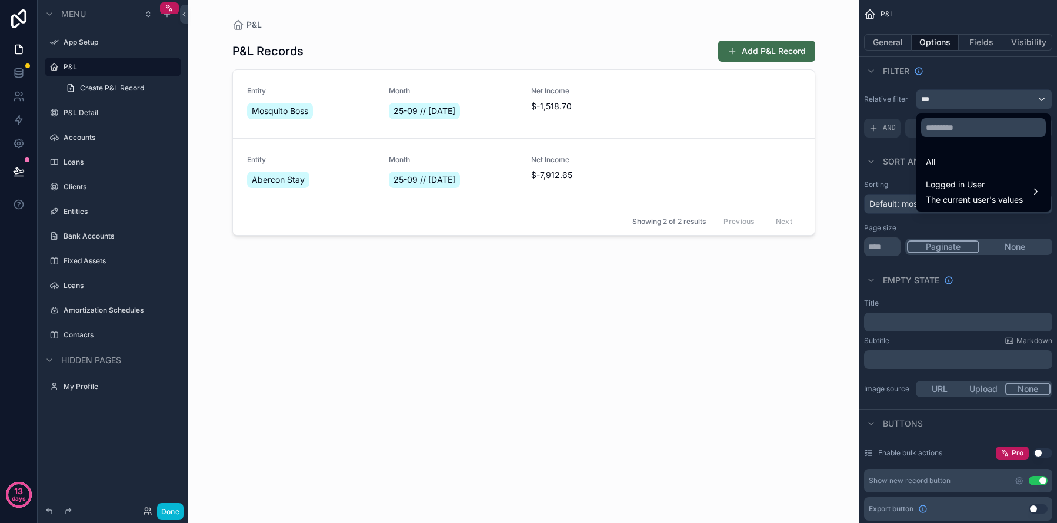
click at [880, 129] on div "scrollable content" at bounding box center [528, 261] width 1057 height 523
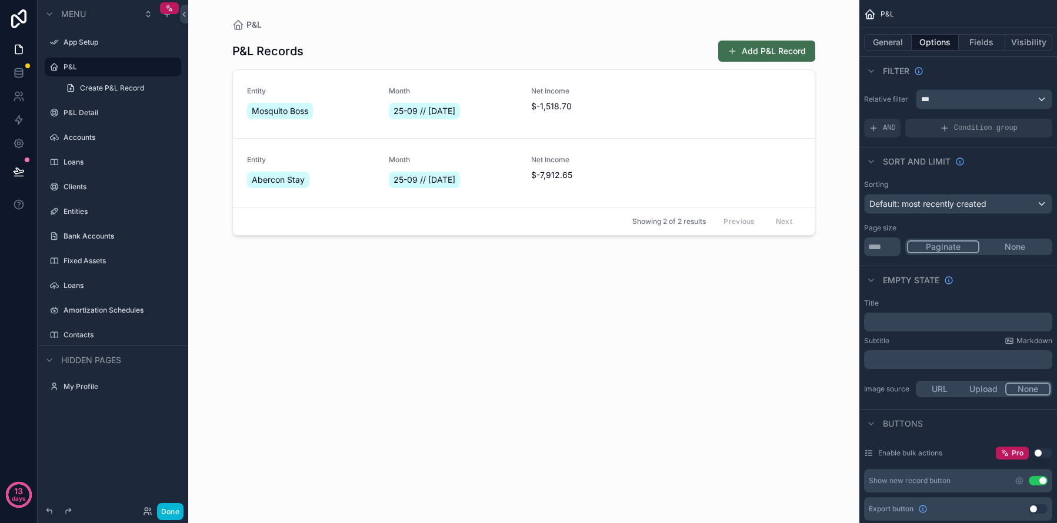
click at [880, 129] on div "AND" at bounding box center [882, 128] width 36 height 19
click at [1021, 120] on icon "scrollable content" at bounding box center [1022, 119] width 7 height 7
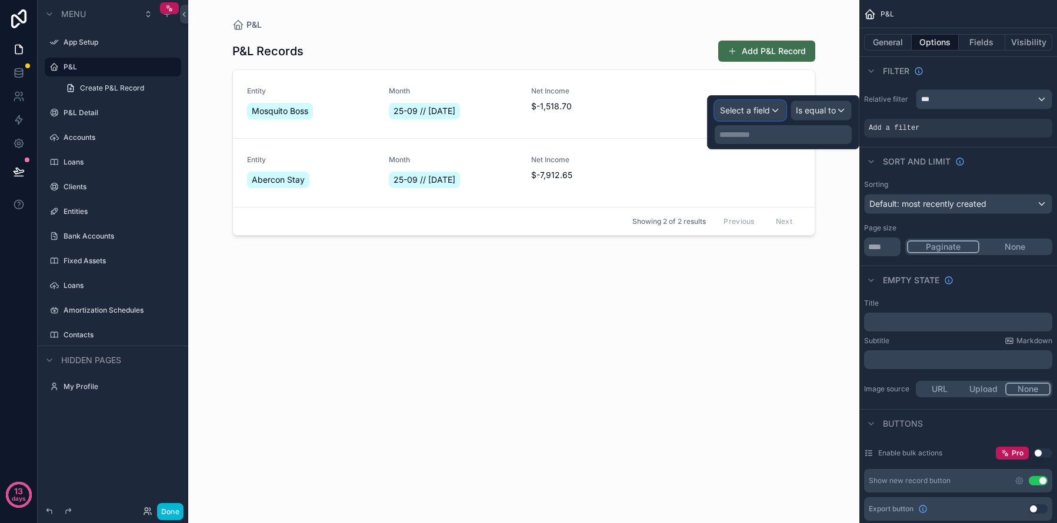
click at [760, 113] on span "Select a field" at bounding box center [745, 110] width 50 height 10
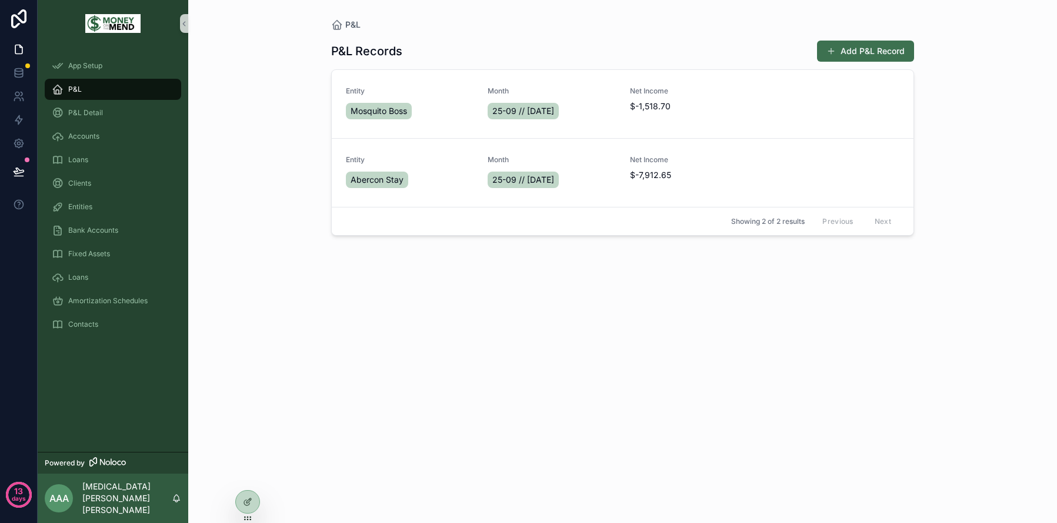
click at [385, 55] on h1 "P&L Records" at bounding box center [366, 51] width 71 height 16
click at [76, 92] on span "P&L" at bounding box center [75, 89] width 14 height 9
click at [255, 505] on div at bounding box center [248, 502] width 24 height 22
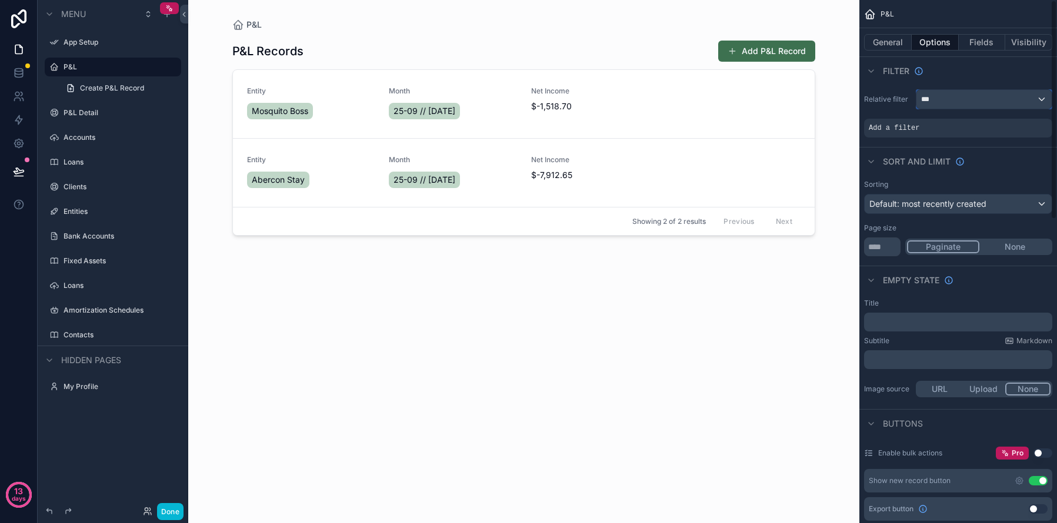
click at [979, 102] on div "***" at bounding box center [983, 99] width 135 height 19
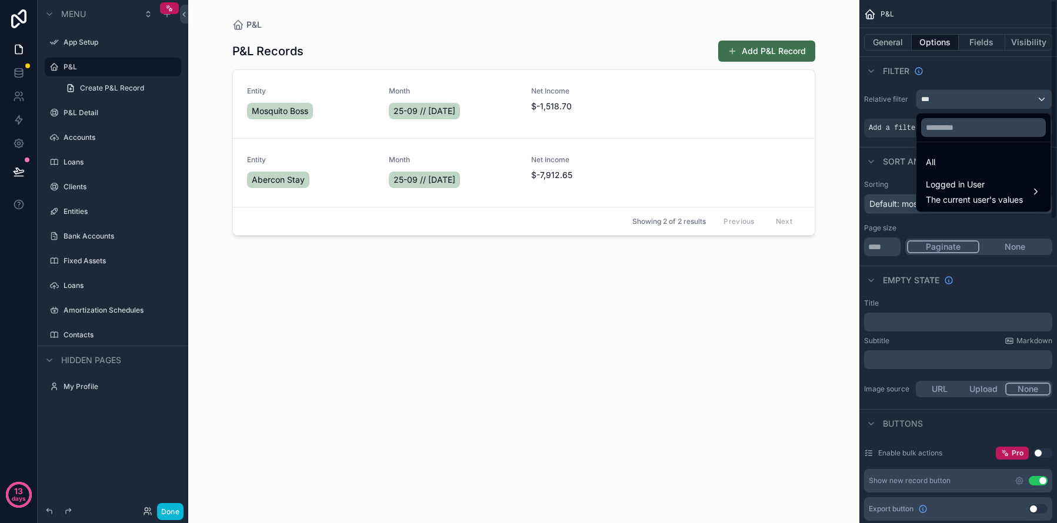
click at [893, 131] on div "scrollable content" at bounding box center [528, 261] width 1057 height 523
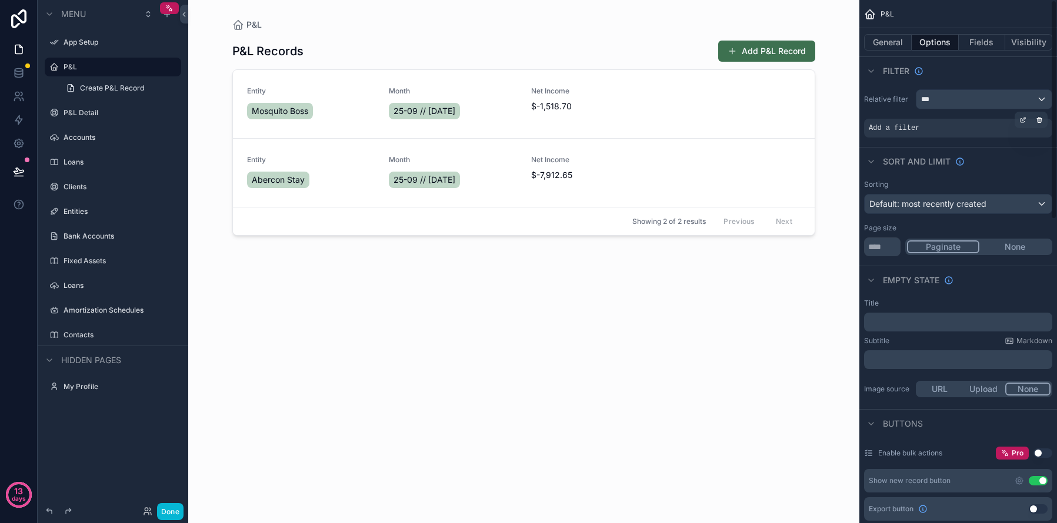
click at [925, 127] on div "Add a filter" at bounding box center [958, 128] width 188 height 19
click at [1025, 123] on div "scrollable content" at bounding box center [1022, 120] width 16 height 16
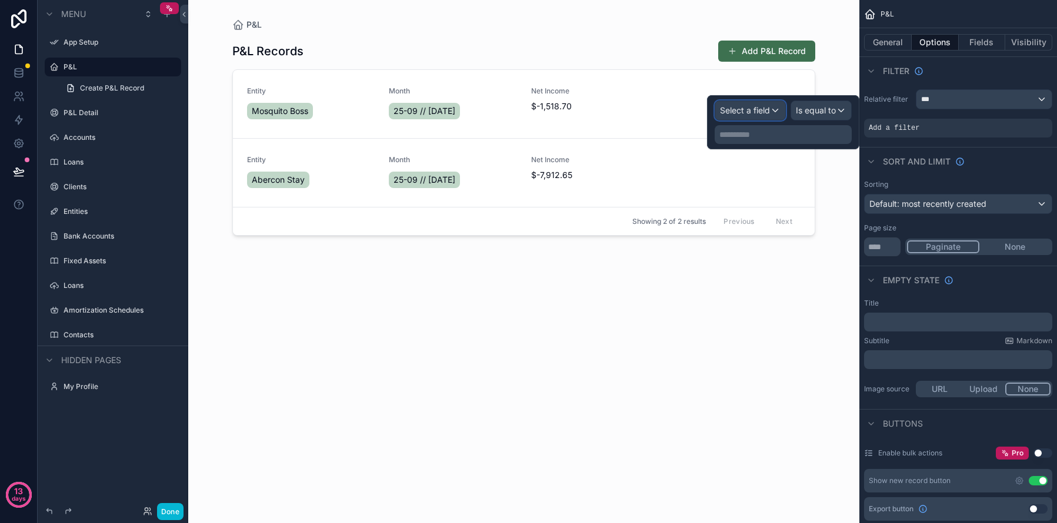
click at [768, 106] on span "Select a field" at bounding box center [745, 110] width 50 height 10
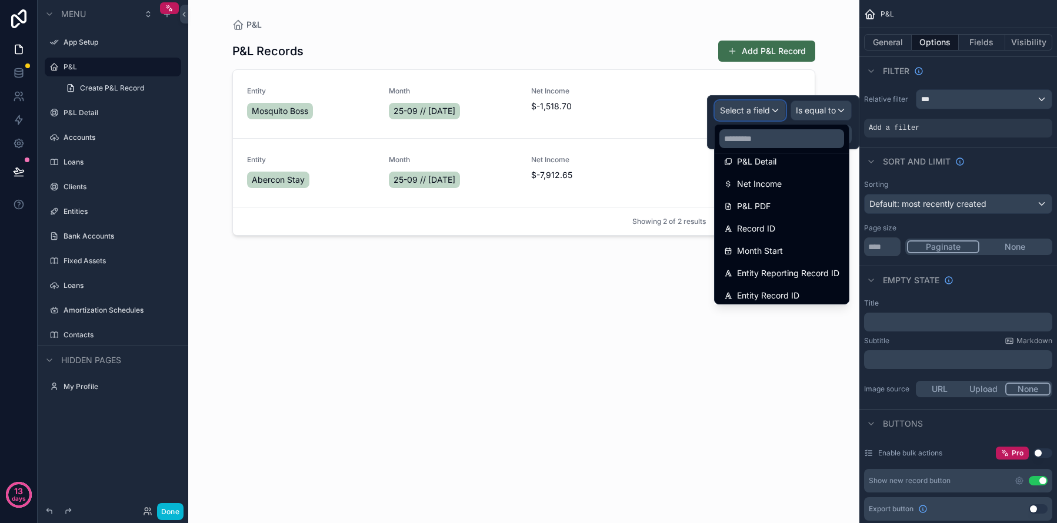
scroll to position [173, 0]
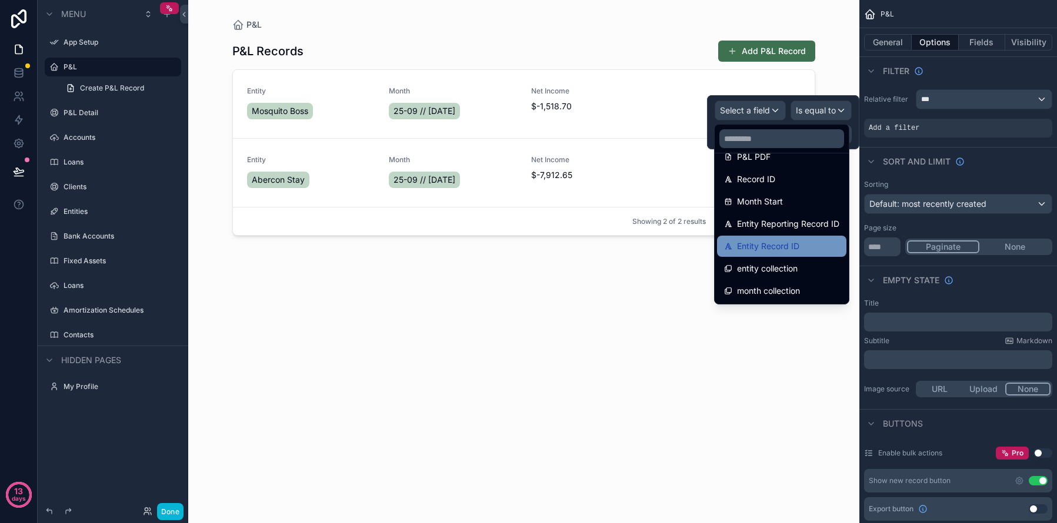
click at [786, 253] on span "Entity Record ID" at bounding box center [768, 246] width 62 height 14
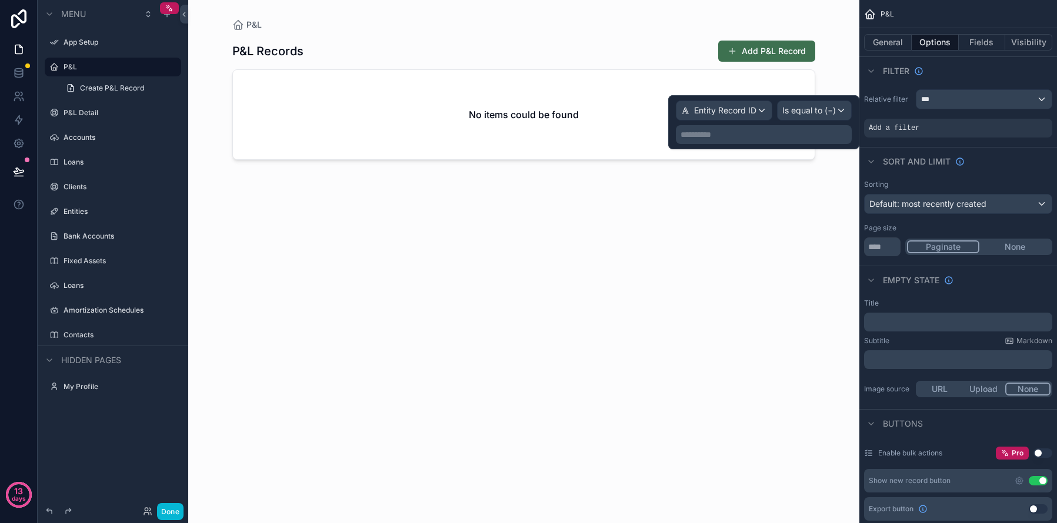
click at [810, 135] on p "**********" at bounding box center [764, 135] width 169 height 12
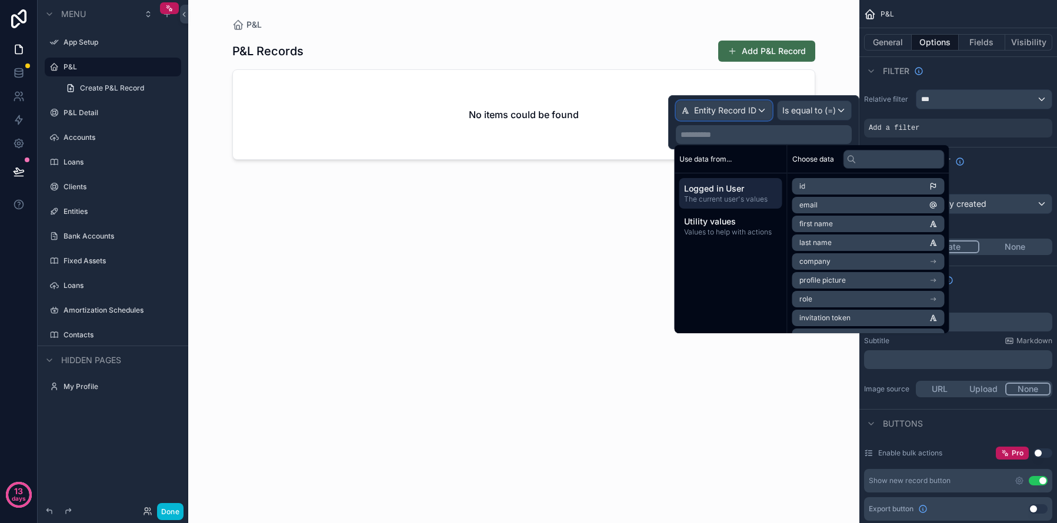
click at [751, 107] on span "Entity Record ID" at bounding box center [725, 111] width 62 height 12
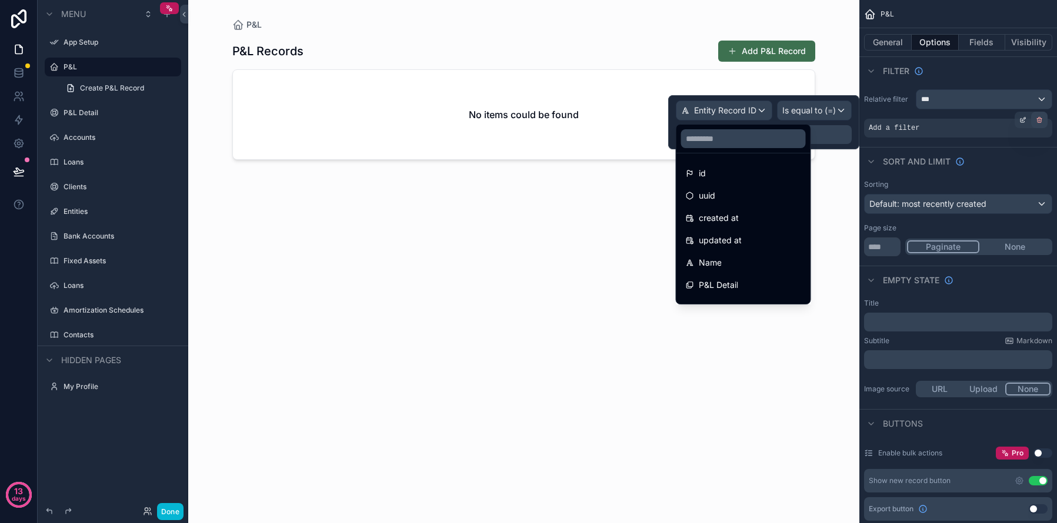
click at [1041, 119] on icon "scrollable content" at bounding box center [1039, 121] width 4 height 4
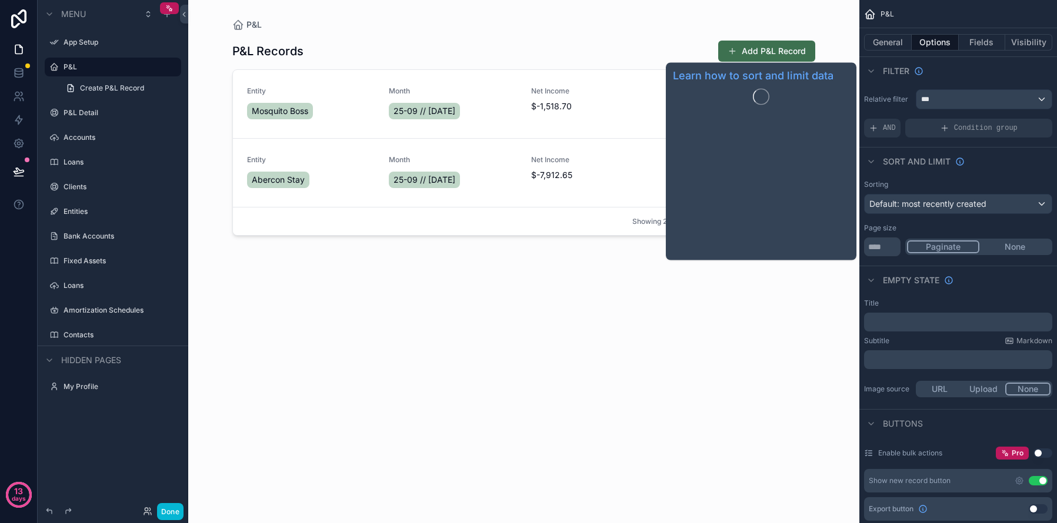
click at [597, 290] on div "scrollable content" at bounding box center [524, 254] width 602 height 509
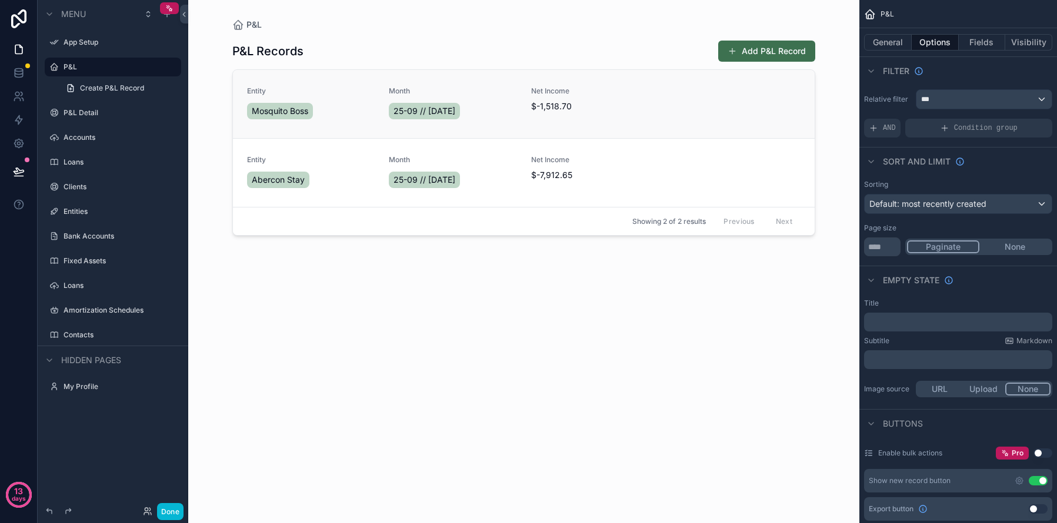
click at [345, 121] on div "Mosquito Boss" at bounding box center [311, 111] width 128 height 21
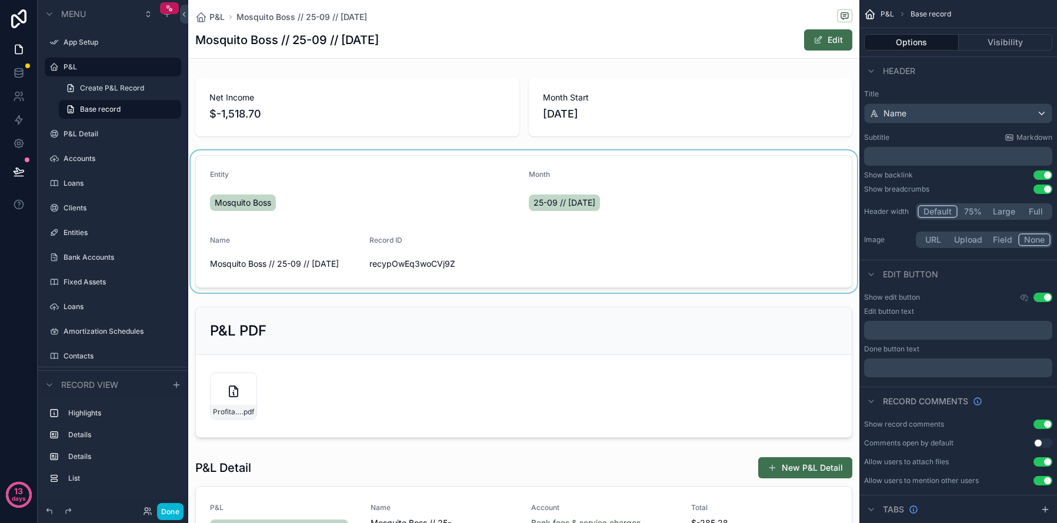
click at [295, 183] on div "scrollable content" at bounding box center [523, 222] width 671 height 142
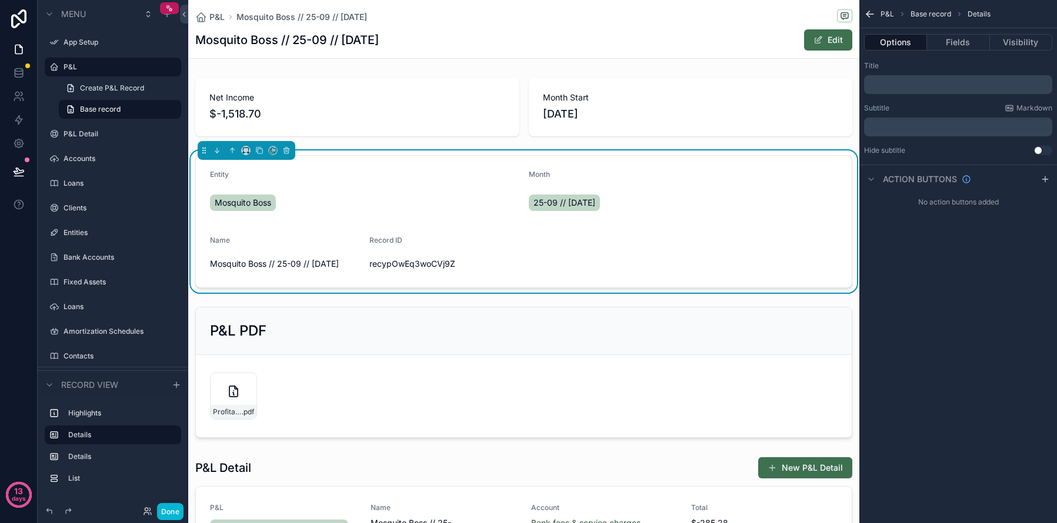
click at [459, 142] on div "Net Income $-1,518.70 Month Start [DATE] Entity Mosquito Boss Month 25-09 // [D…" at bounding box center [523, 478] width 671 height 811
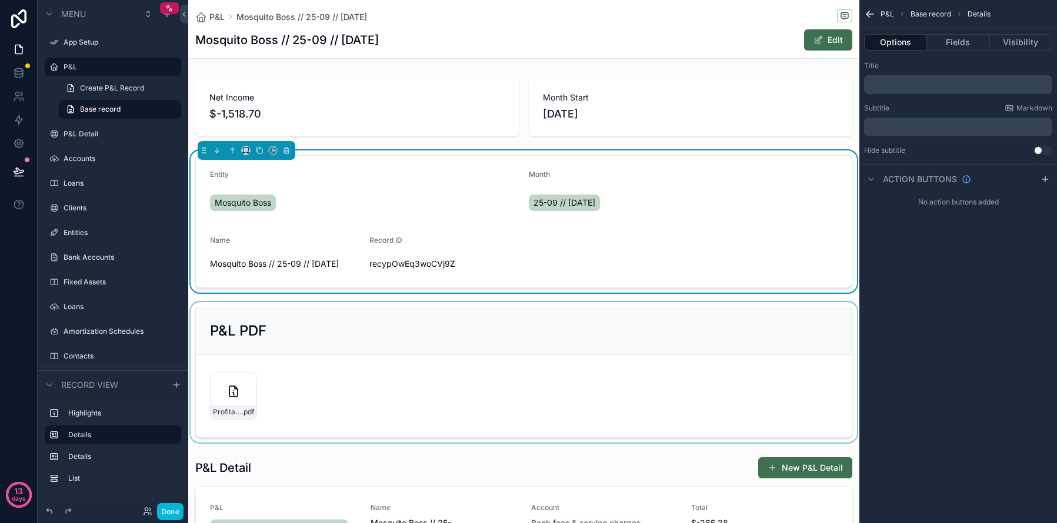
click at [430, 348] on div "scrollable content" at bounding box center [523, 372] width 671 height 141
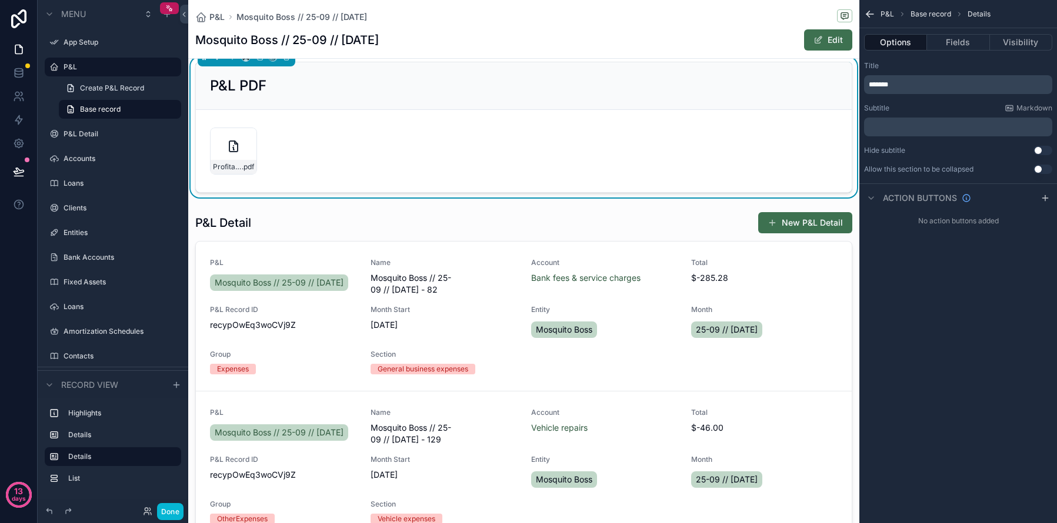
scroll to position [313, 0]
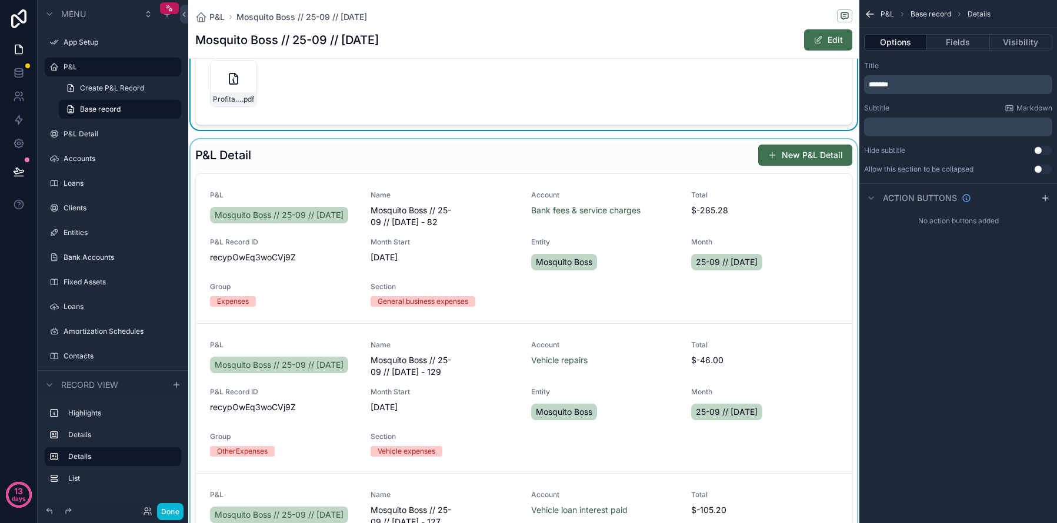
click at [620, 200] on div "scrollable content" at bounding box center [523, 355] width 671 height 432
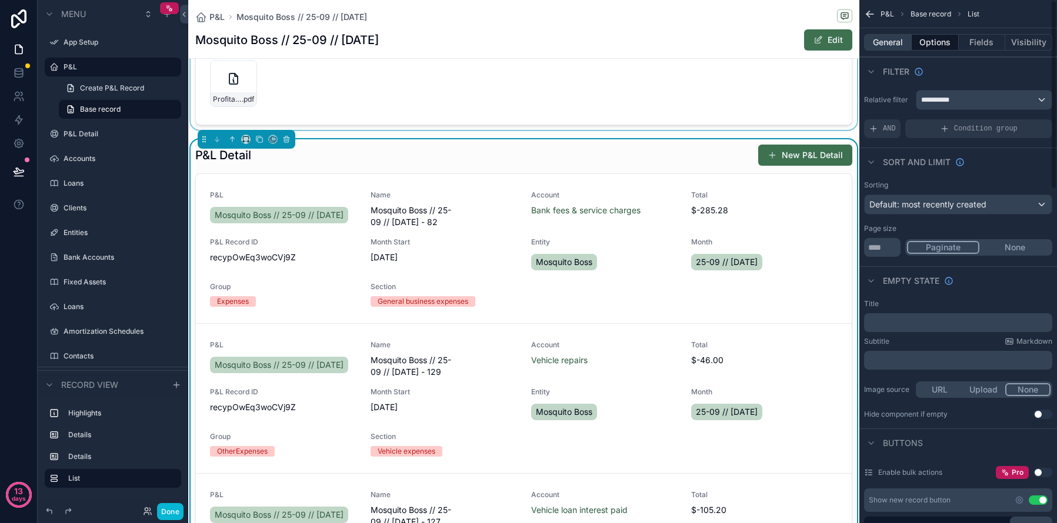
click at [894, 41] on button "General" at bounding box center [888, 42] width 48 height 16
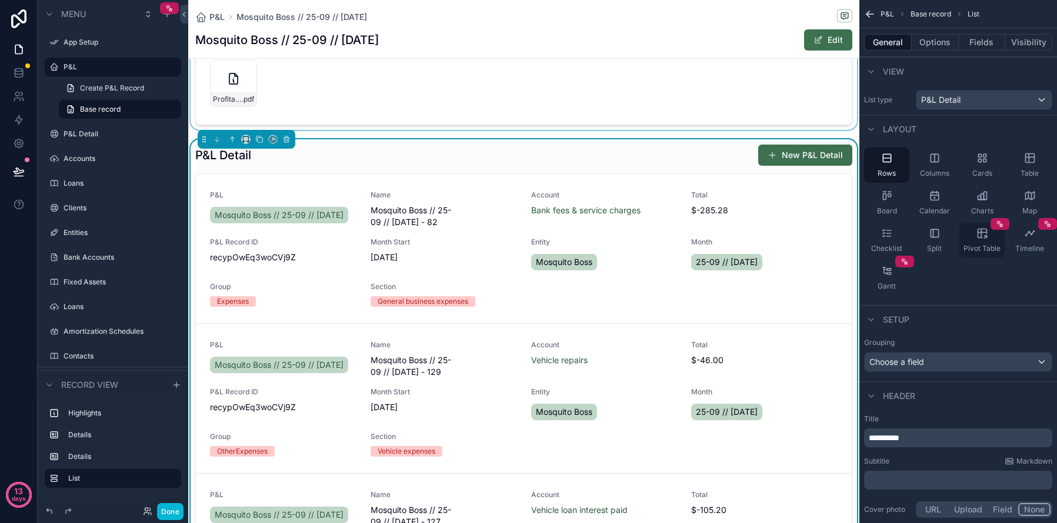
click at [967, 249] on span "Pivot Table" at bounding box center [981, 248] width 37 height 9
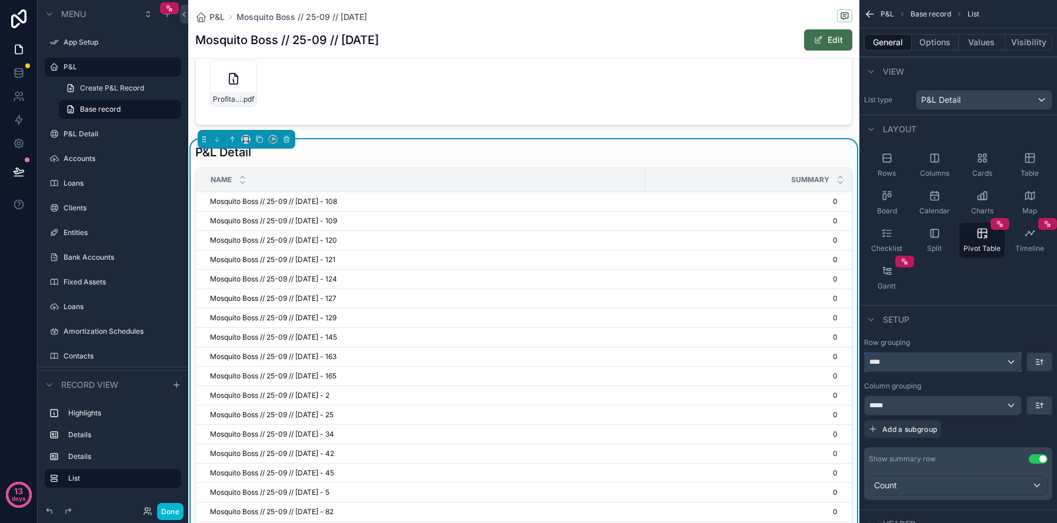
click at [915, 359] on div "****" at bounding box center [942, 362] width 156 height 19
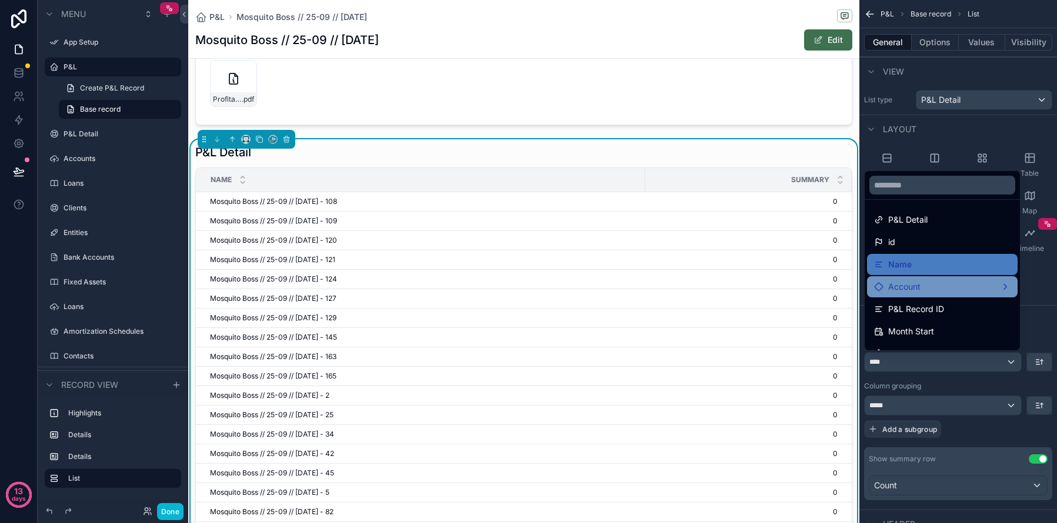
click at [947, 286] on div "Account" at bounding box center [942, 287] width 136 height 14
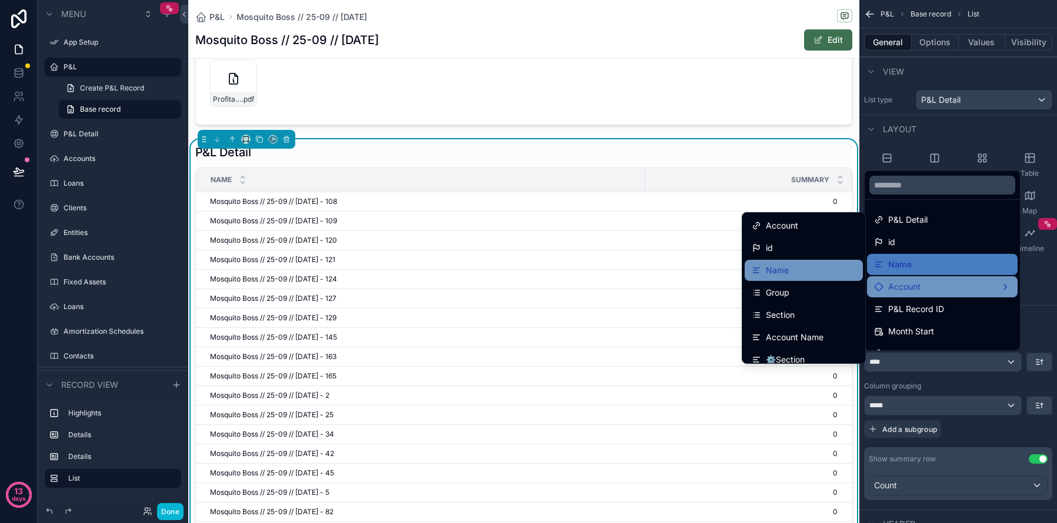
click at [810, 268] on div "Name" at bounding box center [803, 270] width 104 height 14
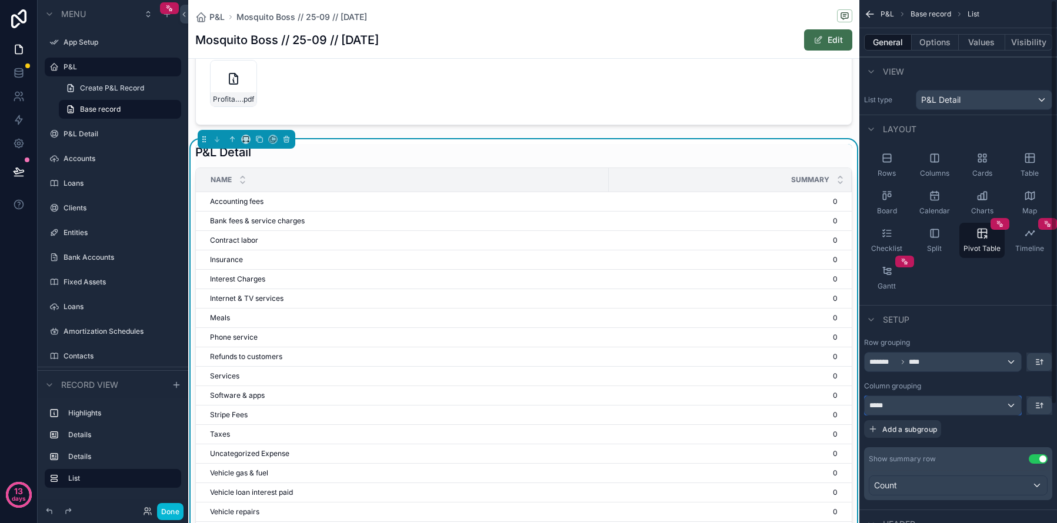
click at [918, 402] on div "*****" at bounding box center [942, 405] width 156 height 19
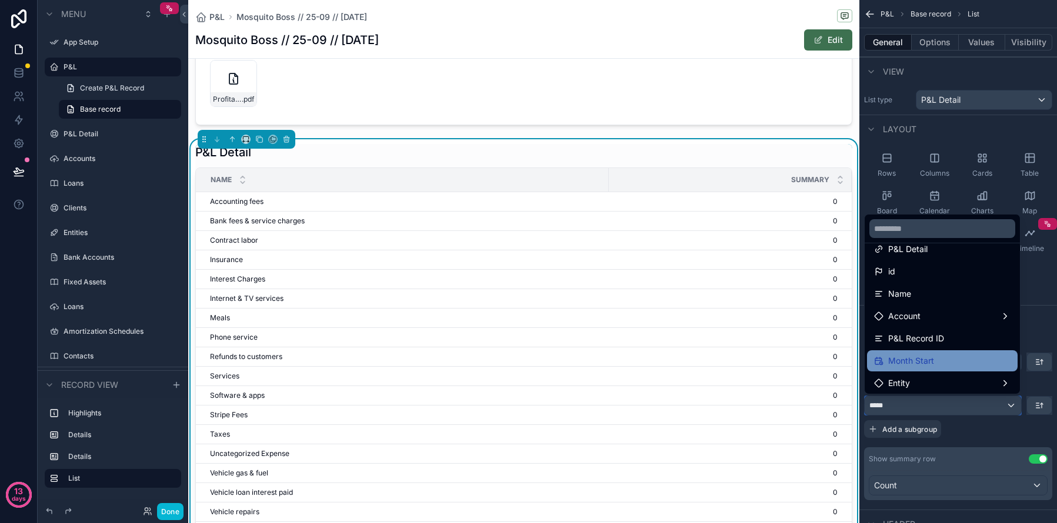
scroll to position [13, 0]
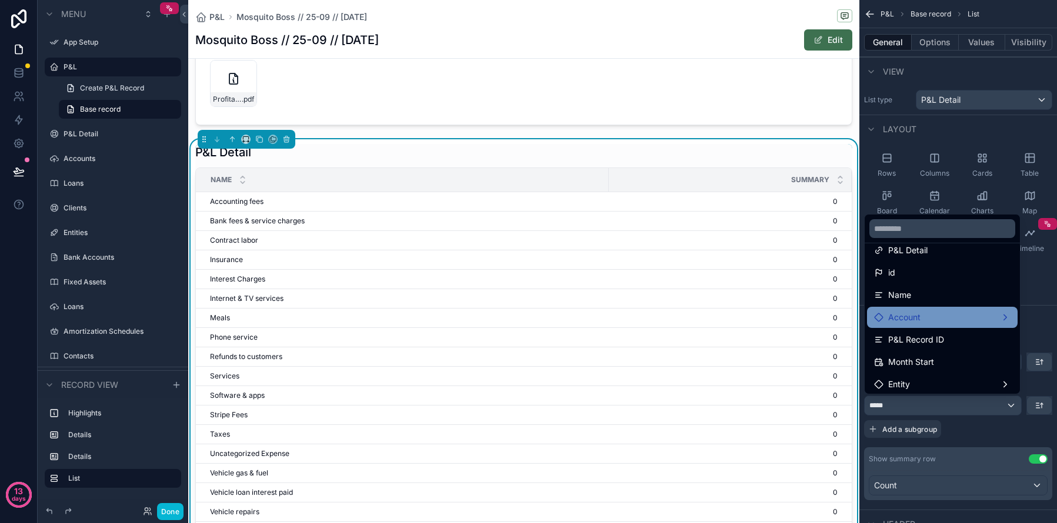
click at [922, 319] on div "Account" at bounding box center [942, 317] width 136 height 14
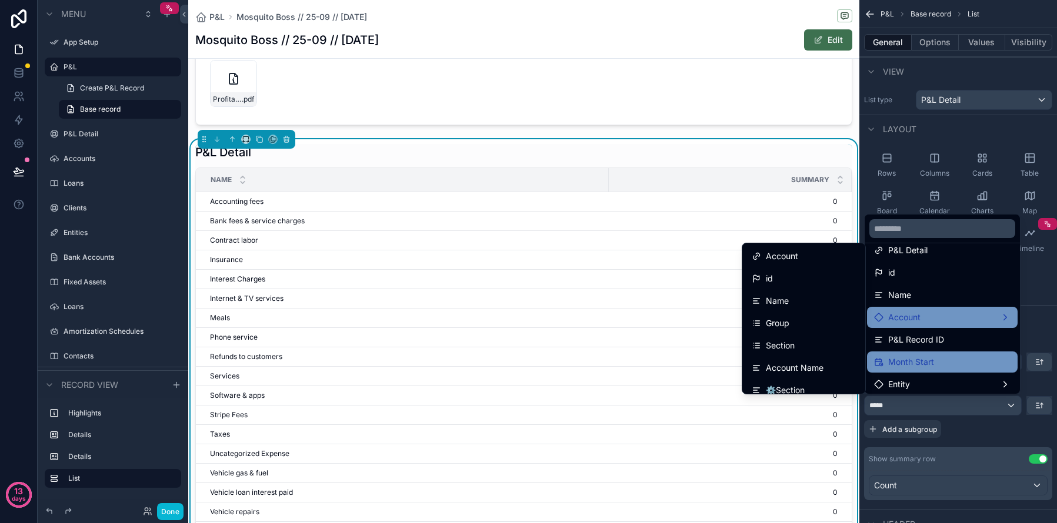
click at [917, 363] on span "Month Start" at bounding box center [911, 362] width 46 height 14
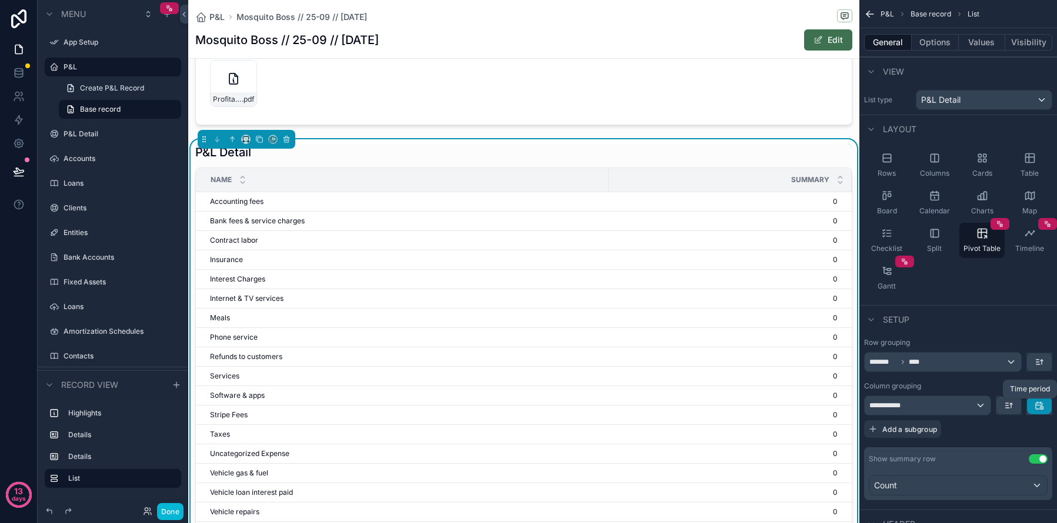
click at [1042, 406] on icon "scrollable content" at bounding box center [1038, 405] width 9 height 9
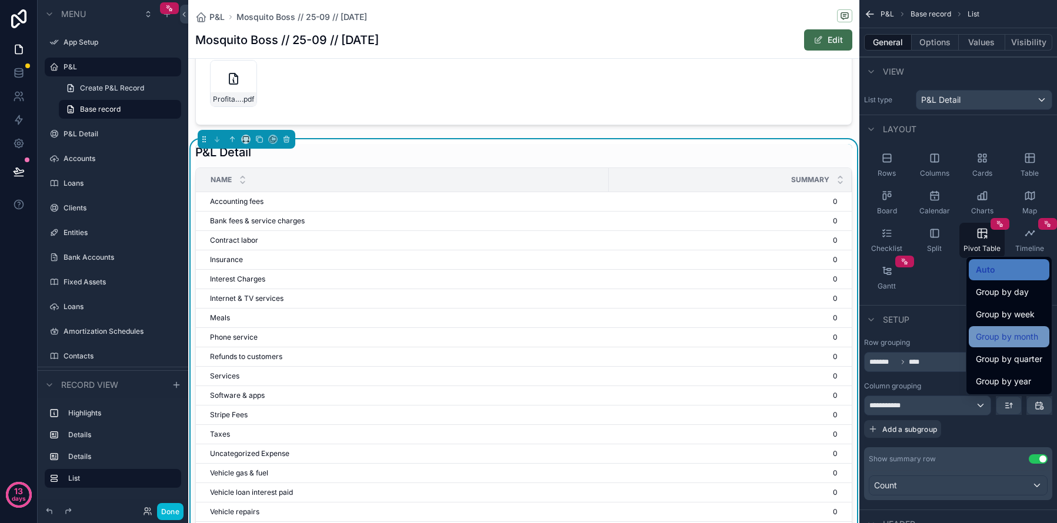
click at [994, 338] on span "Group by month" at bounding box center [1006, 337] width 62 height 14
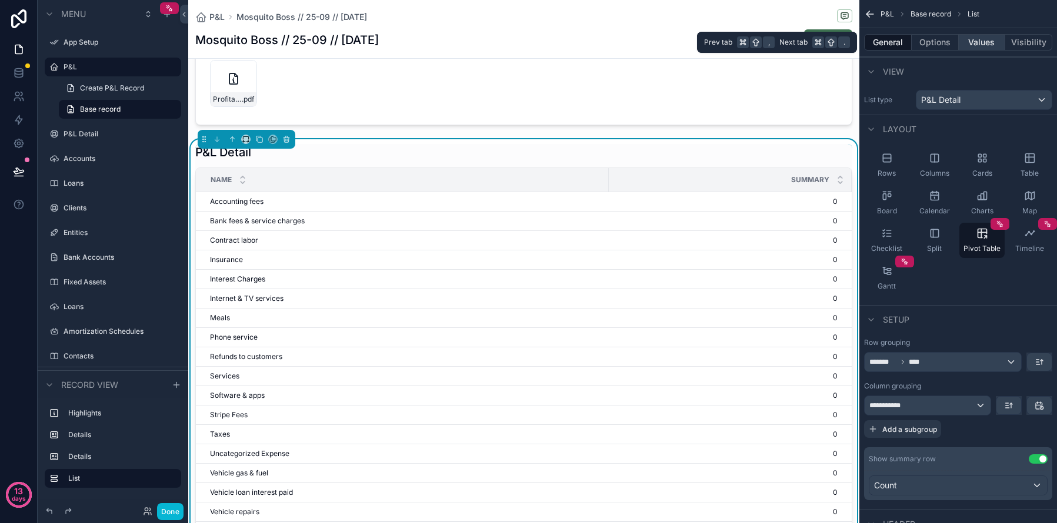
click at [976, 38] on button "Values" at bounding box center [981, 42] width 47 height 16
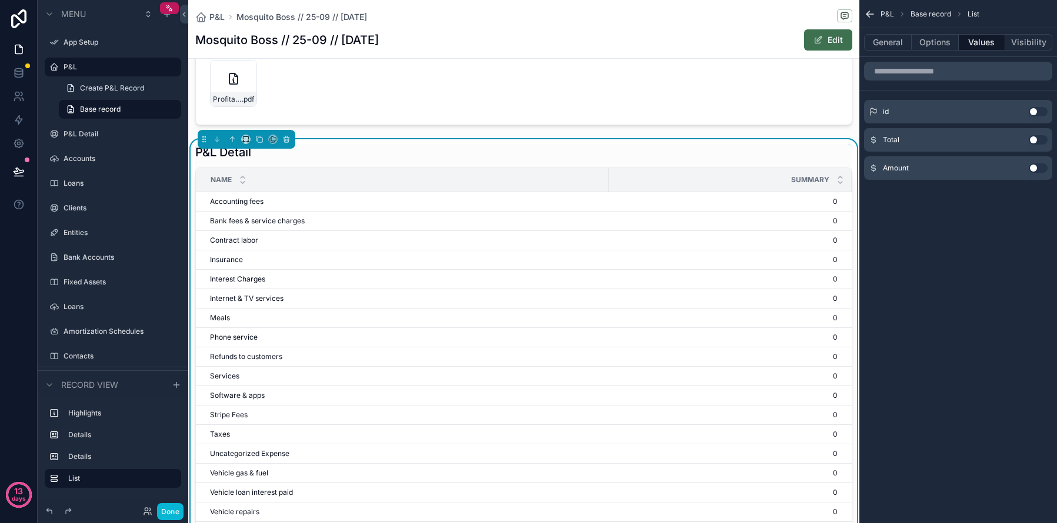
click at [1041, 143] on button "Use setting" at bounding box center [1037, 139] width 19 height 9
click at [1012, 106] on icon "scrollable content" at bounding box center [1014, 106] width 9 height 9
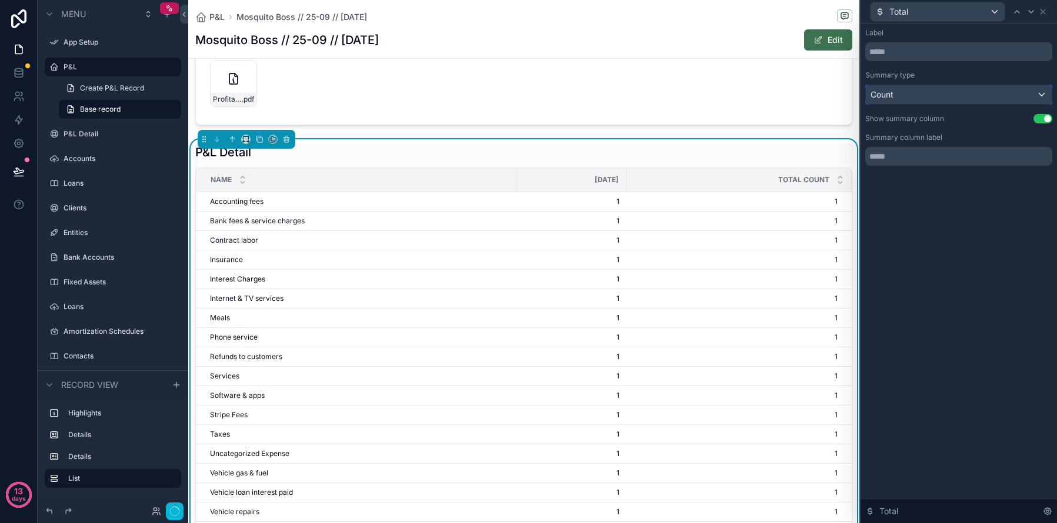
click at [997, 89] on div "Count" at bounding box center [959, 94] width 186 height 19
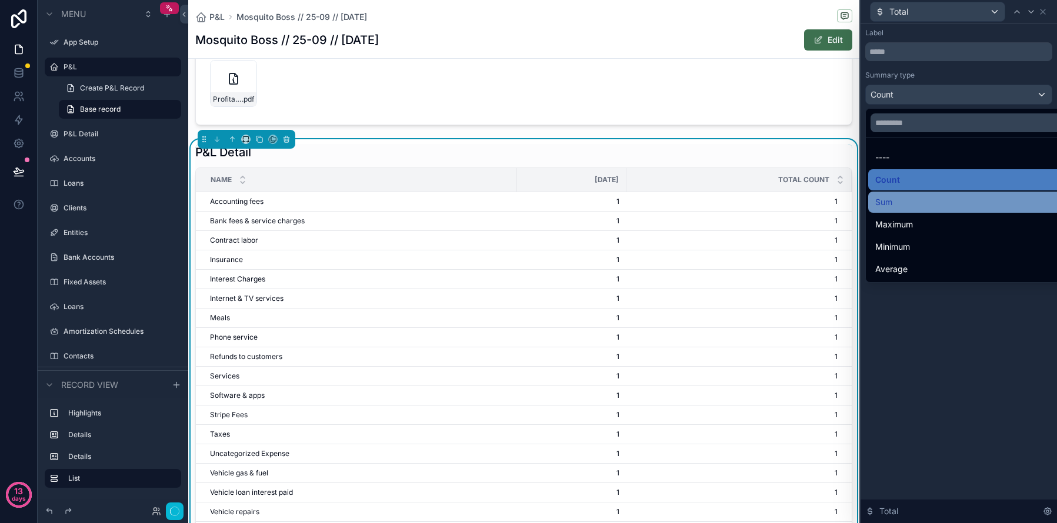
click at [945, 198] on div "Sum" at bounding box center [972, 202] width 194 height 14
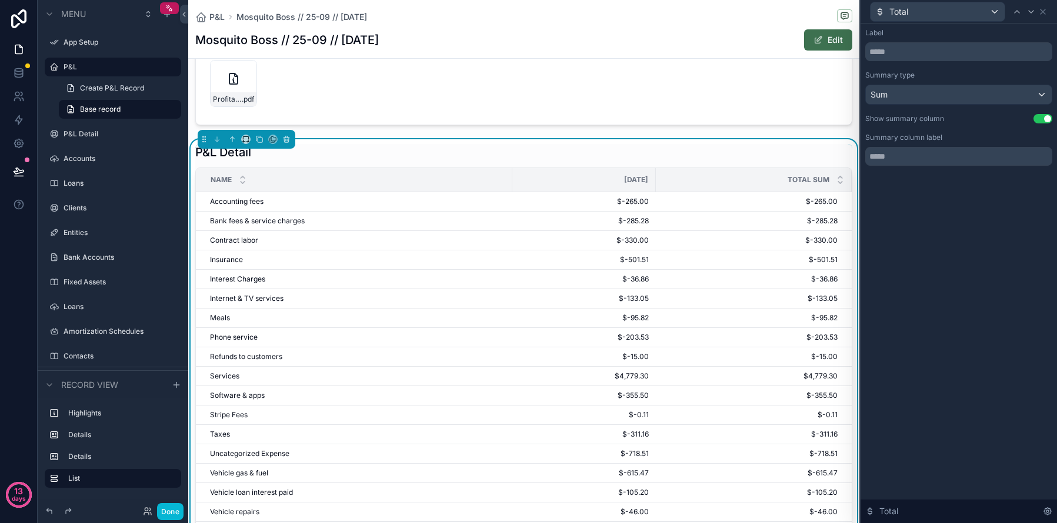
click at [1041, 119] on button "Use setting" at bounding box center [1042, 118] width 19 height 9
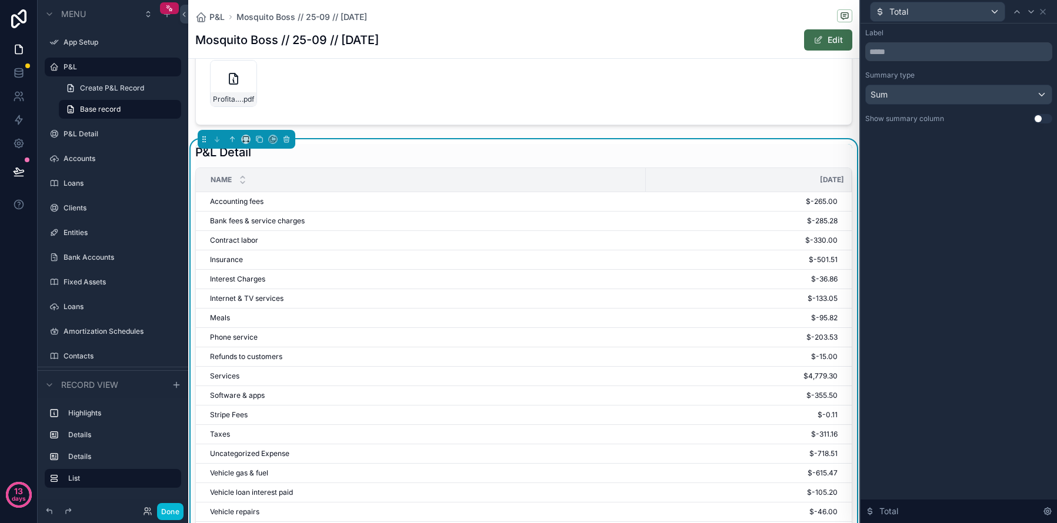
click at [871, 30] on label "Label" at bounding box center [874, 32] width 18 height 9
click at [1045, 13] on icon at bounding box center [1042, 11] width 9 height 9
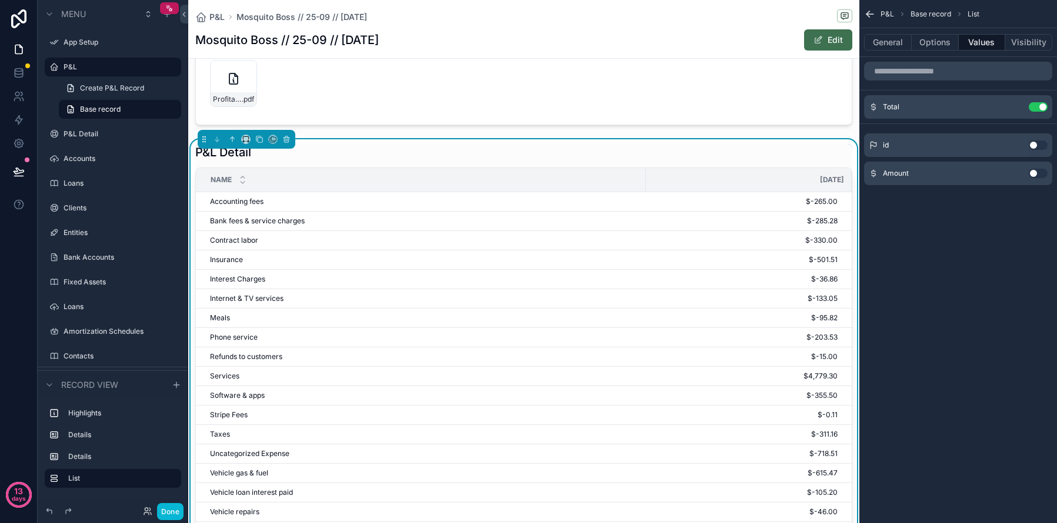
click at [935, 51] on div "General Options Values Visibility" at bounding box center [958, 42] width 198 height 28
click at [940, 45] on button "Options" at bounding box center [934, 42] width 47 height 16
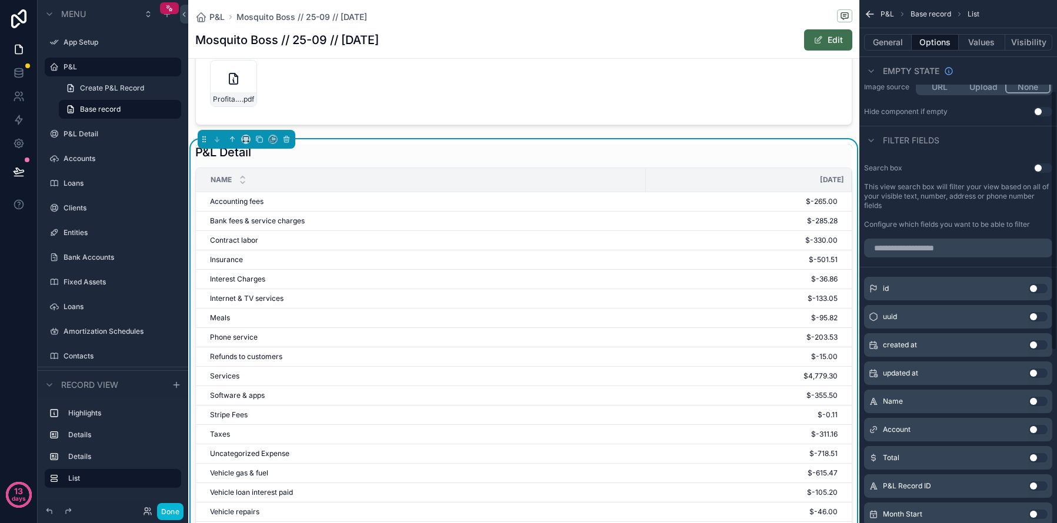
scroll to position [183, 0]
click at [888, 43] on button "General" at bounding box center [888, 42] width 48 height 16
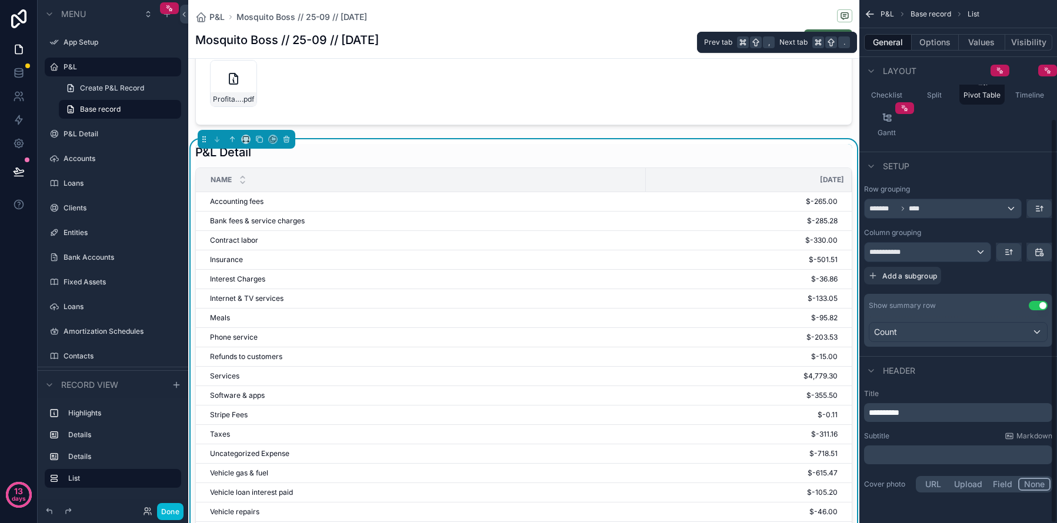
scroll to position [153, 0]
click at [960, 334] on div "Count" at bounding box center [958, 332] width 178 height 19
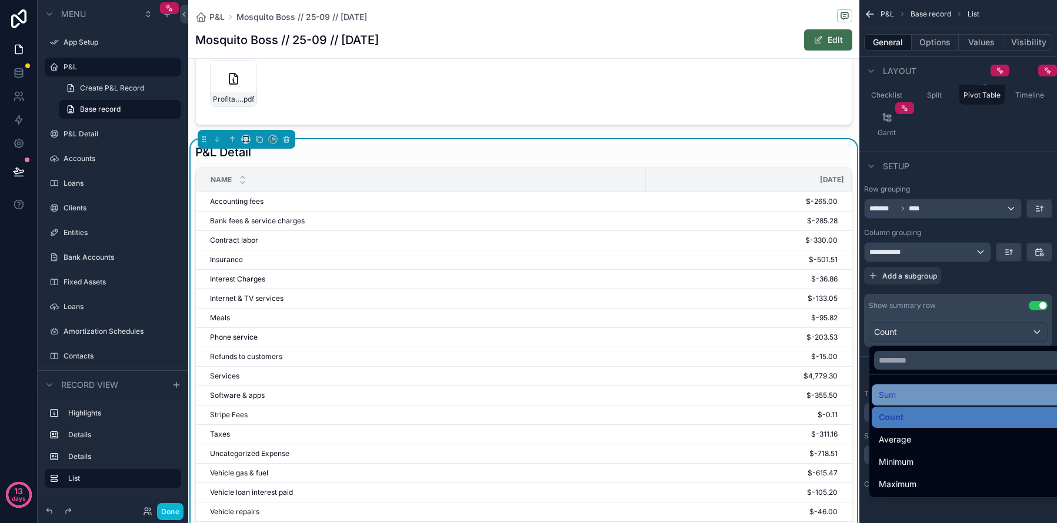
click at [933, 400] on div "Sum" at bounding box center [971, 395] width 186 height 14
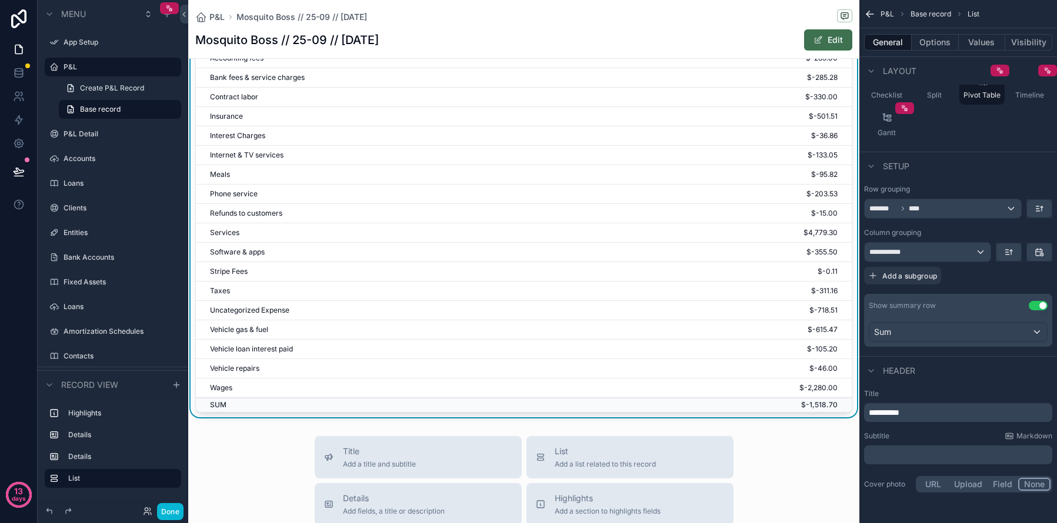
scroll to position [445, 0]
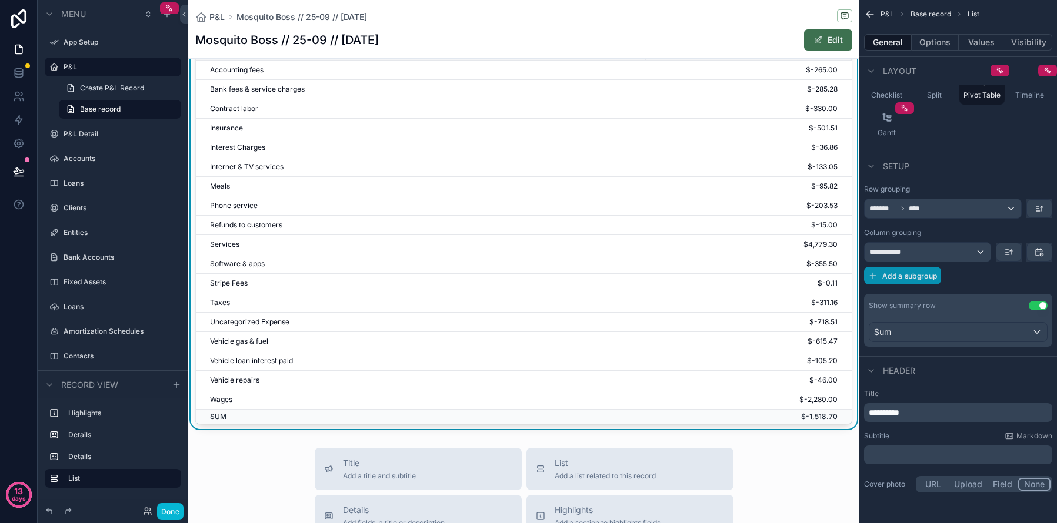
click at [910, 279] on span "Add a subgroup" at bounding box center [909, 276] width 55 height 9
click at [910, 279] on span "Choose a field" at bounding box center [896, 277] width 55 height 10
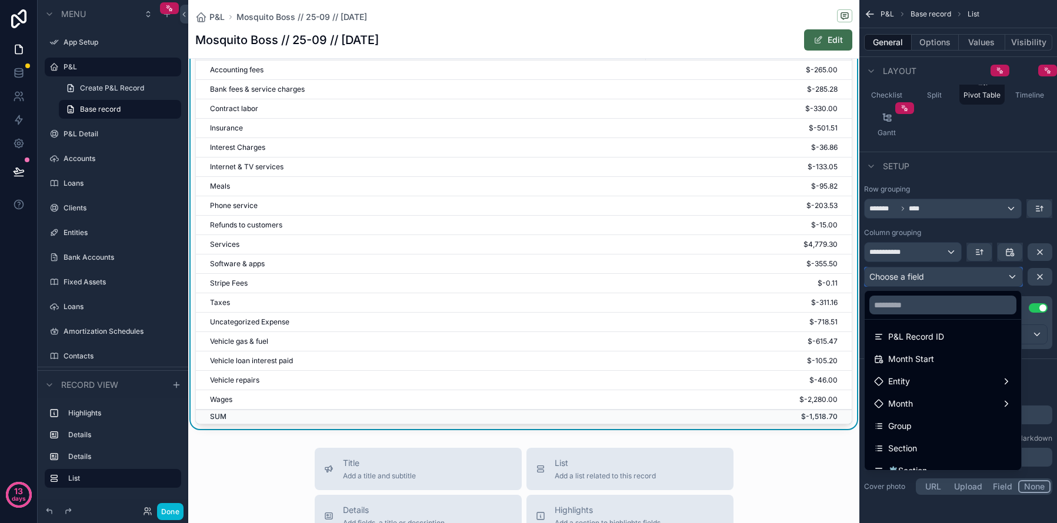
scroll to position [132, 0]
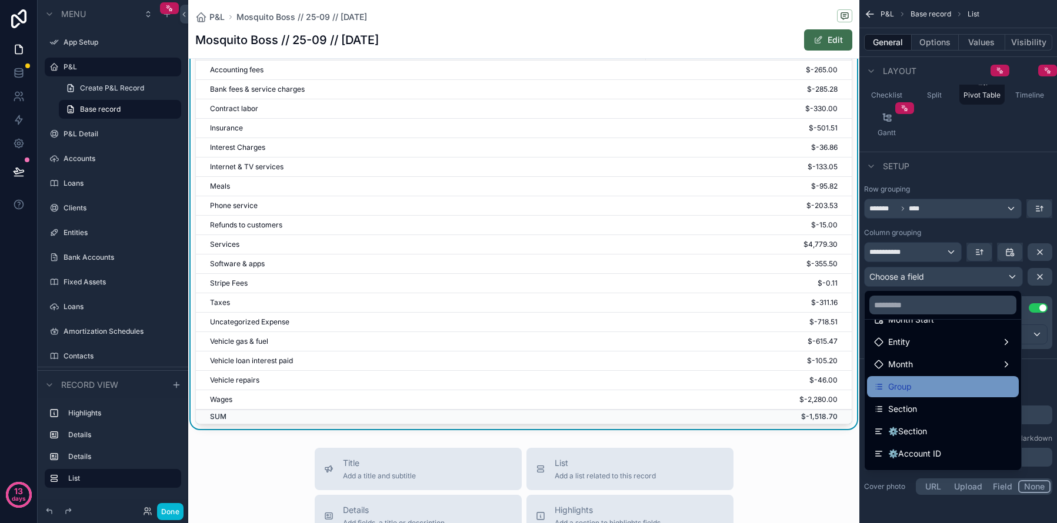
click at [905, 386] on span "Group" at bounding box center [900, 387] width 24 height 14
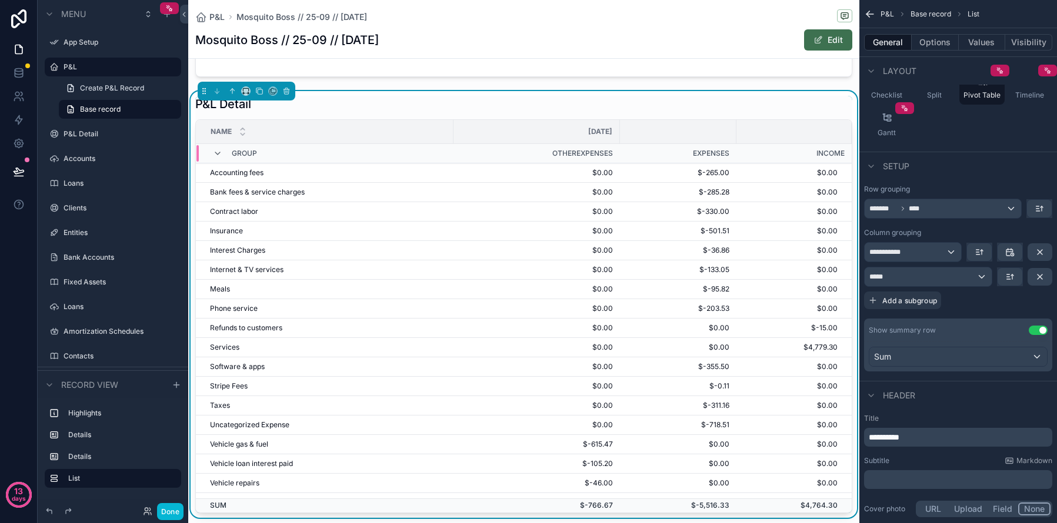
scroll to position [359, 0]
click at [1033, 280] on button "scrollable content" at bounding box center [1039, 277] width 25 height 18
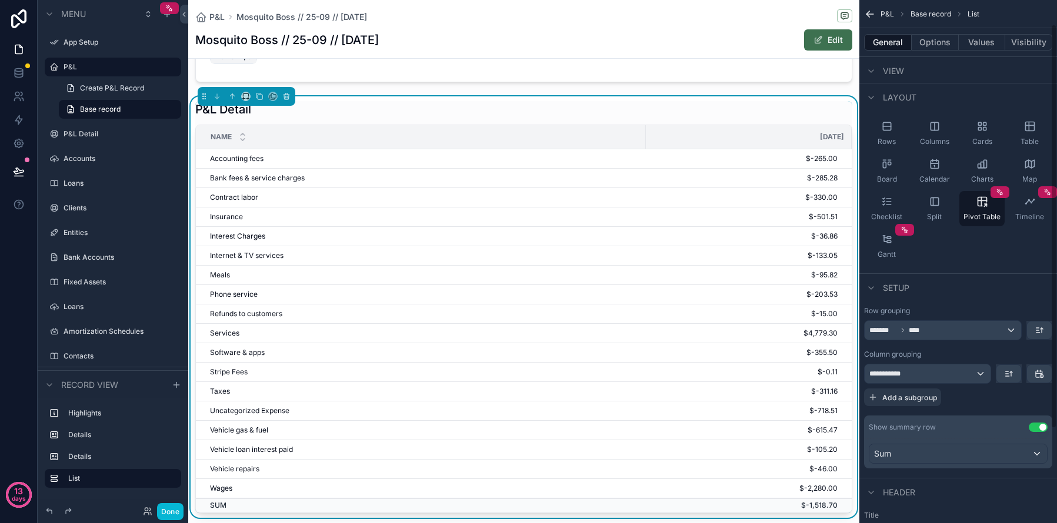
scroll to position [31, 0]
click at [998, 52] on div "General Options Values Visibility" at bounding box center [958, 42] width 198 height 28
click at [983, 43] on button "Values" at bounding box center [981, 42] width 47 height 16
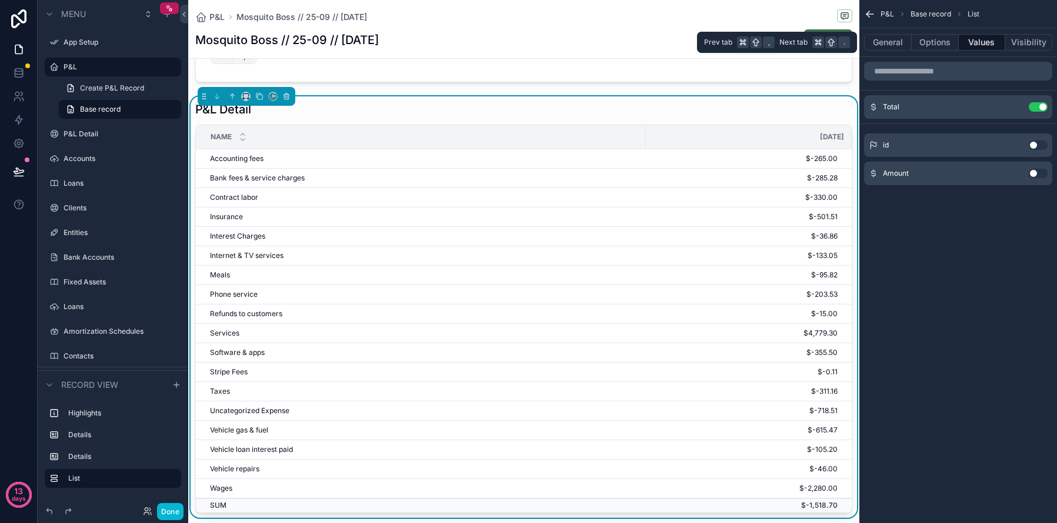
scroll to position [0, 0]
click at [930, 44] on button "Options" at bounding box center [934, 42] width 47 height 16
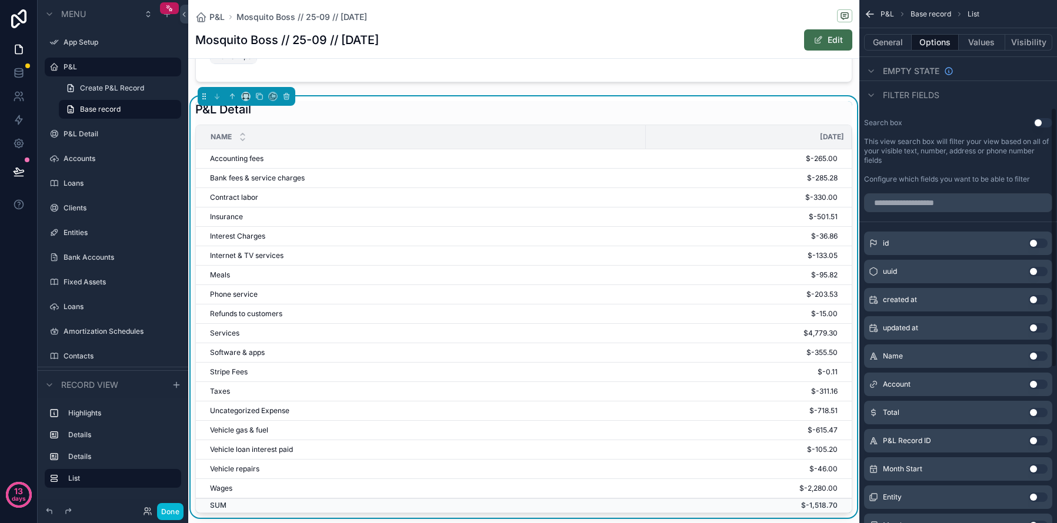
scroll to position [230, 0]
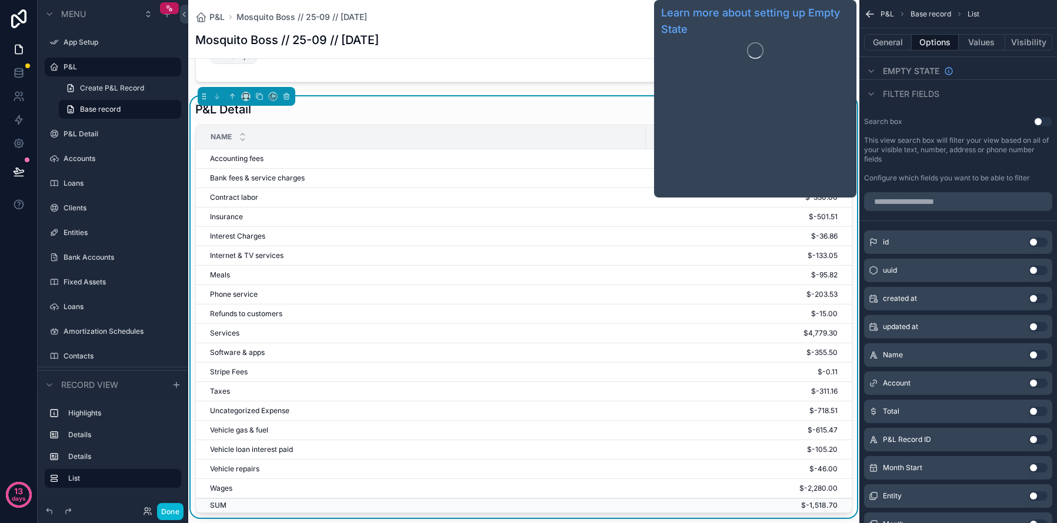
click at [909, 97] on span "Filter fields" at bounding box center [911, 94] width 56 height 12
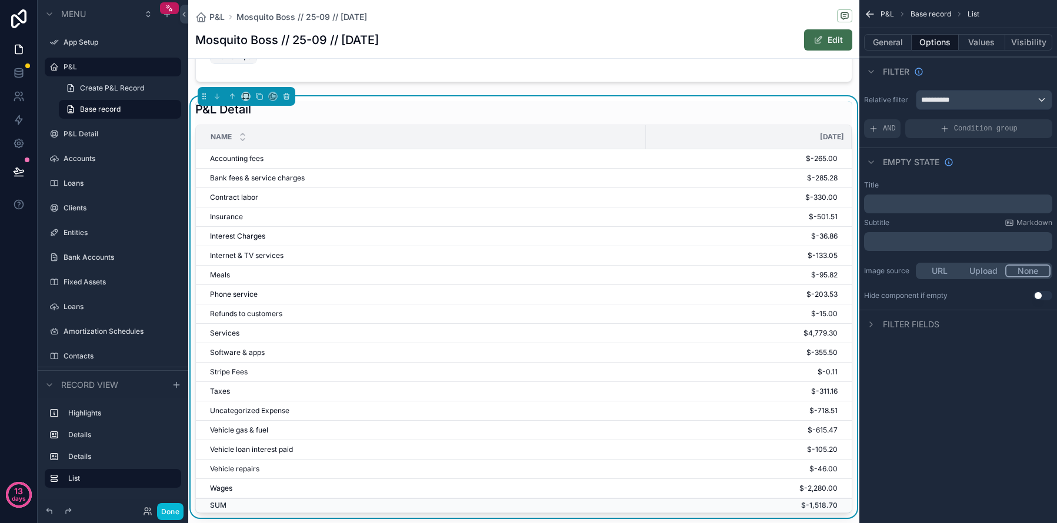
scroll to position [0, 0]
click at [886, 39] on button "General" at bounding box center [888, 42] width 48 height 16
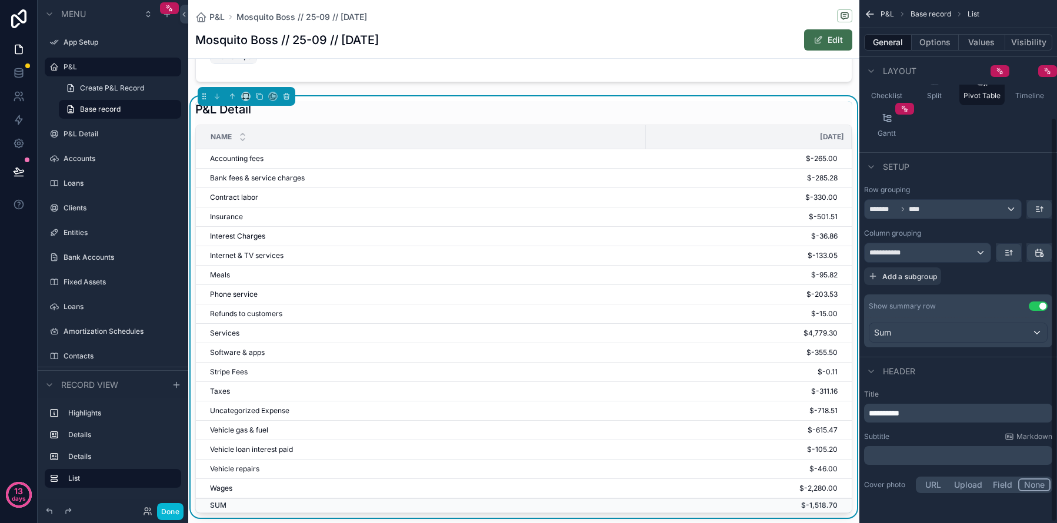
scroll to position [153, 0]
click at [904, 452] on p "﻿" at bounding box center [958, 455] width 181 height 12
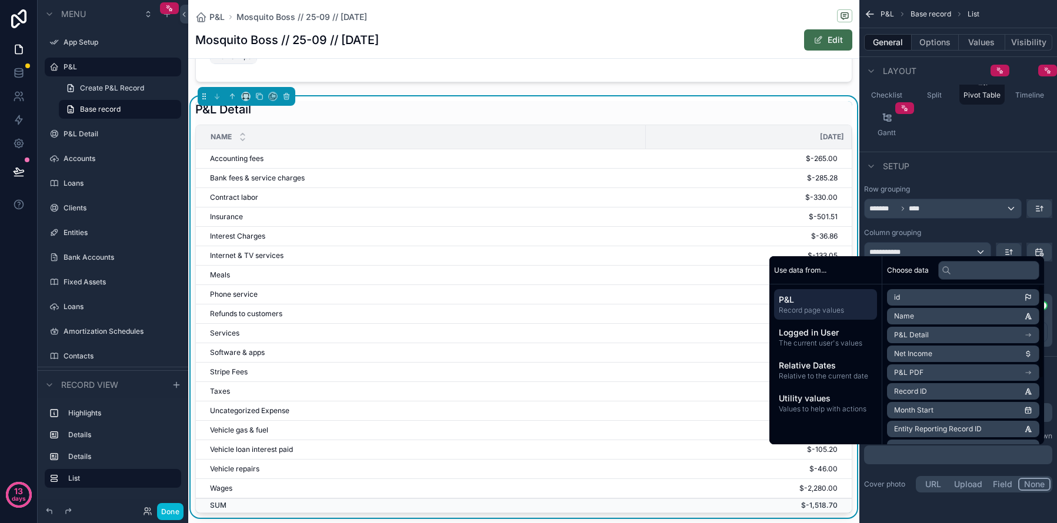
click at [790, 188] on td "$-285.28" at bounding box center [749, 178] width 206 height 19
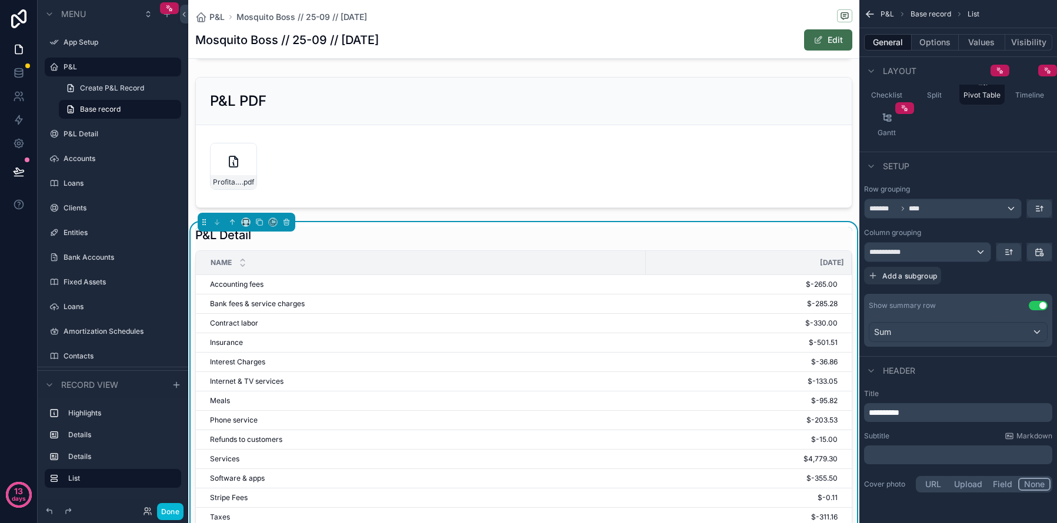
scroll to position [0, 0]
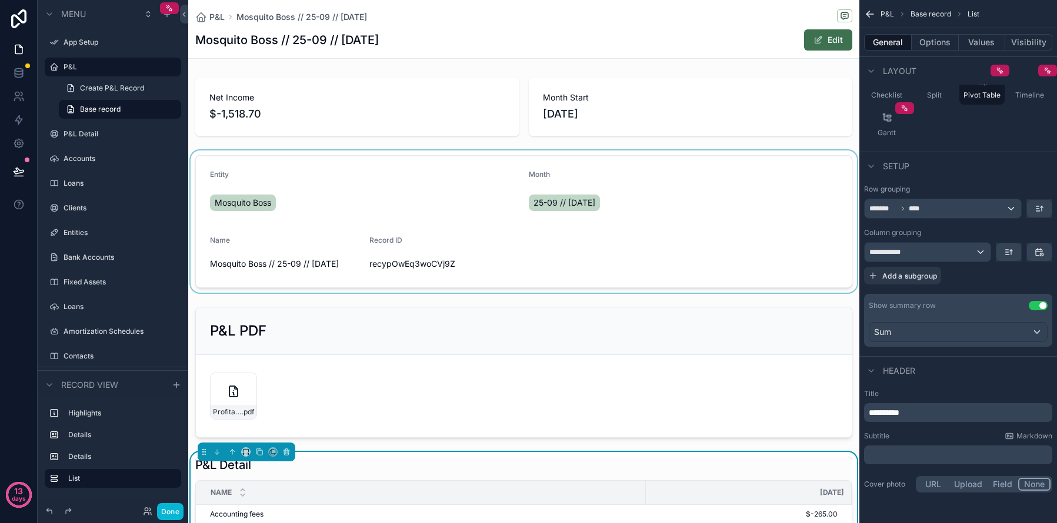
click at [749, 287] on div "scrollable content" at bounding box center [523, 222] width 671 height 142
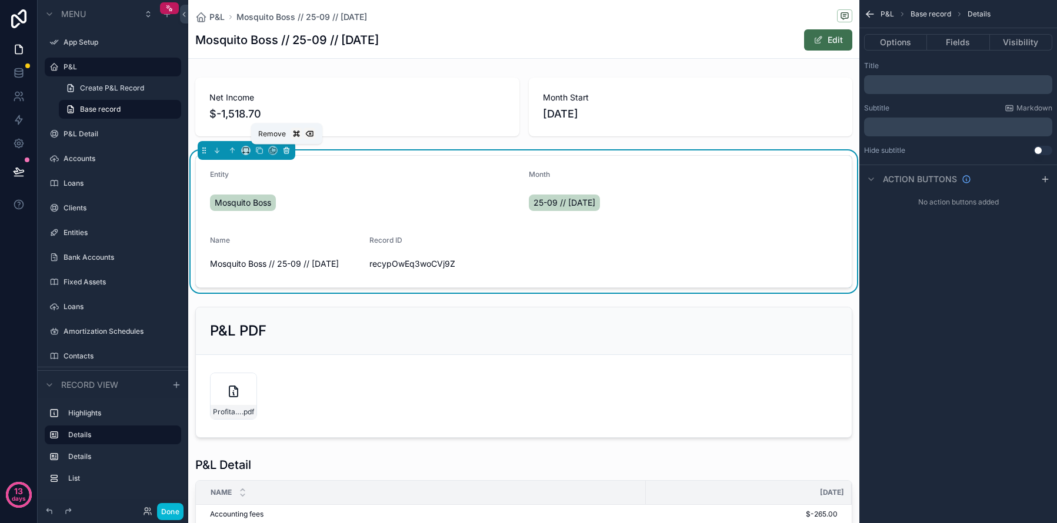
click at [285, 148] on icon "scrollable content" at bounding box center [286, 148] width 2 height 1
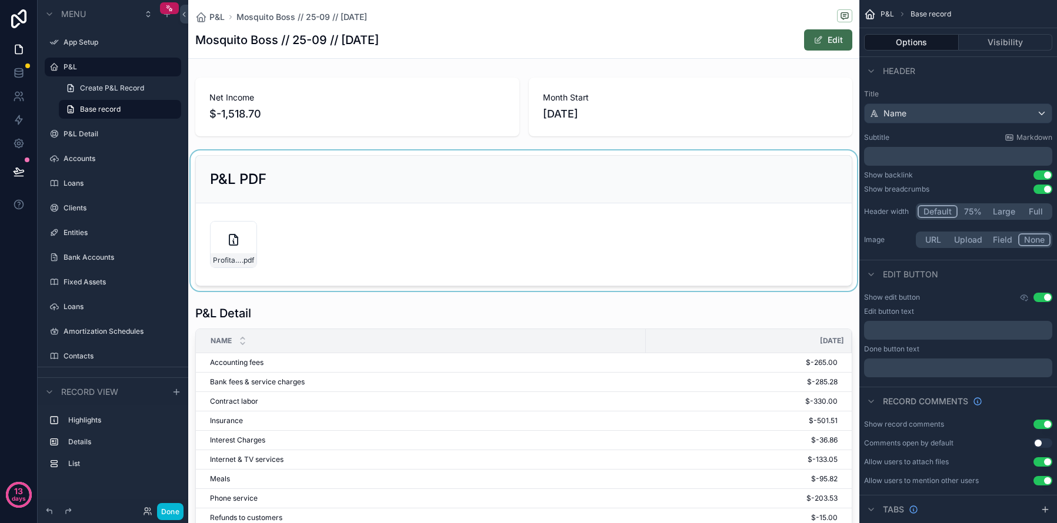
click at [291, 168] on div "scrollable content" at bounding box center [523, 221] width 671 height 141
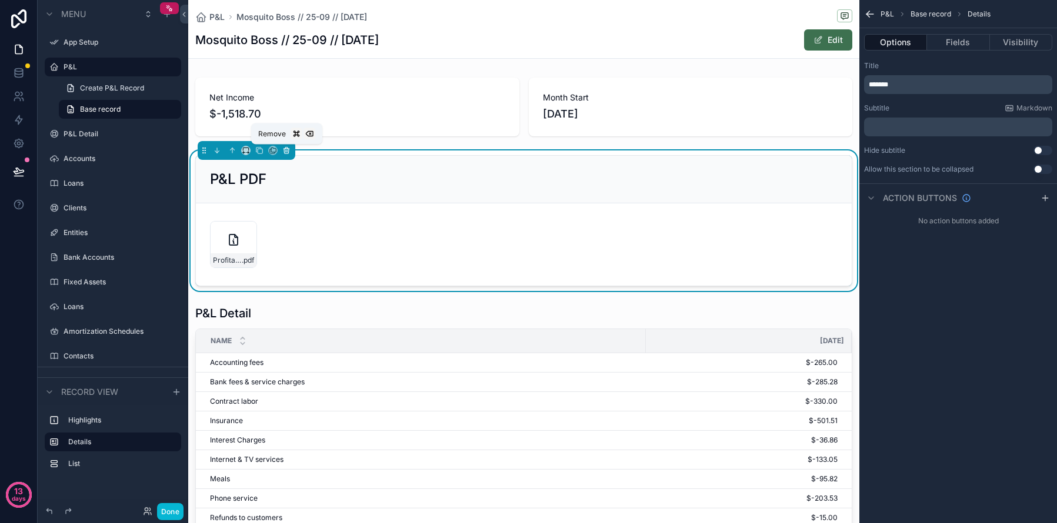
click at [289, 150] on icon "scrollable content" at bounding box center [286, 150] width 8 height 8
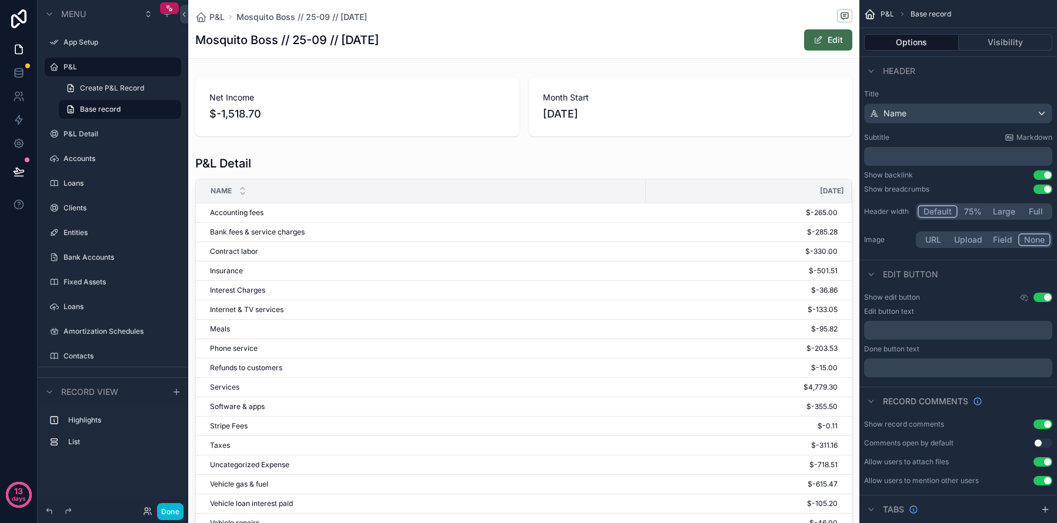
click at [759, 39] on div "Mosquito Boss // 25-09 // [DATE] Edit" at bounding box center [523, 40] width 657 height 22
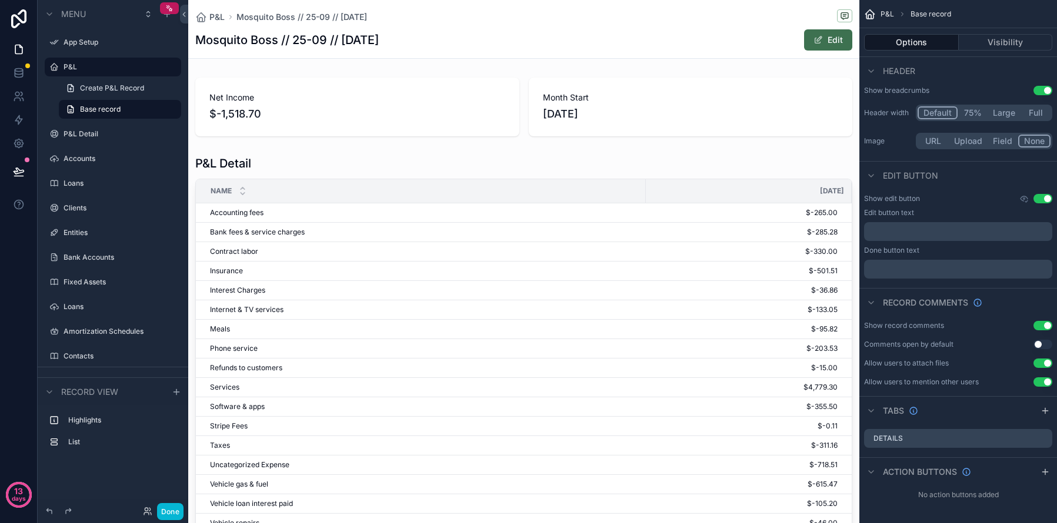
click at [1050, 195] on div "Use setting" at bounding box center [1035, 198] width 33 height 9
click at [1046, 198] on button "Use setting" at bounding box center [1042, 198] width 19 height 9
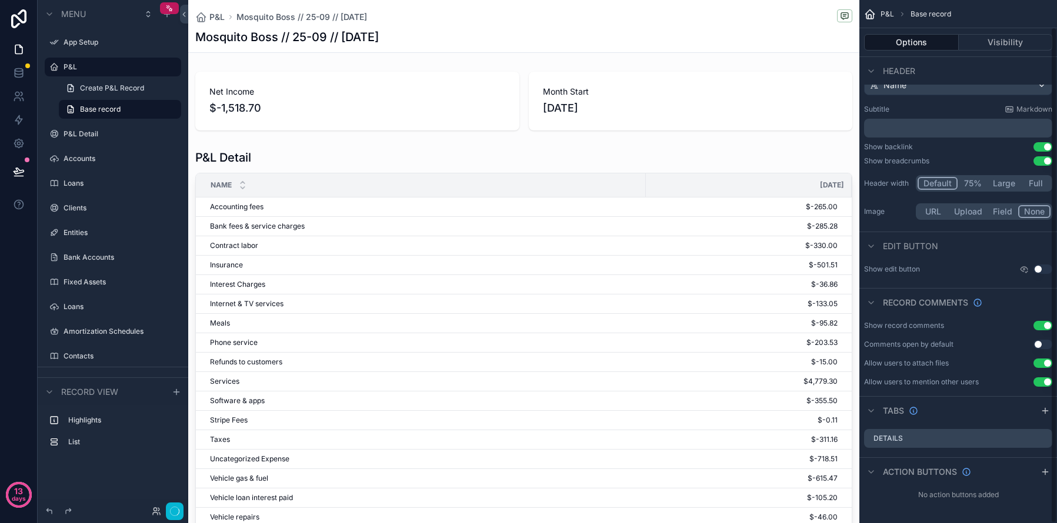
scroll to position [28, 0]
click at [109, 89] on span "Create P&L Record" at bounding box center [112, 87] width 64 height 9
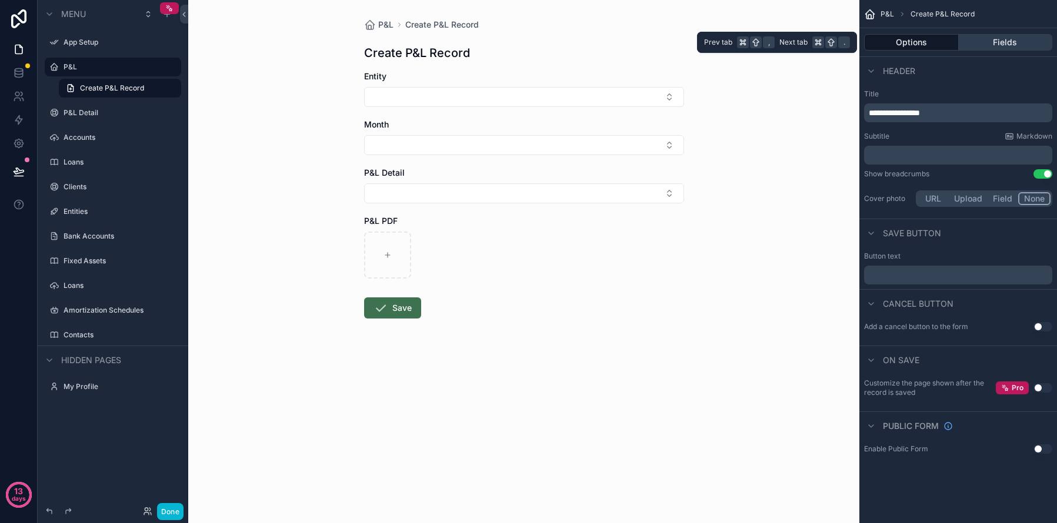
click at [1008, 46] on button "Fields" at bounding box center [1005, 42] width 94 height 16
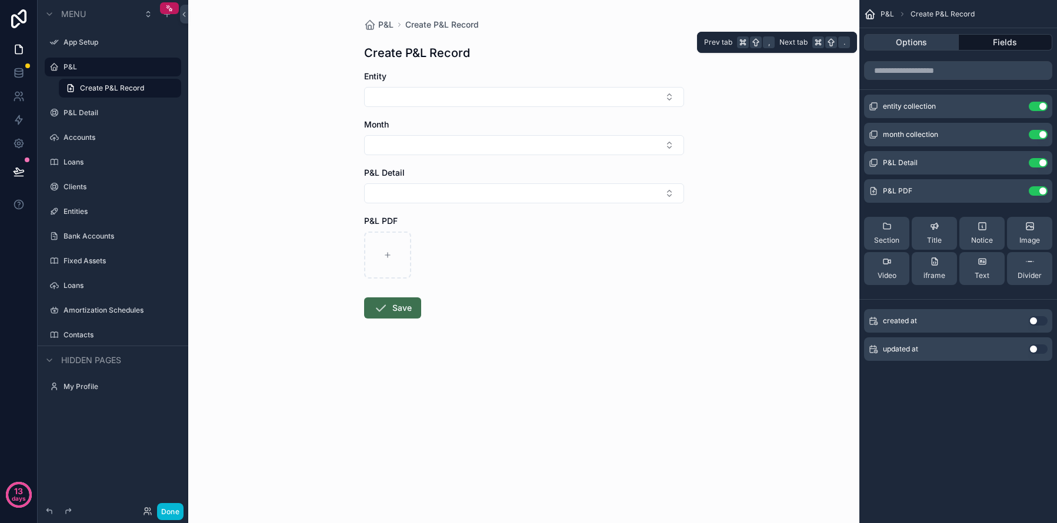
click at [925, 45] on button "Options" at bounding box center [911, 42] width 95 height 16
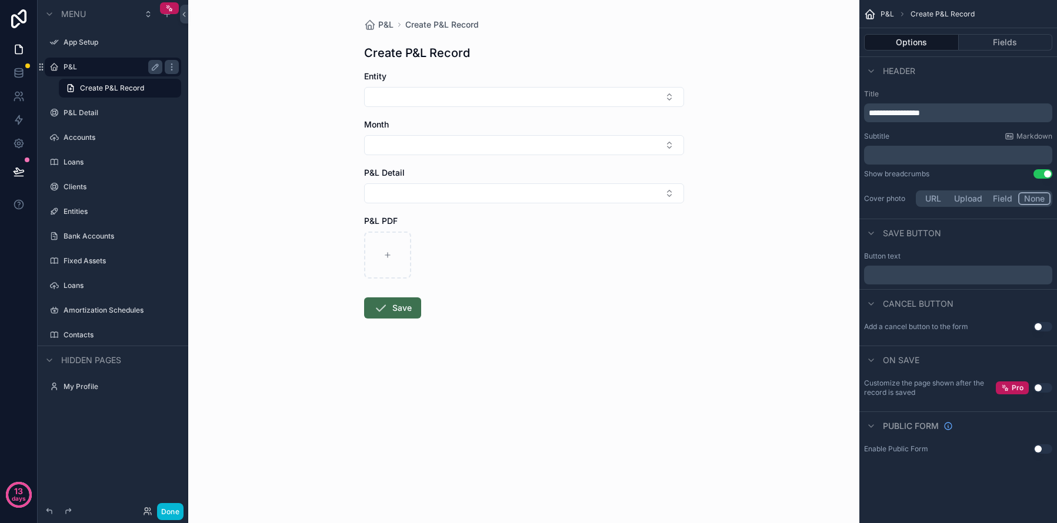
click at [122, 68] on label "P&L" at bounding box center [111, 66] width 94 height 9
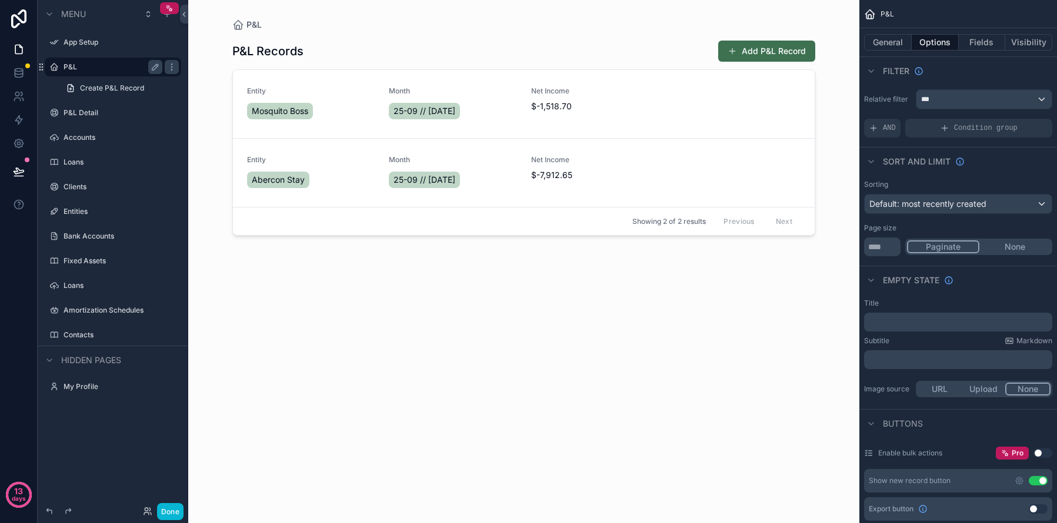
click at [1038, 483] on button "Use setting" at bounding box center [1037, 480] width 19 height 9
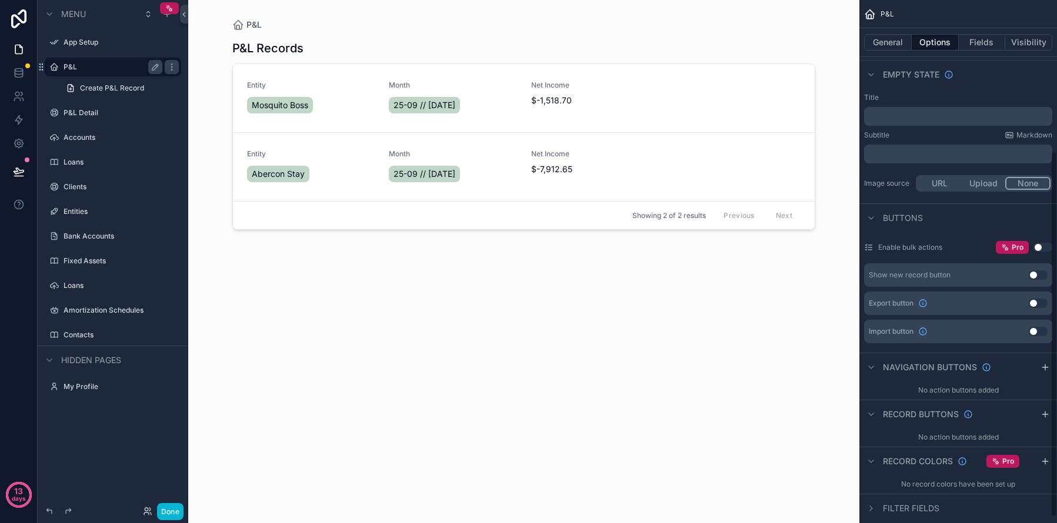
scroll to position [223, 0]
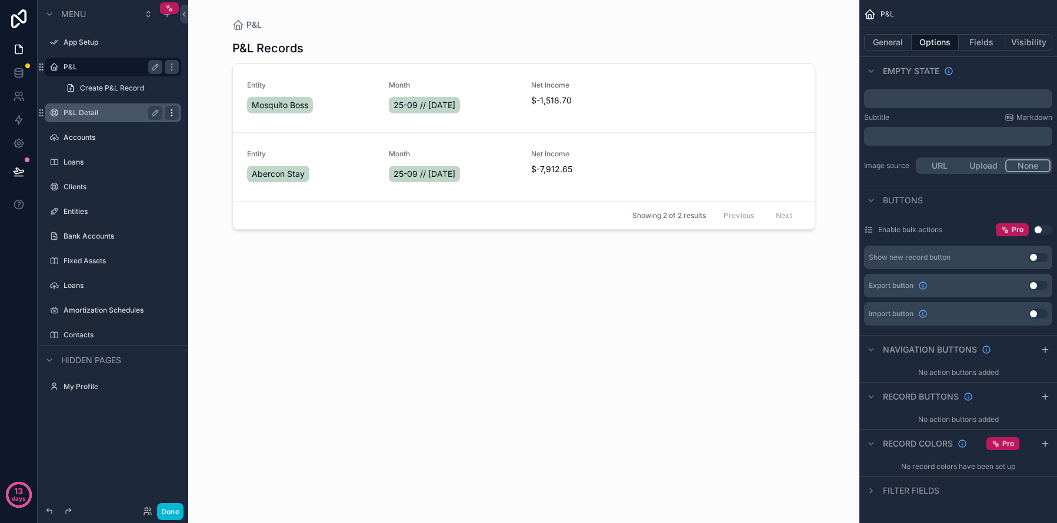
click at [171, 117] on icon "scrollable content" at bounding box center [171, 112] width 9 height 9
click at [83, 111] on label "P&L Detail" at bounding box center [111, 112] width 94 height 9
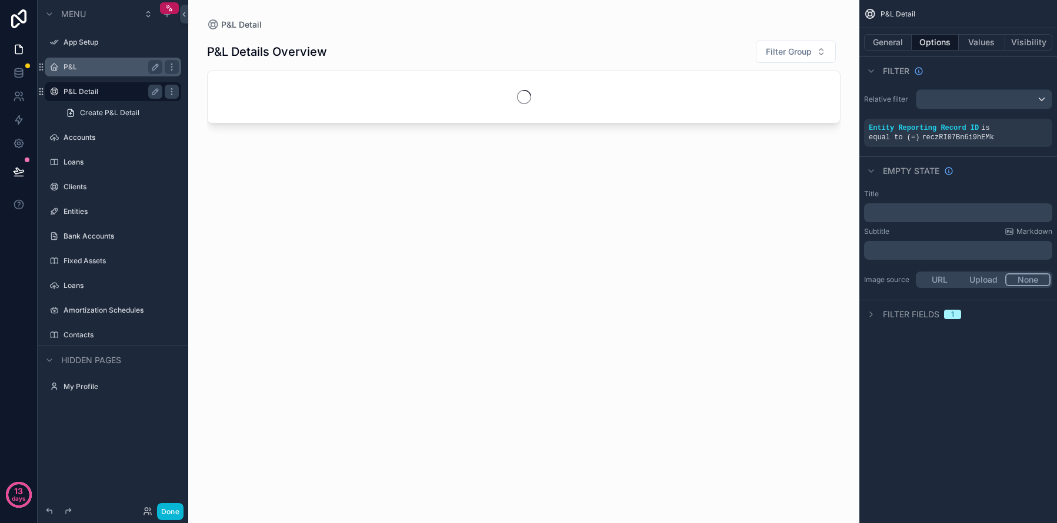
click at [85, 64] on label "P&L" at bounding box center [111, 66] width 94 height 9
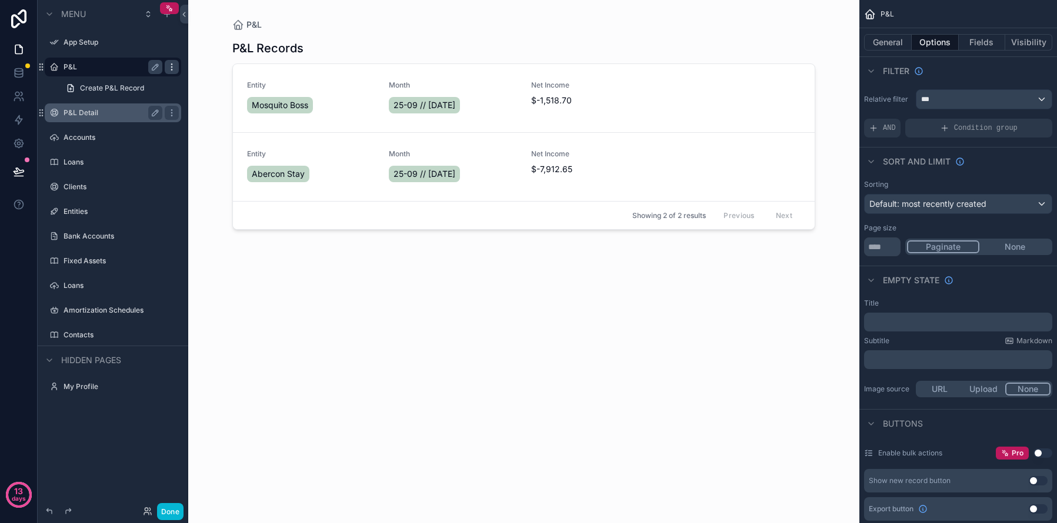
click at [167, 66] on icon "scrollable content" at bounding box center [171, 66] width 9 height 9
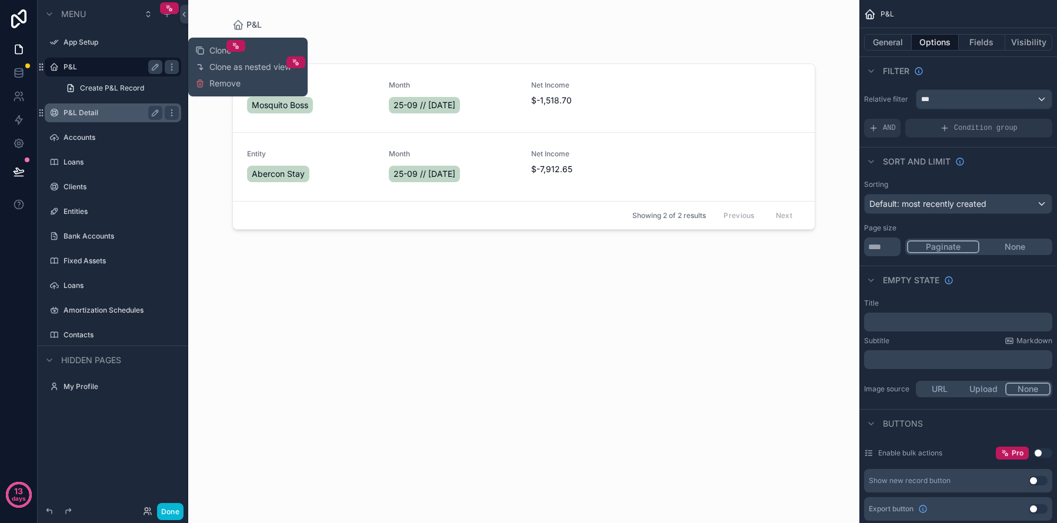
click at [308, 318] on div "P&L Records Entity Mosquito Boss Month 25-09 // [DATE] Net Income $-1,518.70 En…" at bounding box center [523, 270] width 583 height 479
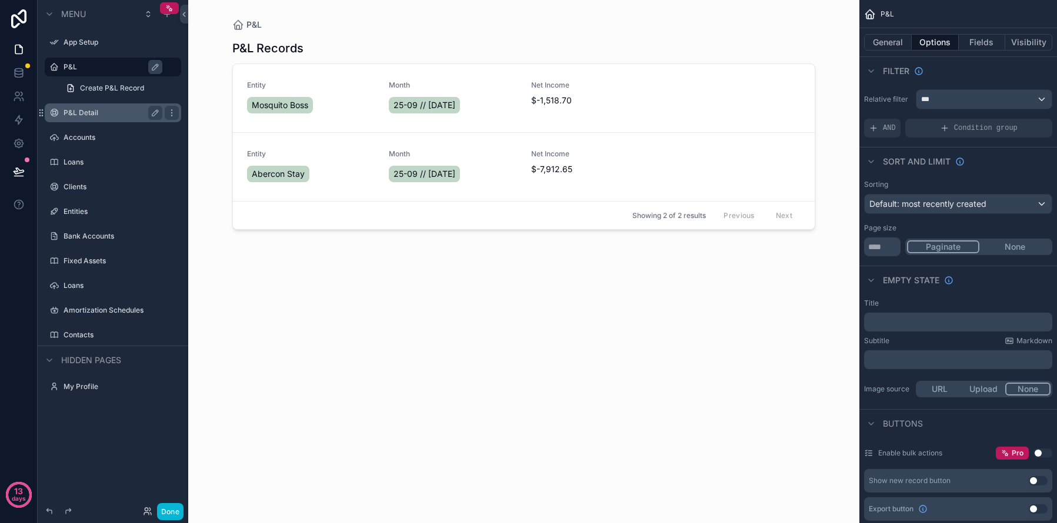
click at [88, 115] on label "P&L Detail" at bounding box center [111, 112] width 94 height 9
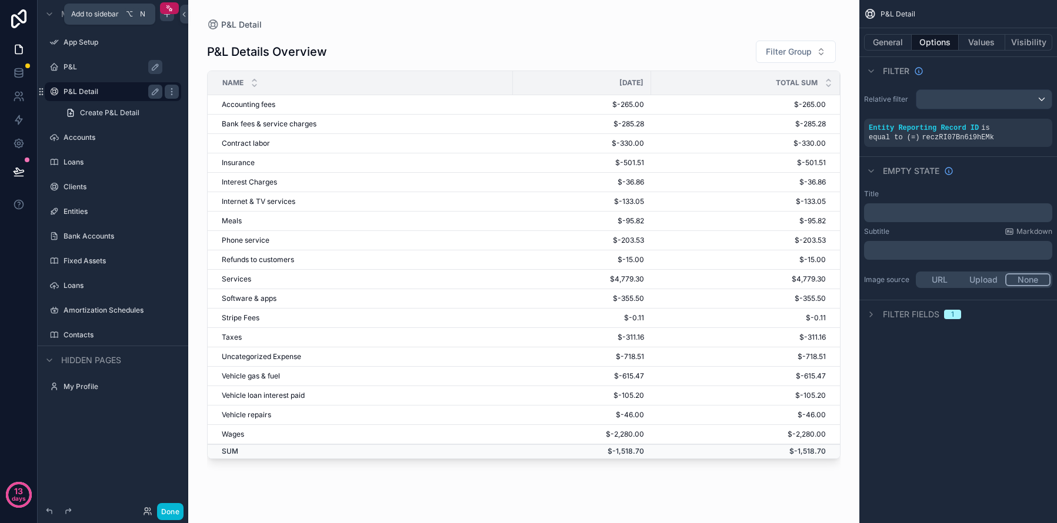
click at [167, 18] on icon "scrollable content" at bounding box center [166, 13] width 9 height 9
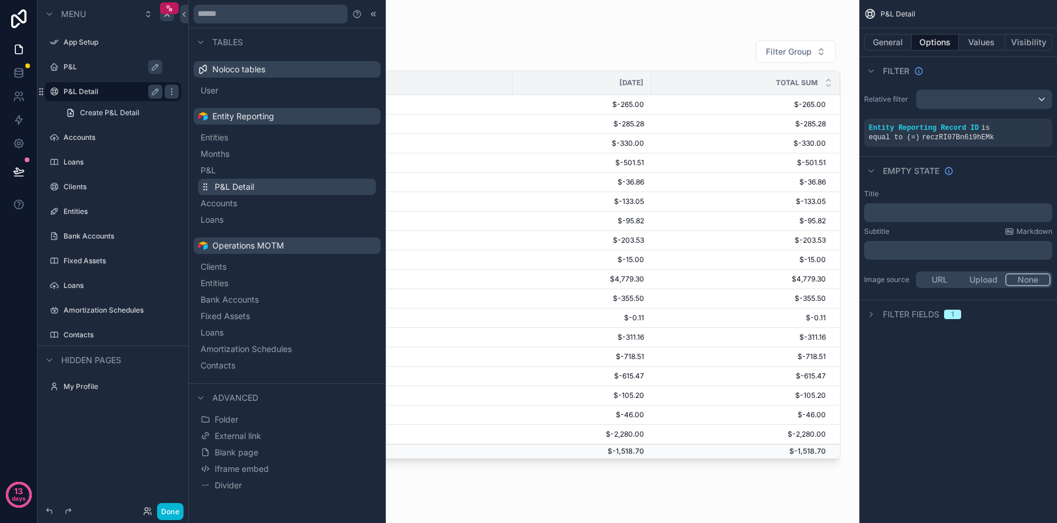
click at [329, 189] on button "P&L Detail" at bounding box center [287, 187] width 178 height 16
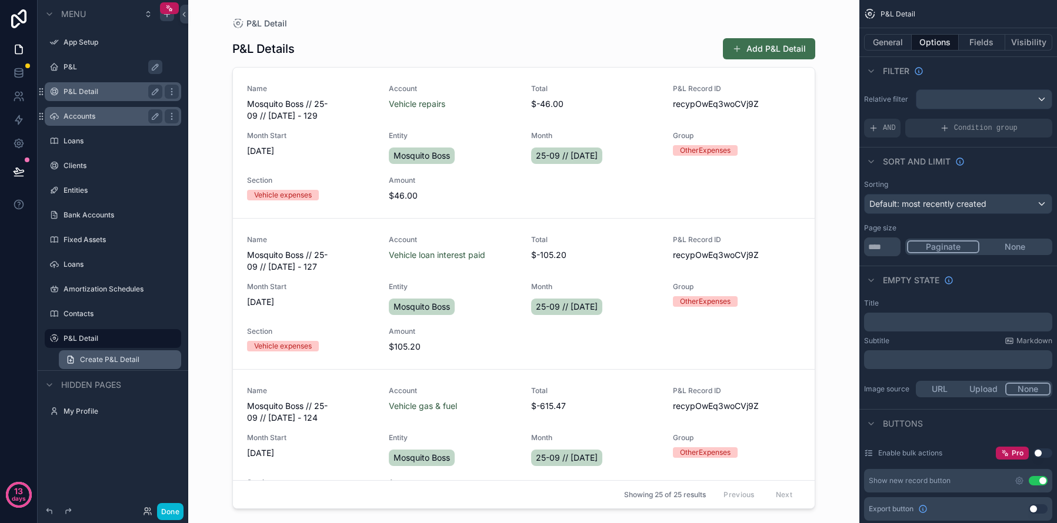
click at [125, 359] on span "Create P&L Detail" at bounding box center [109, 359] width 59 height 9
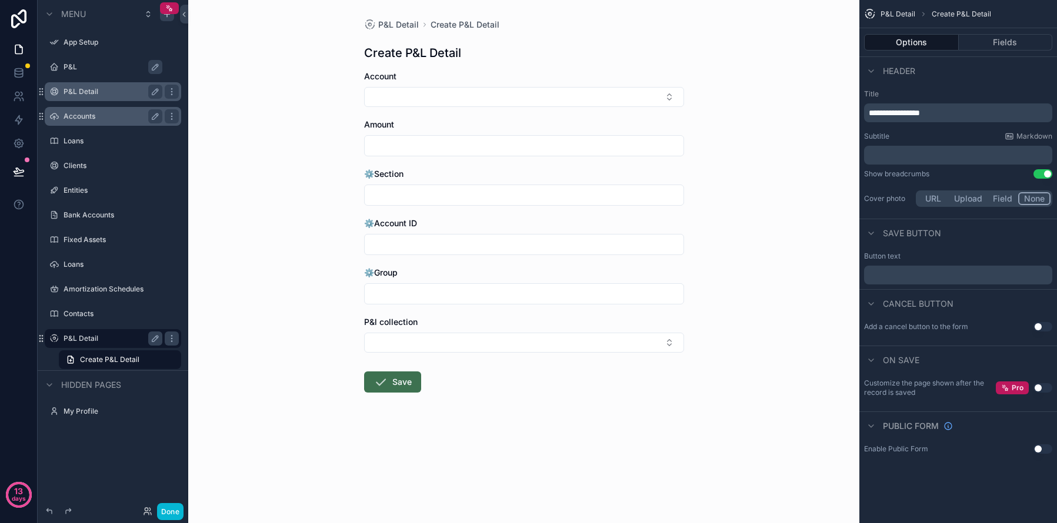
click at [99, 332] on div "P&L Detail" at bounding box center [113, 339] width 99 height 14
click at [89, 342] on label "P&L Detail" at bounding box center [111, 338] width 94 height 9
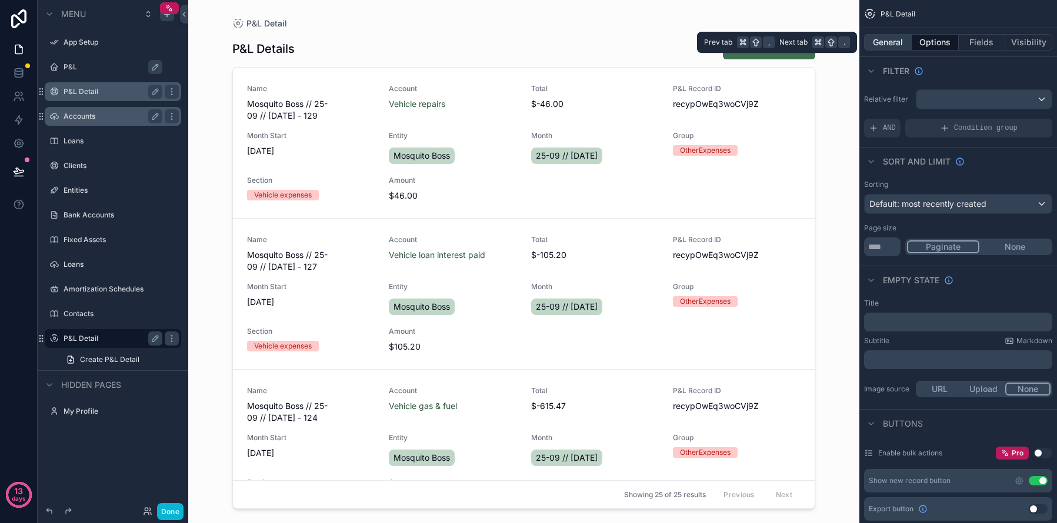
click at [891, 44] on button "General" at bounding box center [888, 42] width 48 height 16
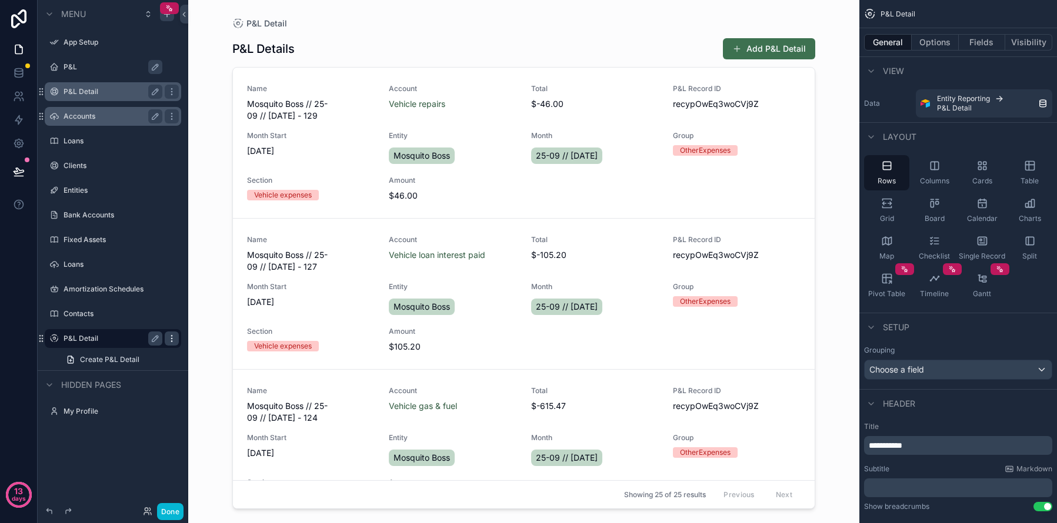
click at [166, 340] on div "scrollable content" at bounding box center [172, 339] width 14 height 14
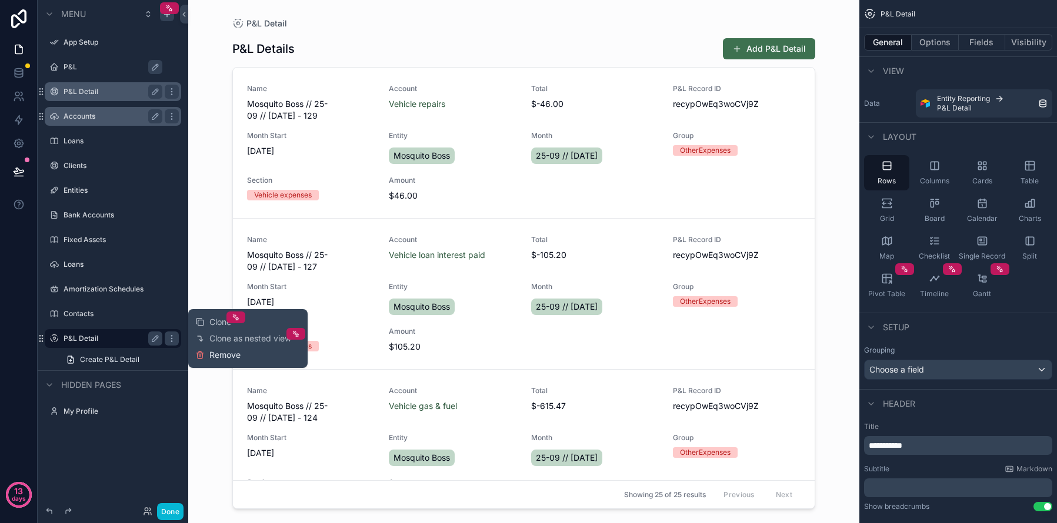
click at [235, 352] on span "Remove" at bounding box center [224, 355] width 31 height 12
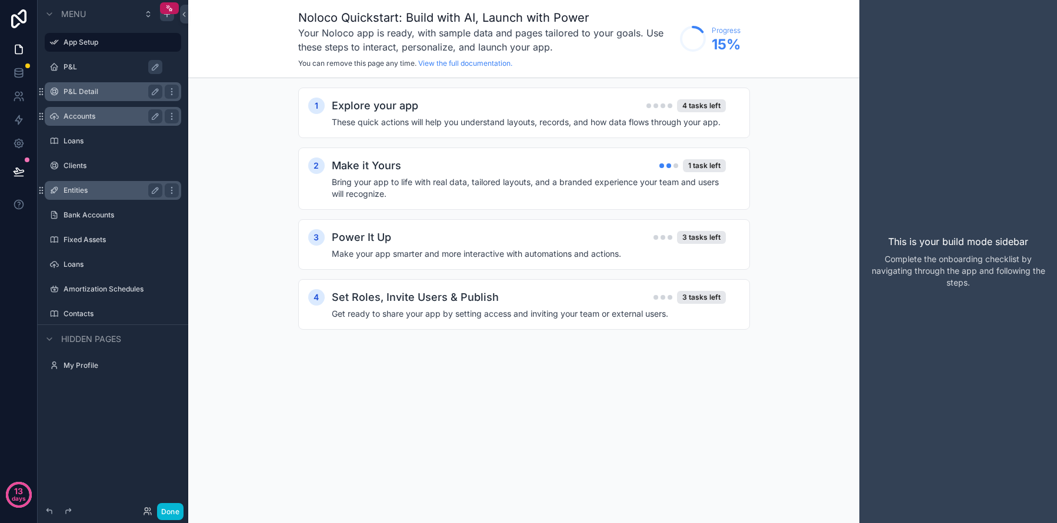
click at [88, 193] on label "Entities" at bounding box center [111, 190] width 94 height 9
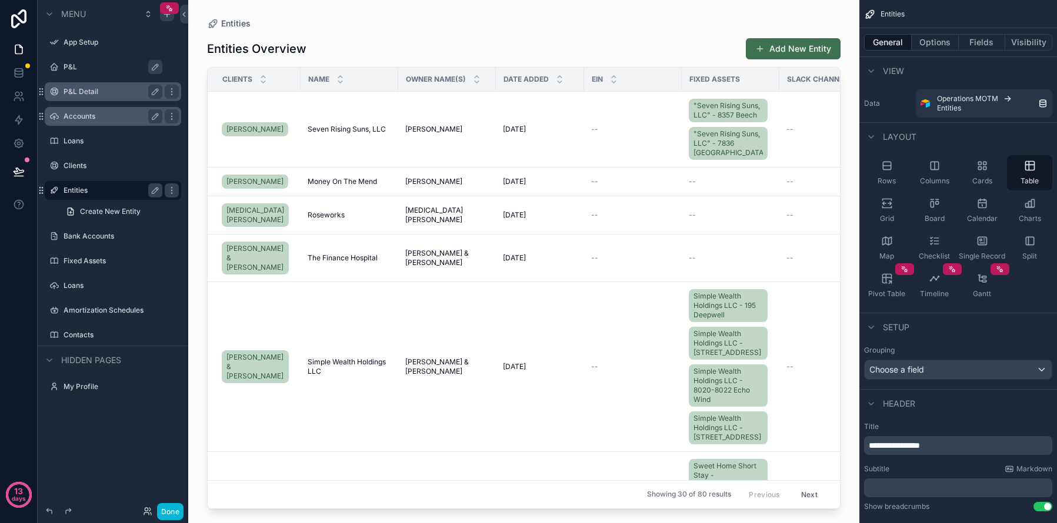
click at [827, 149] on div "scrollable content" at bounding box center [523, 254] width 671 height 509
click at [462, 134] on div "[PERSON_NAME] [PERSON_NAME]" at bounding box center [446, 129] width 83 height 9
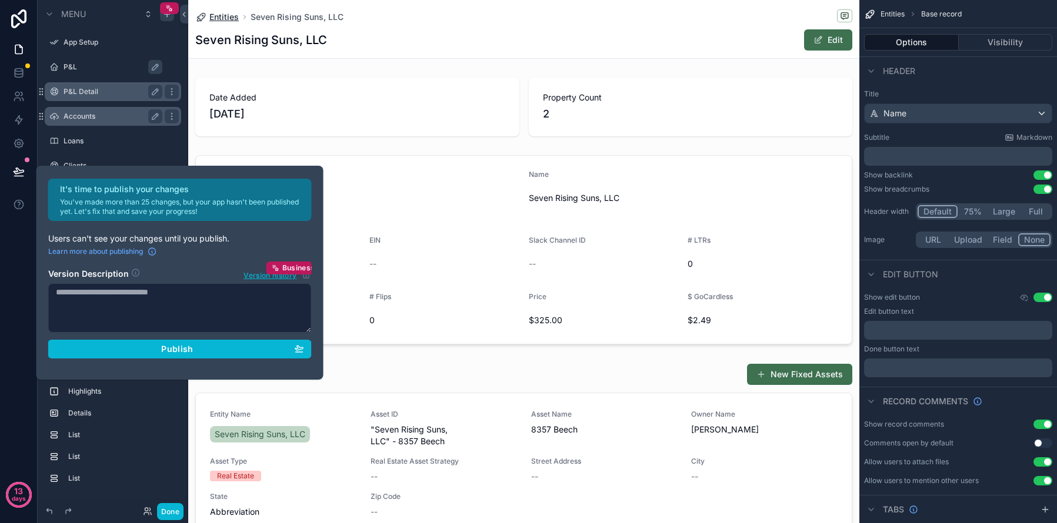
click at [221, 17] on span "Entities" at bounding box center [223, 17] width 29 height 12
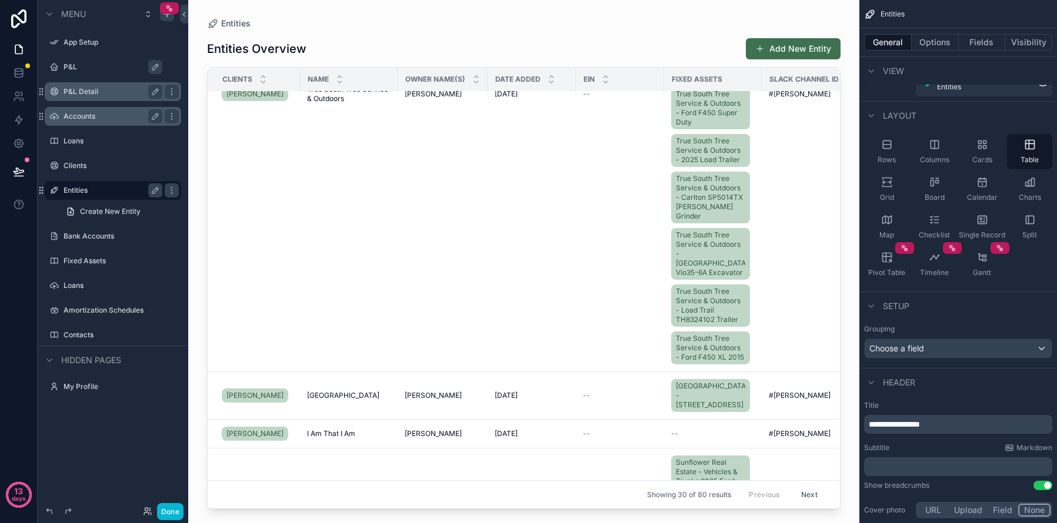
scroll to position [4266, 0]
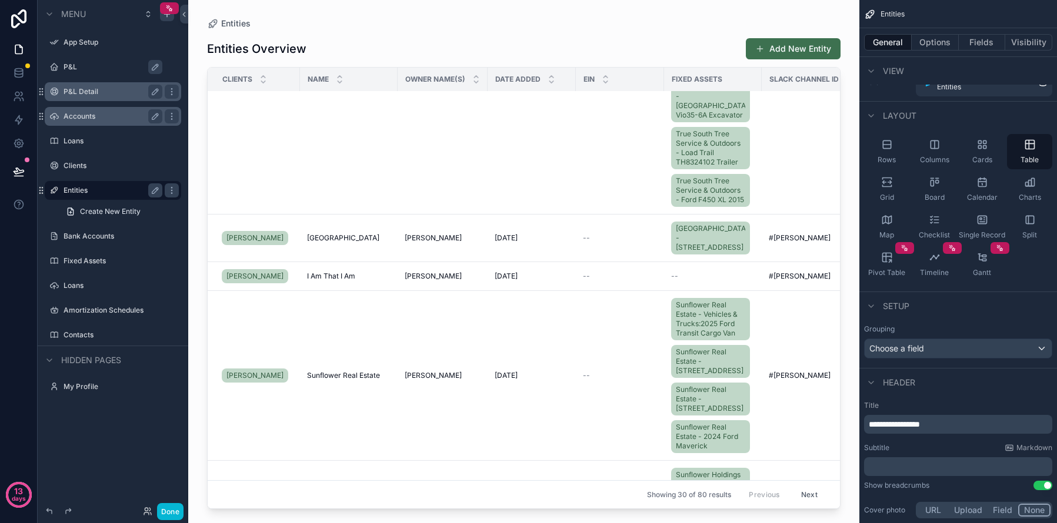
click at [799, 493] on button "Next" at bounding box center [809, 495] width 33 height 18
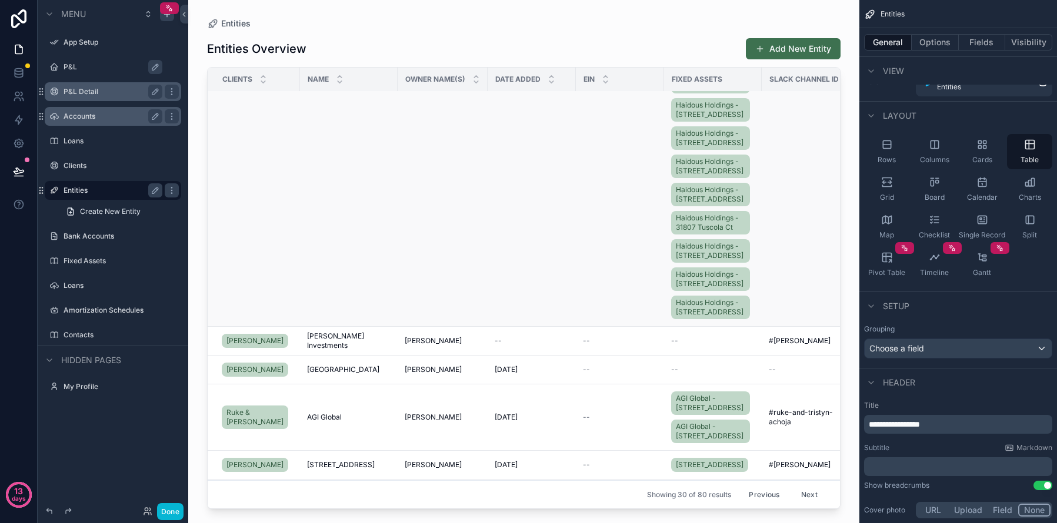
scroll to position [4332, 0]
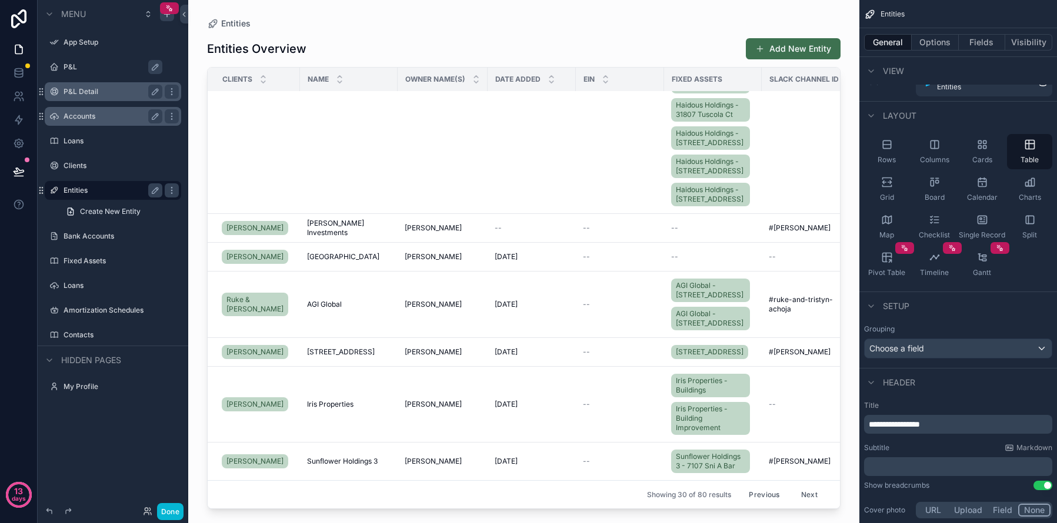
click at [801, 493] on button "Next" at bounding box center [809, 495] width 33 height 18
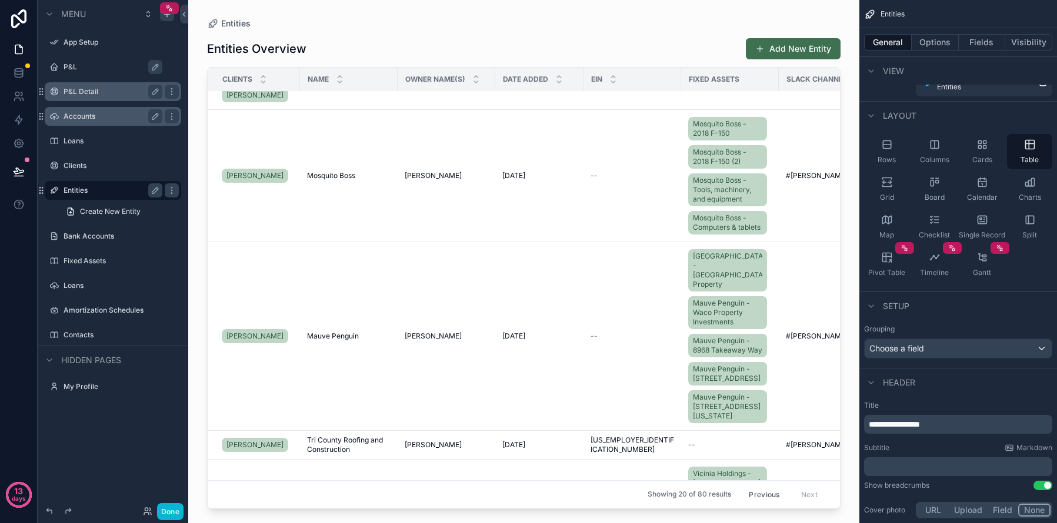
scroll to position [463, 0]
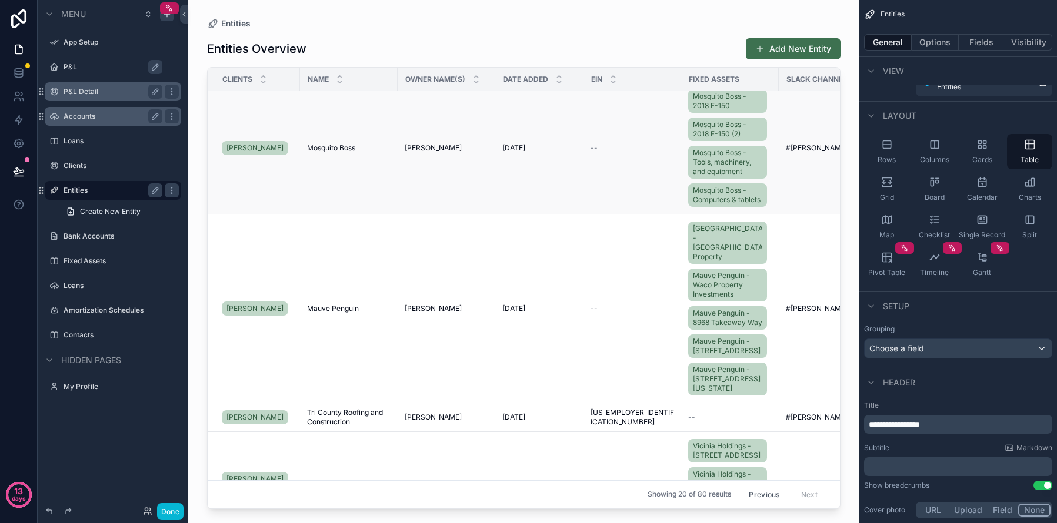
click at [399, 215] on td "[PERSON_NAME] [PERSON_NAME]" at bounding box center [446, 148] width 98 height 132
click at [517, 215] on td "[DATE] [DATE]" at bounding box center [539, 148] width 88 height 132
click at [295, 213] on td "[PERSON_NAME]" at bounding box center [254, 148] width 92 height 132
click at [302, 202] on td "Mosquito Boss Mosquito Boss" at bounding box center [349, 148] width 98 height 132
click at [288, 158] on div "[PERSON_NAME]" at bounding box center [257, 148] width 71 height 19
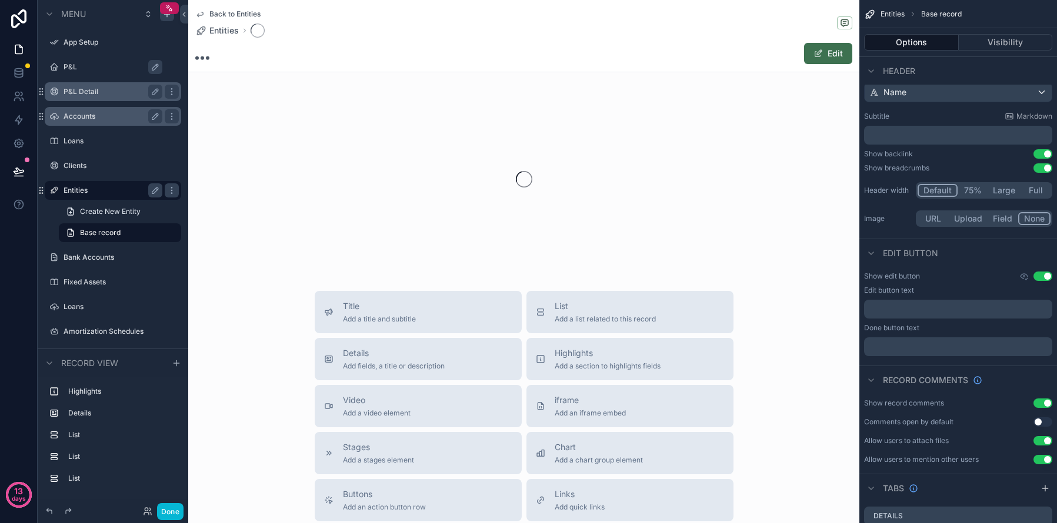
click at [288, 180] on div "scrollable content" at bounding box center [523, 179] width 671 height 186
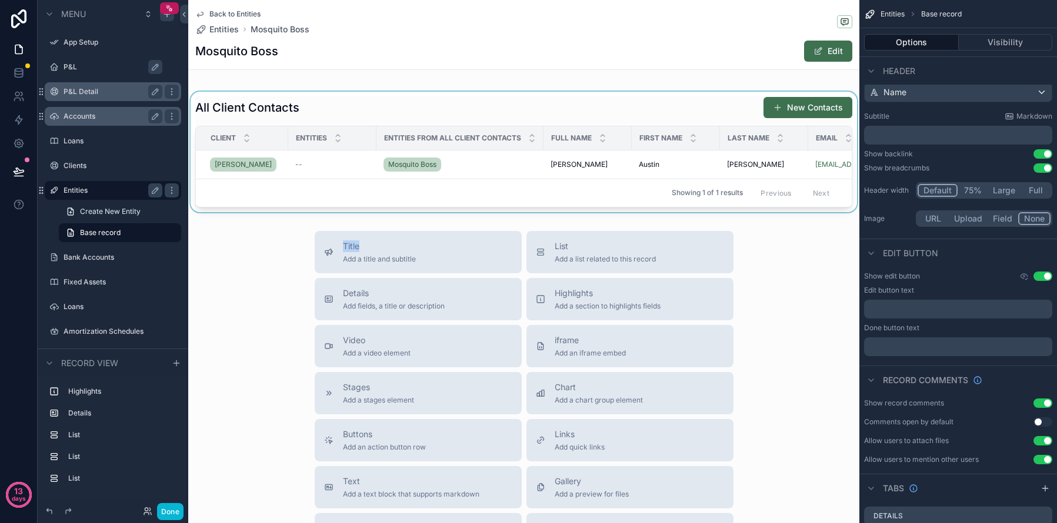
scroll to position [1086, 0]
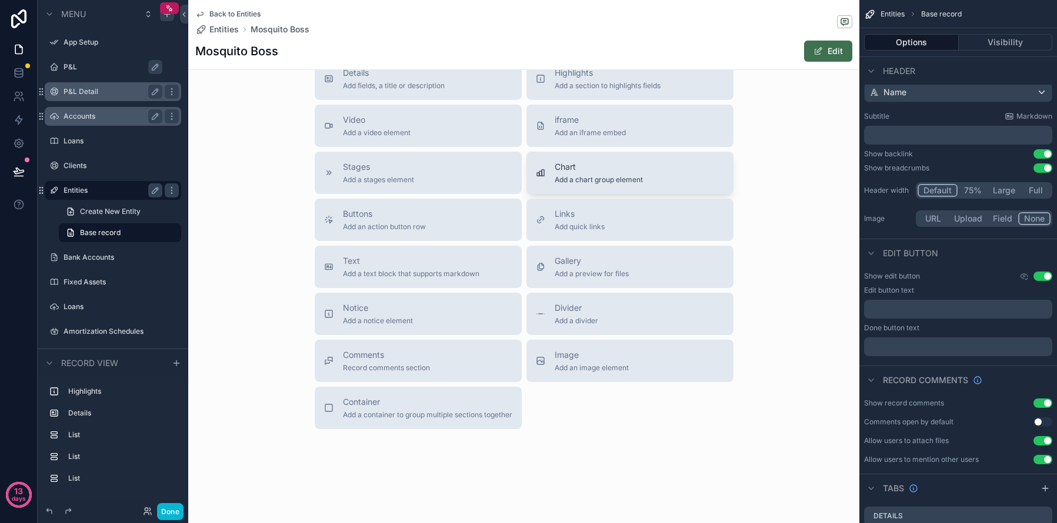
click at [674, 185] on button "Chart Add a chart group element" at bounding box center [629, 173] width 207 height 42
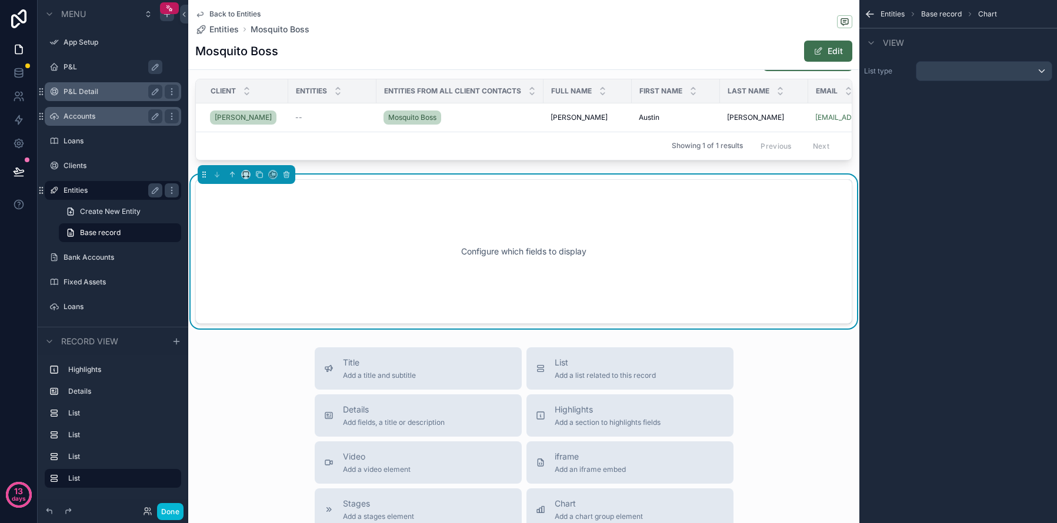
scroll to position [903, 0]
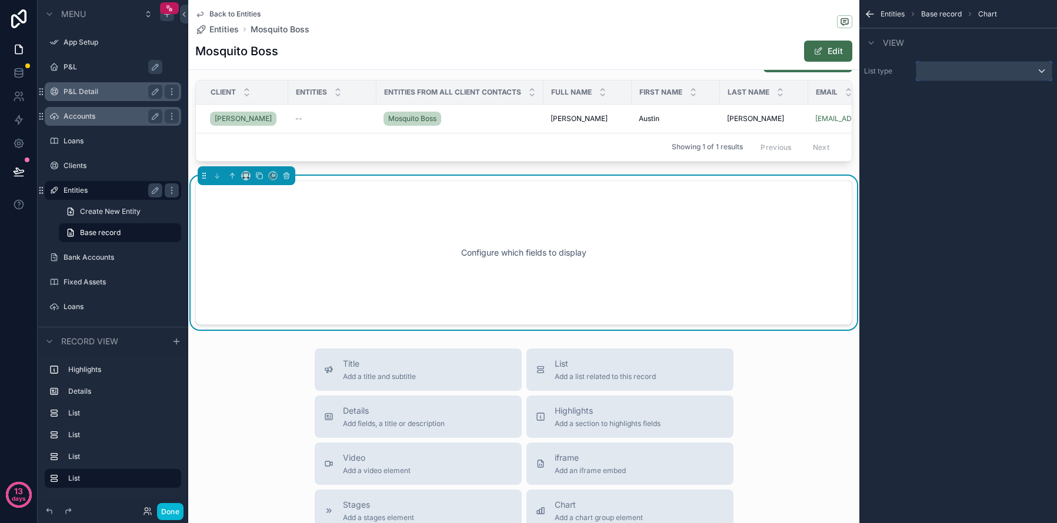
click at [986, 73] on div "scrollable content" at bounding box center [983, 71] width 135 height 19
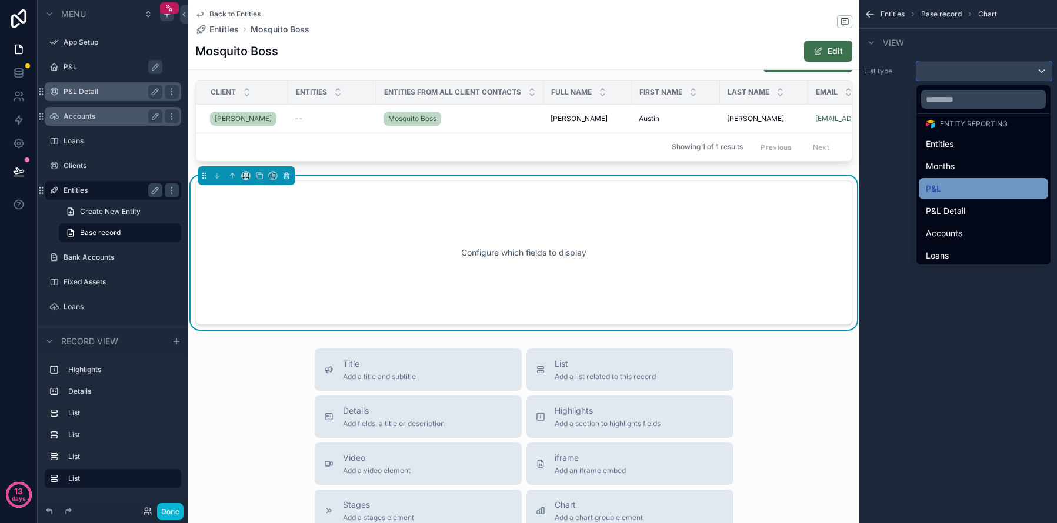
scroll to position [41, 0]
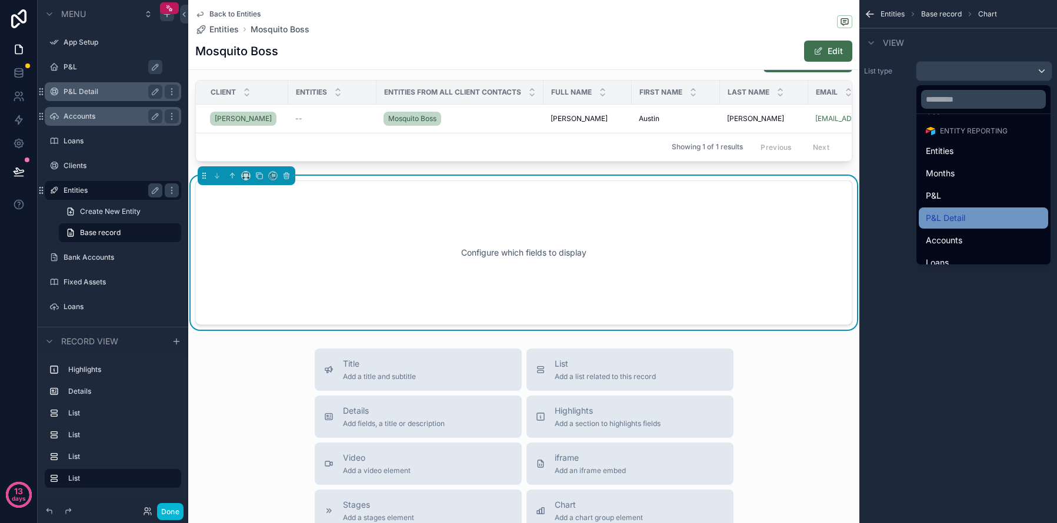
click at [952, 217] on span "P&L Detail" at bounding box center [944, 218] width 39 height 14
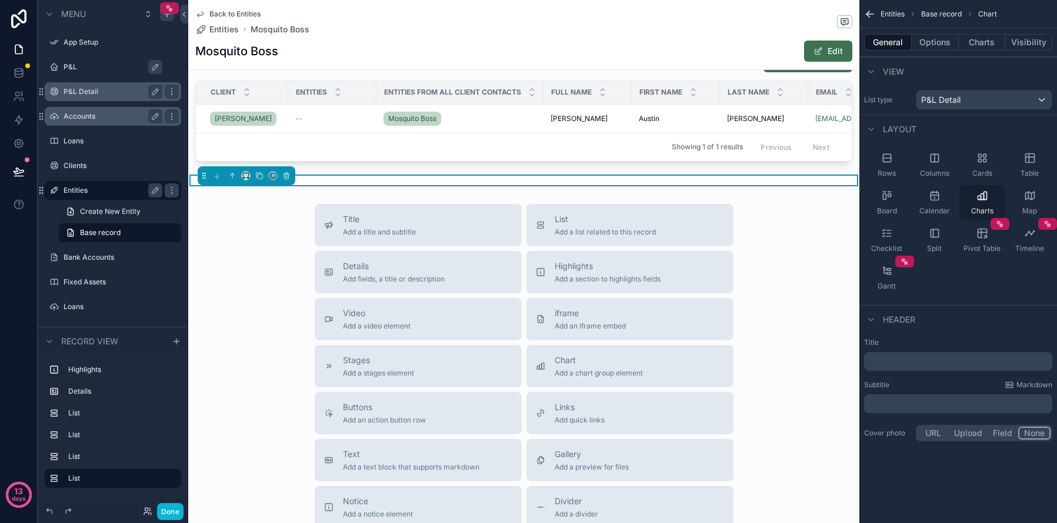
click at [987, 192] on icon "scrollable content" at bounding box center [982, 196] width 12 height 12
click at [931, 44] on button "Options" at bounding box center [934, 42] width 47 height 16
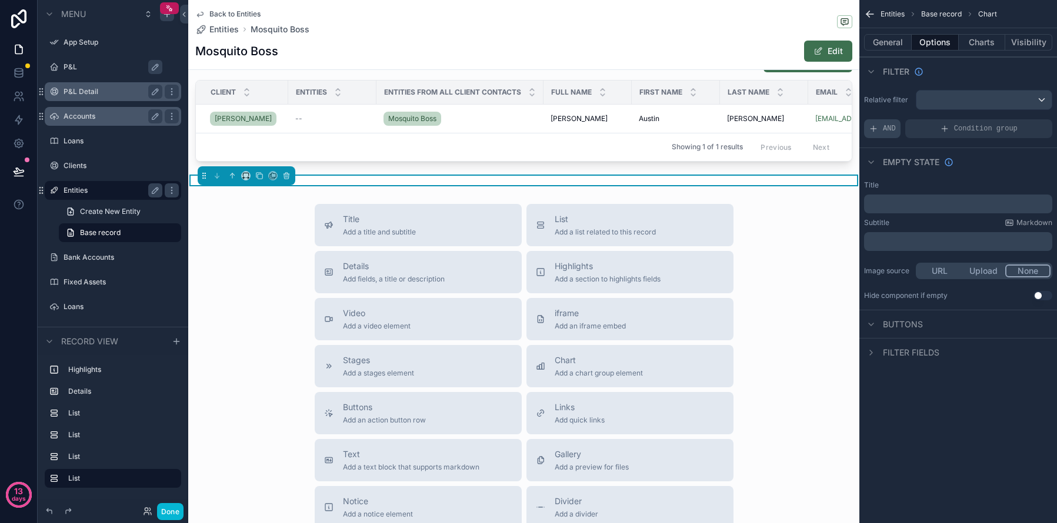
click at [898, 129] on div "AND" at bounding box center [882, 128] width 36 height 19
click at [898, 129] on span "Add a filter" at bounding box center [893, 128] width 51 height 9
click at [1027, 120] on div "scrollable content" at bounding box center [1022, 120] width 16 height 16
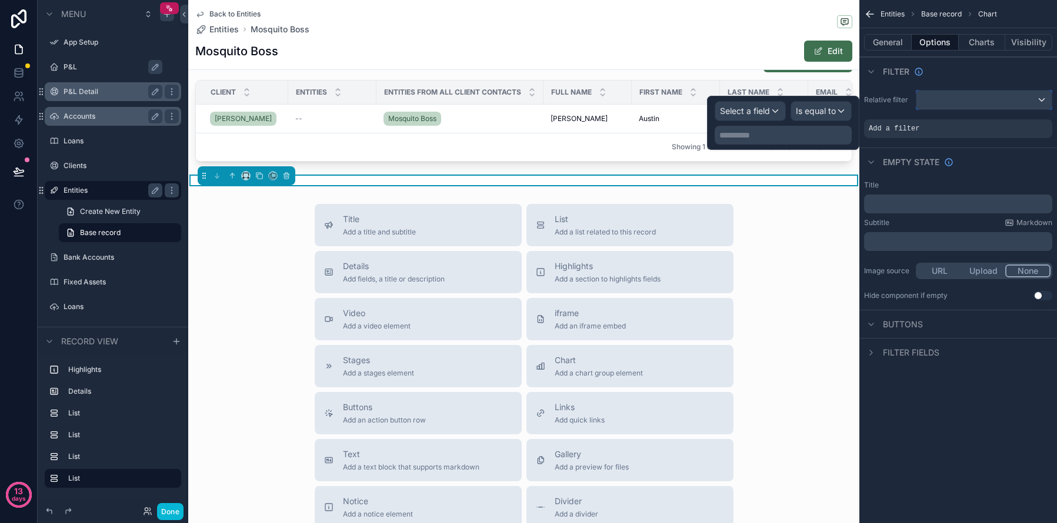
click at [972, 101] on div "scrollable content" at bounding box center [983, 100] width 135 height 19
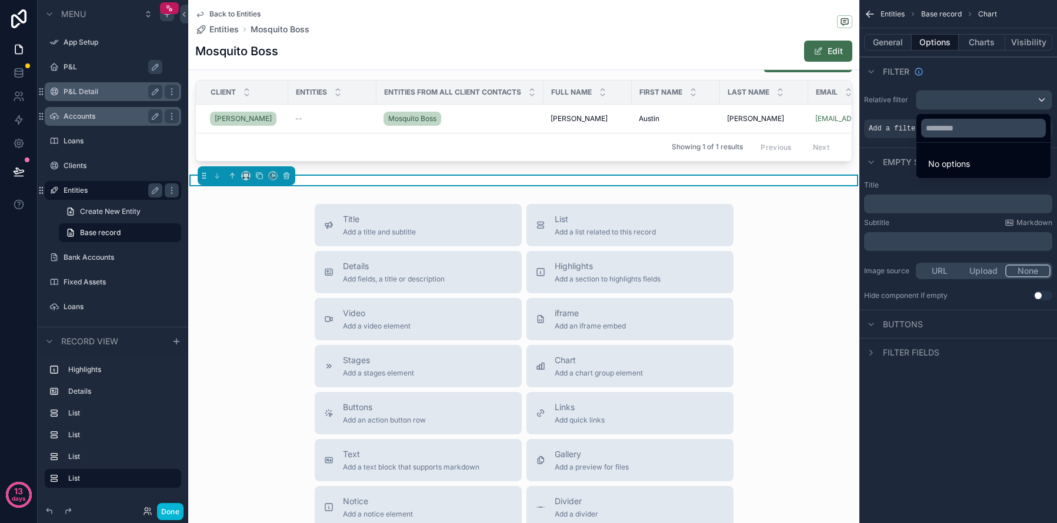
click at [908, 121] on div "scrollable content" at bounding box center [528, 261] width 1057 height 523
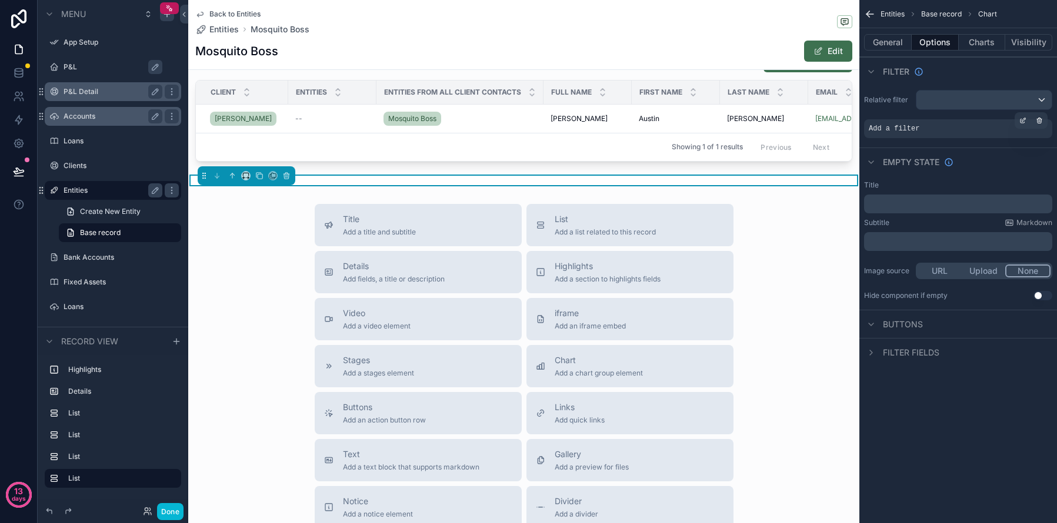
click at [906, 129] on span "Add a filter" at bounding box center [893, 128] width 51 height 9
click at [1025, 122] on icon "scrollable content" at bounding box center [1022, 120] width 7 height 7
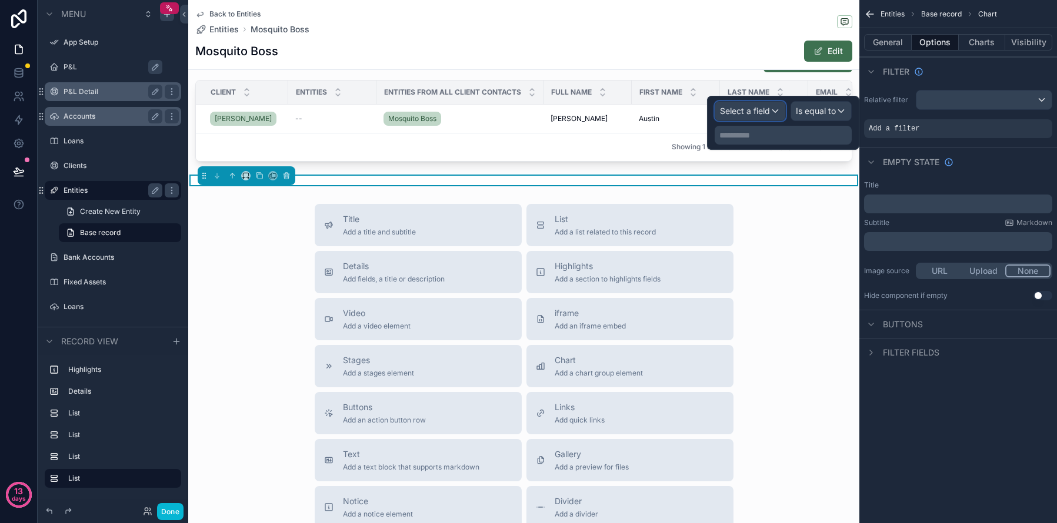
click at [753, 109] on span "Select a field" at bounding box center [745, 111] width 50 height 10
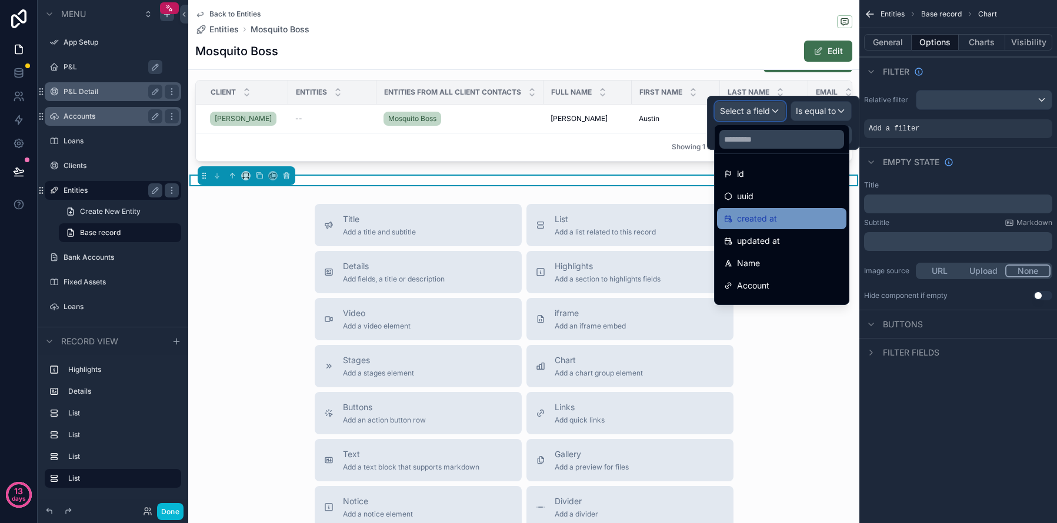
scroll to position [307, 0]
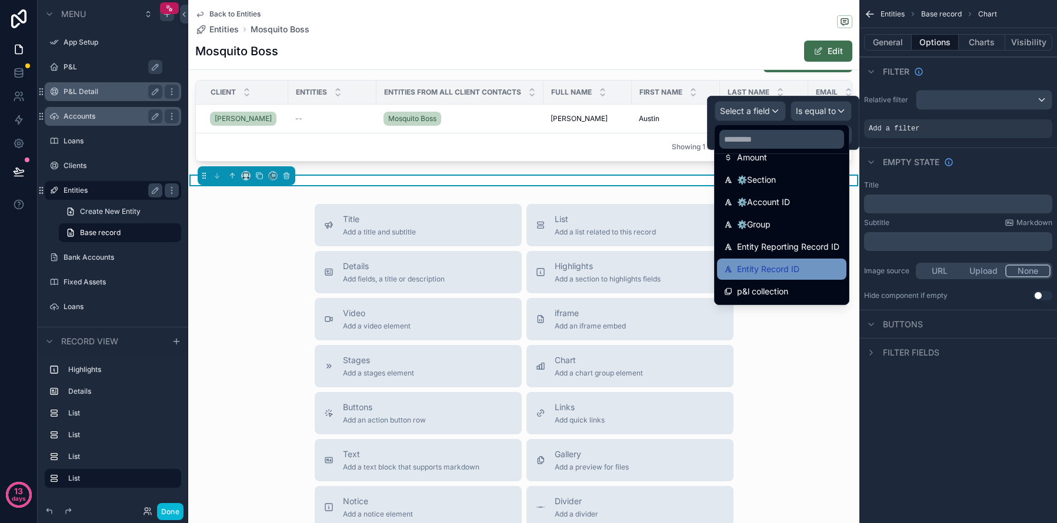
click at [772, 266] on span "Entity Record ID" at bounding box center [768, 269] width 62 height 14
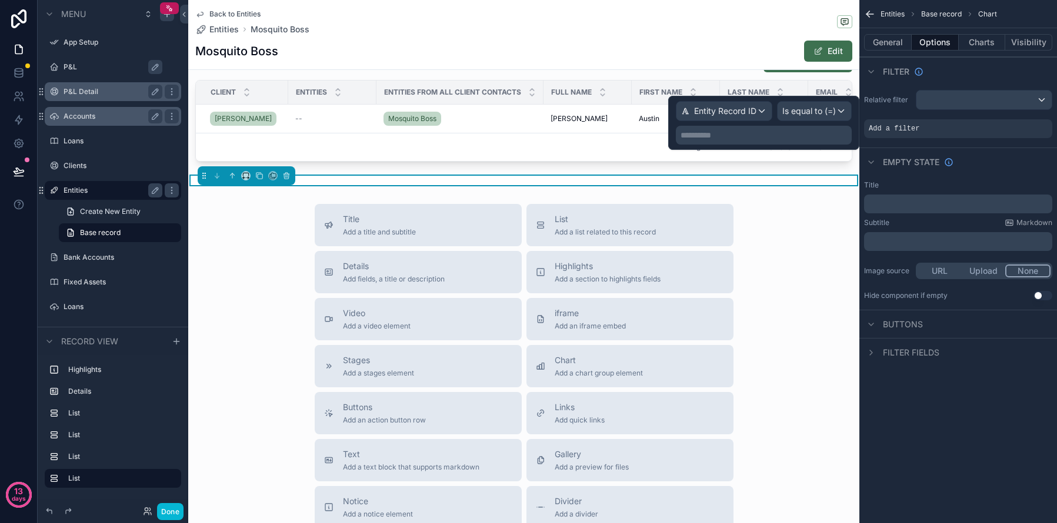
click at [810, 140] on p "**********" at bounding box center [764, 135] width 169 height 12
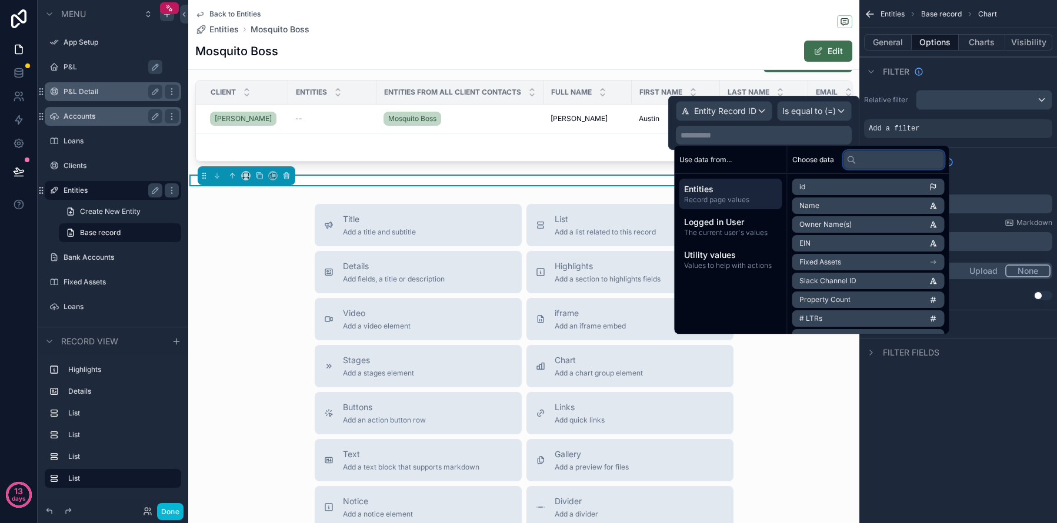
click at [876, 155] on input "text" at bounding box center [893, 160] width 101 height 19
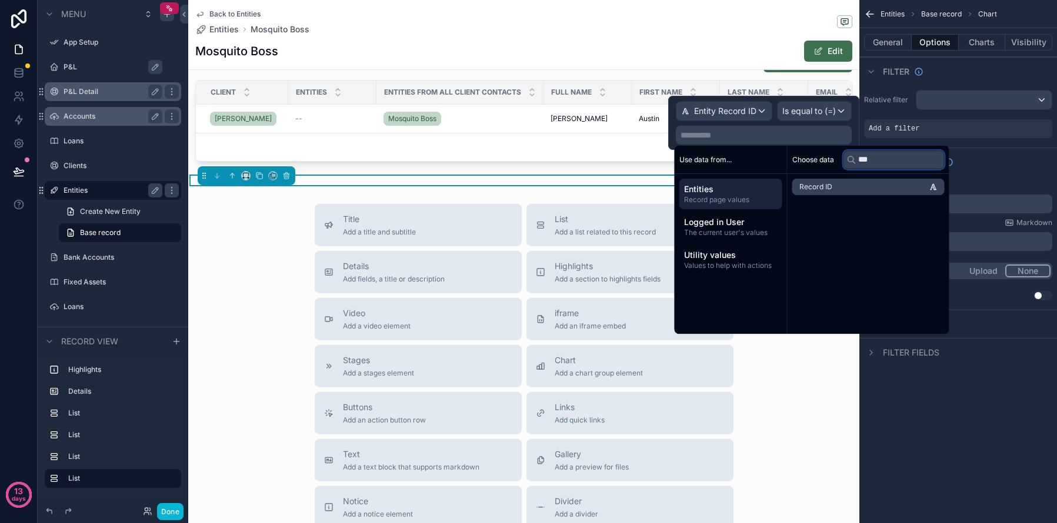
type input "***"
click at [876, 191] on li "Record ID" at bounding box center [868, 187] width 152 height 16
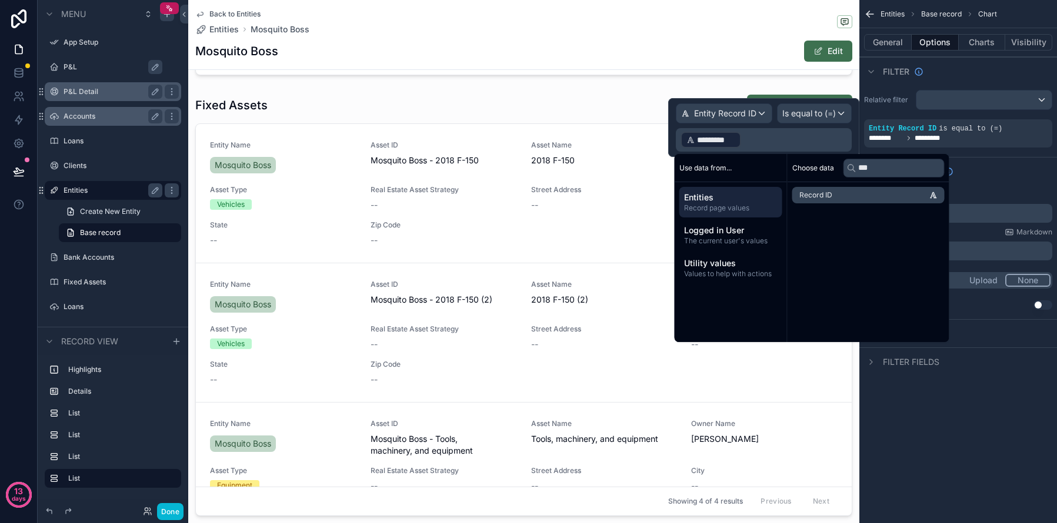
scroll to position [903, 0]
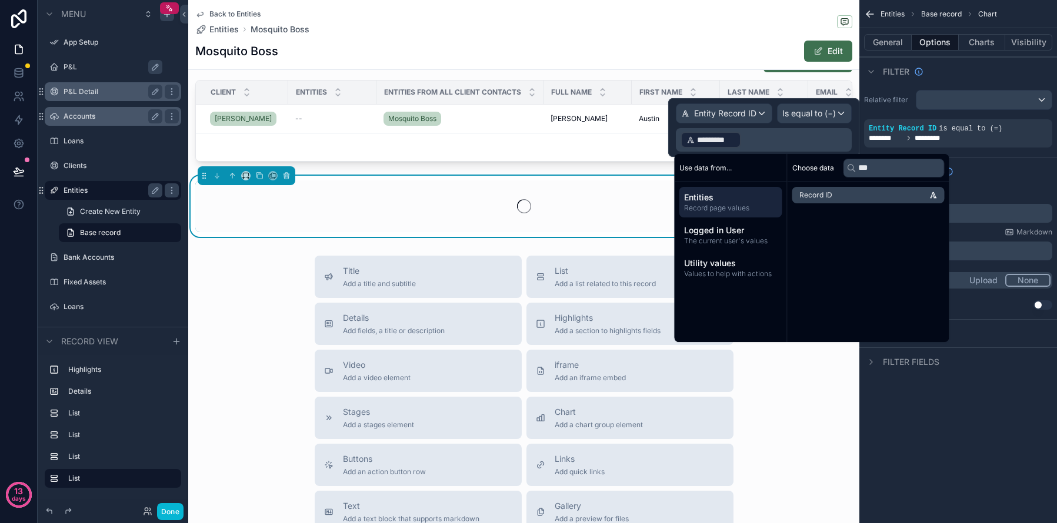
click at [1023, 149] on div "Relative filter Entity Record ID is equal to (=) ******** *********" at bounding box center [958, 118] width 198 height 67
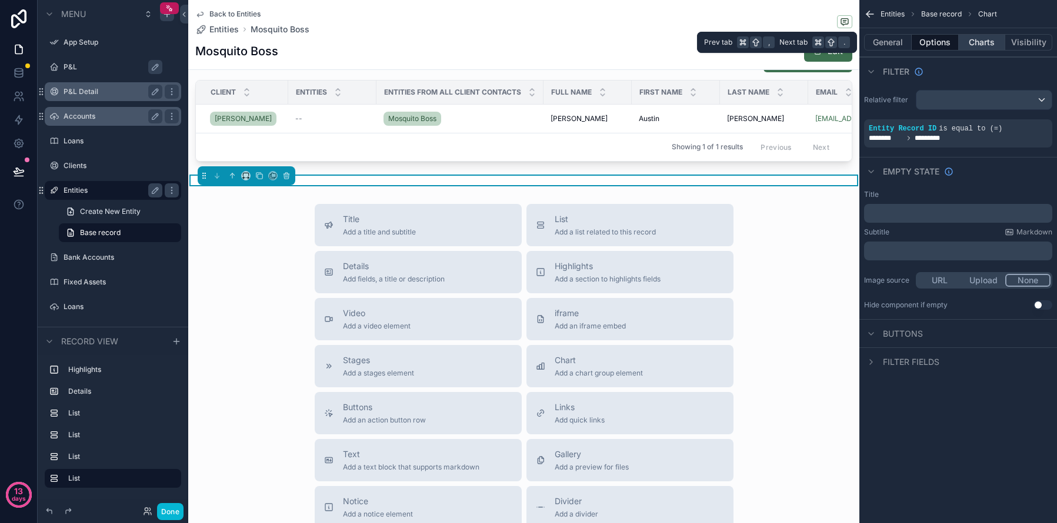
click at [978, 41] on button "Charts" at bounding box center [981, 42] width 47 height 16
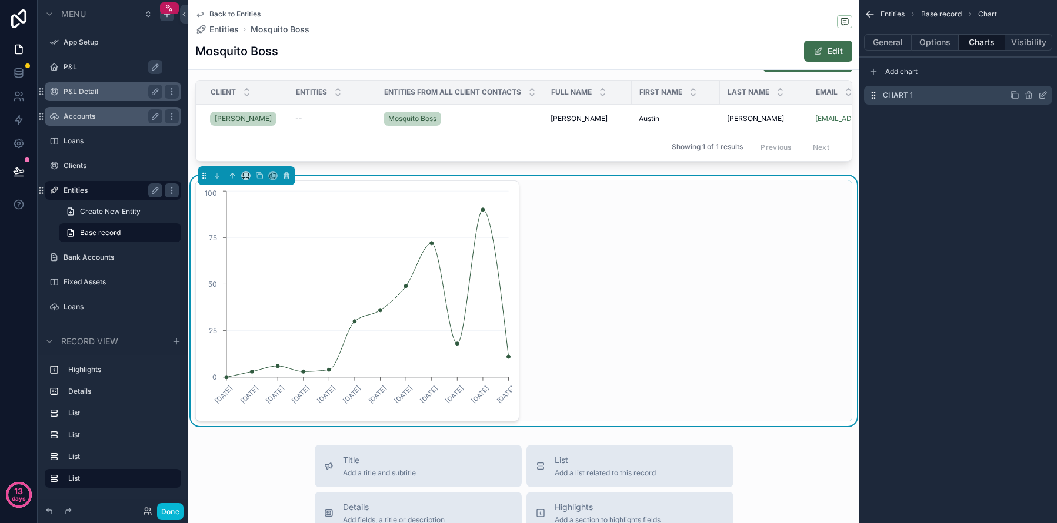
click at [935, 94] on div "Chart 1" at bounding box center [958, 95] width 188 height 19
click at [913, 99] on div "Chart 1" at bounding box center [958, 95] width 188 height 19
click at [890, 95] on label "Chart 1" at bounding box center [898, 95] width 30 height 9
click at [1045, 96] on icon "scrollable content" at bounding box center [1042, 95] width 9 height 9
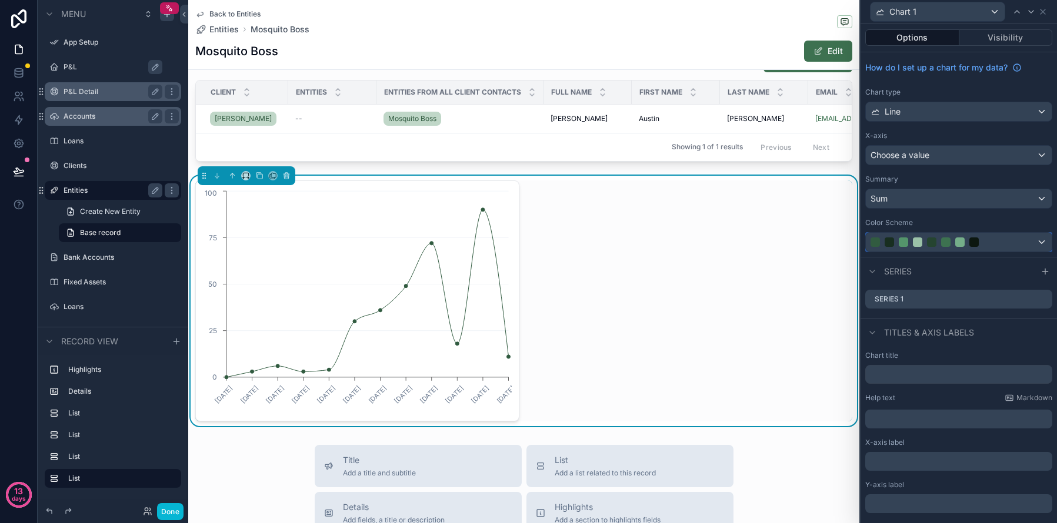
click at [905, 240] on div at bounding box center [902, 242] width 9 height 9
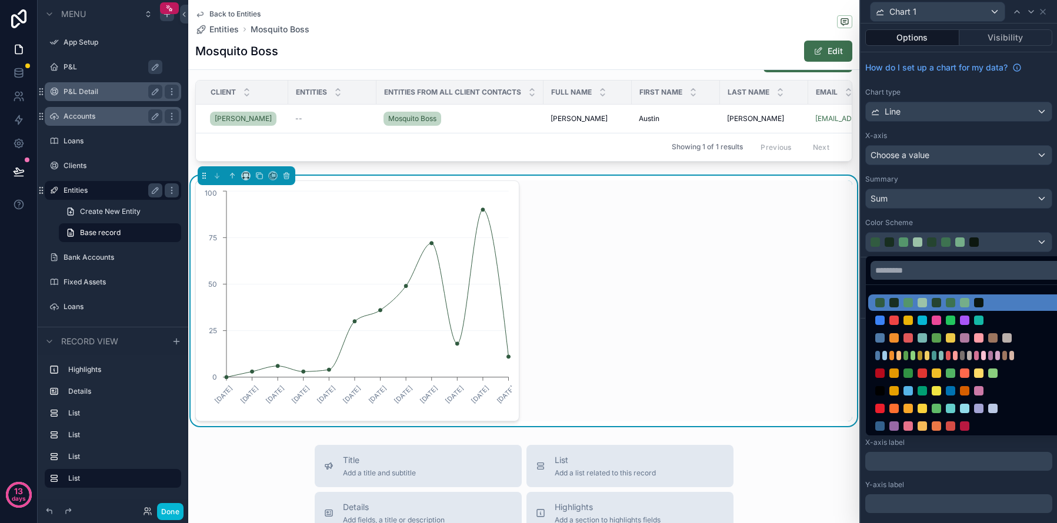
click at [950, 162] on div at bounding box center [958, 261] width 196 height 523
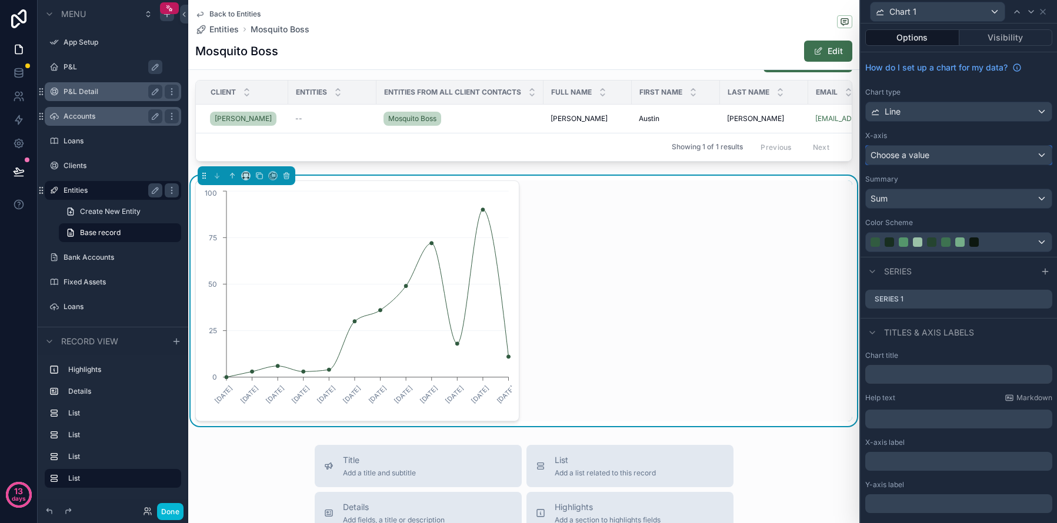
click at [913, 155] on span "Choose a value" at bounding box center [899, 155] width 59 height 10
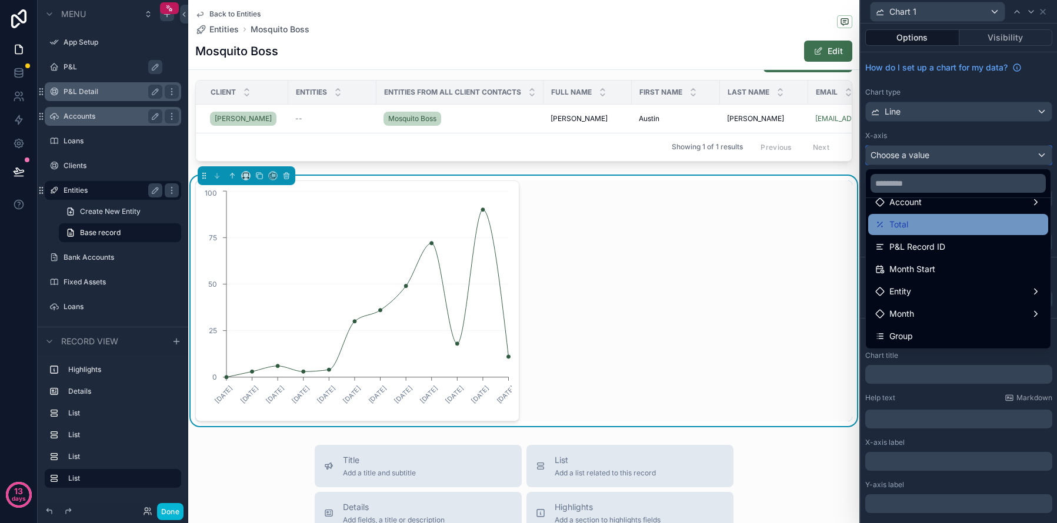
scroll to position [84, 0]
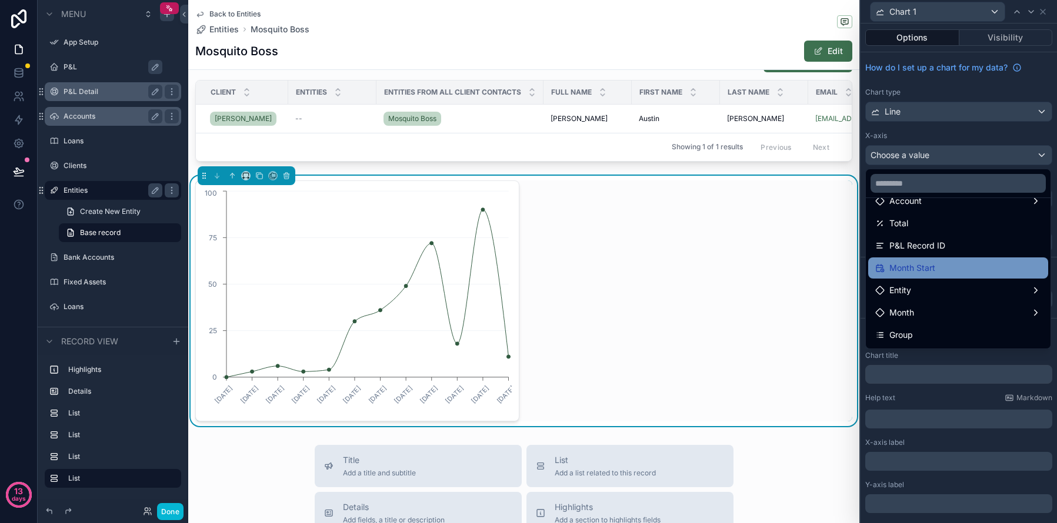
click at [925, 268] on span "Month Start" at bounding box center [912, 268] width 46 height 14
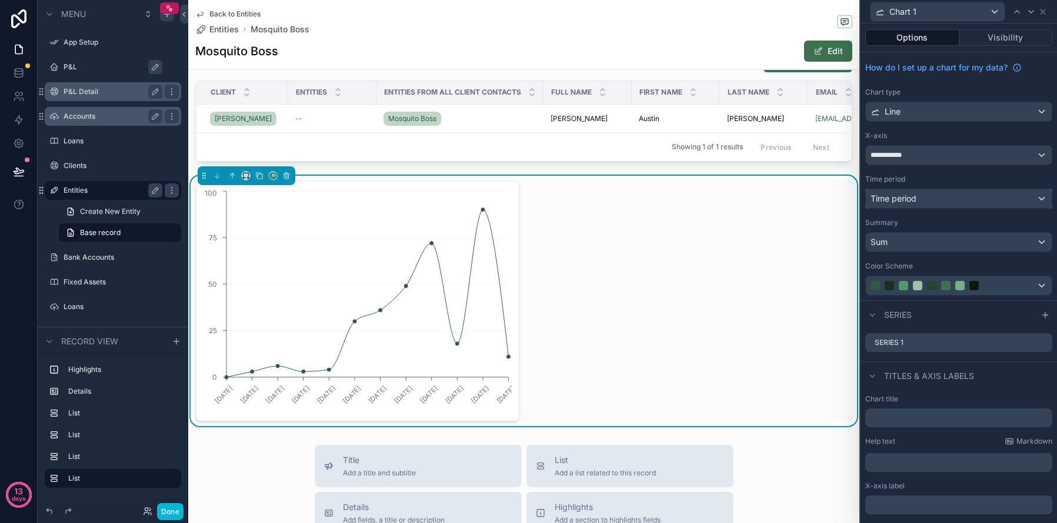
click at [944, 208] on div "Time period" at bounding box center [959, 198] width 186 height 19
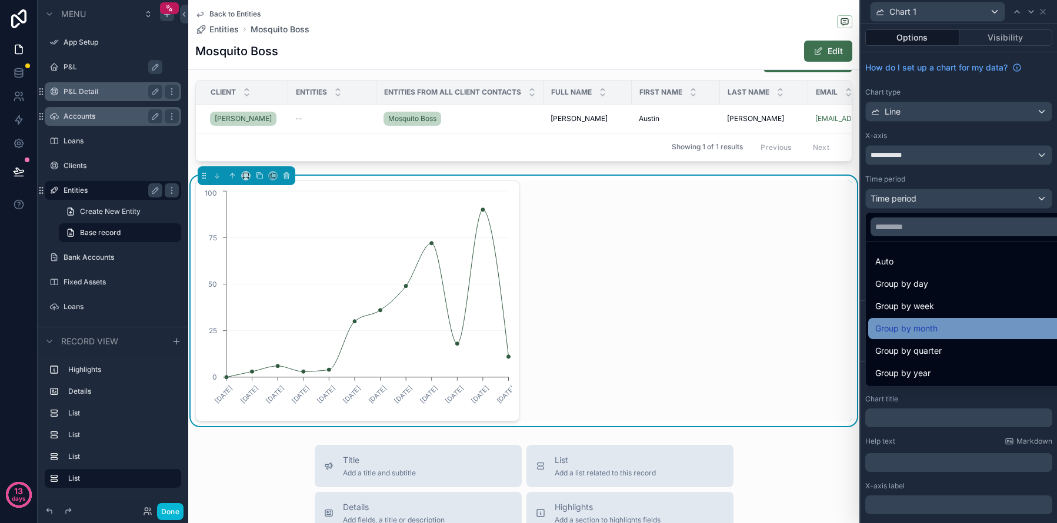
click at [928, 333] on span "Group by month" at bounding box center [906, 329] width 62 height 14
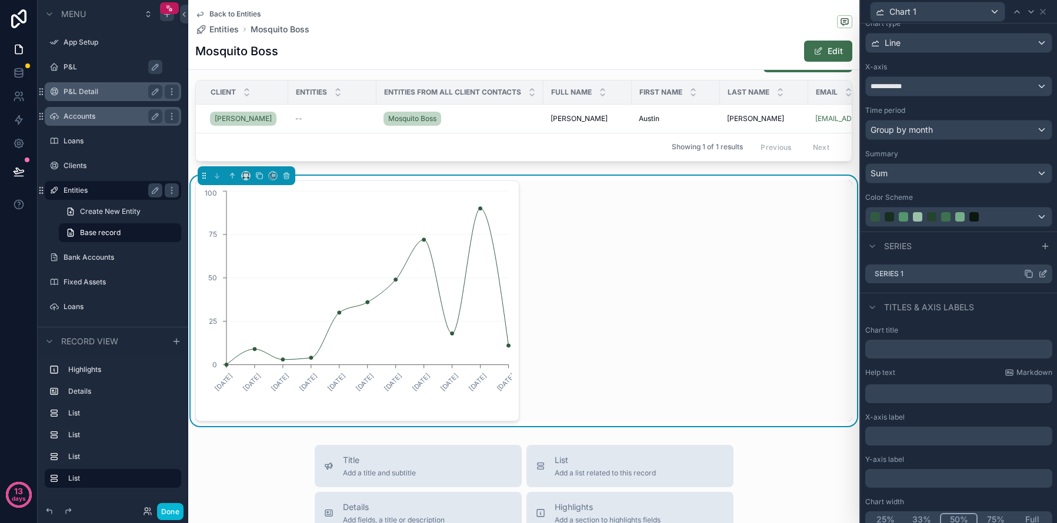
scroll to position [78, 0]
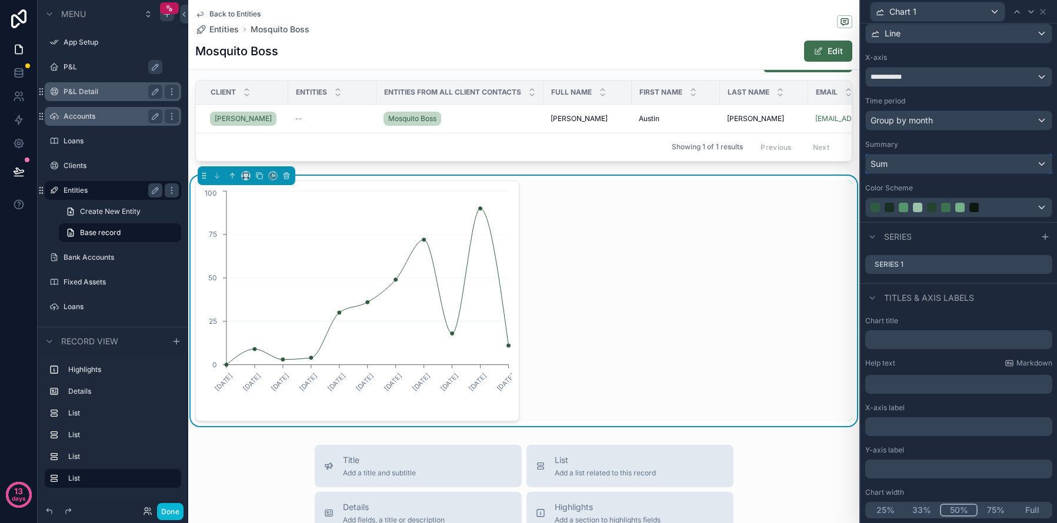
click at [917, 163] on div "Sum" at bounding box center [959, 164] width 186 height 19
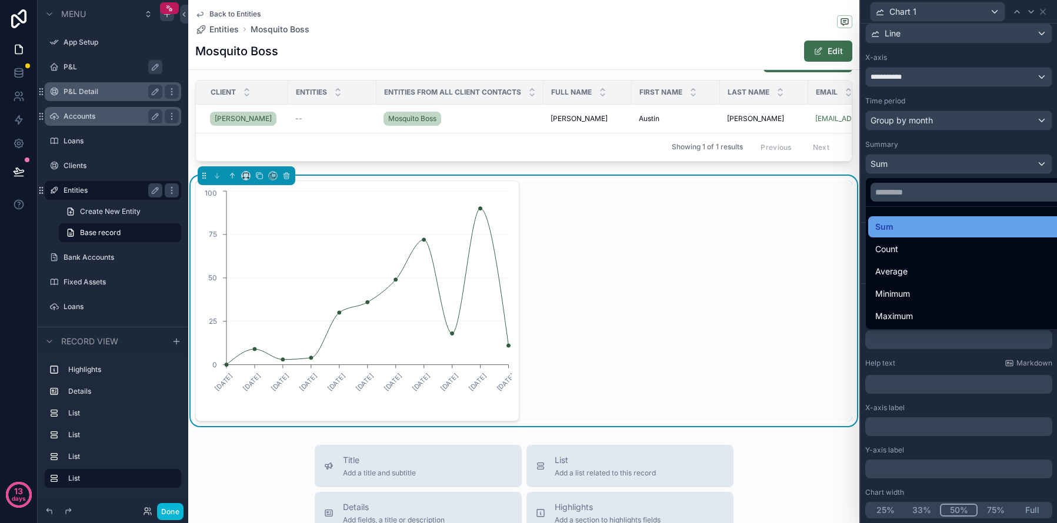
click at [904, 225] on div "Sum" at bounding box center [972, 227] width 194 height 14
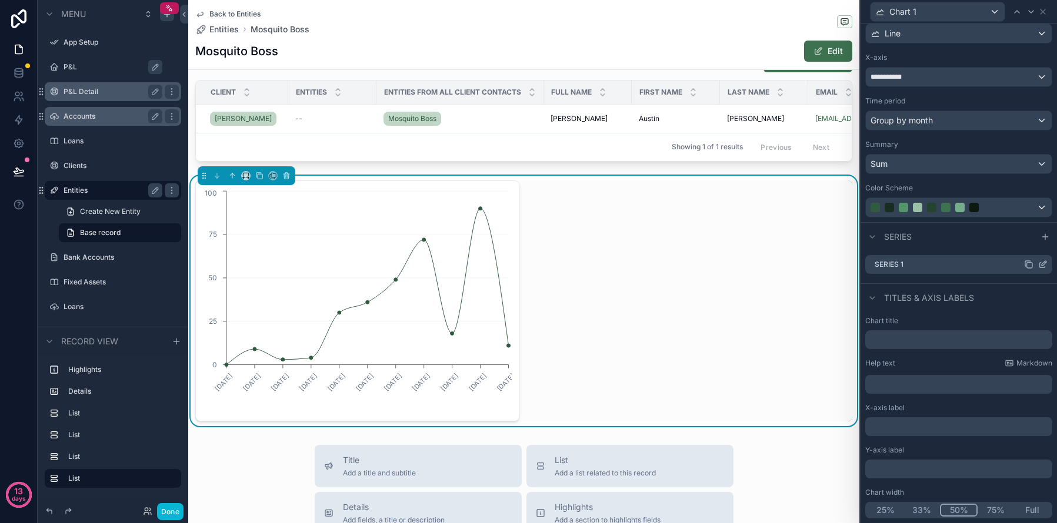
click at [897, 266] on label "Series 1" at bounding box center [888, 264] width 29 height 9
click at [1042, 265] on icon at bounding box center [1043, 263] width 5 height 5
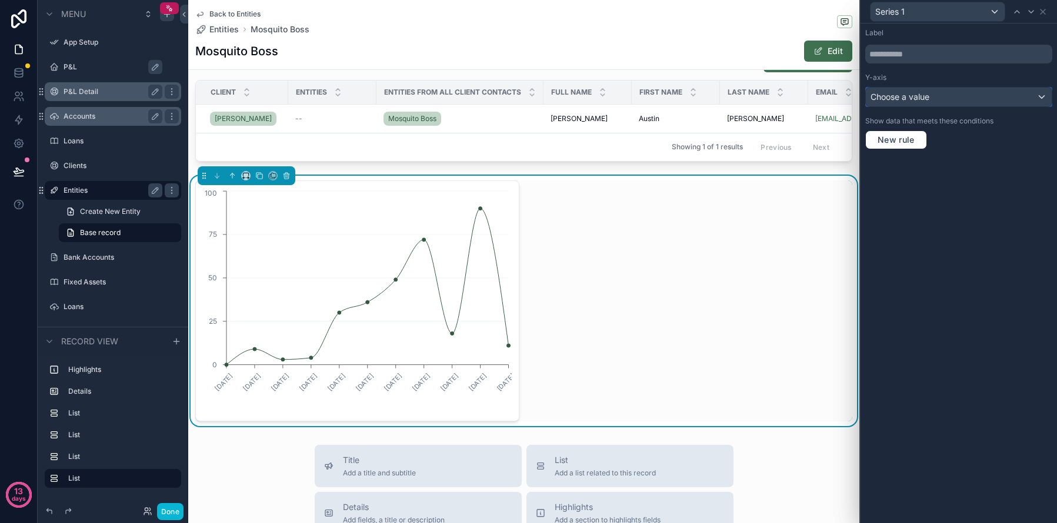
click at [988, 96] on div "Choose a value" at bounding box center [959, 97] width 186 height 19
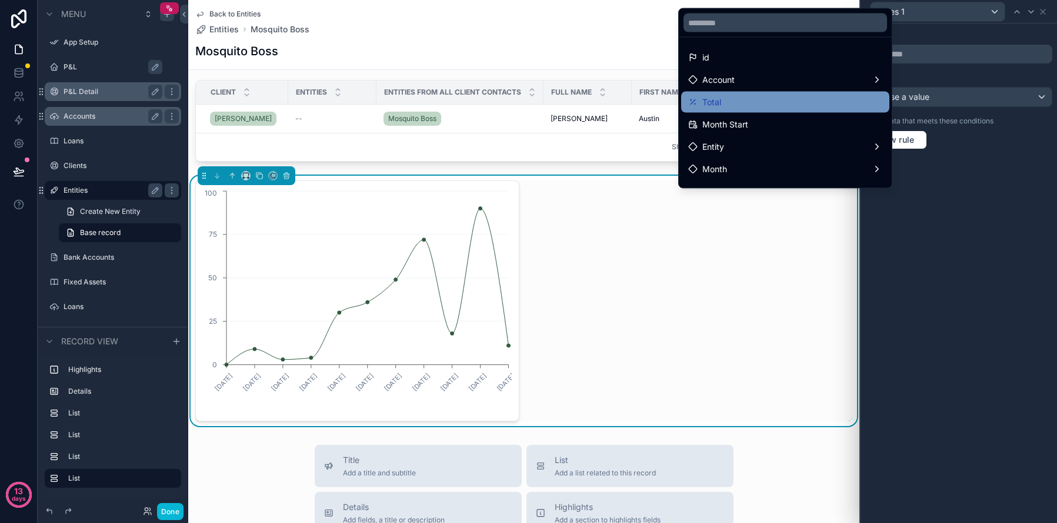
click at [830, 99] on div "Total" at bounding box center [785, 102] width 194 height 14
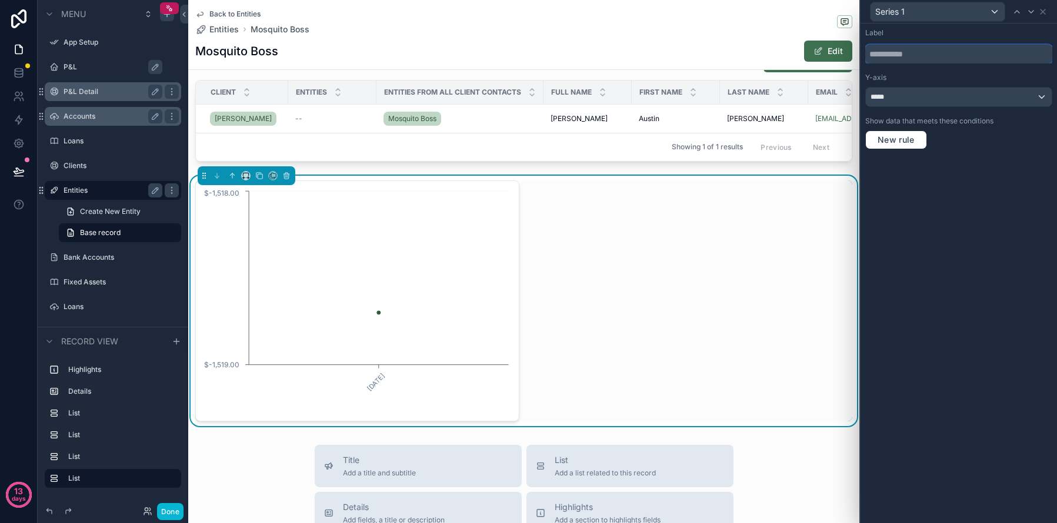
click at [928, 54] on input "text" at bounding box center [958, 54] width 187 height 19
click at [879, 54] on input "*****" at bounding box center [958, 54] width 187 height 19
click at [902, 55] on input "******" at bounding box center [958, 54] width 187 height 19
type input "**********"
click at [992, 205] on div "**********" at bounding box center [958, 274] width 196 height 500
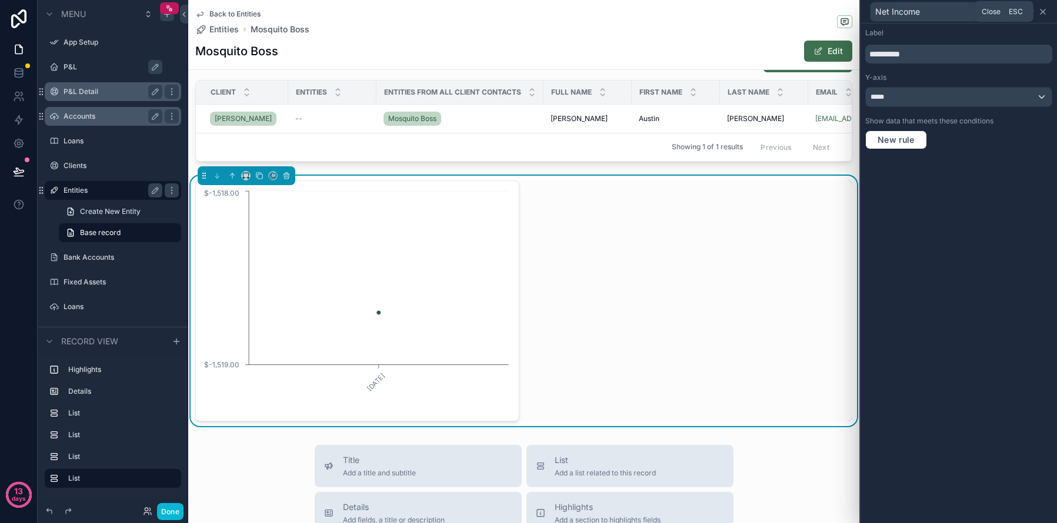
click at [1044, 11] on icon at bounding box center [1042, 11] width 9 height 9
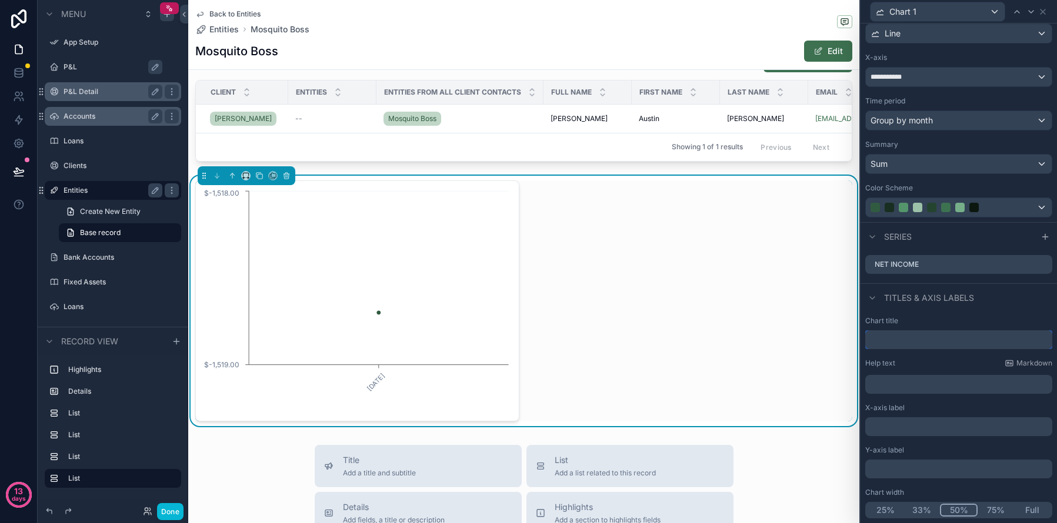
click at [935, 345] on input "text" at bounding box center [958, 339] width 187 height 19
type input "**********"
click at [945, 360] on div "Help text Markdown" at bounding box center [958, 363] width 187 height 9
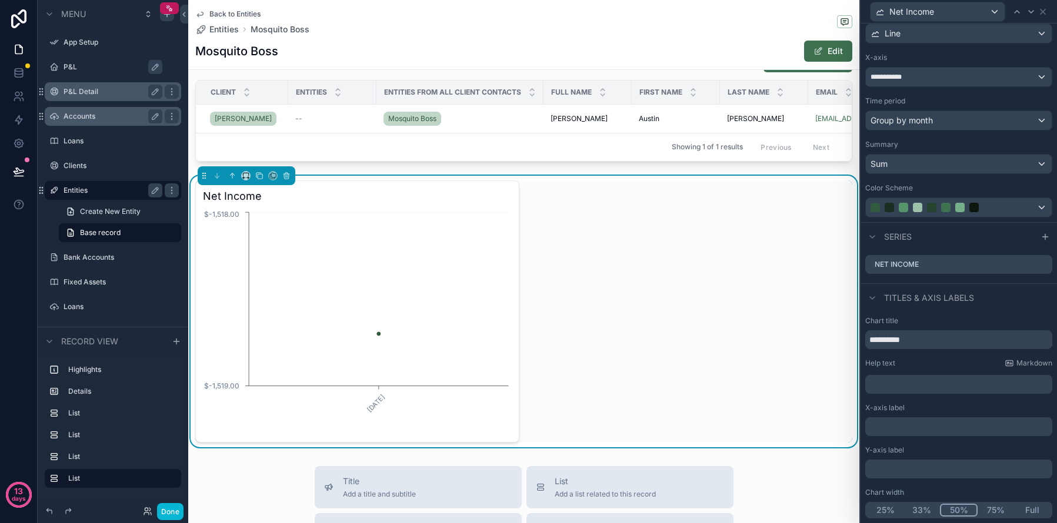
scroll to position [0, 0]
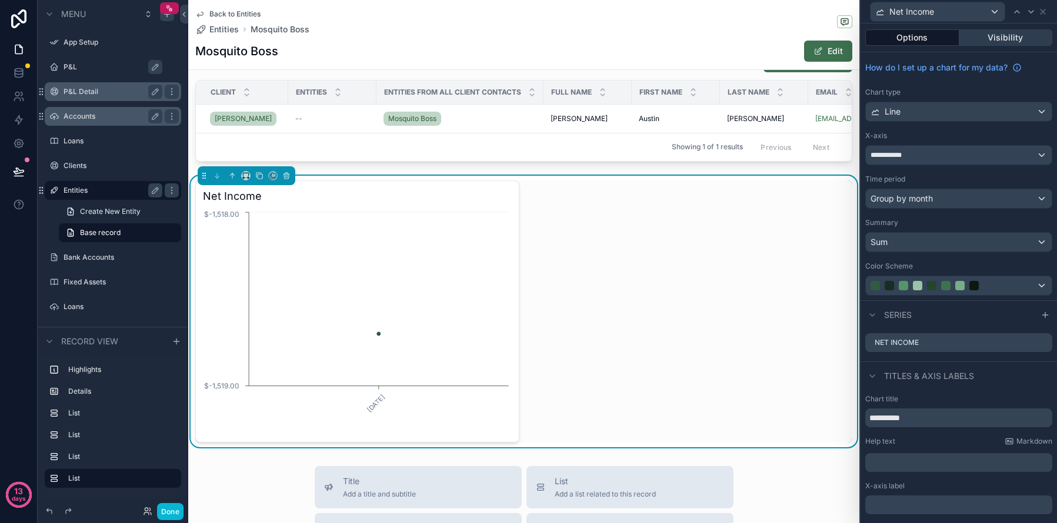
click at [1008, 37] on button "Visibility" at bounding box center [1005, 37] width 93 height 16
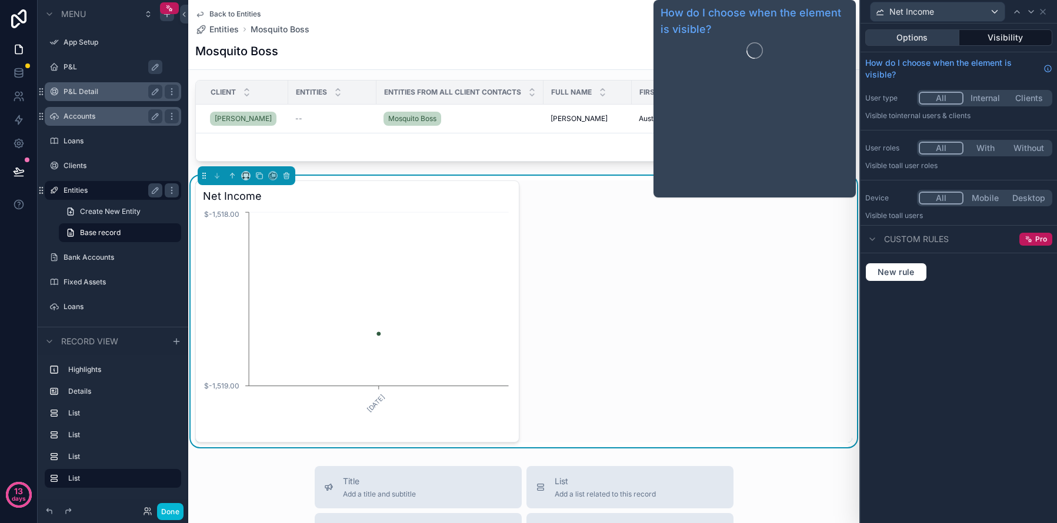
click at [950, 39] on button "Options" at bounding box center [912, 37] width 94 height 16
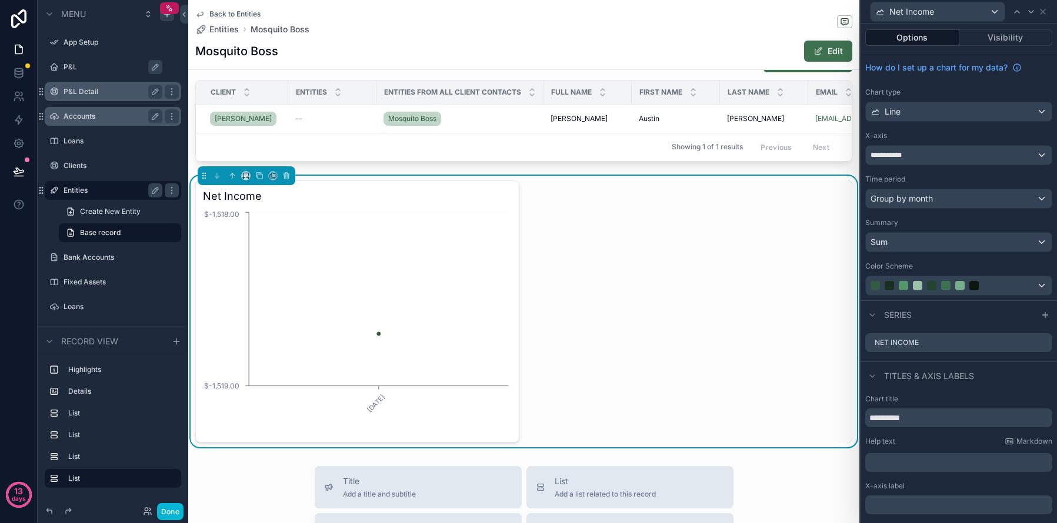
click at [590, 296] on div "Net Income [DATE] $-1,519.00 $-1,518.00" at bounding box center [523, 312] width 657 height 262
click at [552, 366] on div "Net Income [DATE] $-1,519.00 $-1,518.00" at bounding box center [523, 312] width 657 height 262
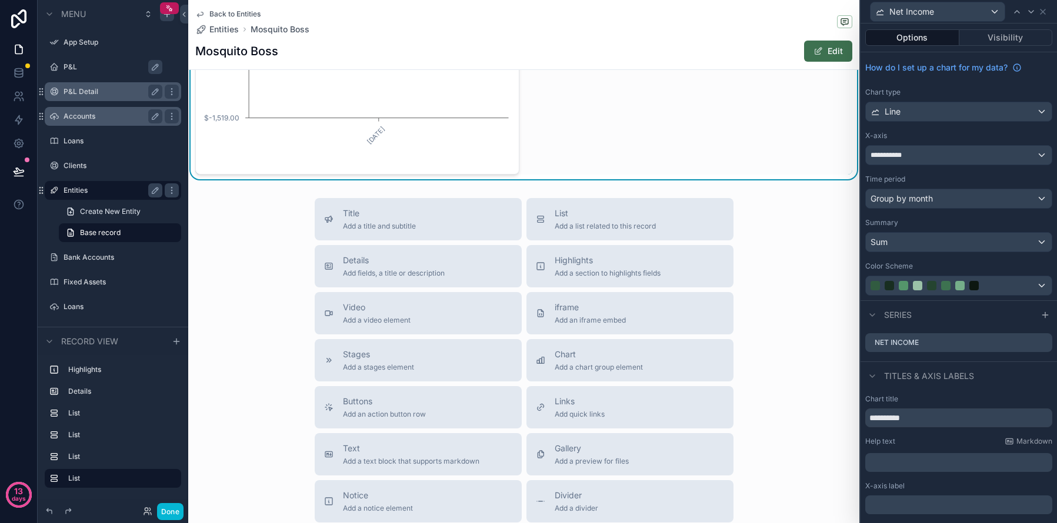
scroll to position [1214, 0]
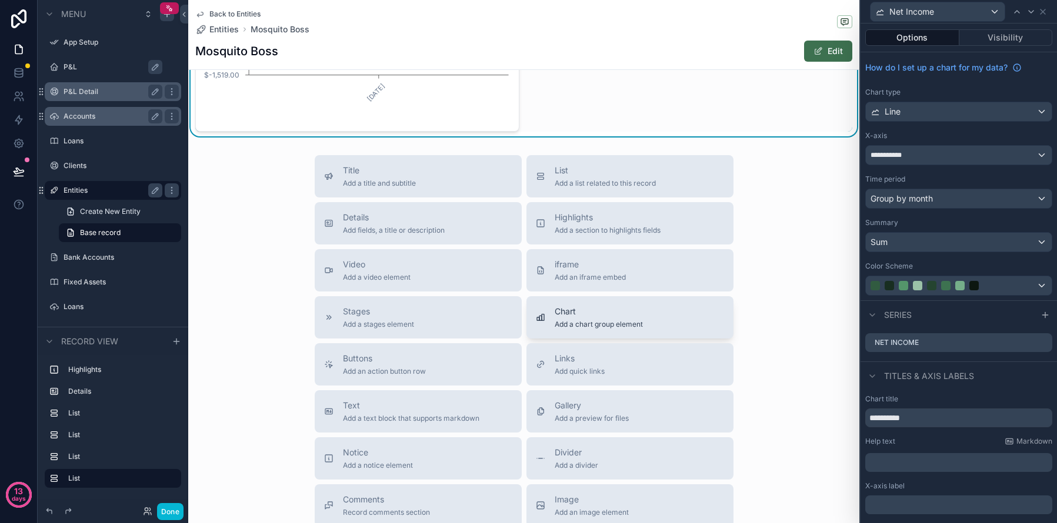
click at [609, 318] on span "Chart" at bounding box center [598, 312] width 88 height 12
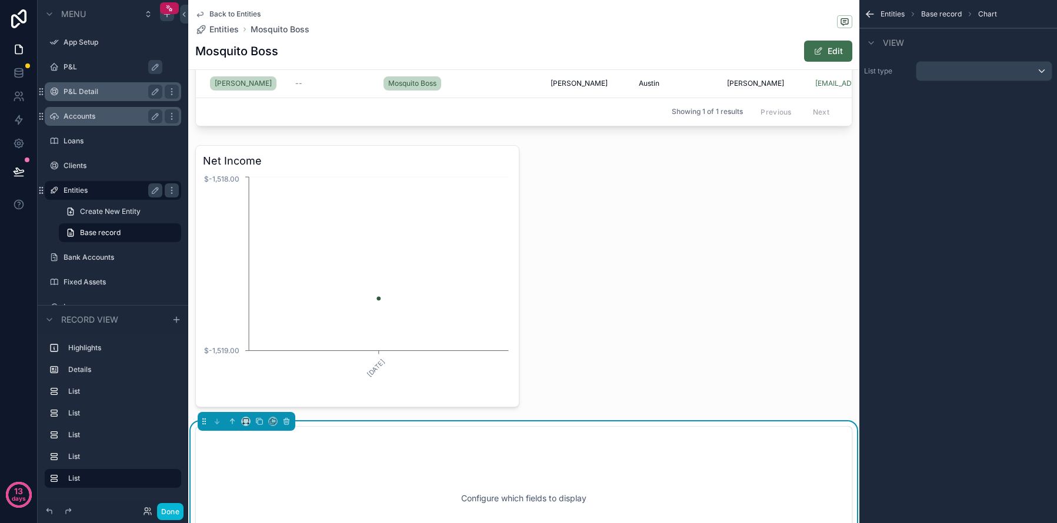
scroll to position [926, 0]
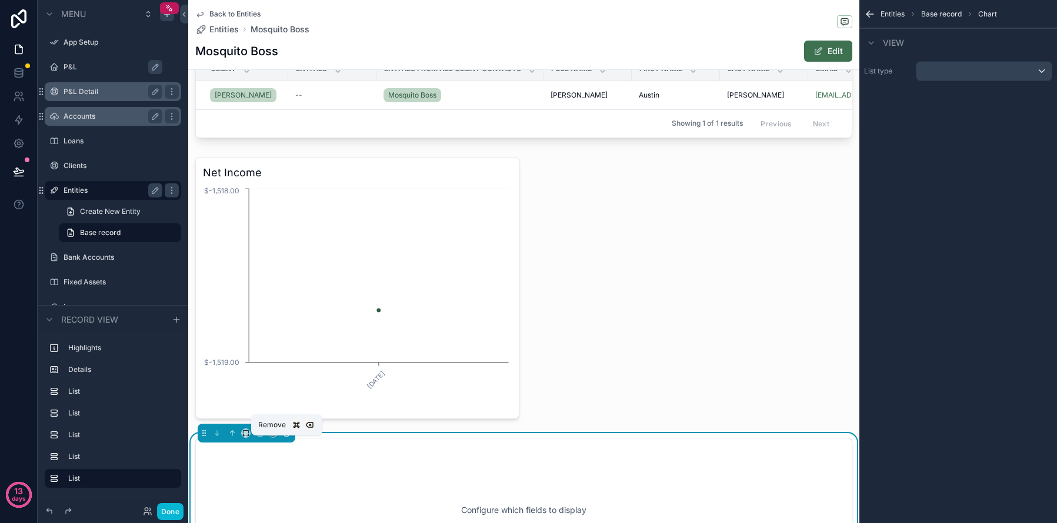
click at [286, 437] on icon "scrollable content" at bounding box center [286, 433] width 8 height 8
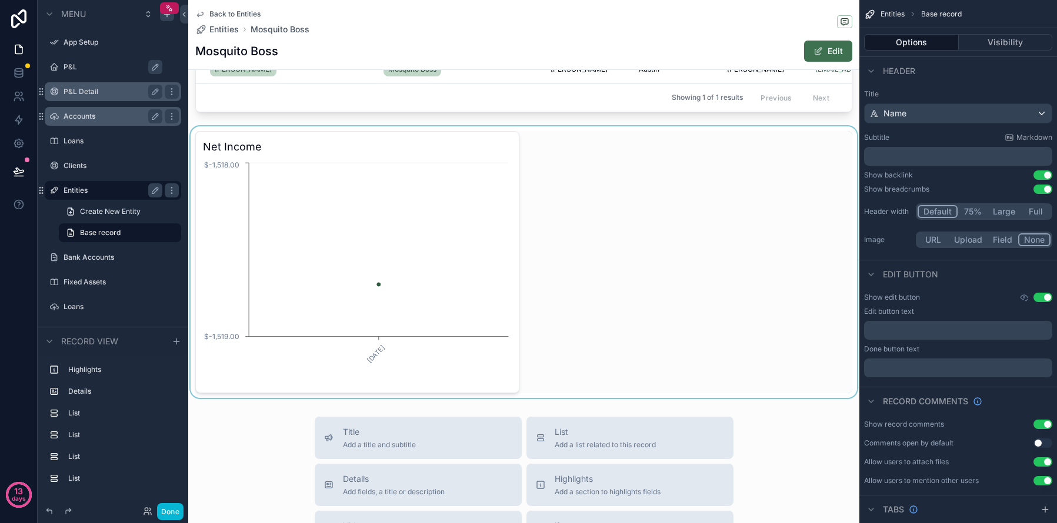
scroll to position [933, 0]
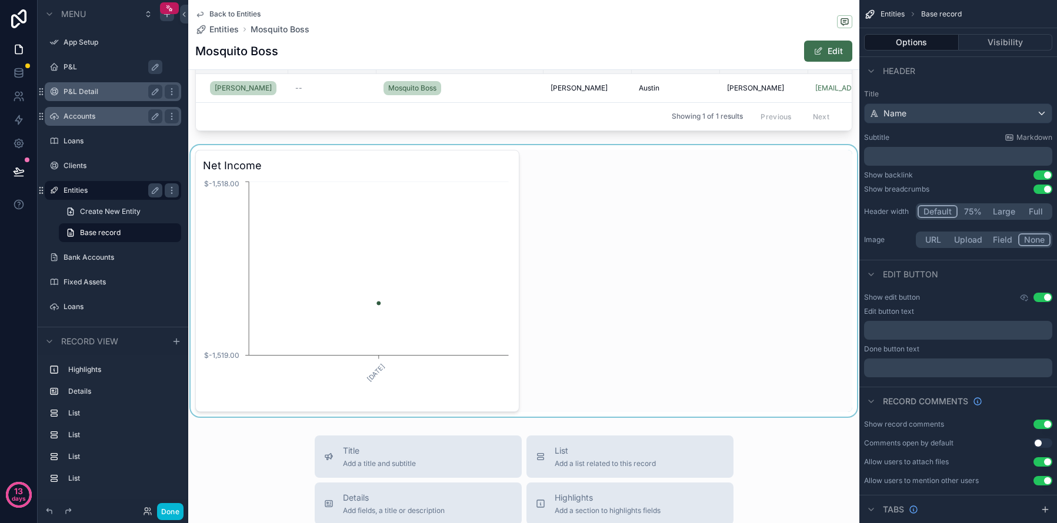
click at [572, 359] on div "scrollable content" at bounding box center [523, 281] width 671 height 272
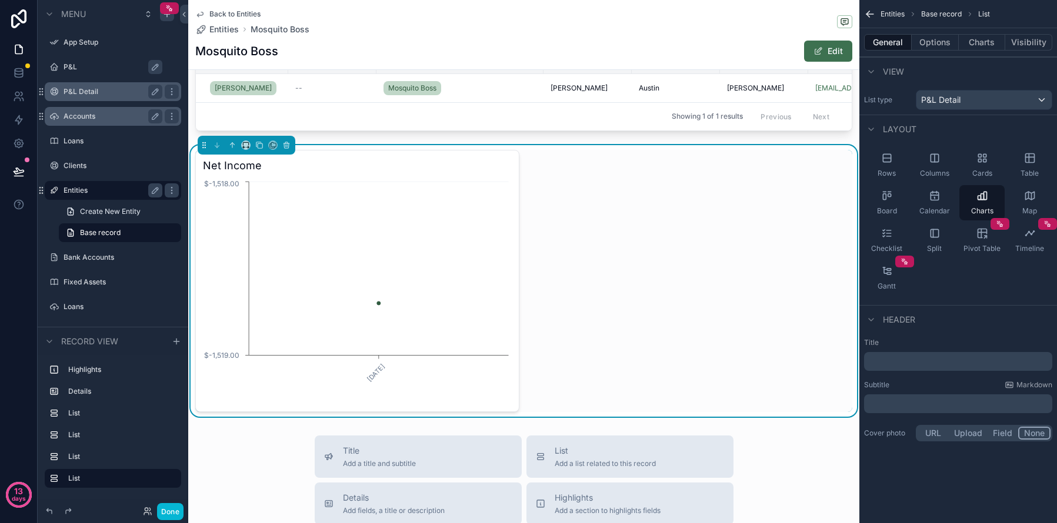
click at [534, 435] on div "Back to Entities Entities Mosquito Boss Mosquito Boss Edit Date Added [DATE] Pr…" at bounding box center [523, 8] width 671 height 1882
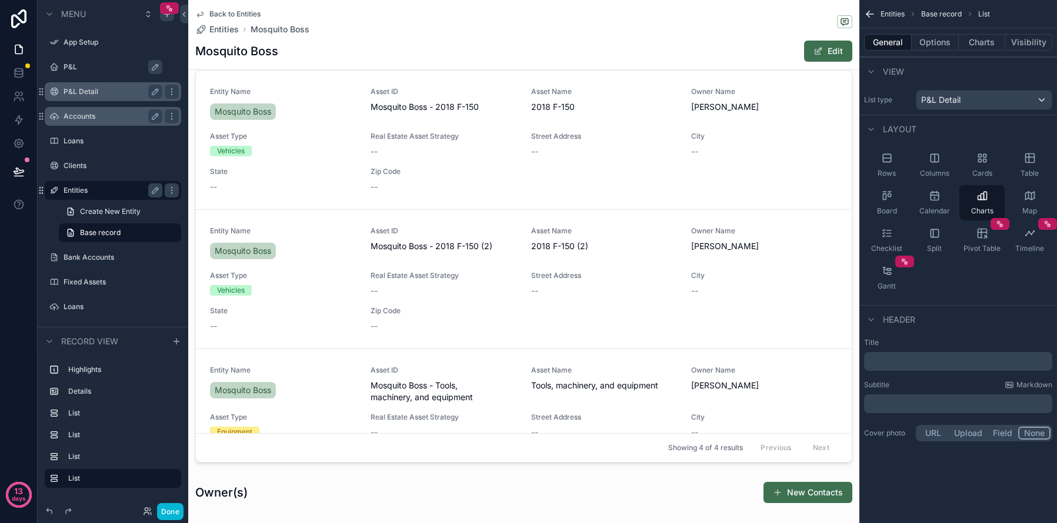
scroll to position [0, 0]
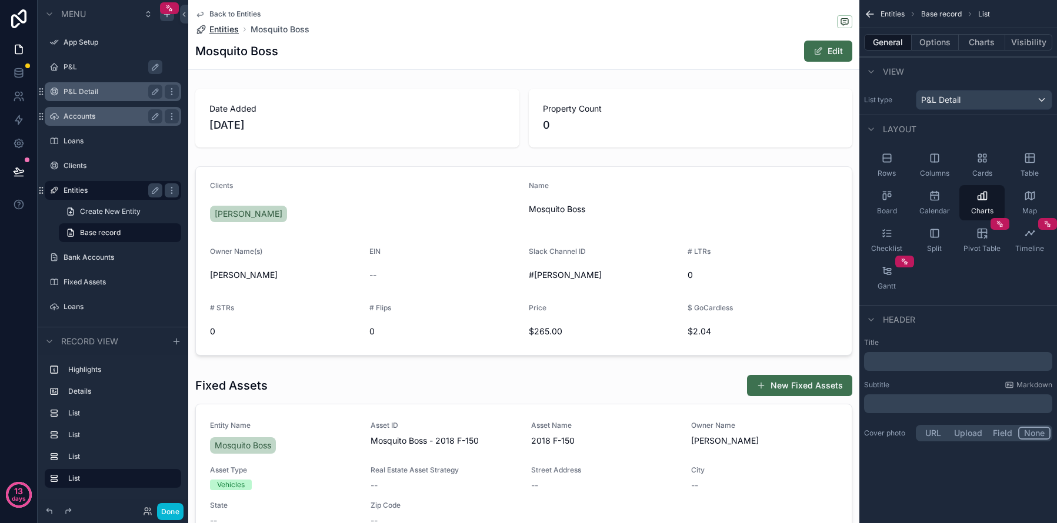
click at [220, 30] on span "Entities" at bounding box center [223, 30] width 29 height 12
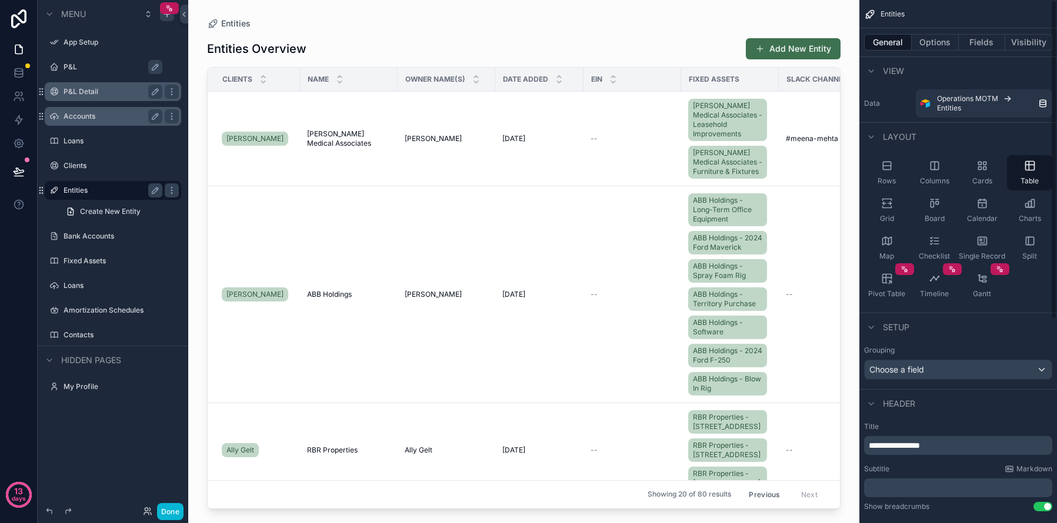
click at [970, 53] on div "General Options Fields Visibility" at bounding box center [958, 42] width 198 height 28
click at [953, 49] on button "Options" at bounding box center [934, 42] width 47 height 16
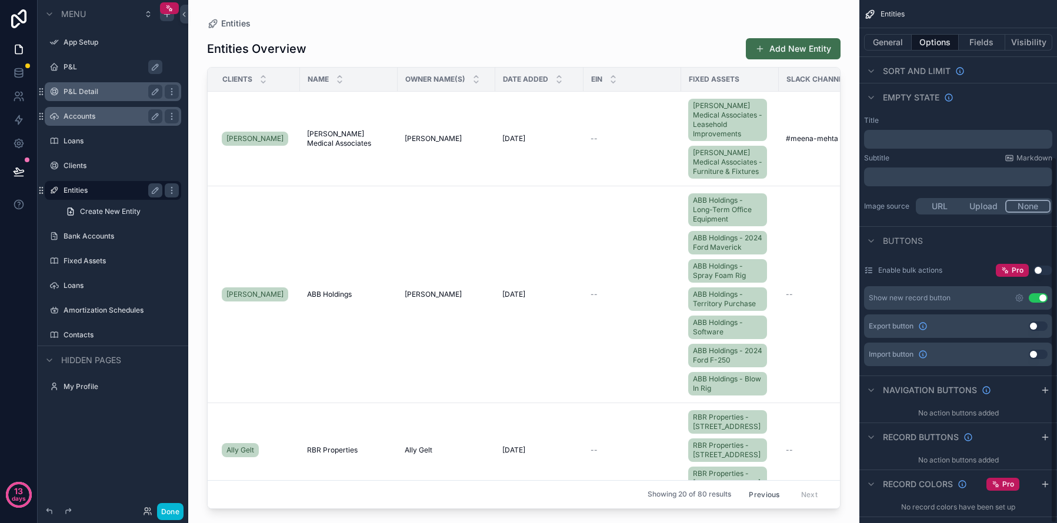
scroll to position [223, 0]
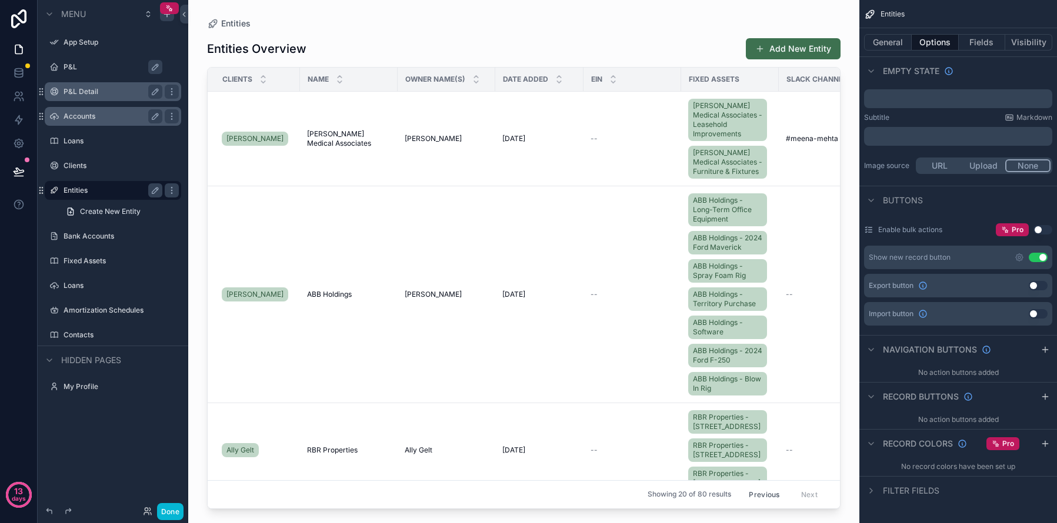
click at [907, 492] on span "Filter fields" at bounding box center [911, 491] width 56 height 12
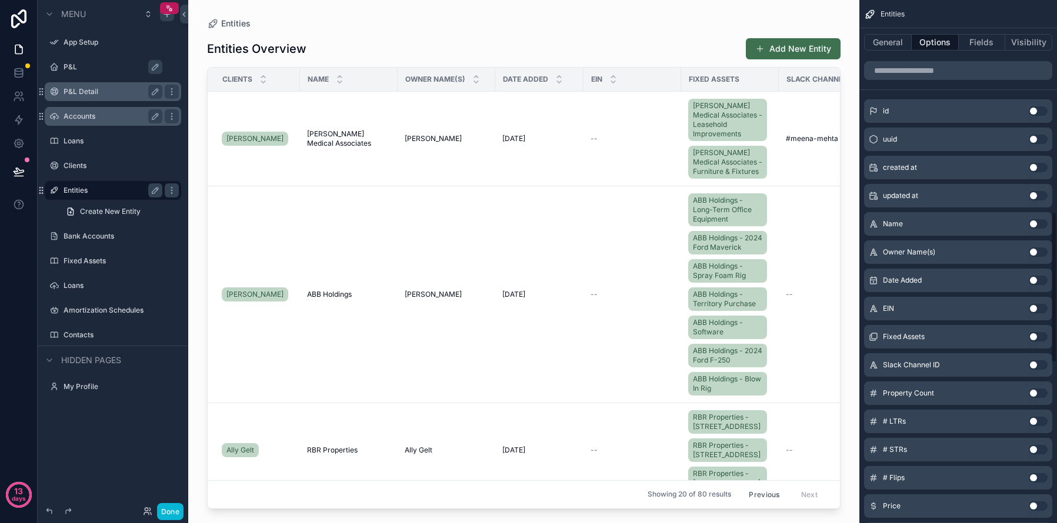
scroll to position [633, 0]
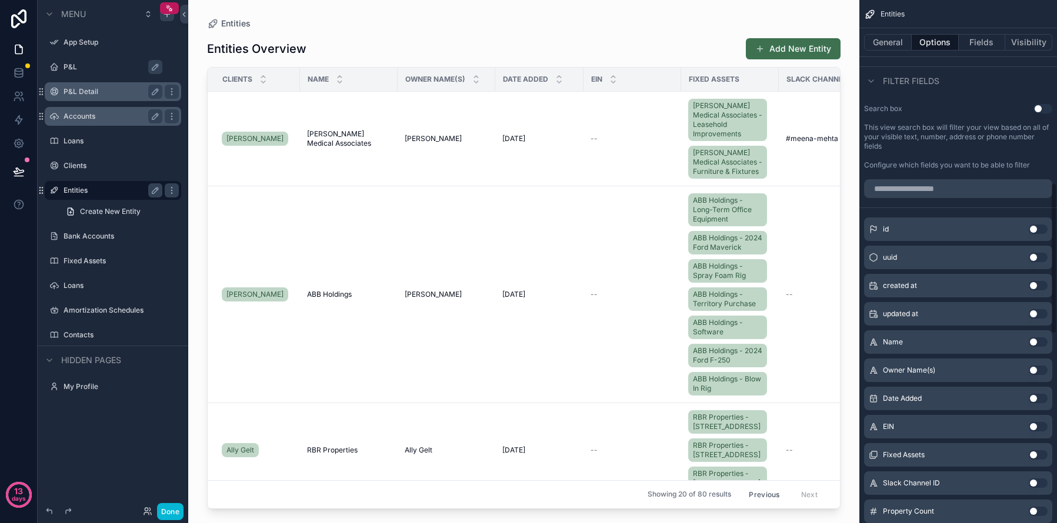
click at [1043, 109] on button "Use setting" at bounding box center [1042, 108] width 19 height 9
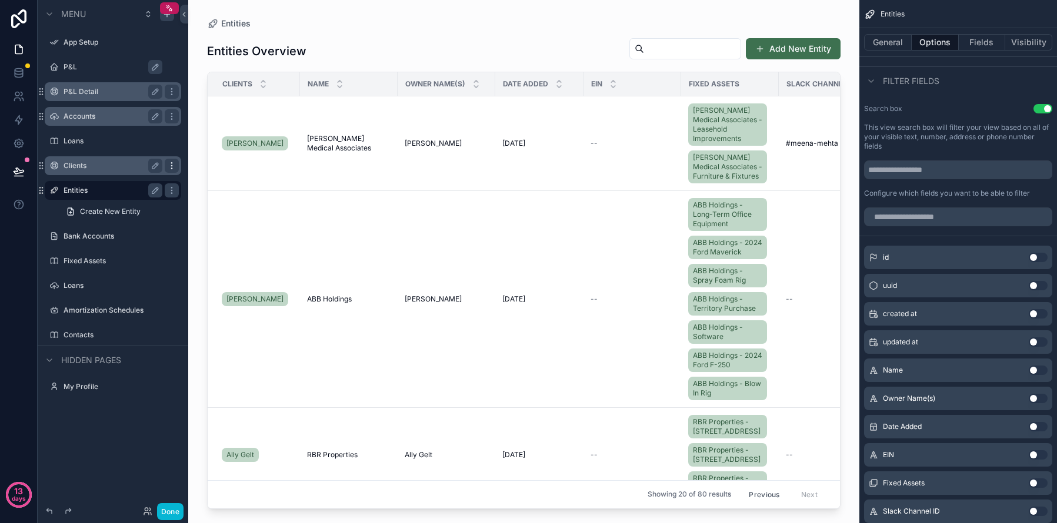
click at [172, 165] on icon "scrollable content" at bounding box center [171, 165] width 9 height 9
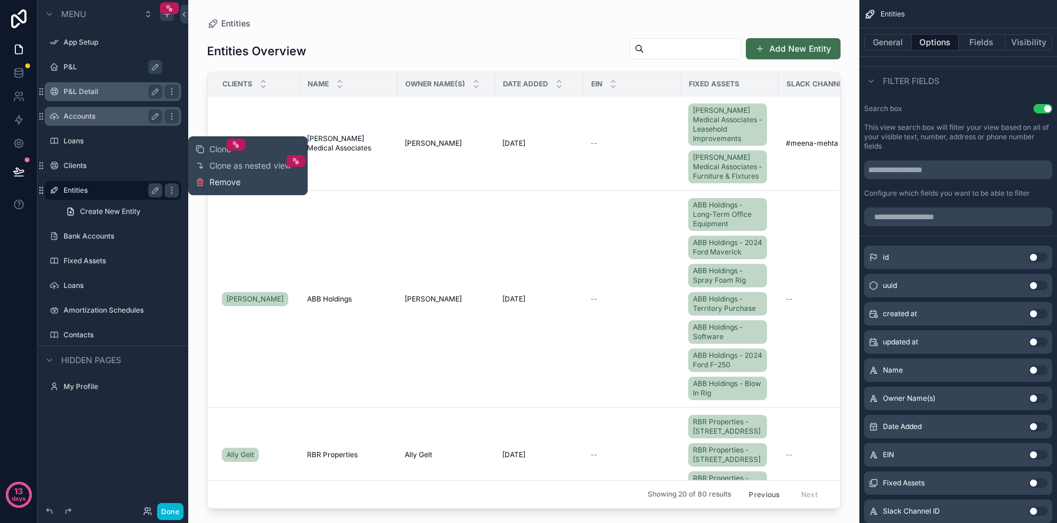
click at [228, 183] on span "Remove" at bounding box center [224, 182] width 31 height 12
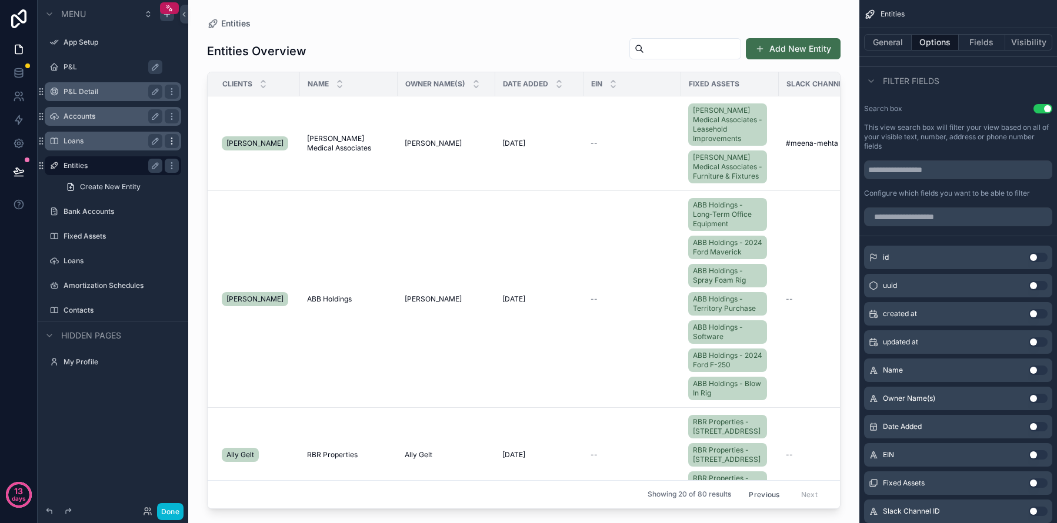
click at [171, 141] on icon "scrollable content" at bounding box center [171, 140] width 9 height 9
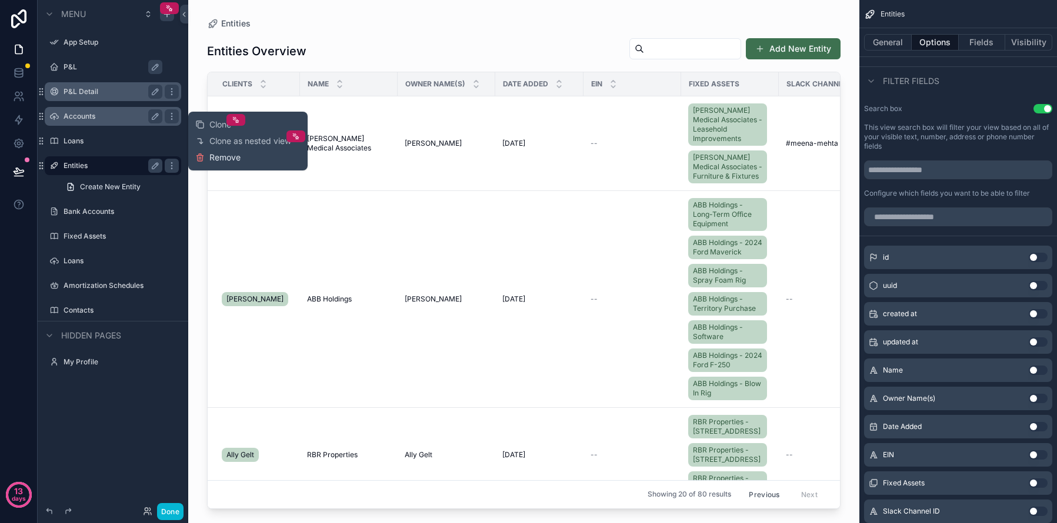
click at [229, 153] on span "Remove" at bounding box center [224, 158] width 31 height 12
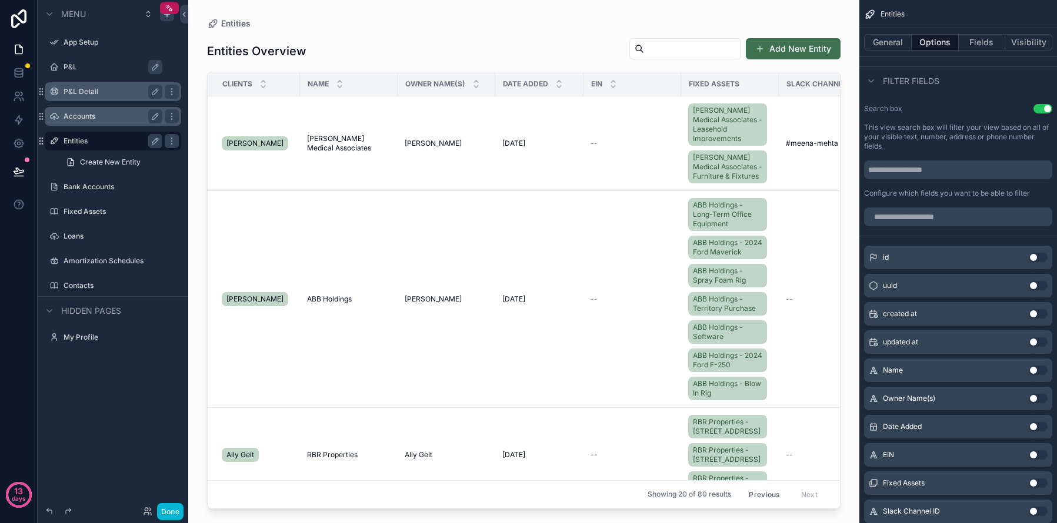
click at [109, 125] on div "Accounts" at bounding box center [113, 116] width 132 height 19
click at [115, 96] on label "P&L Detail" at bounding box center [111, 91] width 94 height 9
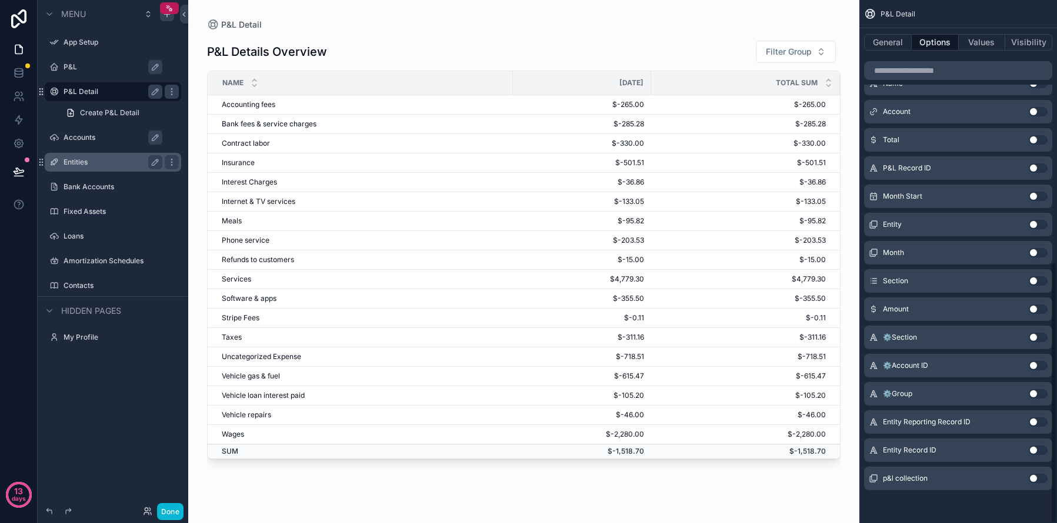
scroll to position [526, 0]
click at [369, 41] on div "scrollable content" at bounding box center [523, 254] width 671 height 509
click at [827, 61] on button "Filter Group" at bounding box center [796, 52] width 80 height 22
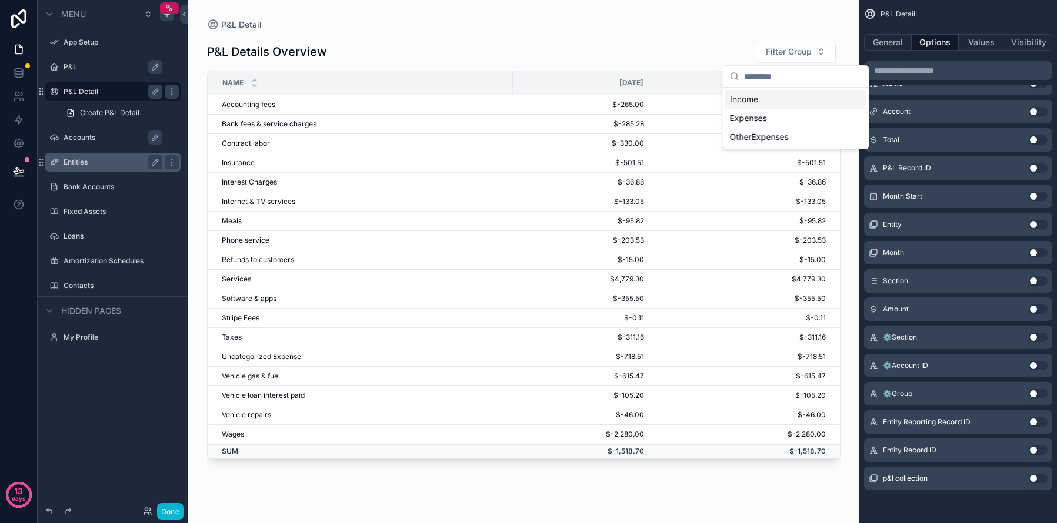
click at [680, 54] on div "P&L Details Overview Filter Group" at bounding box center [523, 52] width 633 height 24
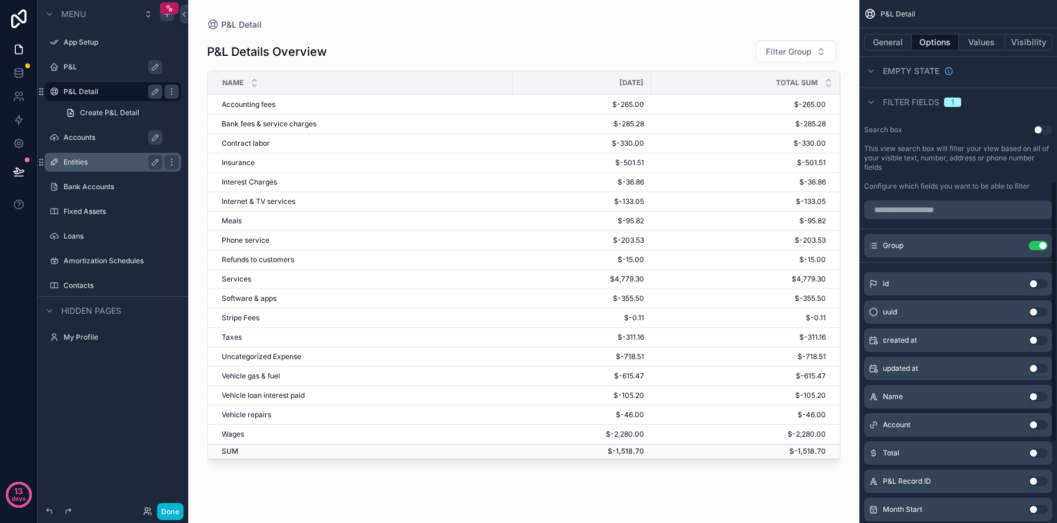
scroll to position [0, 0]
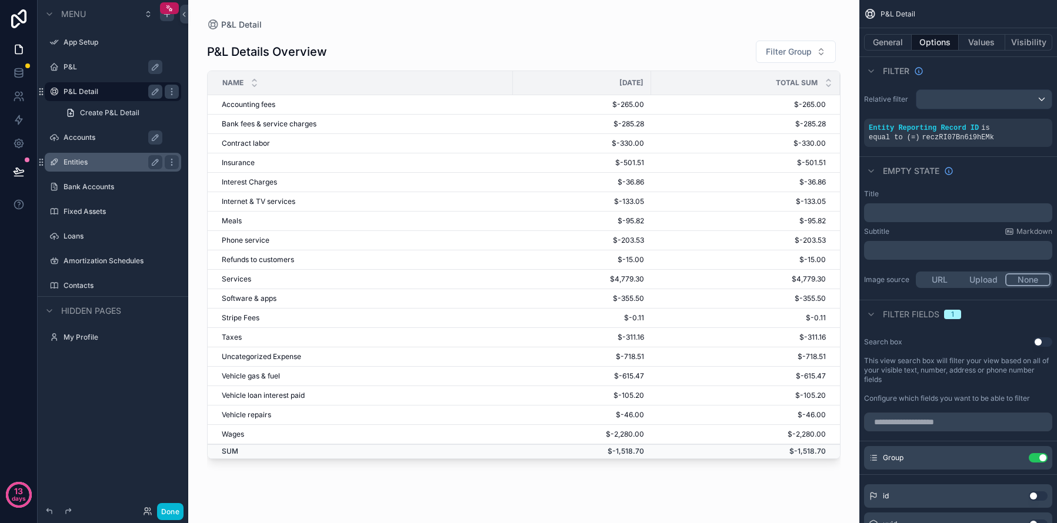
click at [1041, 338] on button "Use setting" at bounding box center [1042, 342] width 19 height 9
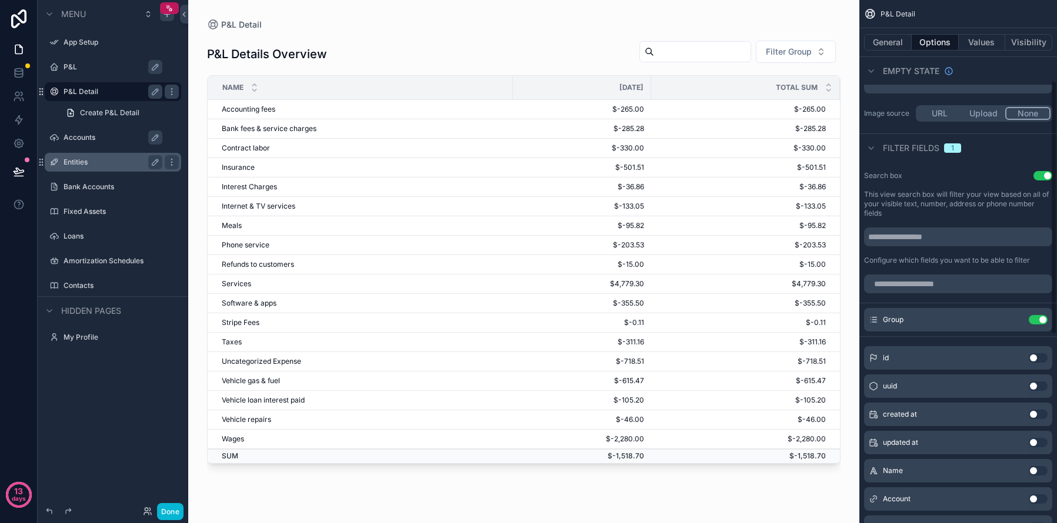
scroll to position [165, 0]
click at [171, 283] on icon "scrollable content" at bounding box center [171, 285] width 9 height 9
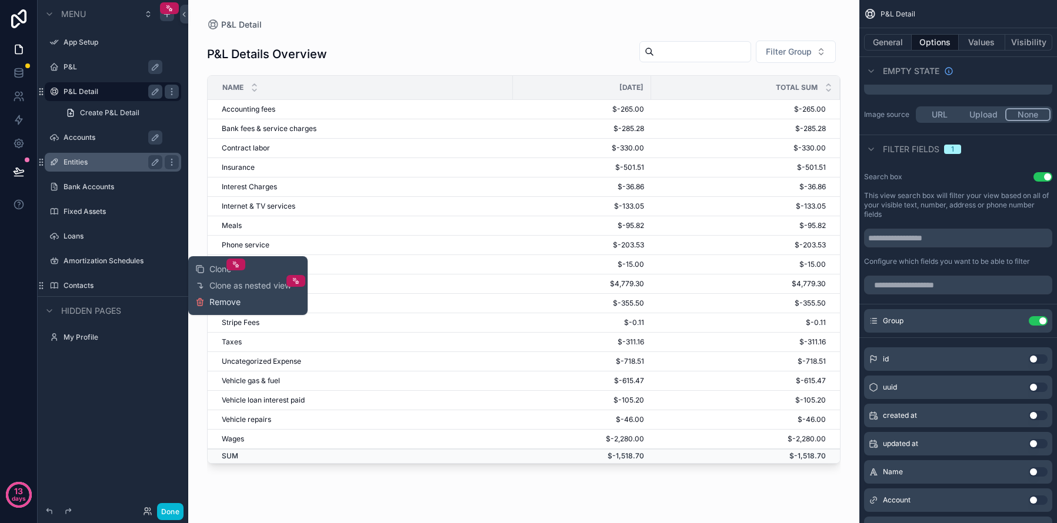
click at [216, 303] on span "Remove" at bounding box center [224, 302] width 31 height 12
